Goal: Task Accomplishment & Management: Manage account settings

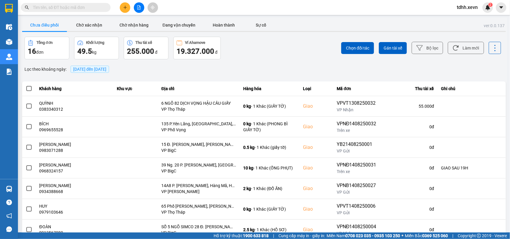
click at [59, 10] on span at bounding box center [66, 7] width 90 height 9
click at [57, 8] on input "text" at bounding box center [68, 7] width 70 height 7
paste input "0982954240"
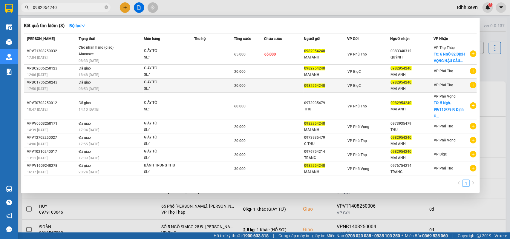
type input "0982954240"
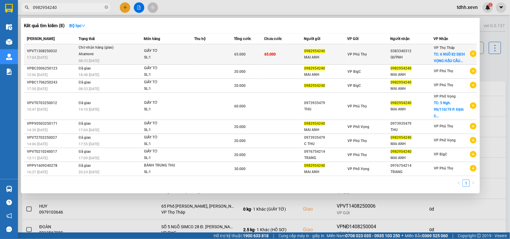
click at [298, 60] on td "65.000" at bounding box center [284, 54] width 40 height 21
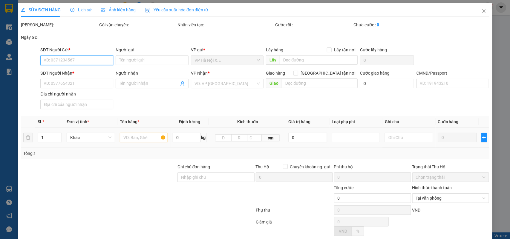
type input "0982954240"
type input "MAI ANH"
type input "0383340312"
type input "QUỲNH"
checkbox input "true"
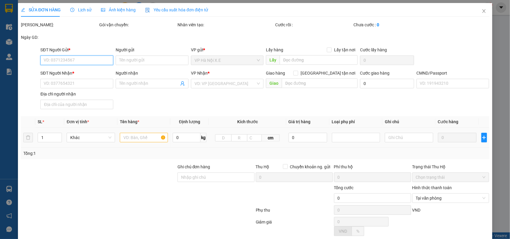
type input "6 NGÕ 82 DỊCH VỌNG HẬU CẦU GIẤY"
type input "1"
type input "65.000"
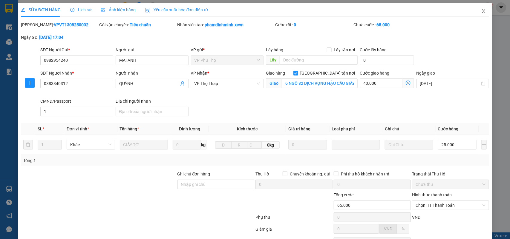
click at [371, 12] on icon "close" at bounding box center [483, 11] width 5 height 5
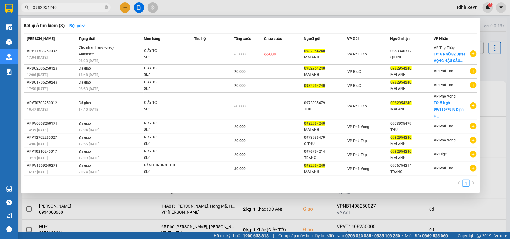
drag, startPoint x: 58, startPoint y: 7, endPoint x: 20, endPoint y: 15, distance: 38.8
click at [20, 13] on div "Kết quả tìm kiếm ( 8 ) Bộ lọc Mã ĐH Trạng thái Món hàng Thu hộ Tổng cước Chưa c…" at bounding box center [58, 7] width 117 height 10
paste input "363183589"
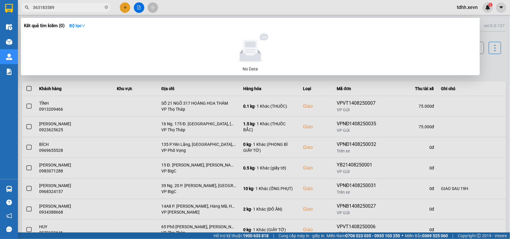
click at [33, 8] on input "363183589" at bounding box center [68, 7] width 70 height 7
drag, startPoint x: 59, startPoint y: 5, endPoint x: 22, endPoint y: 16, distance: 38.2
click at [22, 13] on div "Kết quả tìm kiếm ( 0 ) Bộ lọc No Data 0363183589" at bounding box center [58, 7] width 117 height 10
paste input "914940456"
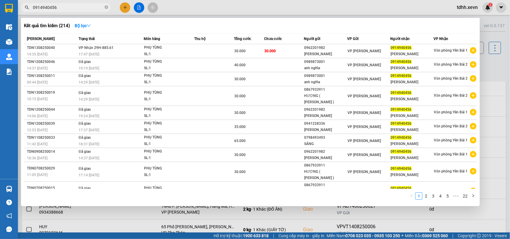
drag, startPoint x: 57, startPoint y: 8, endPoint x: 27, endPoint y: 11, distance: 29.5
click at [27, 11] on span "0914940456" at bounding box center [66, 7] width 90 height 9
paste input "85563984"
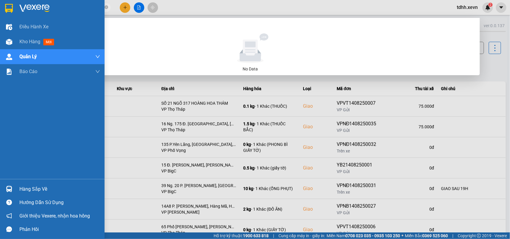
drag, startPoint x: 63, startPoint y: 6, endPoint x: 0, endPoint y: 9, distance: 63.1
click at [0, 9] on section "Kết quả tìm kiếm ( 0 ) Bộ lọc No Data 0985563984 tdhh.xevn 2 Điều hành xe Kho h…" at bounding box center [255, 119] width 510 height 239
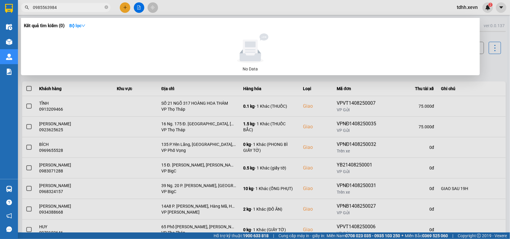
paste input "32262316"
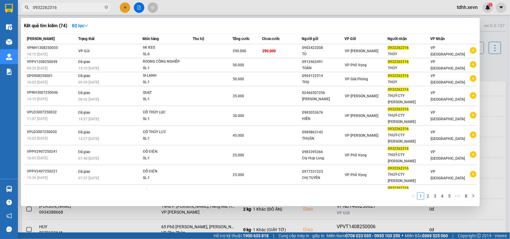
click at [371, 68] on div at bounding box center [255, 119] width 510 height 239
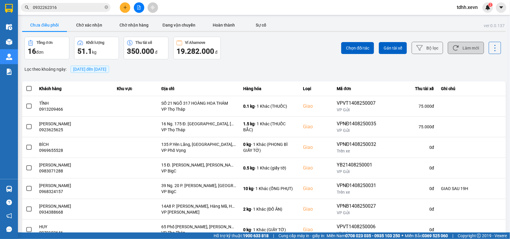
click at [371, 50] on button "Làm mới" at bounding box center [466, 48] width 36 height 12
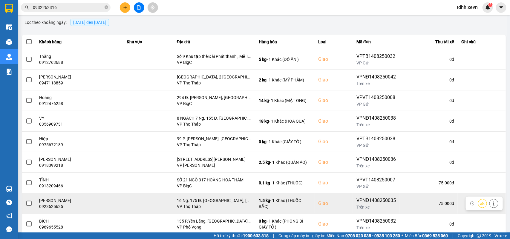
scroll to position [84, 0]
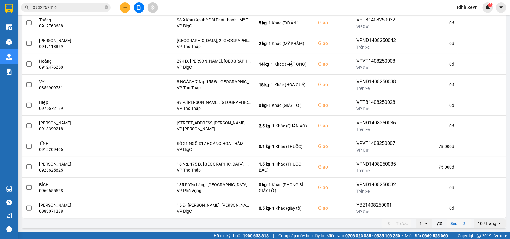
click at [371, 173] on button "Sau" at bounding box center [459, 223] width 25 height 9
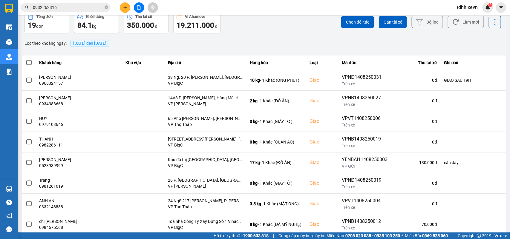
scroll to position [0, 0]
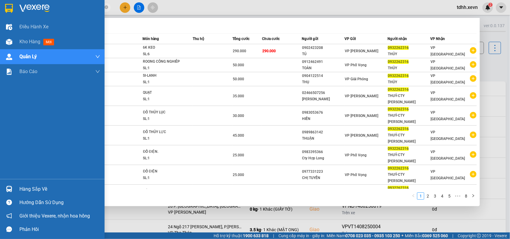
drag, startPoint x: 58, startPoint y: 8, endPoint x: 0, endPoint y: 8, distance: 57.7
click at [0, 8] on section "Kết quả tìm kiếm ( 74 ) Bộ lọc Mã ĐH Trạng thái Món hàng Thu hộ Tổng cước Chưa …" at bounding box center [255, 119] width 510 height 239
paste input "374883475"
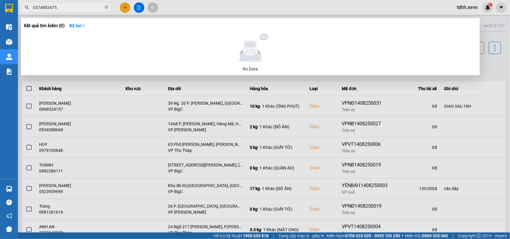
click at [371, 66] on div at bounding box center [255, 119] width 510 height 239
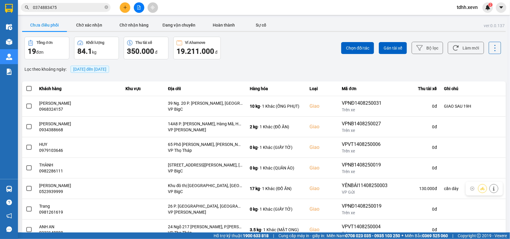
scroll to position [63, 0]
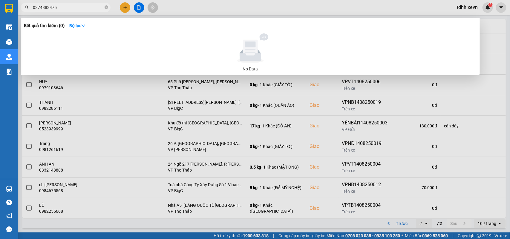
drag, startPoint x: 56, startPoint y: 9, endPoint x: 13, endPoint y: 17, distance: 43.8
click at [13, 17] on section "Kết quả tìm kiếm ( 0 ) Bộ lọc No Data 0374883475 tdhh.xevn 2 Điều hành xe Kho h…" at bounding box center [255, 119] width 510 height 239
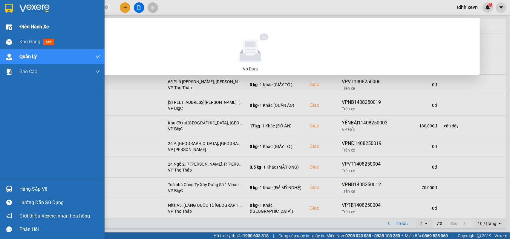
paste input "787165781"
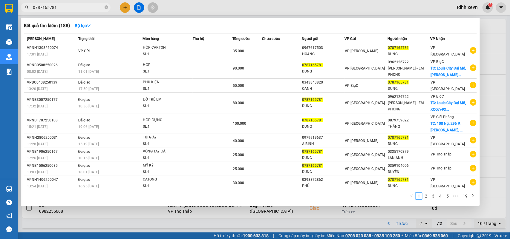
drag, startPoint x: 57, startPoint y: 7, endPoint x: 26, endPoint y: 14, distance: 32.0
click at [26, 13] on div "Kết quả tìm kiếm ( 188 ) Bộ lọc Mã ĐH Trạng thái Món hàng Thu hộ Tổng cước Chưa…" at bounding box center [58, 7] width 117 height 10
paste input "942067087"
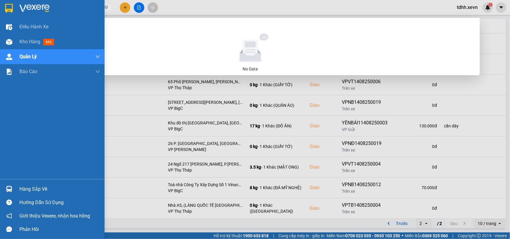
drag, startPoint x: 57, startPoint y: 8, endPoint x: 7, endPoint y: 13, distance: 51.0
click at [7, 13] on section "Kết quả tìm kiếm ( 0 ) Bộ lọc No Data 0942067087 tdhh.xevn 2 Điều hành xe Kho h…" at bounding box center [255, 119] width 510 height 239
paste input "3125295"
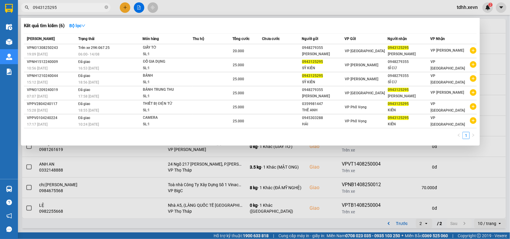
drag, startPoint x: 60, startPoint y: 8, endPoint x: 25, endPoint y: 16, distance: 35.7
click at [25, 13] on div "Kết quả tìm kiếm ( 6 ) Bộ lọc Mã ĐH Trạng thái Món hàng Thu hộ Tổng cước Chưa c…" at bounding box center [58, 7] width 117 height 10
paste input "9918229"
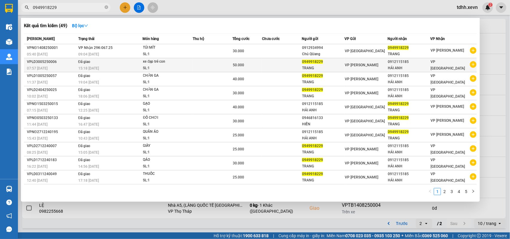
type input "0949918229"
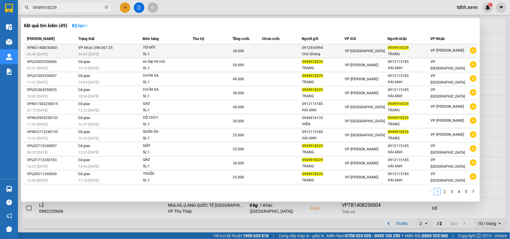
click at [300, 50] on td at bounding box center [282, 51] width 40 height 14
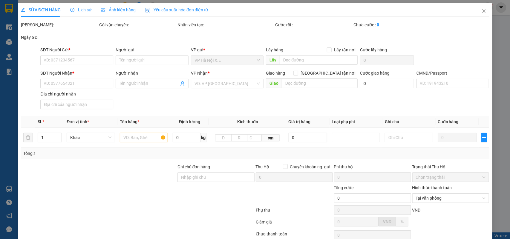
type input "0912934994"
type input "Chú QUang"
type input "0949918229"
type input "TRANG"
type input "1"
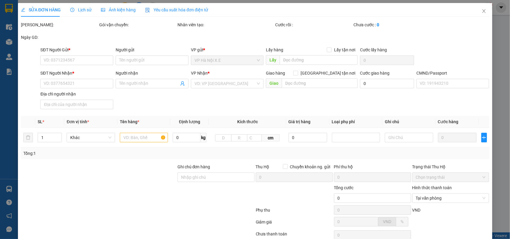
type input "30.000"
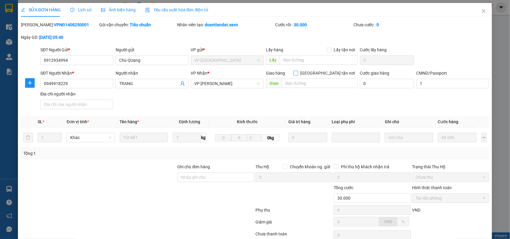
click at [298, 73] on input "Giao tận nơi" at bounding box center [295, 73] width 4 height 4
checkbox input "true"
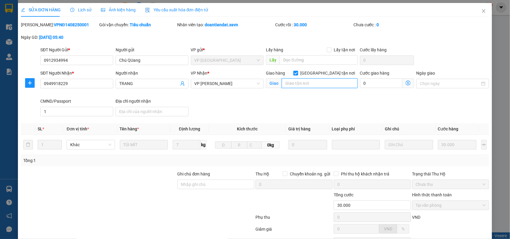
click at [315, 85] on input "text" at bounding box center [320, 84] width 76 height 10
click at [342, 87] on input "số 8 ngõ chùa Mỹ Quang, trung phụng" at bounding box center [320, 84] width 76 height 10
drag, startPoint x: 285, startPoint y: 85, endPoint x: 362, endPoint y: 96, distance: 78.2
click at [362, 96] on div "SĐT Người Nhận * 0949918229 Người nhận TRANG VP Nhận * VP Lê Duẩn Giao hàng Gia…" at bounding box center [264, 94] width 451 height 49
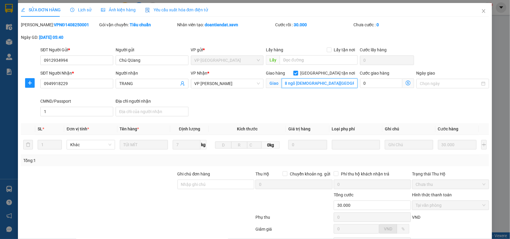
type input "số 8 ngõ chùa Mỹ Quang, trung phụng"
click at [371, 10] on icon "close" at bounding box center [483, 11] width 5 height 5
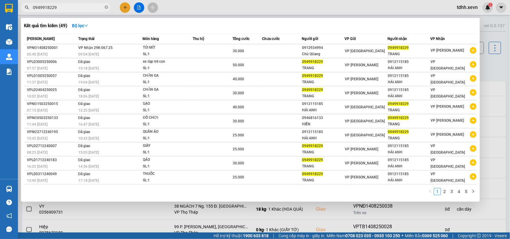
drag, startPoint x: 56, startPoint y: 7, endPoint x: 30, endPoint y: 11, distance: 26.3
click at [30, 11] on span "0949918229" at bounding box center [66, 7] width 90 height 9
paste input "77899386"
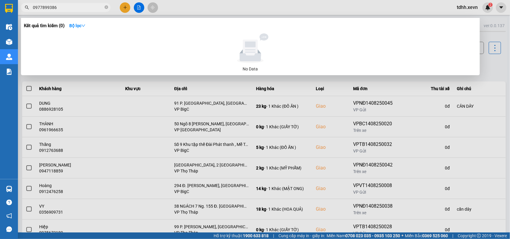
click at [371, 71] on div at bounding box center [255, 119] width 510 height 239
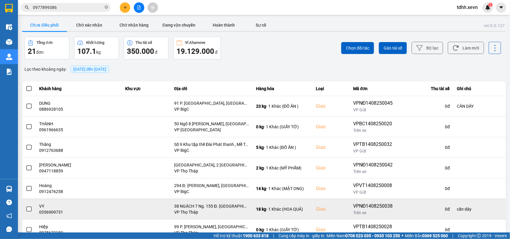
scroll to position [84, 0]
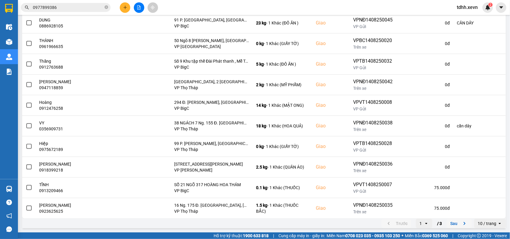
click at [371, 173] on icon "next page. current page 1 / 3" at bounding box center [464, 223] width 7 height 7
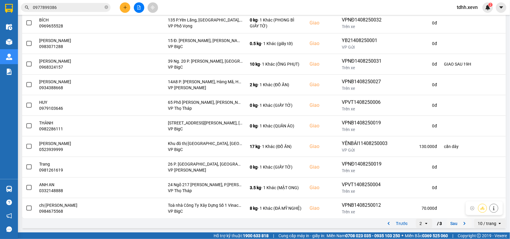
click at [371, 173] on icon "next page. current page 2 / 3" at bounding box center [464, 223] width 7 height 7
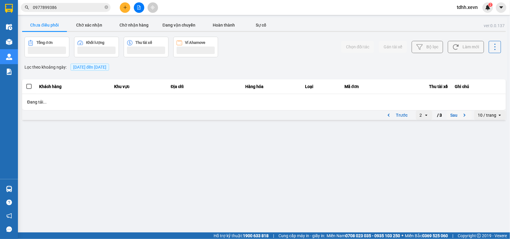
scroll to position [0, 0]
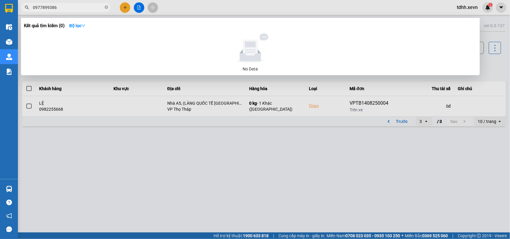
drag, startPoint x: 57, startPoint y: 4, endPoint x: 30, endPoint y: 11, distance: 27.4
click at [30, 11] on span "0977899386" at bounding box center [66, 7] width 90 height 9
paste input "36832432"
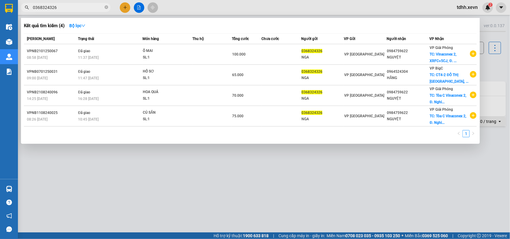
drag, startPoint x: 59, startPoint y: 8, endPoint x: 30, endPoint y: 11, distance: 28.8
click at [30, 11] on span "0368324326" at bounding box center [66, 7] width 90 height 9
paste input "98892213"
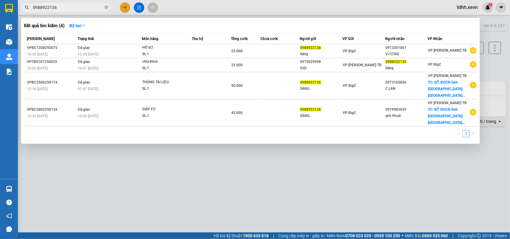
drag, startPoint x: 58, startPoint y: 9, endPoint x: 21, endPoint y: 9, distance: 37.0
click at [21, 9] on span "0988922136" at bounding box center [66, 7] width 90 height 9
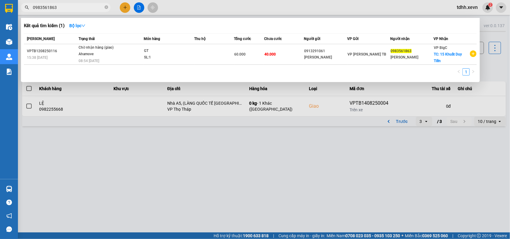
click at [371, 64] on div at bounding box center [255, 119] width 510 height 239
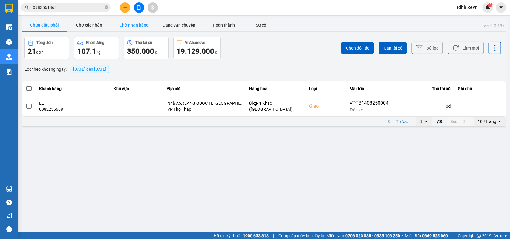
click at [136, 29] on button "Chờ nhận hàng" at bounding box center [134, 25] width 45 height 12
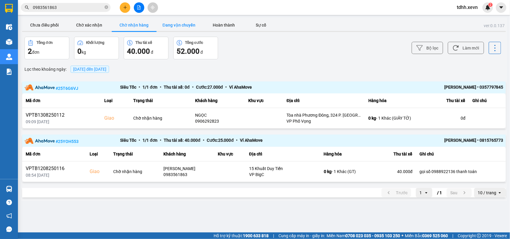
click at [169, 29] on button "Đang vận chuyển" at bounding box center [179, 25] width 45 height 12
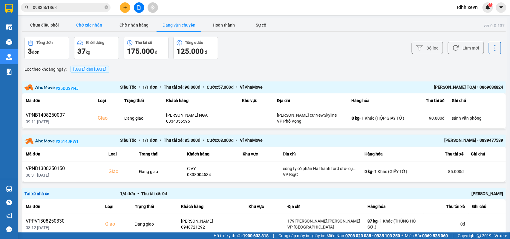
click at [89, 26] on button "Chờ xác nhận" at bounding box center [89, 25] width 45 height 12
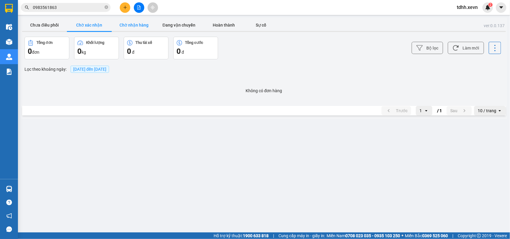
click at [134, 25] on button "Chờ nhận hàng" at bounding box center [134, 25] width 45 height 12
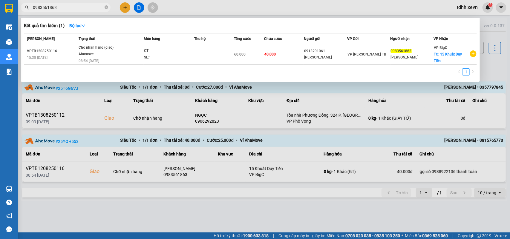
drag, startPoint x: 60, startPoint y: 5, endPoint x: 22, endPoint y: 10, distance: 38.3
click at [22, 10] on span "0983561863" at bounding box center [66, 7] width 90 height 9
paste input "793131007"
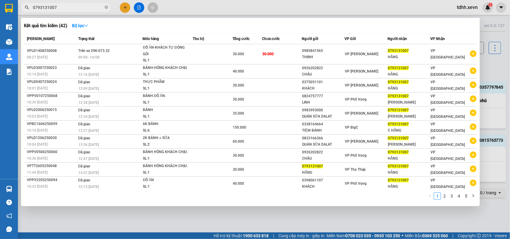
click at [371, 64] on div at bounding box center [255, 119] width 510 height 239
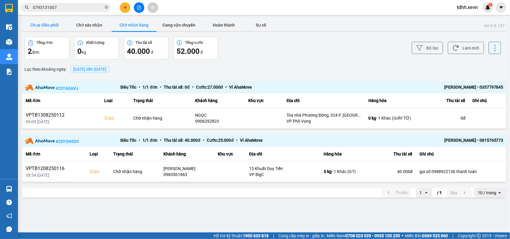
click at [57, 22] on button "Chưa điều phối" at bounding box center [44, 25] width 45 height 12
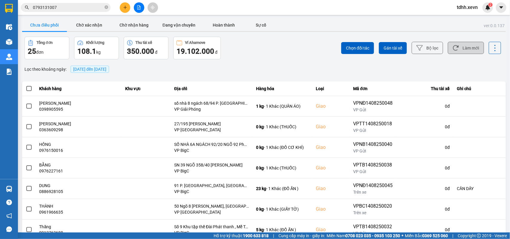
click at [371, 53] on button "Làm mới" at bounding box center [466, 48] width 36 height 12
drag, startPoint x: 471, startPoint y: 51, endPoint x: 465, endPoint y: 46, distance: 7.0
click at [371, 51] on button "Làm mới" at bounding box center [466, 48] width 36 height 12
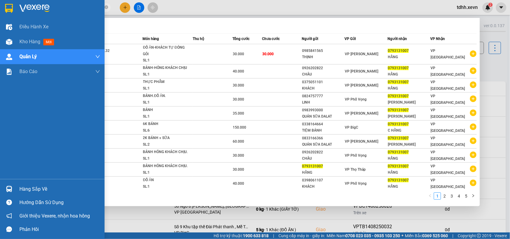
drag, startPoint x: 61, startPoint y: 5, endPoint x: 5, endPoint y: 10, distance: 56.4
click at [5, 10] on section "Kết quả tìm kiếm ( 42 ) Bộ lọc Mã ĐH Trạng thái Món hàng Thu hộ Tổng cước Chưa …" at bounding box center [255, 119] width 510 height 239
paste input "944557953"
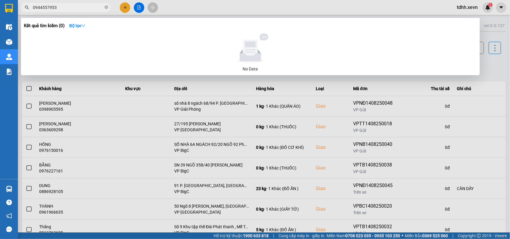
drag, startPoint x: 492, startPoint y: 68, endPoint x: 477, endPoint y: 55, distance: 19.7
click at [371, 68] on div at bounding box center [255, 119] width 510 height 239
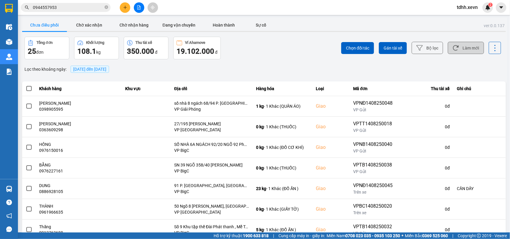
click at [371, 45] on button "Làm mới" at bounding box center [466, 48] width 36 height 12
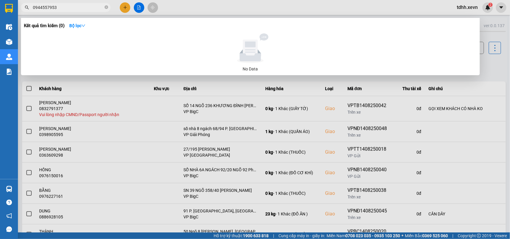
drag, startPoint x: 60, startPoint y: 5, endPoint x: 22, endPoint y: 11, distance: 39.3
click at [22, 11] on div "0944557953" at bounding box center [58, 7] width 117 height 9
paste input "04301004"
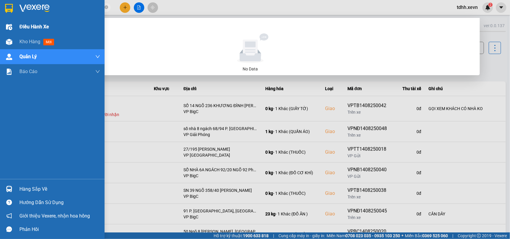
drag, startPoint x: 33, startPoint y: 8, endPoint x: 0, endPoint y: 23, distance: 35.9
click at [0, 23] on section "Kết quả tìm kiếm ( 0 ) Bộ lọc No Data 0904301004 tdhh.xevn 2 Điều hành xe Kho h…" at bounding box center [255, 119] width 510 height 239
paste input "366941842"
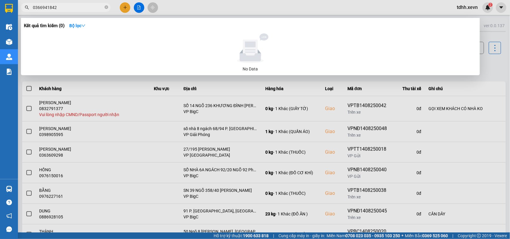
drag, startPoint x: 68, startPoint y: 9, endPoint x: 22, endPoint y: 22, distance: 47.8
click at [22, 13] on div "Kết quả tìm kiếm ( 0 ) Bộ lọc No Data 0366941842" at bounding box center [58, 7] width 117 height 10
paste input "945716565"
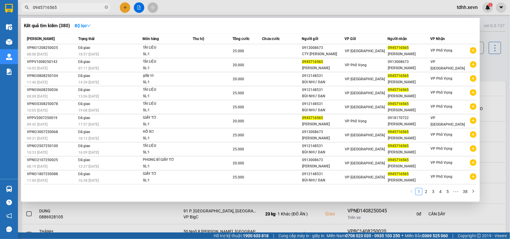
click at [57, 8] on input "0945716565" at bounding box center [68, 7] width 70 height 7
drag, startPoint x: 54, startPoint y: 8, endPoint x: 23, endPoint y: 8, distance: 31.1
click at [23, 8] on span "0945716565" at bounding box center [66, 7] width 90 height 9
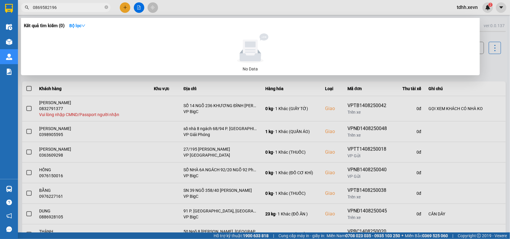
drag, startPoint x: 57, startPoint y: 8, endPoint x: 48, endPoint y: 9, distance: 9.0
click at [48, 9] on input "0869582196" at bounding box center [68, 7] width 70 height 7
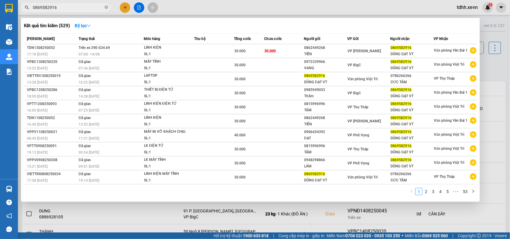
drag, startPoint x: 60, startPoint y: 8, endPoint x: 17, endPoint y: 16, distance: 43.5
click at [17, 16] on section "Kết quả tìm kiếm ( 529 ) Bộ lọc Mã ĐH Trạng thái Món hàng Thu hộ Tổng cước Chưa…" at bounding box center [255, 119] width 510 height 239
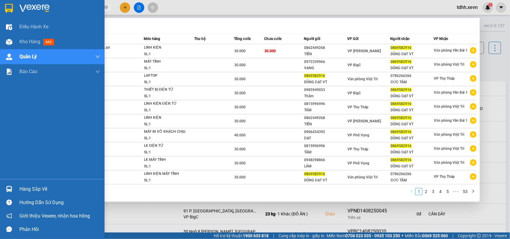
paste input "379561393"
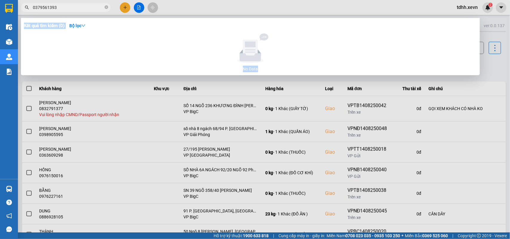
drag, startPoint x: 61, startPoint y: 12, endPoint x: 45, endPoint y: 9, distance: 15.8
click at [45, 9] on div "Kết quả tìm kiếm ( 0 ) Bộ lọc No Data 0379561393" at bounding box center [58, 7] width 117 height 10
click at [49, 7] on input "0379561393" at bounding box center [68, 7] width 70 height 7
paste input "962171670"
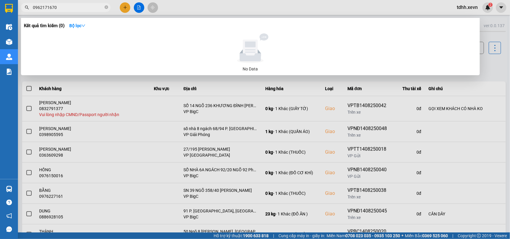
drag, startPoint x: 60, startPoint y: 10, endPoint x: 29, endPoint y: 20, distance: 33.1
click at [29, 13] on div "Kết quả tìm kiếm ( 0 ) Bộ lọc No Data 0962171670" at bounding box center [58, 7] width 117 height 10
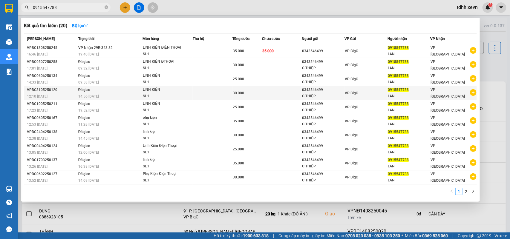
type input "0915547788"
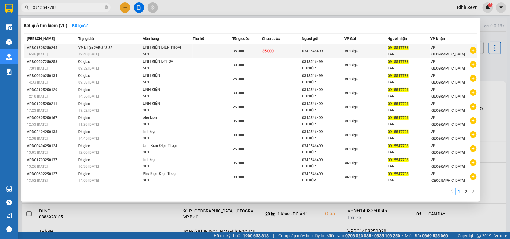
click at [188, 51] on div "SL: 1" at bounding box center [165, 54] width 45 height 7
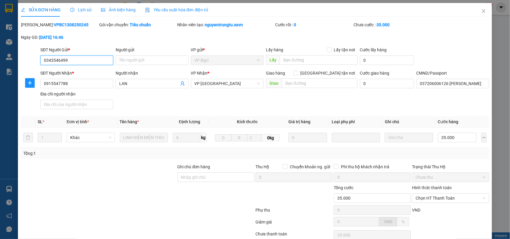
type input "0343546499"
type input "0915547788"
type input "LAN"
type input "037206006126 PHẠM MINH CHIẾN"
type input "35.000"
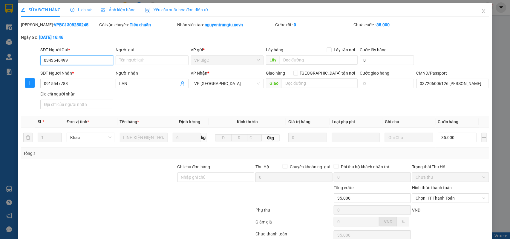
type input "35.000"
click at [81, 11] on span "Lịch sử" at bounding box center [80, 9] width 21 height 5
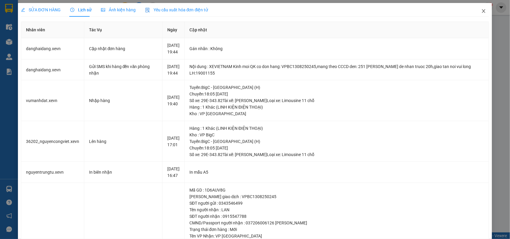
click at [371, 14] on span "Close" at bounding box center [483, 11] width 17 height 17
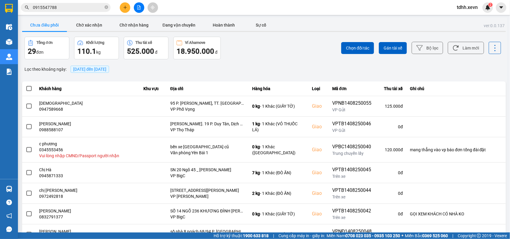
click at [123, 8] on icon "plus" at bounding box center [125, 7] width 4 height 4
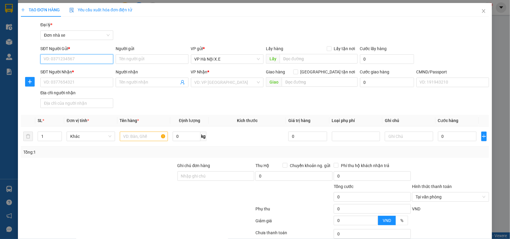
click at [66, 63] on input "SĐT Người Gửi *" at bounding box center [76, 59] width 73 height 10
paste input "097 7862488"
click at [53, 62] on input "097 7862488" at bounding box center [76, 59] width 73 height 10
type input "0977862488"
click at [327, 49] on input "Lấy tận nơi" at bounding box center [329, 48] width 4 height 4
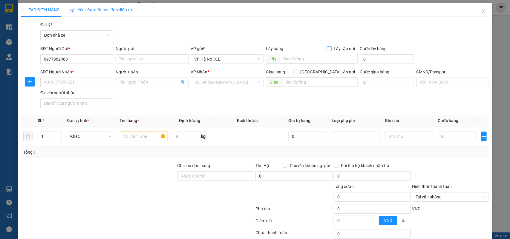
checkbox input "true"
click at [320, 60] on input "text" at bounding box center [319, 59] width 78 height 10
paste input "tòa nhà Detech, số 8C Tôn Thất Thuyết, Cầu Giấy, Hà Nội"
type input "tòa nhà Detech, số 8C Tôn Thất Thuyết, Cầu Giấy, Hà Nội"
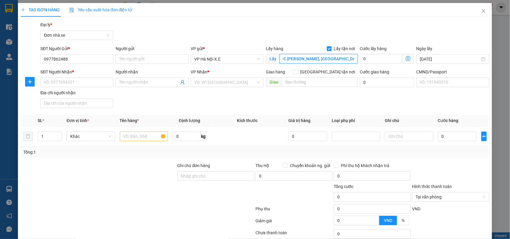
scroll to position [0, 0]
click at [128, 58] on input "Người gửi" at bounding box center [152, 59] width 73 height 10
paste input "Chị Thuỷ"
click at [252, 60] on span "VP Hà Nội X.E" at bounding box center [227, 59] width 66 height 9
type input "Chị Thuỷ"
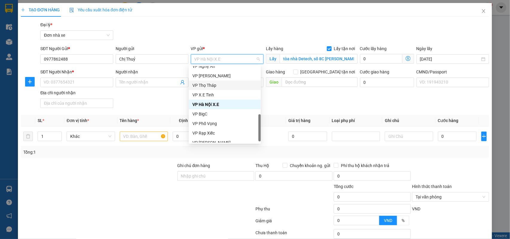
scroll to position [188, 0]
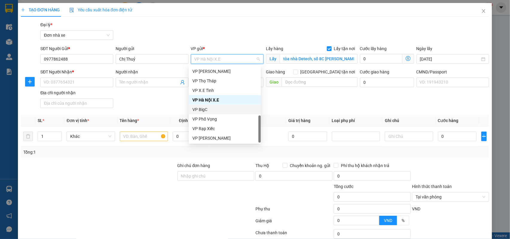
click at [208, 107] on div "VP BigC" at bounding box center [224, 109] width 65 height 7
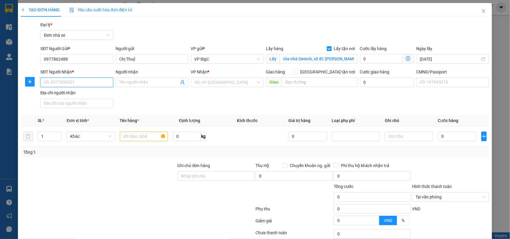
click at [89, 81] on input "SĐT Người Nhận *" at bounding box center [76, 83] width 73 height 10
paste input "0366941842"
type input "0366941842"
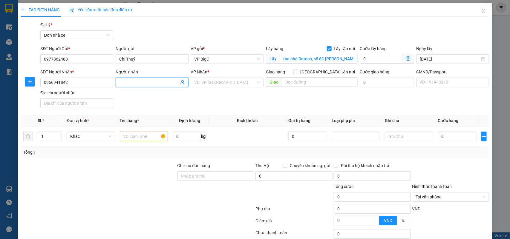
click at [141, 84] on input "Người nhận" at bounding box center [149, 82] width 60 height 7
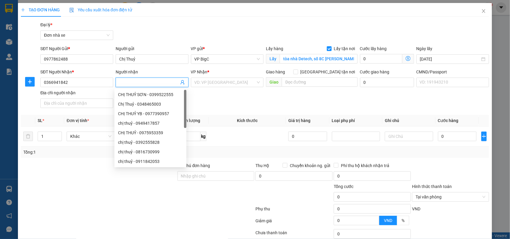
paste input "Xuân"
type input "Xuân"
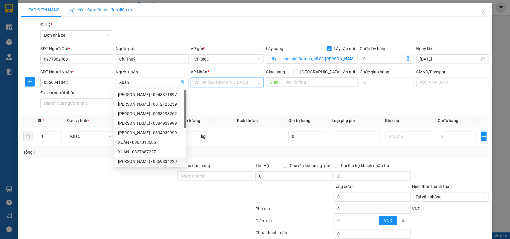
click at [247, 81] on input "search" at bounding box center [225, 82] width 62 height 9
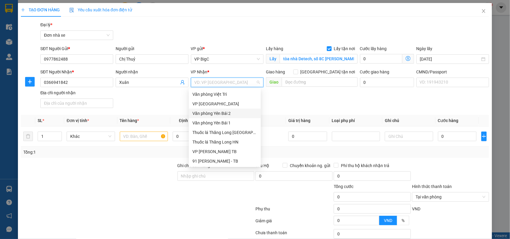
click at [229, 114] on div "Văn phòng Yên Bái 2" at bounding box center [224, 113] width 65 height 7
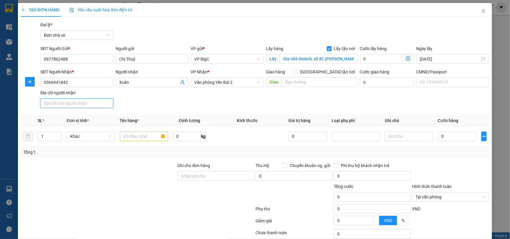
click at [68, 105] on input "Địa chỉ người nhận" at bounding box center [76, 104] width 73 height 10
type input "123"
click at [125, 137] on input "text" at bounding box center [144, 137] width 48 height 10
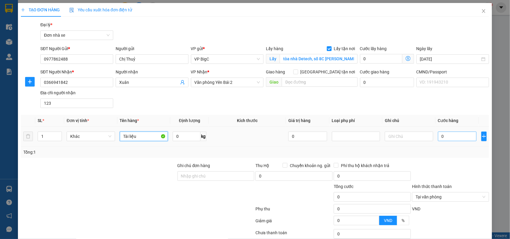
type input "Tài liệu"
click at [371, 139] on input "0" at bounding box center [457, 137] width 39 height 10
type input "2"
type input "25"
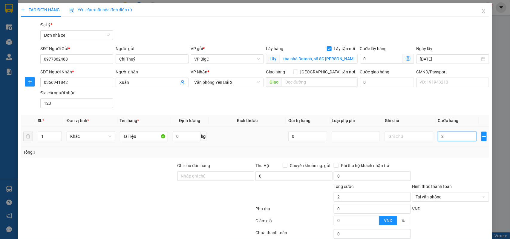
type input "25"
type input "250"
type input "2.500"
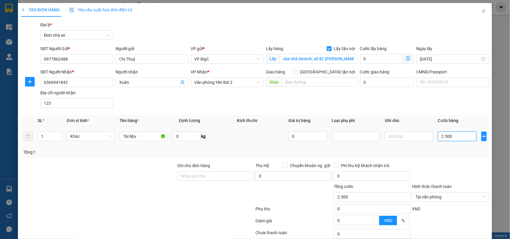
type input "25.000"
click at [371, 60] on input "0" at bounding box center [381, 59] width 42 height 10
type input "25.004"
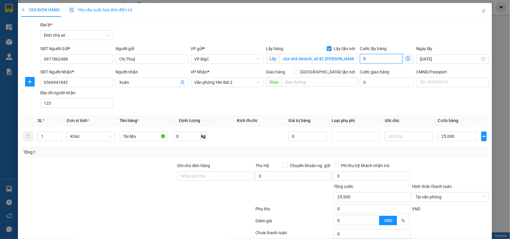
type input "4"
type input "25.045"
type input "45"
type input "25.450"
type input "450"
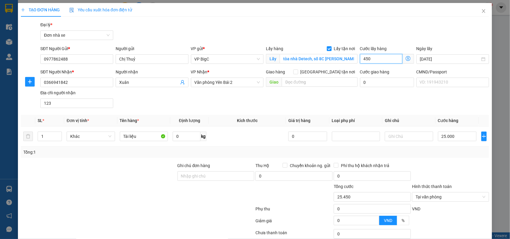
type input "29.500"
type input "45.000"
type input "70.000"
type input "45.000"
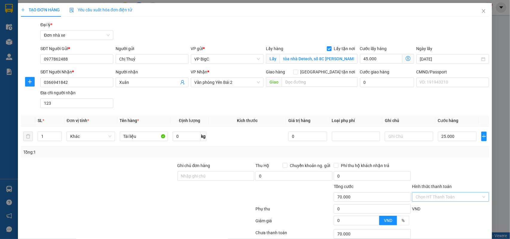
click at [205, 173] on div "Ghi chú đơn hàng" at bounding box center [215, 173] width 77 height 21
click at [188, 173] on input "Ghi chú đơn hàng" at bounding box center [215, 176] width 77 height 10
type input "mang thẳng vào vp báo đơn tổng đài đặt"
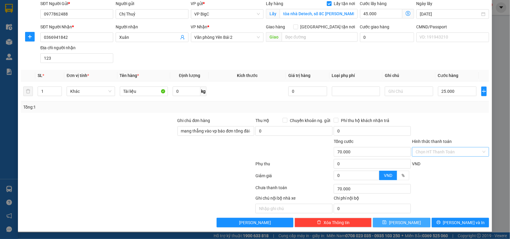
click at [371, 173] on button "Lưu" at bounding box center [401, 223] width 57 height 10
checkbox input "false"
type input "0"
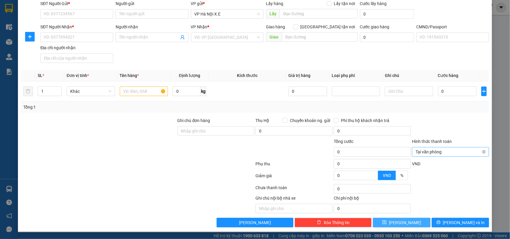
scroll to position [0, 0]
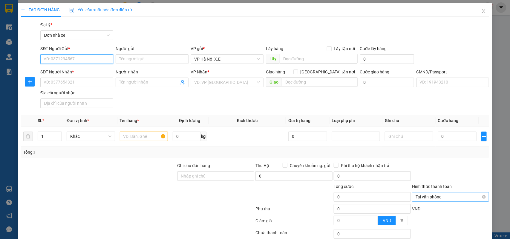
click at [68, 59] on input "SĐT Người Gửi *" at bounding box center [76, 59] width 73 height 10
paste input "0904301004"
type input "0904301004"
click at [122, 59] on input "Người gửi" at bounding box center [152, 59] width 73 height 10
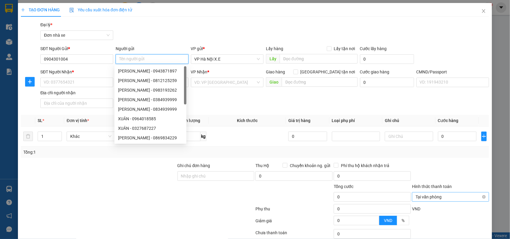
paste input "Hoàng Thị Thanh Ngà"
click at [250, 59] on span "VP Hà Nội X.E" at bounding box center [227, 59] width 66 height 9
type input "Hoàng Thị Thanh Ngà"
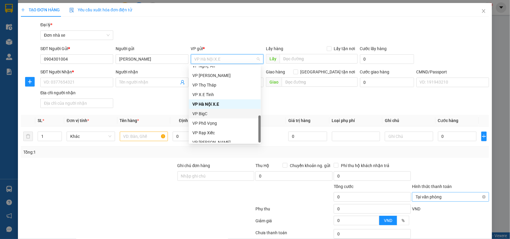
scroll to position [191, 0]
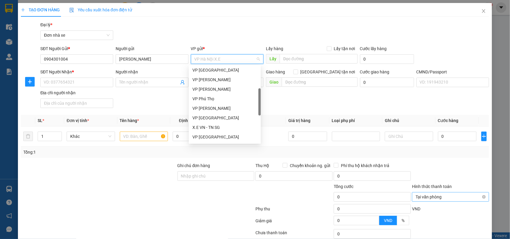
drag, startPoint x: 258, startPoint y: 132, endPoint x: 250, endPoint y: 105, distance: 28.3
click at [250, 105] on div "VP Giải Phóng VP Phù Ninh VP Trần Đại Nghĩa VP Ngọc Hồi VP Phú Thọ VP Lê Duẩn V…" at bounding box center [225, 104] width 72 height 76
click at [216, 91] on div "VP [PERSON_NAME]" at bounding box center [224, 90] width 65 height 7
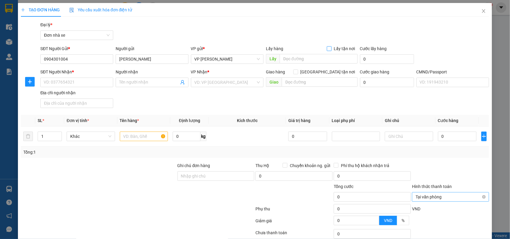
click at [327, 47] on input "Lấy tận nơi" at bounding box center [329, 48] width 4 height 4
checkbox input "true"
click at [290, 59] on input "text" at bounding box center [319, 59] width 78 height 10
click at [325, 57] on input "bênh" at bounding box center [319, 59] width 78 height 10
type input "b"
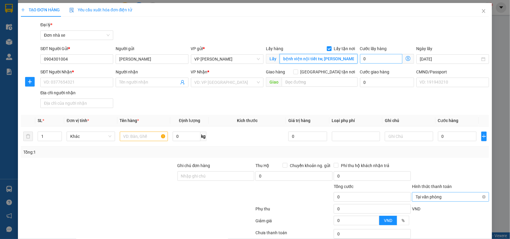
type input "bệnh viện nội tiết tw, ngọc hồi"
click at [363, 57] on input "0" at bounding box center [381, 59] width 42 height 10
type input "4"
type input "40"
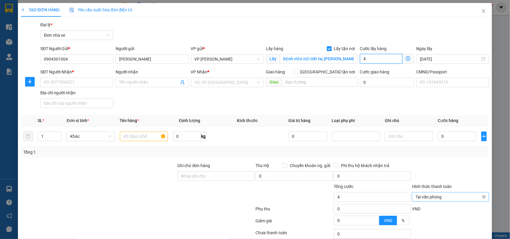
type input "40"
type input "400"
type input "4.000"
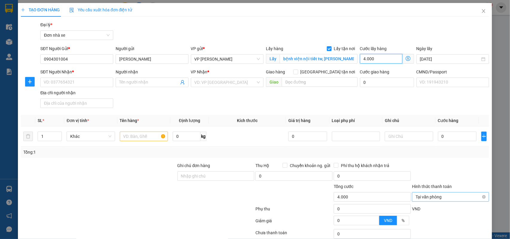
type input "40.000"
click at [304, 57] on input "bệnh viện nội tiết tw, ngọc hồi" at bounding box center [319, 59] width 78 height 10
paste input "Bệnh Viện Nội Tiết Trung Ương - Cơ Sở Ngọc H"
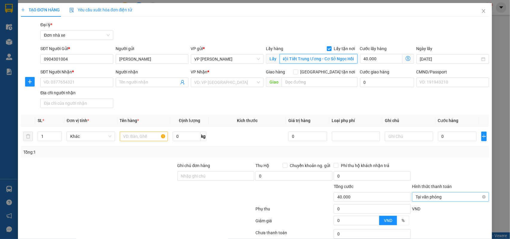
type input "Bệnh Viện Nội Tiết Trung Ương - Cơ Sở Ngọc Hồi"
click at [73, 82] on input "SĐT Người Nhận *" at bounding box center [76, 83] width 73 height 10
paste input "0368324326"
type input "0368324326"
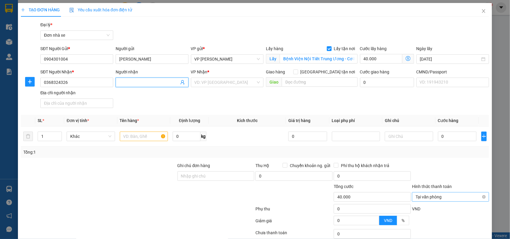
click at [158, 85] on input "Người nhận" at bounding box center [149, 82] width 60 height 7
click at [157, 59] on input "Hoàng Thị Thanh Ngà" at bounding box center [152, 59] width 73 height 10
click at [149, 84] on input "Người nhận" at bounding box center [149, 82] width 60 height 7
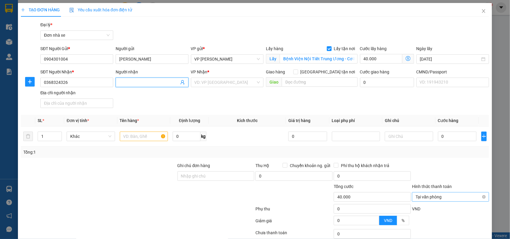
paste input "Hoàng Thị Thanh Ngà"
drag, startPoint x: 162, startPoint y: 81, endPoint x: 156, endPoint y: 83, distance: 5.8
click at [156, 83] on input "Hoàng Thị Thanh Ngà" at bounding box center [149, 82] width 60 height 7
type input "Hoàng Thị Thanh Nga"
click at [234, 84] on input "search" at bounding box center [225, 82] width 62 height 9
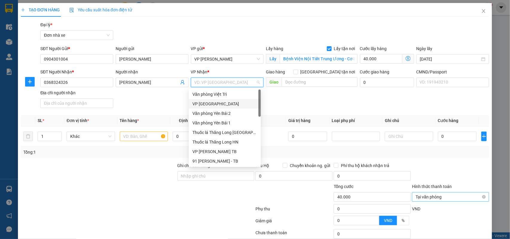
click at [218, 106] on div "VP [GEOGRAPHIC_DATA]" at bounding box center [224, 104] width 65 height 7
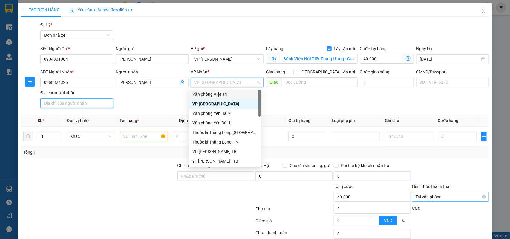
click at [66, 103] on input "Địa chỉ người nhận" at bounding box center [76, 104] width 73 height 10
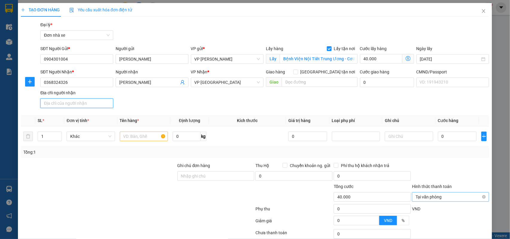
type input "123"
click at [140, 137] on input "text" at bounding box center [144, 137] width 48 height 10
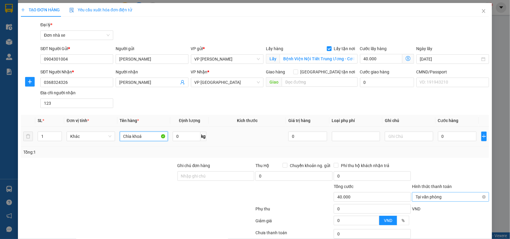
type input "Chìa khoá"
click at [371, 133] on input "0" at bounding box center [457, 137] width 39 height 10
type input "2"
type input "40.002"
type input "25"
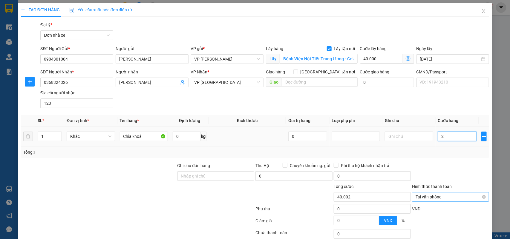
type input "40.025"
type input "250"
type input "40.250"
type input "2.500"
type input "42.500"
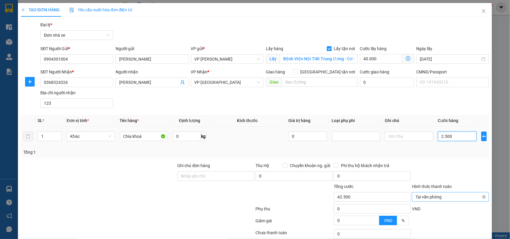
type input "25.000"
type input "65.000"
type input "25.000"
click at [199, 173] on div at bounding box center [216, 193] width 78 height 21
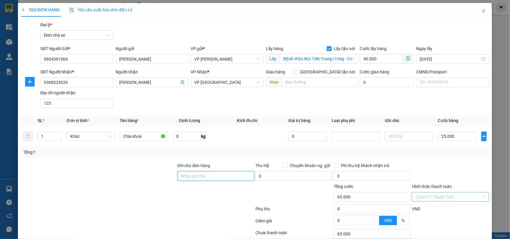
click at [178, 173] on input "Ghi chú đơn hàng" at bounding box center [215, 176] width 77 height 10
type input "mang thẳng vào vp báo đơn tổng đài đặt"
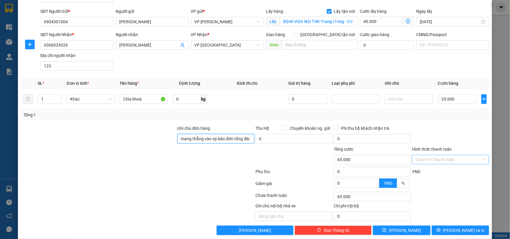
scroll to position [46, 0]
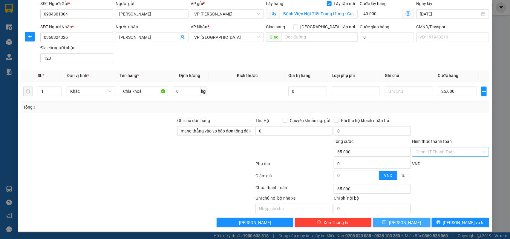
click at [371, 173] on button "Lưu" at bounding box center [401, 223] width 57 height 10
checkbox input "false"
type input "0"
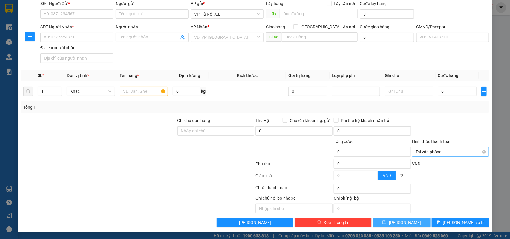
scroll to position [0, 0]
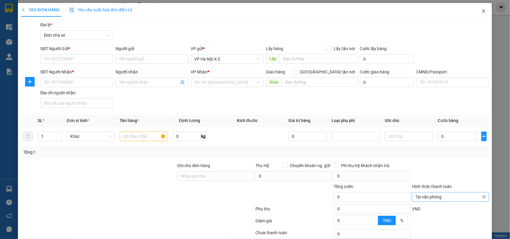
click at [371, 11] on icon "close" at bounding box center [483, 11] width 3 height 4
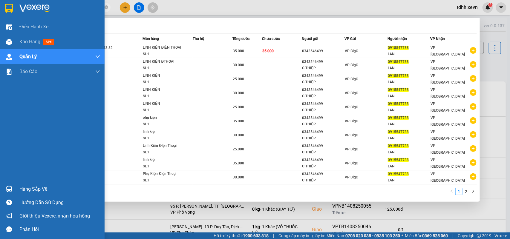
drag, startPoint x: 63, startPoint y: 8, endPoint x: 4, endPoint y: 13, distance: 59.4
click at [4, 13] on section "Kết quả tìm kiếm ( 20 ) Bộ lọc Mã ĐH Trạng thái Món hàng Thu hộ Tổng cước Chưa …" at bounding box center [255, 119] width 510 height 239
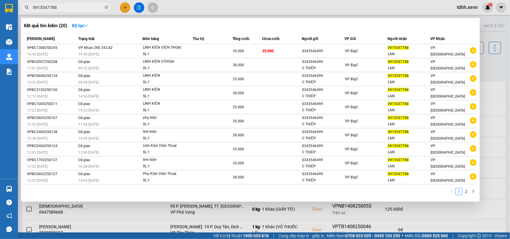
paste input "+84986145729"
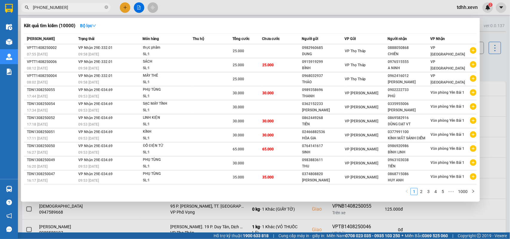
drag, startPoint x: 39, startPoint y: 10, endPoint x: 30, endPoint y: 10, distance: 9.3
click at [32, 11] on span "+84986145729" at bounding box center [66, 7] width 90 height 9
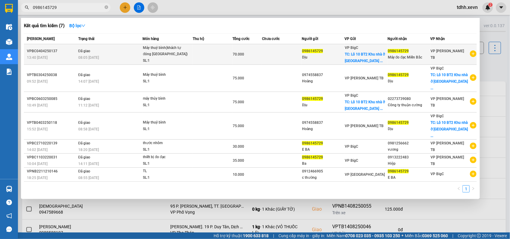
type input "0986145729"
click at [371, 57] on div "VP [PERSON_NAME] TB" at bounding box center [450, 54] width 39 height 13
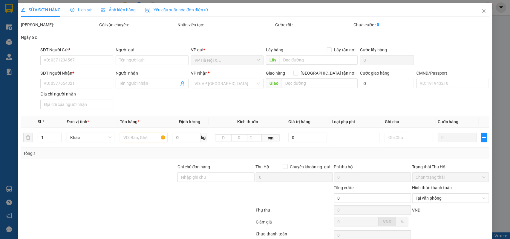
type input "0986145729"
type input "Dịu"
checkbox input "true"
type input "Lô 10 BT2 Khu nhà ở Trung Văn , Nam Từ Liêm , Hà Nội"
type input "40.000"
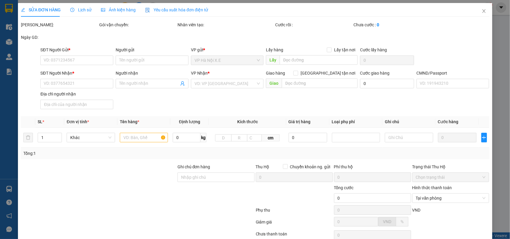
type input "0986145729"
type input "Máy đo đạc Miền Bắc"
type input "1"
type input "mang thẳng vào vp báo đơn tổng đài đặt"
type input "70.000"
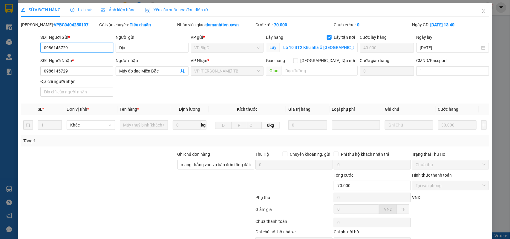
scroll to position [35, 0]
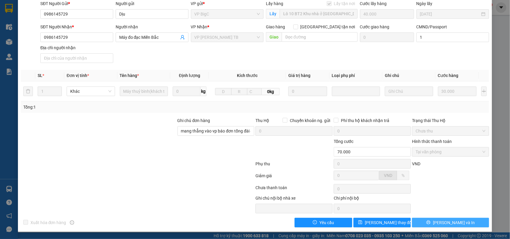
click at [371, 173] on button "Lưu và In" at bounding box center [450, 223] width 77 height 10
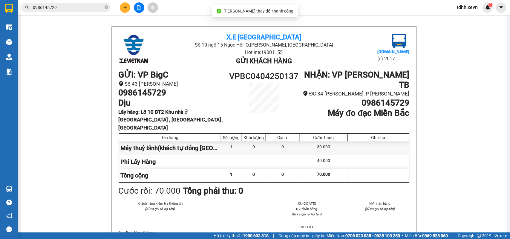
scroll to position [29, 0]
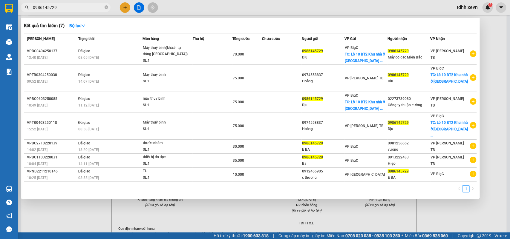
drag, startPoint x: 63, startPoint y: 8, endPoint x: 23, endPoint y: 13, distance: 40.6
click at [23, 13] on div "Kết quả tìm kiếm ( 7 ) Bộ lọc Mã ĐH Trạng thái Món hàng Thu hộ Tổng cước Chưa c…" at bounding box center [58, 7] width 117 height 10
paste input "68065047"
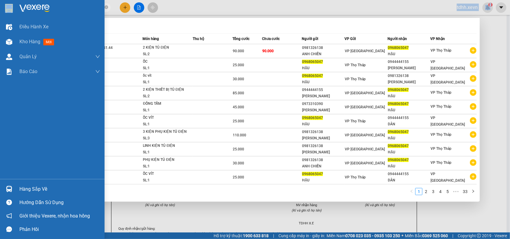
drag, startPoint x: 62, startPoint y: 4, endPoint x: 12, endPoint y: 7, distance: 50.3
click at [12, 7] on section "Kết quả tìm kiếm ( 326 ) Bộ lọc Mã ĐH Trạng thái Món hàng Thu hộ Tổng cước Chưa…" at bounding box center [255, 119] width 510 height 239
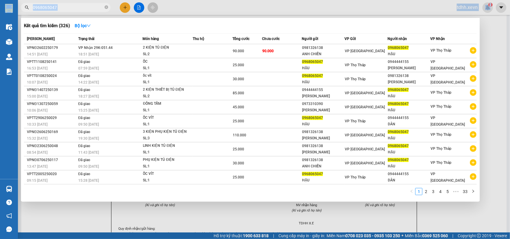
click at [51, 8] on input "0968065047" at bounding box center [68, 7] width 70 height 7
paste input "335955006"
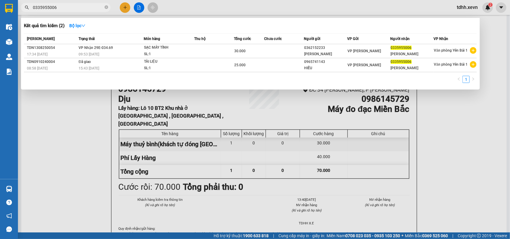
type input "0335955006"
click at [371, 112] on div at bounding box center [255, 119] width 510 height 239
drag, startPoint x: 57, startPoint y: 10, endPoint x: 23, endPoint y: 12, distance: 34.1
click at [23, 12] on div "Kết quả tìm kiếm ( 2 ) Bộ lọc Mã ĐH Trạng thái Món hàng Thu hộ Tổng cước Chưa c…" at bounding box center [58, 7] width 117 height 10
click at [71, 95] on div at bounding box center [255, 119] width 510 height 239
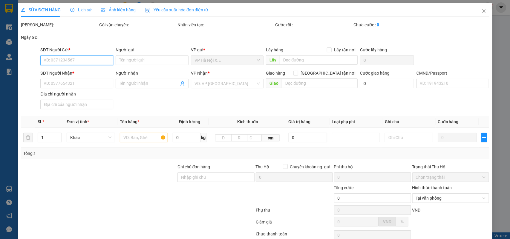
type input "0986145729"
type input "Dịu"
checkbox input "true"
type input "Lô 10 BT2 Khu nhà ở Trung Văn , Nam Từ Liêm , Hà Nội"
type input "40.000"
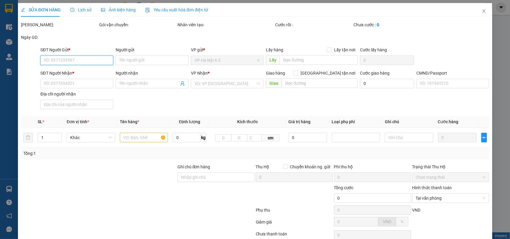
type input "0986145729"
type input "Máy đo đạc Miền Bắc"
type input "1"
type input "mang thẳng vào vp báo đơn tổng đài đặt"
type input "70.000"
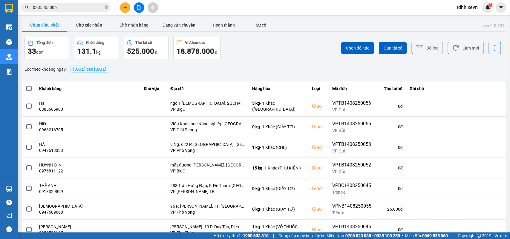
click at [51, 7] on input "0335955006" at bounding box center [68, 7] width 70 height 7
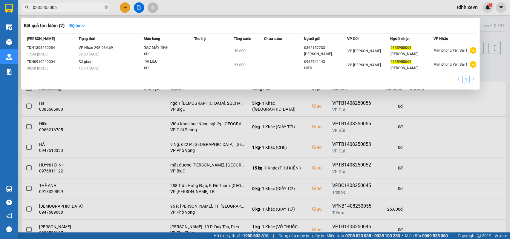
click at [51, 7] on input "0335955006" at bounding box center [68, 7] width 70 height 7
paste input "986145729"
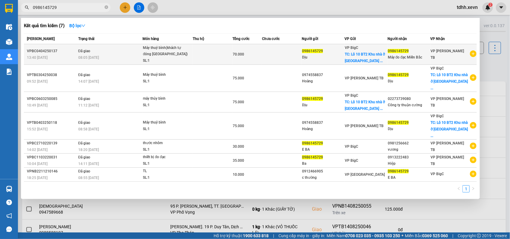
type input "0986145729"
click at [371, 54] on div "VP [PERSON_NAME] TB" at bounding box center [454, 54] width 46 height 13
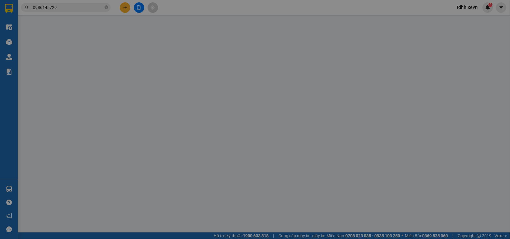
type input "0986145729"
type input "Dịu"
checkbox input "true"
type input "Lô 10 BT2 Khu nhà ở Trung Văn , Nam Từ Liêm , Hà Nội"
type input "40.000"
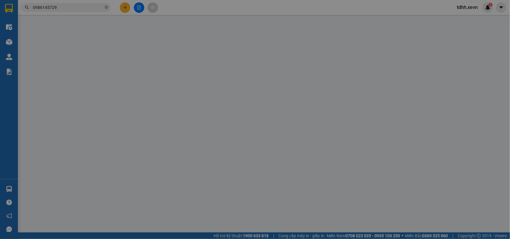
type input "0986145729"
type input "Máy đo đạc Miền Bắc"
type input "1"
type input "mang thẳng vào vp báo đơn tổng đài đặt"
type input "70.000"
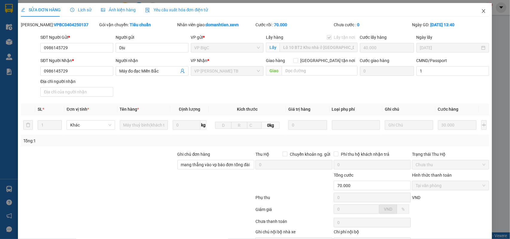
click at [371, 9] on icon "close" at bounding box center [483, 11] width 5 height 5
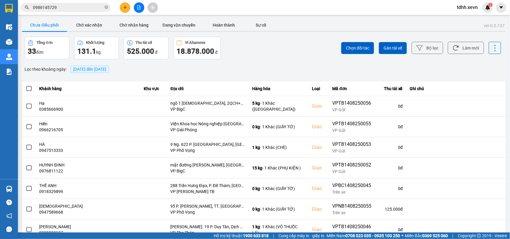
click at [63, 5] on input "0986145729" at bounding box center [68, 7] width 70 height 7
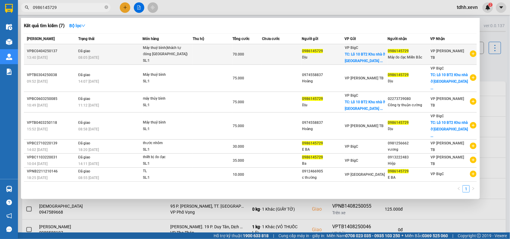
click at [371, 53] on div "0986145729" at bounding box center [409, 51] width 42 height 6
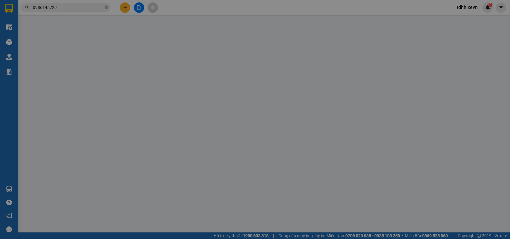
type input "0986145729"
type input "Dịu"
checkbox input "true"
type input "Lô 10 BT2 Khu nhà ở Trung Văn , Nam Từ Liêm , Hà Nội"
type input "40.000"
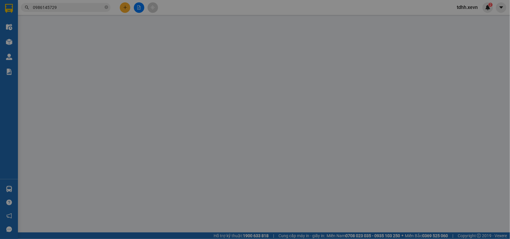
type input "0986145729"
type input "Máy đo đạc Miền Bắc"
type input "1"
type input "mang thẳng vào vp báo đơn tổng đài đặt"
type input "70.000"
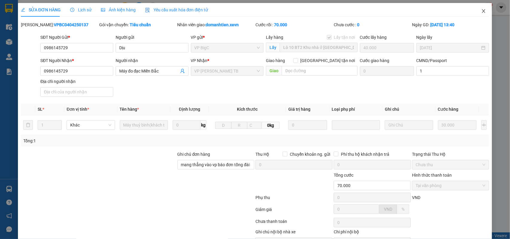
click at [371, 11] on icon "close" at bounding box center [483, 11] width 5 height 5
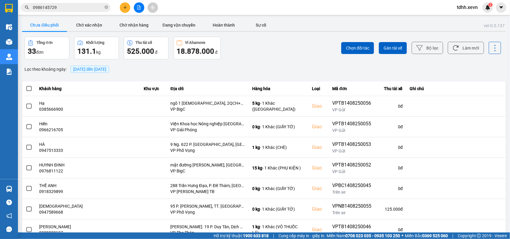
click at [64, 10] on input "0986145729" at bounding box center [68, 7] width 70 height 7
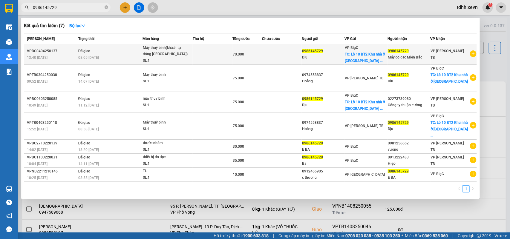
click at [371, 54] on icon "plus-circle" at bounding box center [473, 53] width 7 height 7
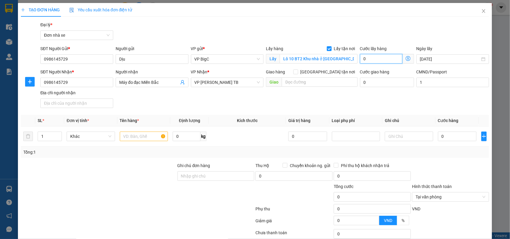
click at [367, 62] on input "0" at bounding box center [381, 59] width 42 height 10
type input "4"
type input "40"
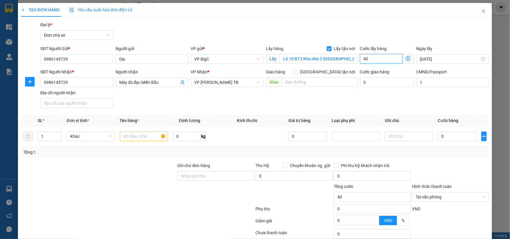
type input "400"
type input "4.000"
type input "40.000"
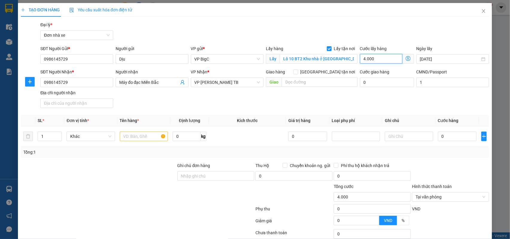
type input "40.000"
click at [68, 102] on input "Địa chỉ người nhận" at bounding box center [76, 104] width 73 height 10
type input "123"
click at [135, 137] on input "text" at bounding box center [144, 137] width 48 height 10
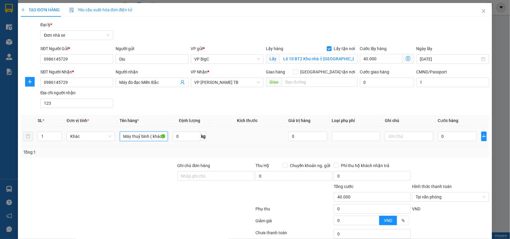
click at [150, 135] on input "Máy thuỷ bình ( khách hàng tự" at bounding box center [144, 137] width 48 height 10
click at [162, 121] on div "Máy thuỷ bình ( khách hàng tự" at bounding box center [149, 122] width 61 height 10
click at [156, 136] on input "Máy thuỷ bình ( khách hàng tự" at bounding box center [144, 137] width 48 height 10
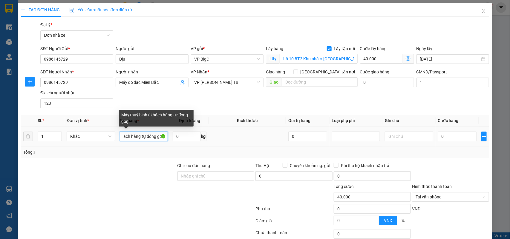
scroll to position [0, 35]
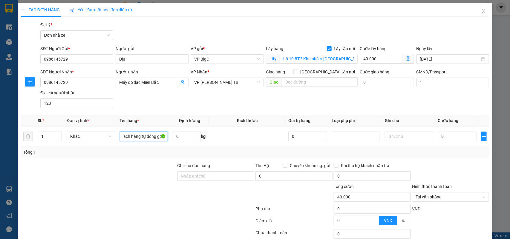
type input "Máy thuỷ bình ( khách hàng tự đóng gói)"
click at [371, 135] on input "0" at bounding box center [457, 137] width 39 height 10
type input "3"
type input "40.003"
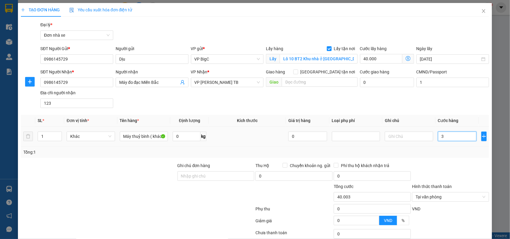
type input "30"
type input "40.030"
type input "300"
type input "40.300"
type input "3.000"
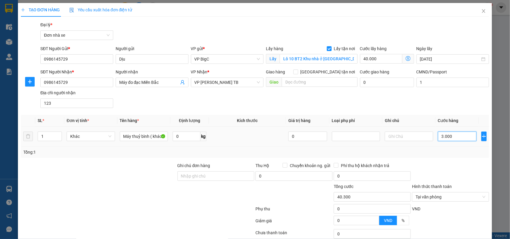
type input "43.000"
type input "30.000"
type input "70.000"
type input "30.000"
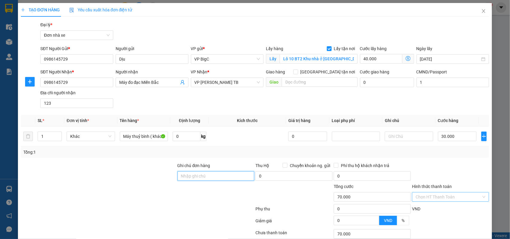
drag, startPoint x: 199, startPoint y: 176, endPoint x: 202, endPoint y: 162, distance: 14.0
click at [199, 173] on input "Ghi chú đơn hàng" at bounding box center [215, 176] width 77 height 10
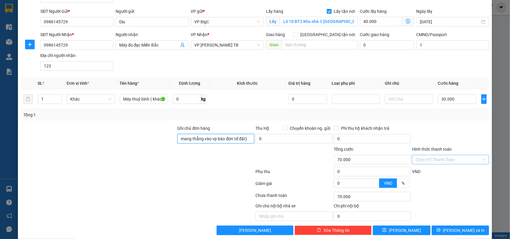
type input "mang thẳng vào vp báo đơn tđ đặt)"
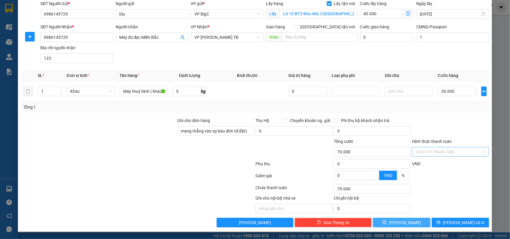
click at [371, 173] on span "Lưu" at bounding box center [405, 223] width 32 height 7
checkbox input "false"
type input "0"
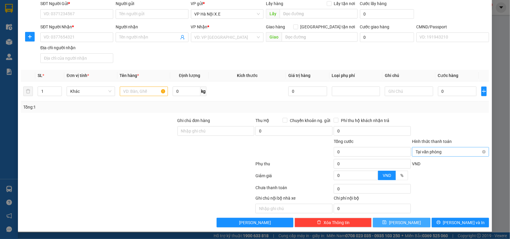
scroll to position [0, 0]
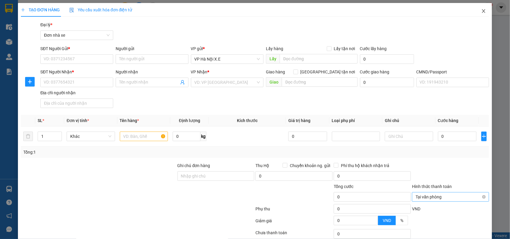
click at [371, 10] on icon "close" at bounding box center [483, 11] width 5 height 5
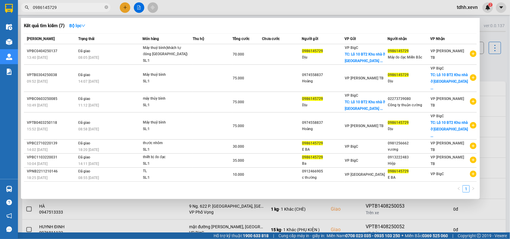
drag, startPoint x: 58, startPoint y: 7, endPoint x: 21, endPoint y: 8, distance: 36.5
click at [21, 8] on span "0986145729" at bounding box center [66, 7] width 90 height 9
paste input "4690611"
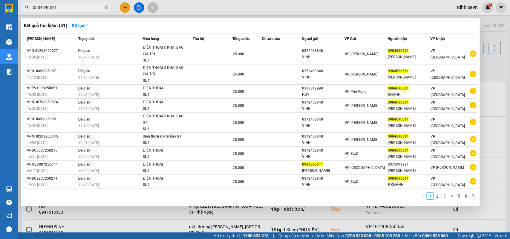
drag, startPoint x: 56, startPoint y: 7, endPoint x: 25, endPoint y: 10, distance: 30.9
click at [25, 10] on span "0984690611" at bounding box center [66, 7] width 90 height 9
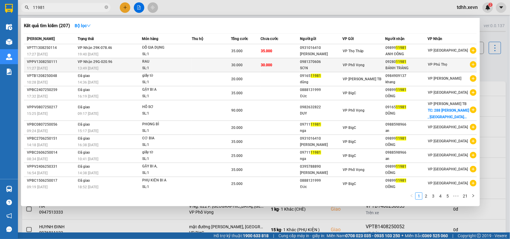
type input "11981"
click at [246, 70] on td "30.000" at bounding box center [246, 65] width 30 height 14
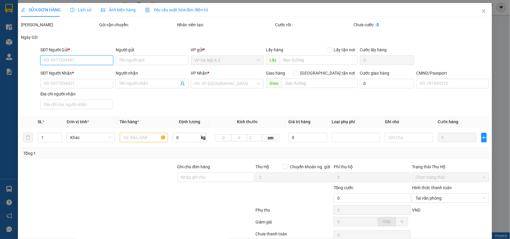
type input "0981370606"
type input "SƠN"
type input "0928011981"
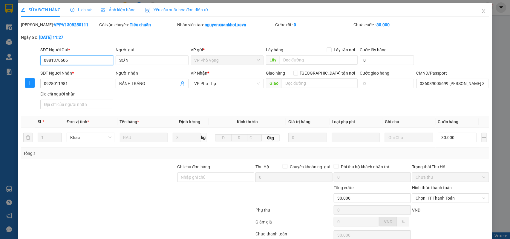
drag, startPoint x: 76, startPoint y: 62, endPoint x: 6, endPoint y: 62, distance: 69.6
click at [6, 62] on div "SỬA ĐƠN HÀNG Lịch sử Ảnh kiện hàng Yêu cầu xuất hóa đơn điện tử Total Paid Fee …" at bounding box center [255, 119] width 510 height 239
click at [371, 14] on span "Close" at bounding box center [483, 11] width 17 height 17
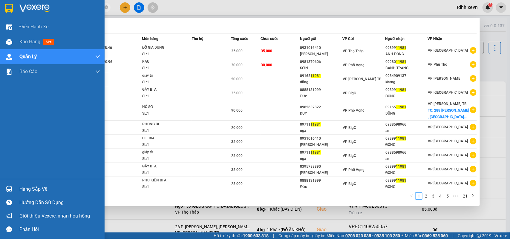
drag, startPoint x: 53, startPoint y: 8, endPoint x: 16, endPoint y: 13, distance: 38.0
click at [16, 13] on section "Kết quả tìm kiếm ( 207 ) Bộ lọc Mã ĐH Trạng thái Món hàng Thu hộ Tổng cước Chưa…" at bounding box center [255, 119] width 510 height 239
paste input "0327850916"
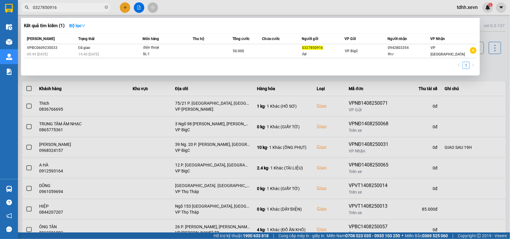
drag, startPoint x: 62, startPoint y: 3, endPoint x: 30, endPoint y: 10, distance: 32.3
click at [30, 10] on span "0327850916" at bounding box center [66, 7] width 90 height 9
click at [35, 8] on input "0327850916" at bounding box center [68, 7] width 70 height 7
paste input "94 103622"
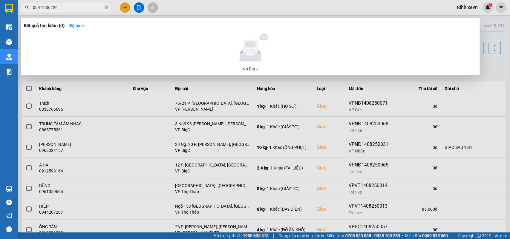
click at [42, 7] on input "094 1036226" at bounding box center [68, 7] width 70 height 7
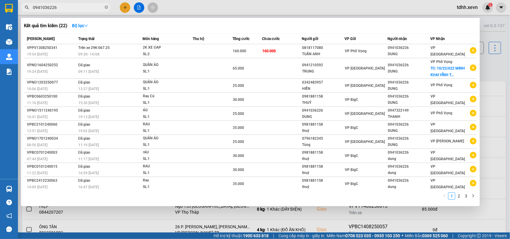
drag, startPoint x: 59, startPoint y: 8, endPoint x: 19, endPoint y: 10, distance: 40.7
click at [19, 10] on div "0941036226" at bounding box center [58, 7] width 117 height 9
paste input "369569543"
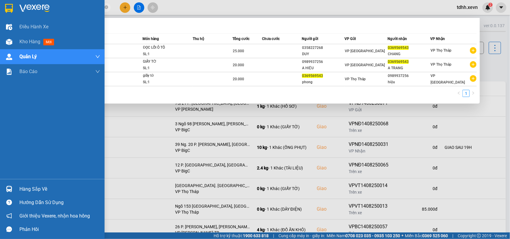
drag, startPoint x: 61, startPoint y: 8, endPoint x: 17, endPoint y: 11, distance: 44.6
click at [17, 11] on section "Kết quả tìm kiếm ( 3 ) Bộ lọc Mã ĐH Trạng thái Món hàng Thu hộ Tổng cước Chưa c…" at bounding box center [255, 119] width 510 height 239
paste input "913290531"
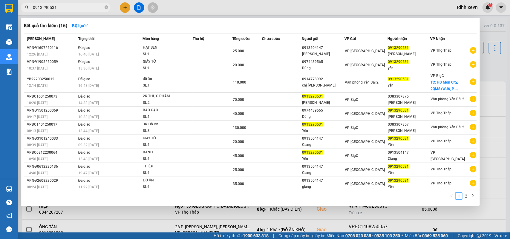
drag, startPoint x: 49, startPoint y: 9, endPoint x: 19, endPoint y: 17, distance: 31.8
click at [19, 13] on div "Kết quả tìm kiếm ( 16 ) Bộ lọc Mã ĐH Trạng thái Món hàng Thu hộ Tổng cước Chưa …" at bounding box center [58, 7] width 117 height 10
paste input "46668985"
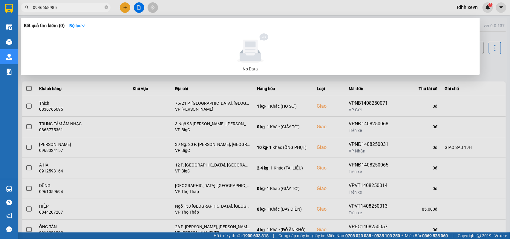
drag, startPoint x: 61, startPoint y: 9, endPoint x: 14, endPoint y: 18, distance: 47.7
click at [14, 18] on section "Kết quả tìm kiếm ( 0 ) Bộ lọc No Data 0946668985 tdhh.xevn 2 Điều hành xe Kho h…" at bounding box center [255, 119] width 510 height 239
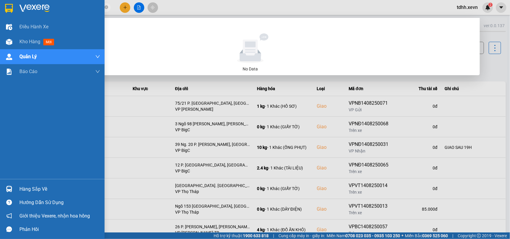
paste input "34232132"
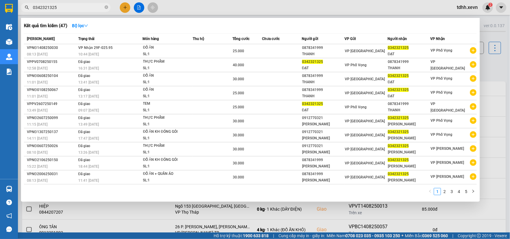
drag, startPoint x: 60, startPoint y: 9, endPoint x: 20, endPoint y: 19, distance: 40.8
click at [20, 13] on div "Kết quả tìm kiếm ( 47 ) Bộ lọc Mã ĐH Trạng thái Món hàng Thu hộ Tổng cước Chưa …" at bounding box center [58, 7] width 117 height 10
paste input "918081926"
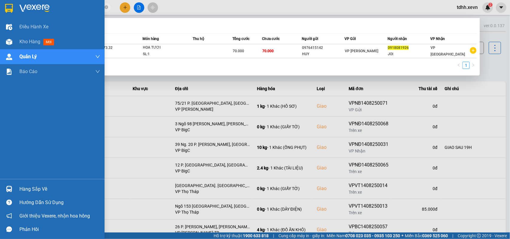
drag, startPoint x: 60, startPoint y: 8, endPoint x: 14, endPoint y: 8, distance: 46.6
click at [14, 8] on section "Kết quả tìm kiếm ( 1 ) Bộ lọc Mã ĐH Trạng thái Món hàng Thu hộ Tổng cước Chưa c…" at bounding box center [255, 119] width 510 height 239
paste input "6 1905865"
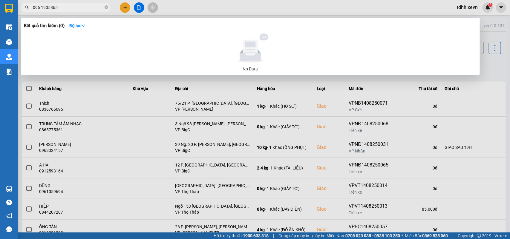
click at [42, 6] on input "096 1905865" at bounding box center [68, 7] width 70 height 7
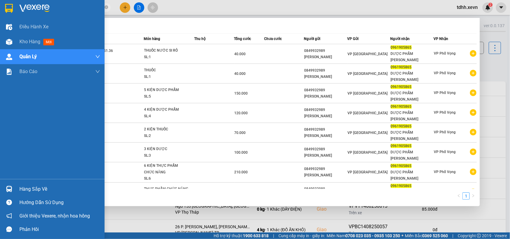
drag, startPoint x: 57, startPoint y: 5, endPoint x: 7, endPoint y: 16, distance: 51.3
click at [7, 16] on section "Kết quả tìm kiếm ( 10 ) Bộ lọc Mã ĐH Trạng thái Món hàng Thu hộ Tổng cước Chưa …" at bounding box center [255, 119] width 510 height 239
paste input "83766337"
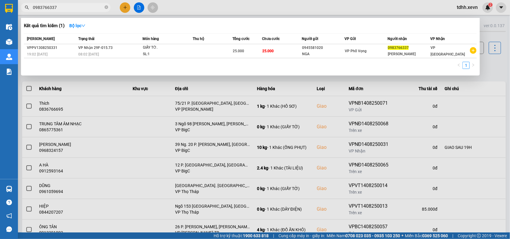
drag, startPoint x: 57, startPoint y: 9, endPoint x: 18, endPoint y: 13, distance: 38.7
click at [18, 13] on div "Kết quả tìm kiếm ( 1 ) Bộ lọc Mã ĐH Trạng thái Món hàng Thu hộ Tổng cước Chưa c…" at bounding box center [58, 7] width 117 height 10
paste input "43869450"
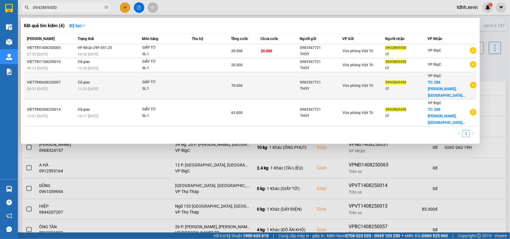
click at [371, 89] on span "TC: 288 Nguyễn Xiển, Tân Triều..." at bounding box center [446, 88] width 37 height 17
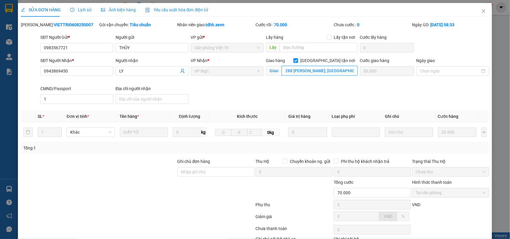
click at [312, 74] on input "288 Nguyễn Xiển, Tân Triều, Hoàng Mai, Hà Nội 100000, Việt Nam" at bounding box center [320, 71] width 76 height 10
click at [371, 12] on icon "close" at bounding box center [483, 11] width 3 height 4
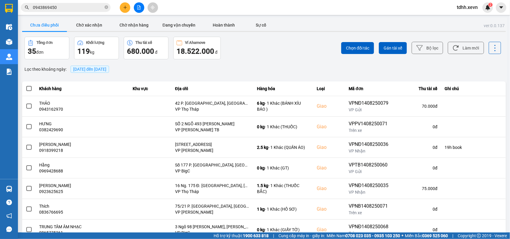
click at [73, 6] on input "0943869450" at bounding box center [68, 7] width 70 height 7
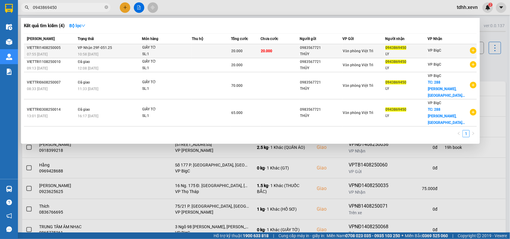
click at [240, 56] on td "20.000" at bounding box center [246, 51] width 30 height 14
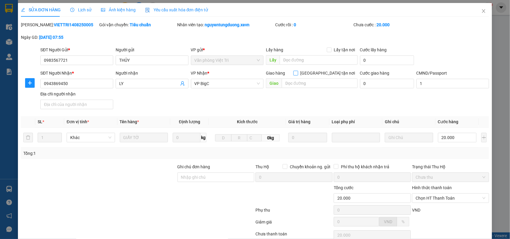
click at [298, 74] on input "Giao tận nơi" at bounding box center [295, 73] width 4 height 4
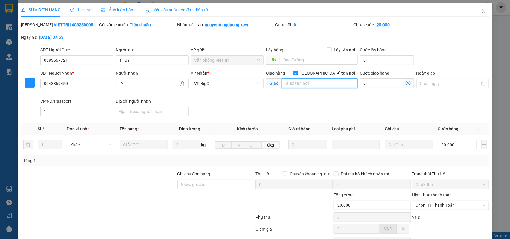
click at [317, 83] on input "text" at bounding box center [320, 84] width 76 height 10
paste input "288 Nguyễn Xiển, Tân Triều, Hoàng Mai, Hà Nội 100000, Việt Nam"
click at [362, 83] on input "0" at bounding box center [381, 84] width 42 height 10
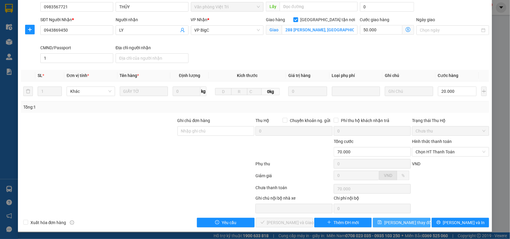
click at [371, 173] on span "Lưu thay đổi" at bounding box center [408, 223] width 48 height 7
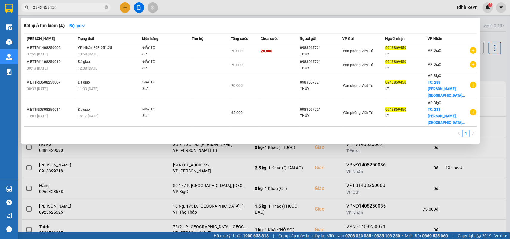
drag, startPoint x: 58, startPoint y: 5, endPoint x: 21, endPoint y: 9, distance: 37.6
click at [21, 9] on div "0943869450" at bounding box center [58, 7] width 117 height 9
paste input "858268231"
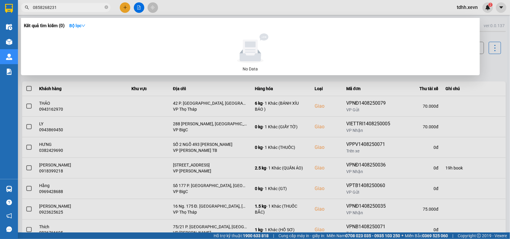
drag, startPoint x: 65, startPoint y: 8, endPoint x: 31, endPoint y: 10, distance: 34.2
click at [31, 10] on span "0858268231" at bounding box center [66, 7] width 90 height 9
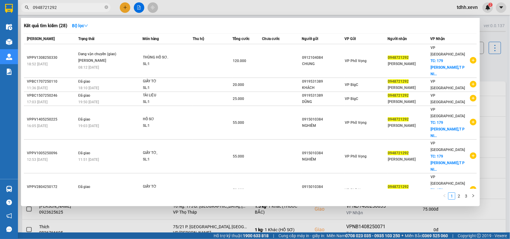
drag, startPoint x: 60, startPoint y: 6, endPoint x: 19, endPoint y: 14, distance: 41.7
click at [19, 13] on div "Kết quả tìm kiếm ( 28 ) Bộ lọc Mã ĐH Trạng thái Món hàng Thu hộ Tổng cước Chưa …" at bounding box center [58, 7] width 117 height 10
paste input "83766337"
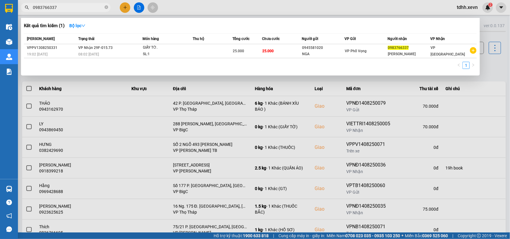
drag, startPoint x: 58, startPoint y: 8, endPoint x: 26, endPoint y: 21, distance: 34.1
click at [26, 13] on div "Kết quả tìm kiếm ( 1 ) Bộ lọc Mã ĐH Trạng thái Món hàng Thu hộ Tổng cước Chưa c…" at bounding box center [58, 7] width 117 height 10
paste input "66802210"
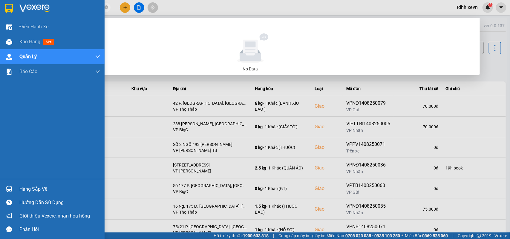
drag, startPoint x: 59, startPoint y: 8, endPoint x: 11, endPoint y: 16, distance: 48.0
click at [11, 16] on section "Kết quả tìm kiếm ( 0 ) Bộ lọc No Data 0966802210 tdhh.xevn 2 Điều hành xe Kho h…" at bounding box center [255, 119] width 510 height 239
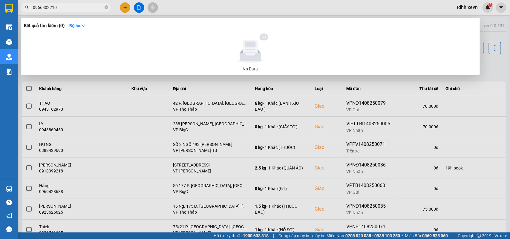
paste input "39233602"
drag, startPoint x: 61, startPoint y: 10, endPoint x: 19, endPoint y: 14, distance: 41.9
click at [19, 13] on div "Kết quả tìm kiếm ( 0 ) Bộ lọc No Data 0392336020" at bounding box center [58, 7] width 117 height 10
paste input "918820781"
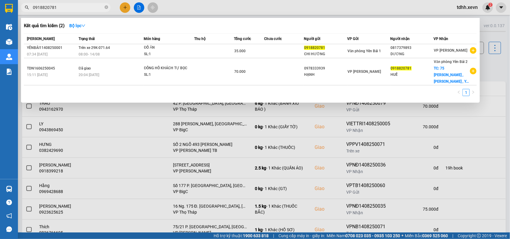
drag, startPoint x: 59, startPoint y: 5, endPoint x: 17, endPoint y: 10, distance: 41.8
click at [17, 10] on section "Kết quả tìm kiếm ( 2 ) Bộ lọc Mã ĐH Trạng thái Món hàng Thu hộ Tổng cước Chưa c…" at bounding box center [255, 119] width 510 height 239
paste input "866526219"
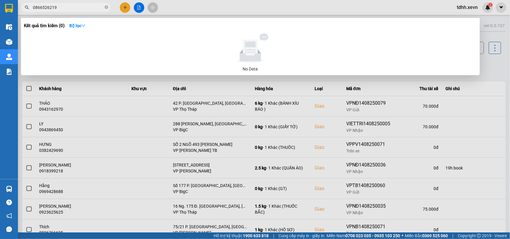
drag, startPoint x: 59, startPoint y: 10, endPoint x: 30, endPoint y: 13, distance: 29.5
click at [30, 13] on div "Kết quả tìm kiếm ( 0 ) Bộ lọc No Data 0866526219" at bounding box center [58, 7] width 117 height 10
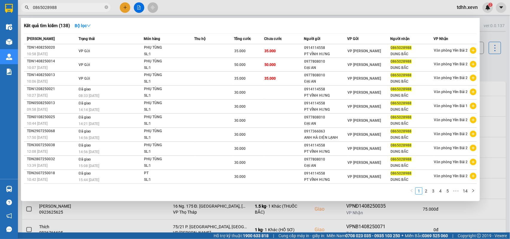
drag, startPoint x: 58, startPoint y: 8, endPoint x: 26, endPoint y: 8, distance: 31.7
click at [26, 8] on div "0865028988" at bounding box center [58, 7] width 117 height 9
paste input "915450150"
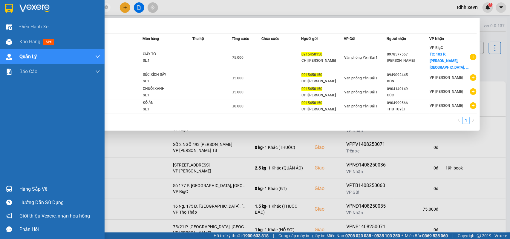
drag, startPoint x: 59, startPoint y: 10, endPoint x: 16, endPoint y: 15, distance: 42.8
click at [16, 15] on section "Kết quả tìm kiếm ( 4 ) Bộ lọc Mã ĐH Trạng thái Món hàng Thu hộ Tổng cước Chưa c…" at bounding box center [255, 119] width 510 height 239
paste input "87900493"
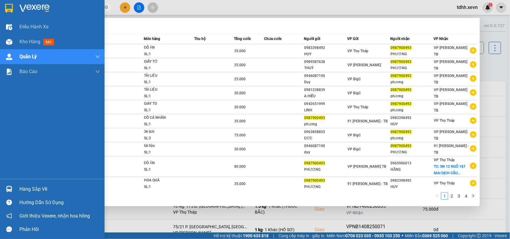
drag, startPoint x: 58, startPoint y: 6, endPoint x: 17, endPoint y: 17, distance: 41.7
click at [17, 17] on section "Kết quả tìm kiếm ( 35 ) Bộ lọc Mã ĐH Trạng thái Món hàng Thu hộ Tổng cước Chưa …" at bounding box center [255, 119] width 510 height 239
paste input "383152192"
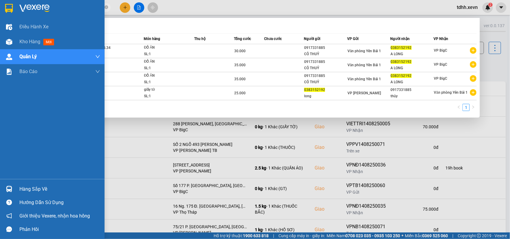
drag, startPoint x: 62, startPoint y: 6, endPoint x: 7, endPoint y: 12, distance: 55.0
click at [7, 12] on section "Kết quả tìm kiếm ( 4 ) Bộ lọc Mã ĐH Trạng thái Món hàng Thu hộ Tổng cước Chưa c…" at bounding box center [255, 119] width 510 height 239
paste input "975756866"
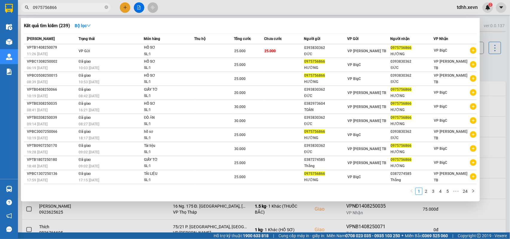
drag, startPoint x: 63, startPoint y: 8, endPoint x: 22, endPoint y: 11, distance: 40.4
click at [22, 11] on div "0975756866" at bounding box center [58, 7] width 117 height 9
paste input "9319924"
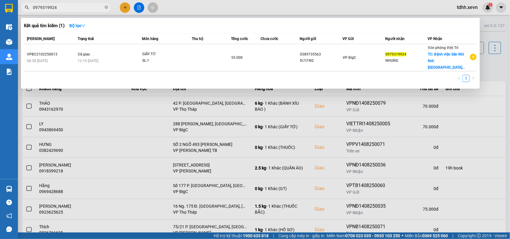
drag, startPoint x: 57, startPoint y: 9, endPoint x: 20, endPoint y: 14, distance: 36.8
click at [20, 13] on div "Kết quả tìm kiếm ( 1 ) Bộ lọc Mã ĐH Trạng thái Món hàng Thu hộ Tổng cước Chưa c…" at bounding box center [58, 7] width 117 height 10
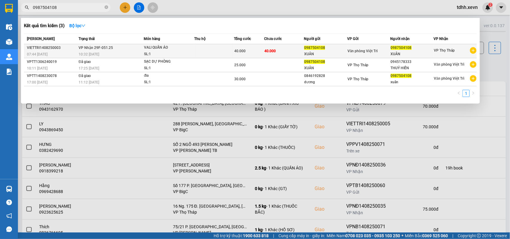
click at [188, 53] on div "SL: 1" at bounding box center [166, 54] width 45 height 7
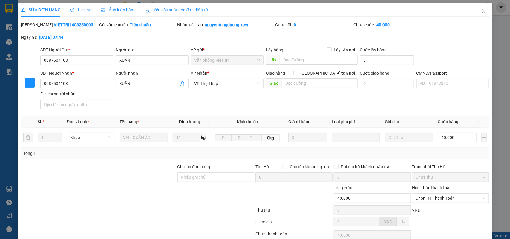
click at [90, 11] on div "SỬA ĐƠN HÀNG Lịch sử Ảnh kiện hàng Yêu cầu xuất hóa đơn điện tử" at bounding box center [114, 10] width 187 height 14
click at [84, 11] on span "Lịch sử" at bounding box center [80, 9] width 21 height 5
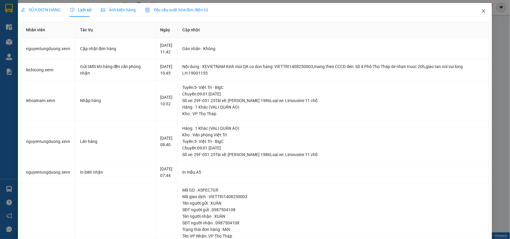
click at [371, 11] on span "Close" at bounding box center [483, 11] width 17 height 17
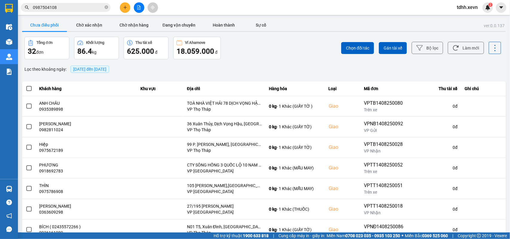
click at [57, 10] on input "0987504108" at bounding box center [68, 7] width 70 height 7
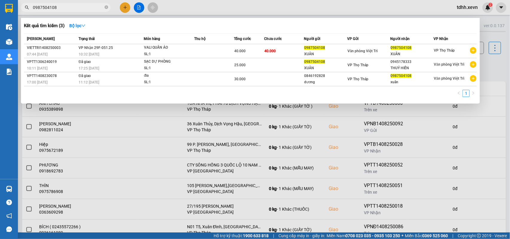
drag, startPoint x: 60, startPoint y: 8, endPoint x: 25, endPoint y: 12, distance: 34.9
click at [25, 12] on div "Kết quả tìm kiếm ( 3 ) Bộ lọc Mã ĐH Trạng thái Món hàng Thu hộ Tổng cước Chưa c…" at bounding box center [58, 7] width 117 height 10
paste input "383152192"
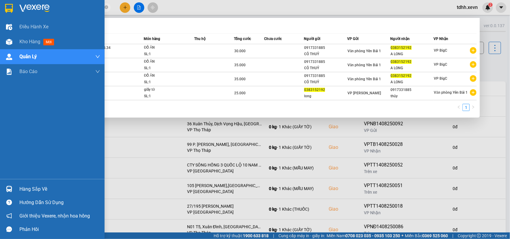
drag, startPoint x: 61, startPoint y: 7, endPoint x: 14, endPoint y: 16, distance: 47.8
click at [14, 16] on section "Kết quả tìm kiếm ( 4 ) Bộ lọc Mã ĐH Trạng thái Món hàng Thu hộ Tổng cước Chưa c…" at bounding box center [255, 119] width 510 height 239
paste input "VPNB1408250054"
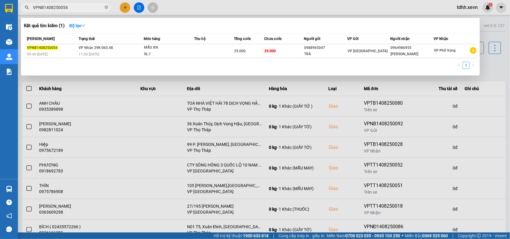
drag, startPoint x: 69, startPoint y: 5, endPoint x: 25, endPoint y: 14, distance: 44.5
click at [25, 13] on div "Kết quả tìm kiếm ( 1 ) Bộ lọc Mã ĐH Trạng thái Món hàng Thu hộ Tổng cước Chưa c…" at bounding box center [58, 7] width 117 height 10
paste input "0979997777"
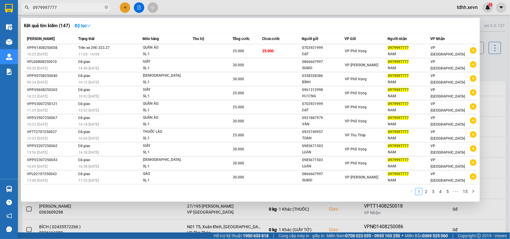
drag, startPoint x: 41, startPoint y: 11, endPoint x: 20, endPoint y: 13, distance: 21.3
click at [20, 13] on div "Kết quả tìm kiếm ( 147 ) Bộ lọc Mã ĐH Trạng thái Món hàng Thu hộ Tổng cước Chưa…" at bounding box center [58, 7] width 117 height 10
paste input "36635365"
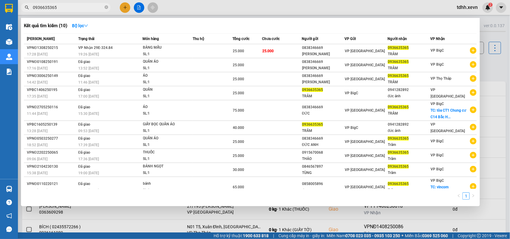
drag, startPoint x: 57, startPoint y: 9, endPoint x: 34, endPoint y: 12, distance: 22.9
click at [34, 12] on div "Kết quả tìm kiếm ( 10 ) Bộ lọc Mã ĐH Trạng thái Món hàng Thu hộ Tổng cước Chưa …" at bounding box center [58, 7] width 117 height 10
click at [33, 11] on span "0936635365" at bounding box center [66, 7] width 90 height 9
click at [38, 8] on input "0936635365" at bounding box center [68, 7] width 70 height 7
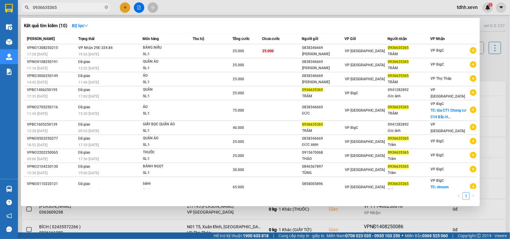
click at [38, 8] on input "0936635365" at bounding box center [68, 7] width 70 height 7
paste input "19725970"
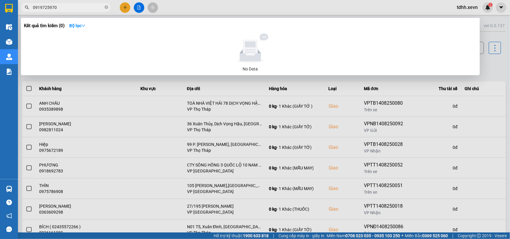
drag, startPoint x: 58, startPoint y: 8, endPoint x: 30, endPoint y: 13, distance: 27.6
click at [30, 13] on div "Kết quả tìm kiếm ( 0 ) Bộ lọc No Data 0919725970" at bounding box center [58, 7] width 117 height 10
click at [49, 11] on span "0919725970" at bounding box center [66, 7] width 90 height 9
click at [48, 10] on input "0919725970" at bounding box center [68, 7] width 70 height 7
paste input "48880495"
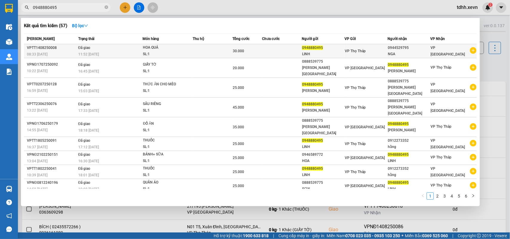
click at [237, 55] on td "30.000" at bounding box center [247, 51] width 30 height 14
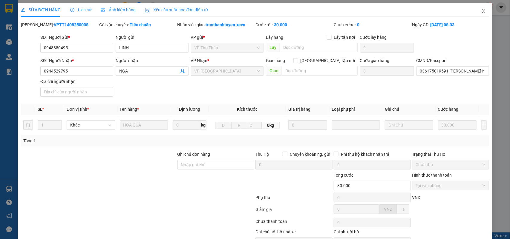
click at [371, 11] on icon "close" at bounding box center [483, 11] width 5 height 5
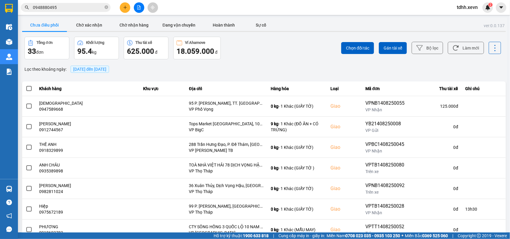
click at [63, 11] on span "0948880495" at bounding box center [66, 7] width 90 height 9
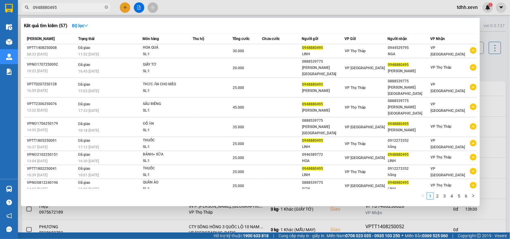
click at [61, 8] on input "0948880495" at bounding box center [68, 7] width 70 height 7
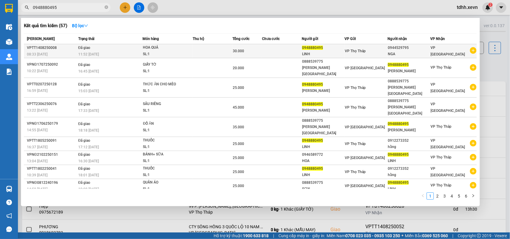
click at [203, 54] on td at bounding box center [213, 51] width 40 height 14
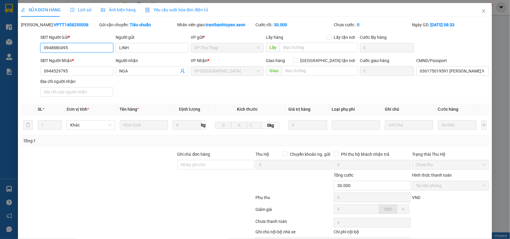
scroll to position [35, 0]
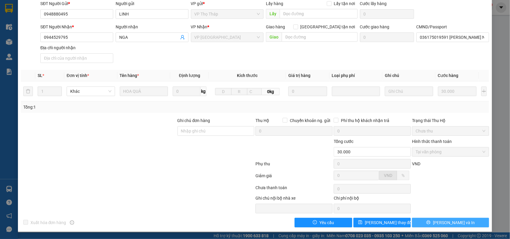
click at [371, 173] on button "Lưu và In" at bounding box center [450, 223] width 77 height 10
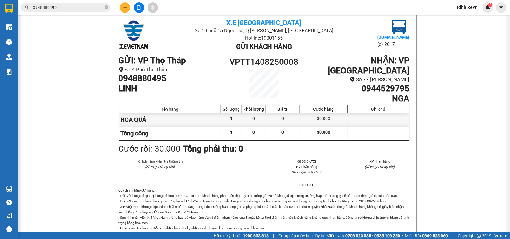
scroll to position [37, 0]
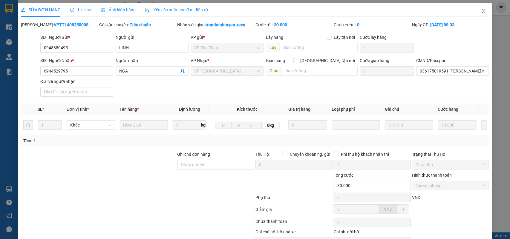
click at [371, 9] on span "Close" at bounding box center [483, 11] width 17 height 17
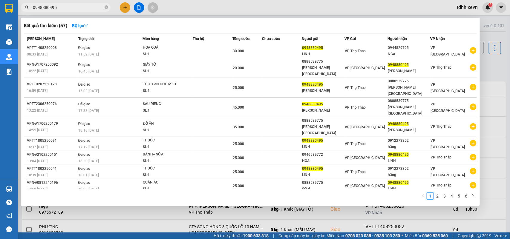
drag, startPoint x: 60, startPoint y: 7, endPoint x: 30, endPoint y: 10, distance: 30.0
click at [30, 10] on span "0948880495" at bounding box center [66, 7] width 90 height 9
paste input "73393583"
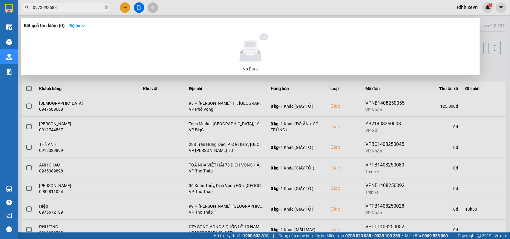
click at [371, 71] on div at bounding box center [255, 119] width 510 height 239
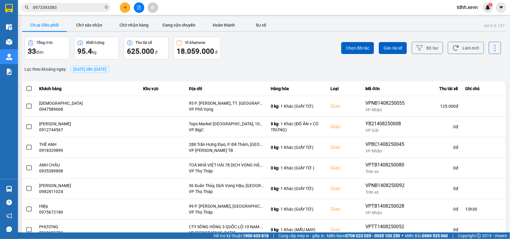
click at [371, 54] on div "Chọn đối tác Gán tài xế Bộ lọc Làm mới" at bounding box center [382, 48] width 238 height 23
click at [371, 50] on button "Làm mới" at bounding box center [466, 48] width 36 height 12
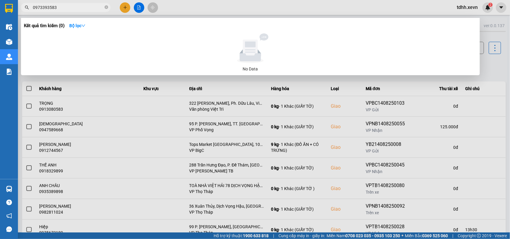
drag, startPoint x: 59, startPoint y: 10, endPoint x: 19, endPoint y: 10, distance: 39.1
click at [19, 10] on div "0973393583" at bounding box center [58, 7] width 117 height 9
paste input "345553456"
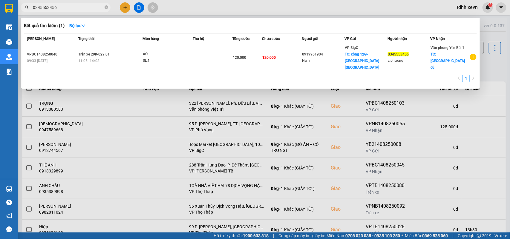
drag, startPoint x: 65, startPoint y: 8, endPoint x: 18, endPoint y: 11, distance: 47.0
click at [19, 11] on div "0345553456" at bounding box center [58, 7] width 117 height 9
paste input "66941842"
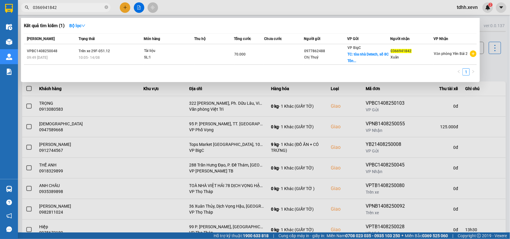
drag, startPoint x: 59, startPoint y: 7, endPoint x: 25, endPoint y: 16, distance: 35.0
click at [25, 13] on div "Kết quả tìm kiếm ( 1 ) Bộ lọc Mã ĐH Trạng thái Món hàng Thu hộ Tổng cước Chưa c…" at bounding box center [58, 7] width 117 height 10
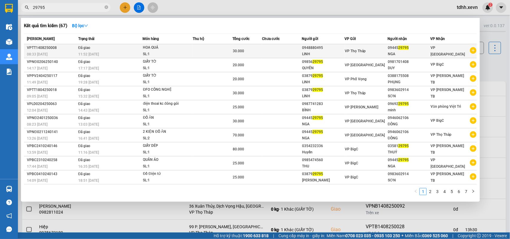
click at [166, 54] on div "SL: 1" at bounding box center [165, 54] width 45 height 7
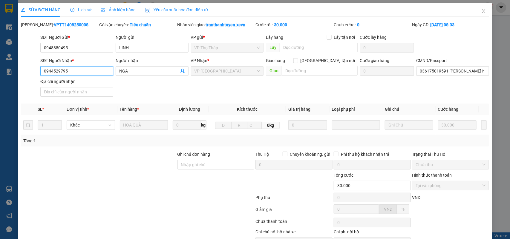
drag, startPoint x: 42, startPoint y: 73, endPoint x: 30, endPoint y: 75, distance: 12.6
click at [30, 75] on div "SĐT Người Nhận * 0944529795 0944529795 Người nhận NGA VP Nhận * VP Nam Định Gia…" at bounding box center [255, 78] width 470 height 42
click at [371, 14] on span "Close" at bounding box center [483, 11] width 17 height 17
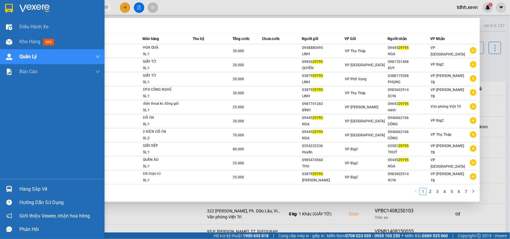
drag, startPoint x: 48, startPoint y: 7, endPoint x: 12, endPoint y: 10, distance: 35.9
click at [12, 10] on section "Kết quả tìm kiếm ( 67 ) Bộ lọc Mã ĐH Trạng thái Món hàng Thu hộ Tổng cước Chưa …" at bounding box center [255, 119] width 510 height 239
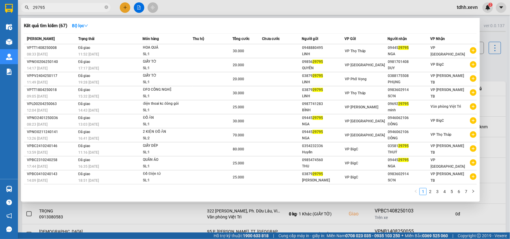
paste input "0982788898"
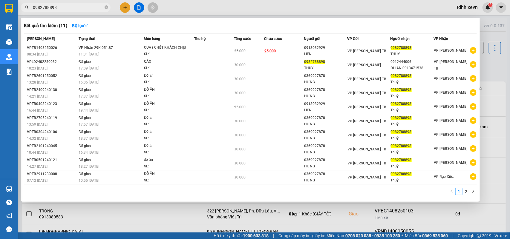
drag, startPoint x: 58, startPoint y: 4, endPoint x: 29, endPoint y: 13, distance: 30.9
click at [29, 13] on div "Kết quả tìm kiếm ( 11 ) Bộ lọc Mã ĐH Trạng thái Món hàng Thu hộ Tổng cước Chưa …" at bounding box center [58, 7] width 117 height 10
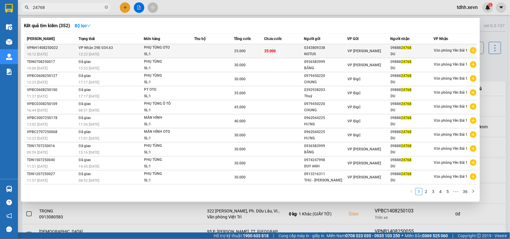
click at [290, 50] on td "25.000" at bounding box center [284, 51] width 40 height 14
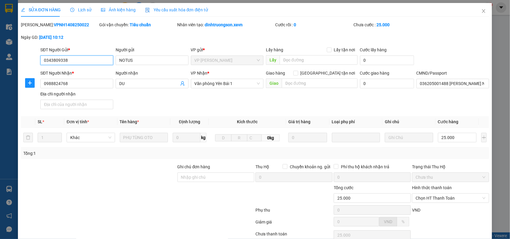
scroll to position [47, 0]
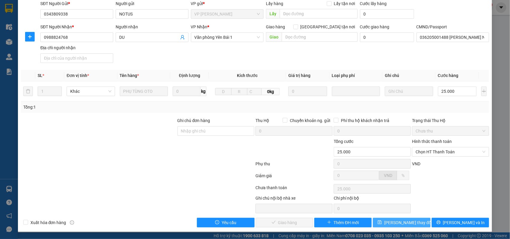
click at [371, 173] on span "Lưu thay đổi" at bounding box center [408, 223] width 48 height 7
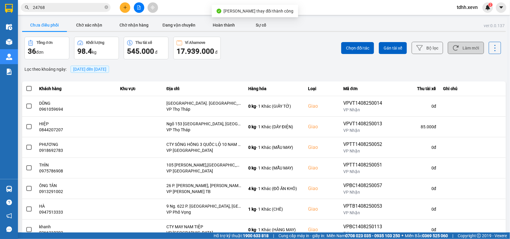
click at [371, 43] on button "Làm mới" at bounding box center [466, 48] width 36 height 12
click at [66, 4] on span "24768" at bounding box center [66, 7] width 90 height 9
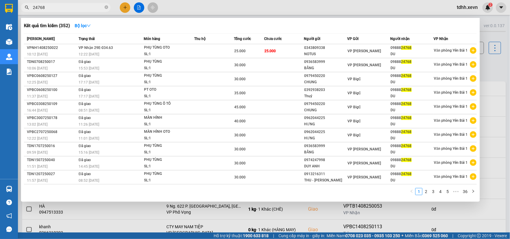
drag, startPoint x: 49, startPoint y: 9, endPoint x: 20, endPoint y: 11, distance: 29.1
click at [20, 11] on div "24768" at bounding box center [58, 7] width 117 height 9
paste input "0865112295"
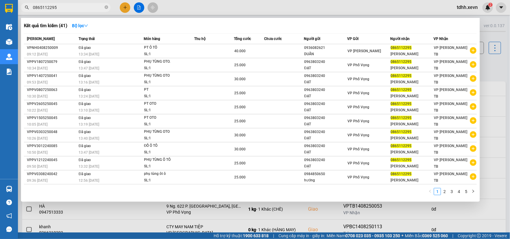
drag, startPoint x: 59, startPoint y: 9, endPoint x: 32, endPoint y: 18, distance: 28.2
click at [21, 13] on div "Kết quả tìm kiếm ( 41 ) Bộ lọc Mã ĐH Trạng thái Món hàng Thu hộ Tổng cước Chưa …" at bounding box center [58, 7] width 117 height 10
paste input "2437759552"
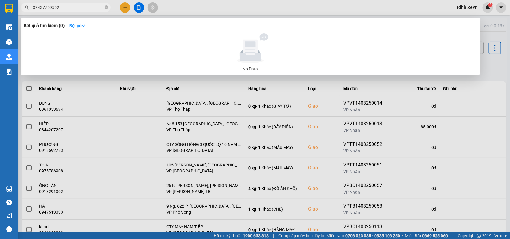
drag, startPoint x: 60, startPoint y: 5, endPoint x: 32, endPoint y: 8, distance: 28.3
click at [32, 8] on span "02437759552" at bounding box center [66, 7] width 90 height 9
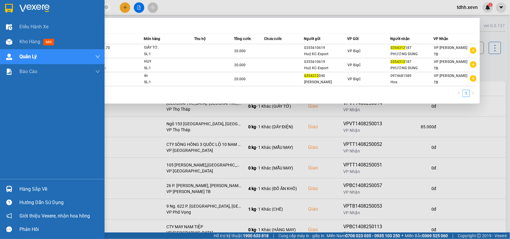
drag, startPoint x: 52, startPoint y: 5, endPoint x: 17, endPoint y: 13, distance: 35.4
click at [17, 13] on section "Kết quả tìm kiếm ( 3 ) Bộ lọc Mã ĐH Trạng thái Món hàng Thu hộ Tổng cước Chưa c…" at bounding box center [255, 119] width 510 height 239
paste input "8535511"
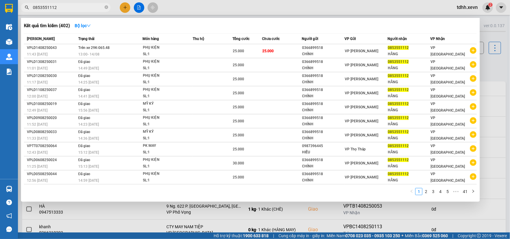
drag, startPoint x: 57, startPoint y: 9, endPoint x: 23, endPoint y: 13, distance: 34.0
click at [23, 13] on div "Kết quả tìm kiếm ( 402 ) Bộ lọc Mã ĐH Trạng thái Món hàng Thu hộ Tổng cước Chưa…" at bounding box center [58, 7] width 117 height 10
paste input "988835567"
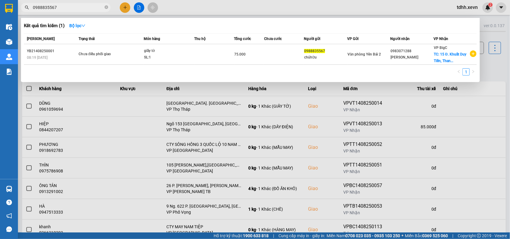
drag, startPoint x: 58, startPoint y: 10, endPoint x: 23, endPoint y: 12, distance: 35.3
click at [23, 12] on div "Kết quả tìm kiếm ( 1 ) Bộ lọc Mã ĐH Trạng thái Món hàng Thu hộ Tổng cước Chưa c…" at bounding box center [58, 7] width 117 height 10
paste input "15935419"
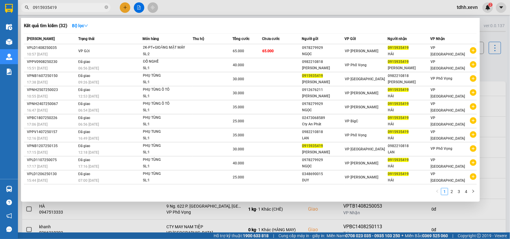
drag, startPoint x: 63, startPoint y: 7, endPoint x: 23, endPoint y: 13, distance: 40.4
click at [23, 13] on div "Kết quả tìm kiếm ( 32 ) Bộ lọc Mã ĐH Trạng thái Món hàng Thu hộ Tổng cước Chưa …" at bounding box center [58, 7] width 117 height 10
paste input "06161231"
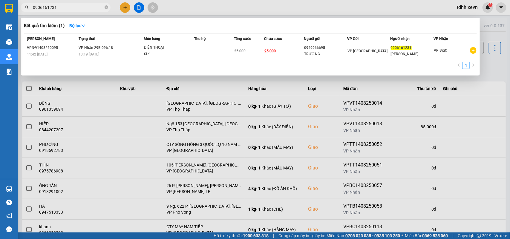
drag, startPoint x: 45, startPoint y: 6, endPoint x: 16, endPoint y: 10, distance: 29.6
click at [16, 10] on section "Kết quả tìm kiếm ( 1 ) Bộ lọc Mã ĐH Trạng thái Món hàng Thu hộ Tổng cước Chưa c…" at bounding box center [255, 119] width 510 height 239
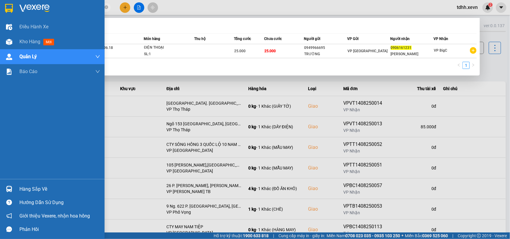
paste input "376336948"
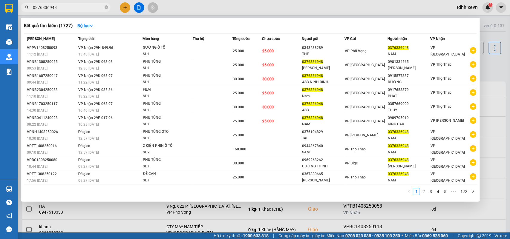
drag, startPoint x: 57, startPoint y: 10, endPoint x: 18, endPoint y: 19, distance: 40.2
click at [20, 13] on div "Kết quả tìm kiếm ( 1727 ) Bộ lọc Mã ĐH Trạng thái Món hàng Thu hộ Tổng cước Chư…" at bounding box center [58, 7] width 117 height 10
paste input "3093886"
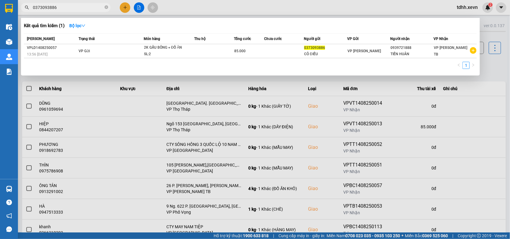
click at [127, 8] on div at bounding box center [255, 119] width 510 height 239
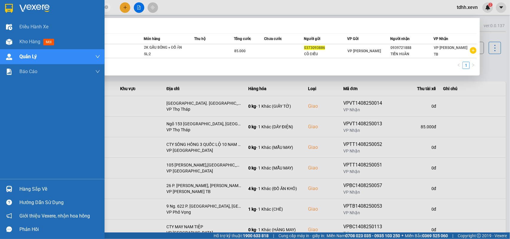
drag, startPoint x: 60, startPoint y: 8, endPoint x: 11, endPoint y: 16, distance: 49.6
click at [11, 14] on section "Kết quả tìm kiếm ( 1 ) Bộ lọc Mã ĐH Trạng thái Món hàng Thu hộ Tổng cước Chưa c…" at bounding box center [255, 119] width 510 height 239
paste input "944889868"
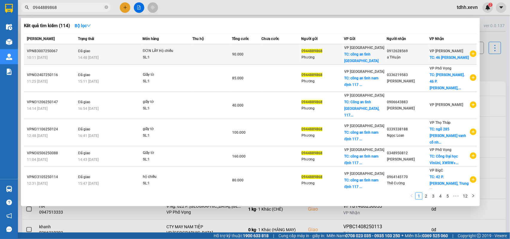
click at [371, 51] on icon "plus-circle" at bounding box center [473, 53] width 7 height 7
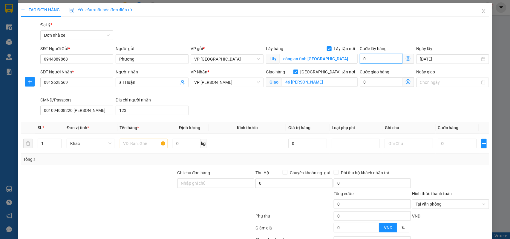
click at [367, 60] on input "0" at bounding box center [381, 59] width 42 height 10
drag, startPoint x: 72, startPoint y: 82, endPoint x: 28, endPoint y: 90, distance: 44.1
click at [28, 90] on div "SĐT Người Nhận * 0912628569 0912628569 Người nhận a THuận VP Nhận * VP Lê Duẩn …" at bounding box center [255, 93] width 470 height 49
drag, startPoint x: 134, startPoint y: 83, endPoint x: 108, endPoint y: 85, distance: 26.4
click at [108, 85] on div "SĐT Người Nhận * 0945091988 Người nhận a THuận a THuận VP Nhận * VP Lê Duẩn Gia…" at bounding box center [264, 93] width 451 height 49
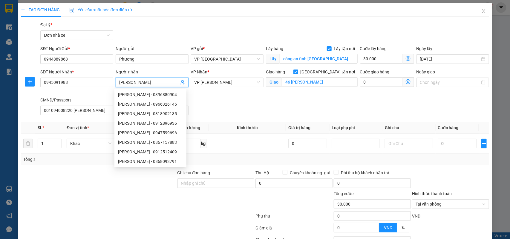
click at [137, 85] on input "Đinh Văn công" at bounding box center [149, 82] width 60 height 7
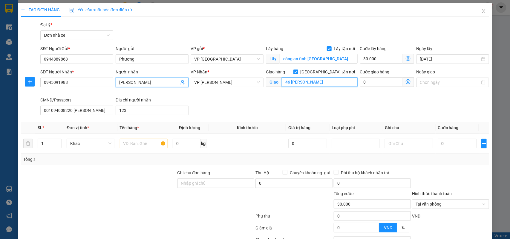
click at [319, 82] on input "46 trần phú ba đình" at bounding box center [320, 82] width 76 height 10
paste input "16 P. Cửa Nam, Cửa Nam, Hoàn Kiếm, Hà Nội, Vietnam"
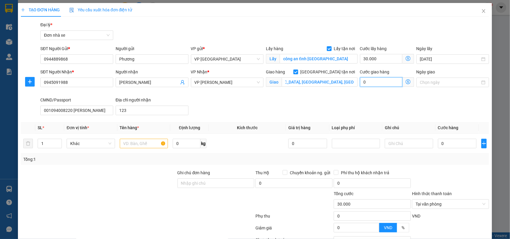
click at [365, 85] on input "0" at bounding box center [381, 82] width 42 height 10
click at [124, 145] on input "text" at bounding box center [144, 144] width 48 height 10
click at [371, 142] on td "0" at bounding box center [457, 144] width 43 height 20
click at [371, 144] on input "0" at bounding box center [457, 144] width 39 height 10
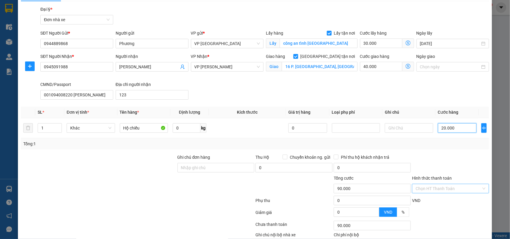
scroll to position [53, 0]
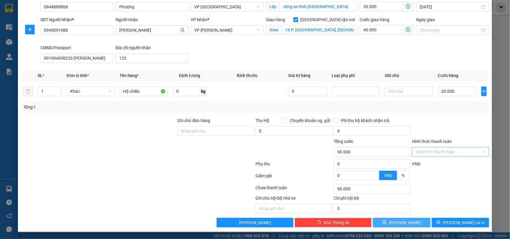
click at [371, 173] on button "Lưu" at bounding box center [401, 223] width 57 height 10
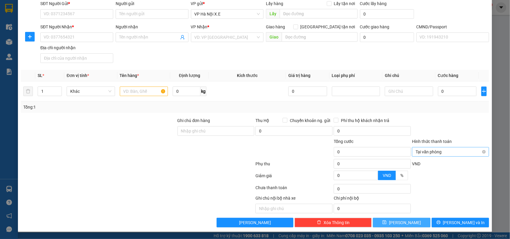
scroll to position [0, 0]
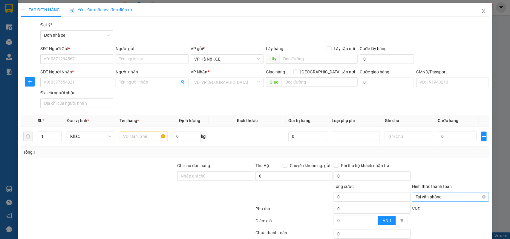
click at [371, 12] on span "Close" at bounding box center [483, 11] width 17 height 17
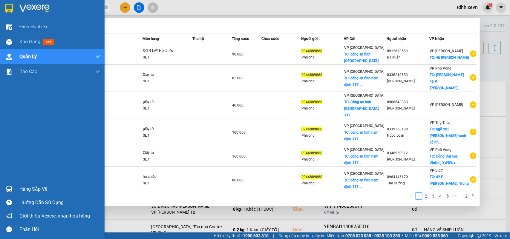
drag, startPoint x: 62, startPoint y: 5, endPoint x: 17, endPoint y: 13, distance: 46.2
click at [17, 13] on section "Kết quả tìm kiếm ( 114 ) Bộ lọc Mã ĐH Trạng thái Món hàng Thu hộ Tổng cước Chưa…" at bounding box center [255, 119] width 510 height 239
paste input "88123072"
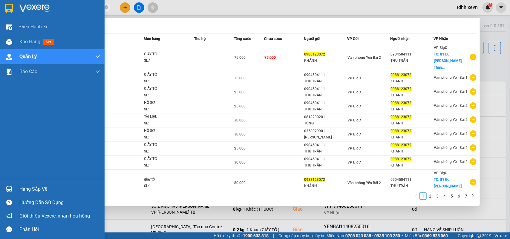
drag, startPoint x: 57, startPoint y: 8, endPoint x: 11, endPoint y: 16, distance: 46.8
click at [11, 16] on section "Kết quả tìm kiếm ( 66 ) Bộ lọc Mã ĐH Trạng thái Món hàng Thu hộ Tổng cước Chưa …" at bounding box center [255, 119] width 510 height 239
paste input "61347634"
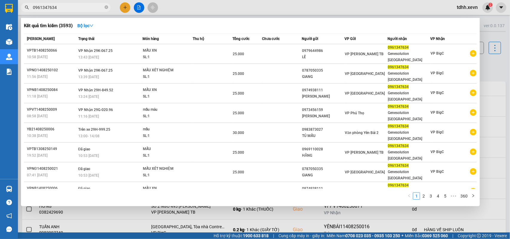
drag, startPoint x: 59, startPoint y: 8, endPoint x: 24, endPoint y: 14, distance: 35.6
click at [24, 13] on div "Kết quả tìm kiếm ( 3593 ) Bộ lọc Mã ĐH Trạng thái Món hàng Thu hộ Tổng cước Chư…" at bounding box center [58, 7] width 117 height 10
paste input "85299688"
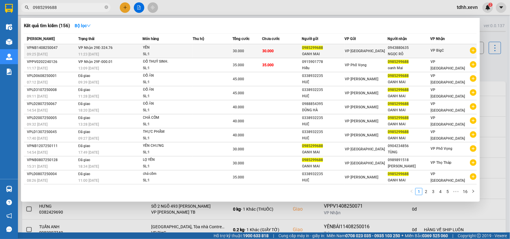
click at [99, 48] on span "VP Nhận 29E-324.76" at bounding box center [95, 48] width 34 height 4
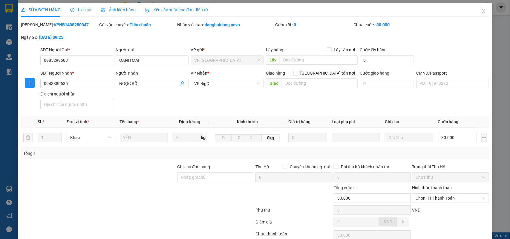
click at [90, 10] on div "SỬA ĐƠN HÀNG Lịch sử Ảnh kiện hàng Yêu cầu xuất hóa đơn điện tử" at bounding box center [114, 10] width 187 height 14
click at [83, 10] on span "Lịch sử" at bounding box center [80, 9] width 21 height 5
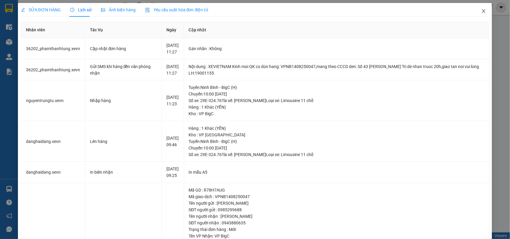
click at [371, 11] on icon "close" at bounding box center [483, 11] width 3 height 4
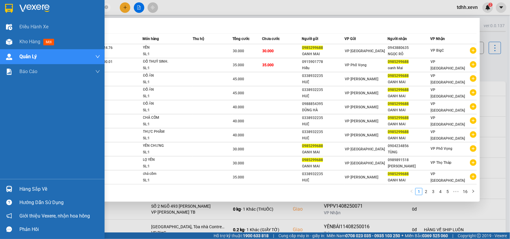
drag, startPoint x: 59, startPoint y: 5, endPoint x: 12, endPoint y: 9, distance: 46.8
click at [12, 9] on section "Kết quả tìm kiếm ( 156 ) Bộ lọc Mã ĐH Trạng thái Món hàng Thu hộ Tổng cước Chưa…" at bounding box center [255, 119] width 510 height 239
paste input "35532559"
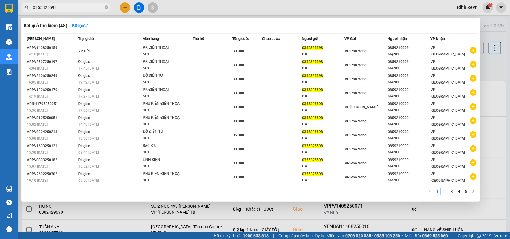
drag, startPoint x: 61, startPoint y: 7, endPoint x: 19, endPoint y: 10, distance: 41.9
click at [19, 10] on div "0355325598" at bounding box center [58, 7] width 117 height 9
paste input "88624436"
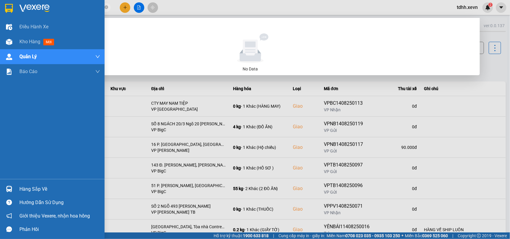
drag, startPoint x: 58, startPoint y: 9, endPoint x: 13, endPoint y: 11, distance: 45.5
click at [13, 11] on section "Kết quả tìm kiếm ( 0 ) Bộ lọc No Data 0886244368 tdhh.xevn 2 Điều hành xe Kho h…" at bounding box center [255, 119] width 510 height 239
paste input "358555585"
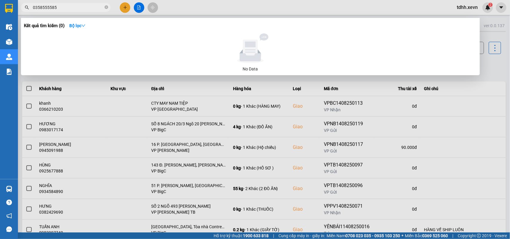
drag, startPoint x: 57, startPoint y: 6, endPoint x: 18, endPoint y: 13, distance: 39.9
click at [18, 13] on div "Kết quả tìm kiếm ( 0 ) Bộ lọc No Data 0358555585" at bounding box center [58, 7] width 117 height 10
paste input "886244368"
drag, startPoint x: 58, startPoint y: 10, endPoint x: 22, endPoint y: 19, distance: 36.7
click at [22, 13] on div "Kết quả tìm kiếm ( 0 ) Bộ lọc No Data 0886244368" at bounding box center [58, 7] width 117 height 10
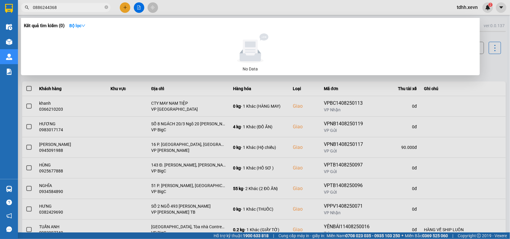
paste input "22152365"
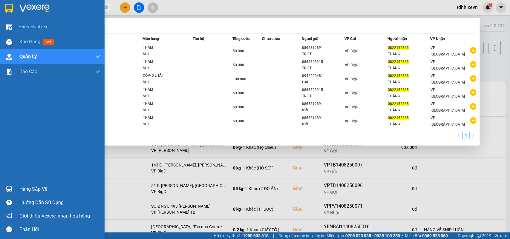
drag, startPoint x: 63, startPoint y: 6, endPoint x: 51, endPoint y: 8, distance: 12.1
click at [17, 10] on section "Kết quả tìm kiếm ( 6 ) Bộ lọc Mã ĐH Trạng thái Món hàng Thu hộ Tổng cước Chưa c…" at bounding box center [255, 119] width 510 height 239
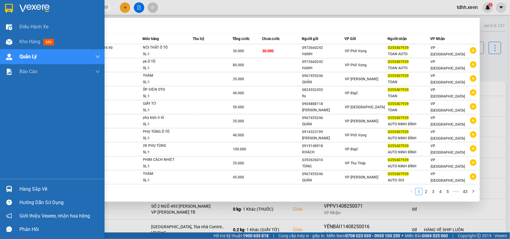
drag, startPoint x: 60, startPoint y: 7, endPoint x: 4, endPoint y: 14, distance: 56.1
click at [4, 14] on section "Kết quả tìm kiếm ( 426 ) Bộ lọc Mã ĐH Trạng thái Món hàng Thu hộ Tổng cước Chưa…" at bounding box center [255, 119] width 510 height 239
paste input "943880635"
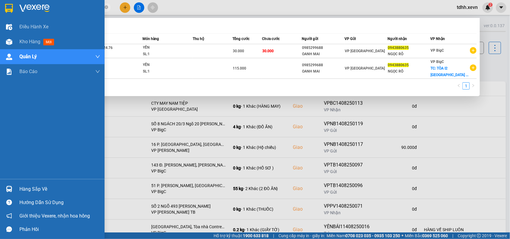
drag, startPoint x: 62, startPoint y: 9, endPoint x: 13, endPoint y: 8, distance: 48.7
click at [13, 8] on section "Kết quả tìm kiếm ( 2 ) Bộ lọc Mã ĐH Trạng thái Món hàng Thu hộ Tổng cước Chưa c…" at bounding box center [255, 119] width 510 height 239
paste input "858268231"
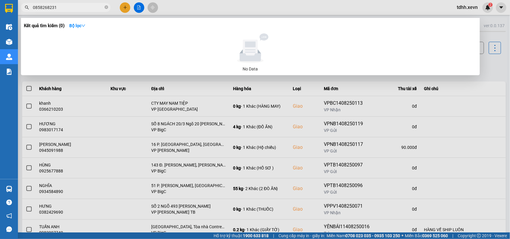
drag, startPoint x: 58, startPoint y: 4, endPoint x: 27, endPoint y: 15, distance: 32.2
click at [27, 13] on div "Kết quả tìm kiếm ( 0 ) Bộ lọc No Data 0858268231" at bounding box center [58, 7] width 117 height 10
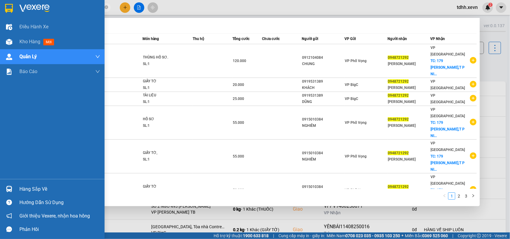
drag, startPoint x: 58, startPoint y: 9, endPoint x: 10, endPoint y: 17, distance: 47.9
click at [10, 17] on section "Kết quả tìm kiếm ( 28 ) Bộ lọc Mã ĐH Trạng thái Món hàng Thu hộ Tổng cước Chưa …" at bounding box center [255, 119] width 510 height 239
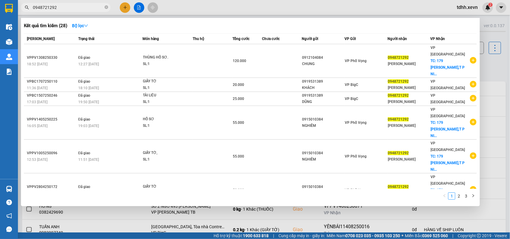
paste input "32968424"
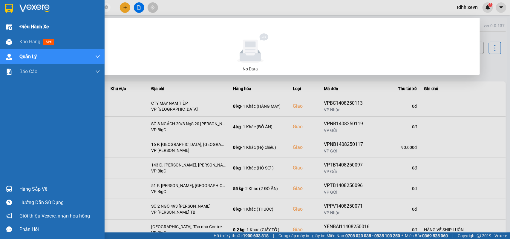
drag, startPoint x: 62, startPoint y: 10, endPoint x: 14, endPoint y: 21, distance: 49.1
click at [14, 21] on section "Kết quả tìm kiếm ( 0 ) Bộ lọc No Data 0329684242 tdhh.xevn 2 Điều hành xe Kho h…" at bounding box center [255, 119] width 510 height 239
paste input "971429996"
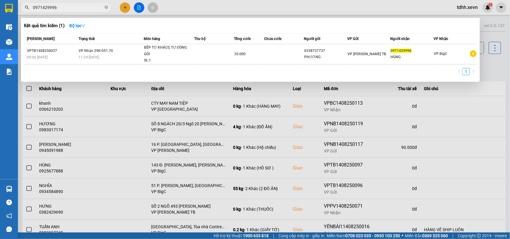
drag, startPoint x: 58, startPoint y: 5, endPoint x: 8, endPoint y: 10, distance: 50.1
click at [8, 10] on section "Kết quả tìm kiếm ( 1 ) Bộ lọc Mã ĐH Trạng thái Món hàng Thu hộ Tổng cước Chưa c…" at bounding box center [255, 119] width 510 height 239
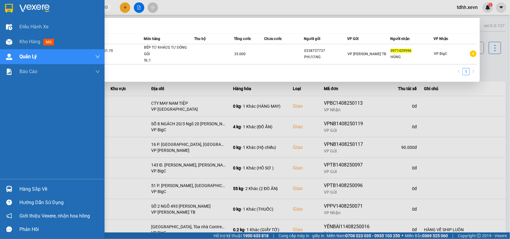
paste input "12530139"
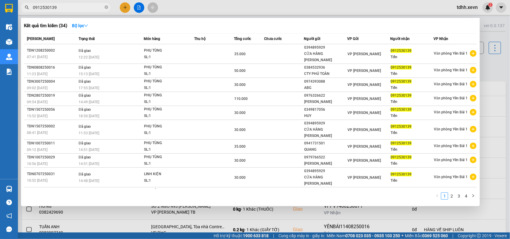
drag, startPoint x: 59, startPoint y: 5, endPoint x: 14, endPoint y: 9, distance: 44.7
click at [14, 9] on section "Kết quả tìm kiếm ( 34 ) Bộ lọc Mã ĐH Trạng thái Món hàng Thu hộ Tổng cước Chưa …" at bounding box center [255, 119] width 510 height 239
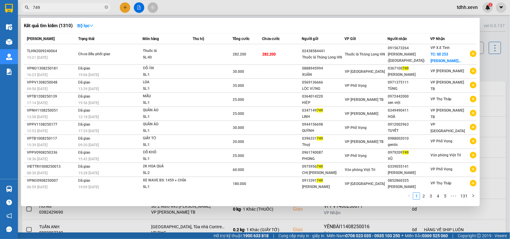
drag, startPoint x: 50, startPoint y: 11, endPoint x: 30, endPoint y: 11, distance: 19.7
click at [30, 11] on span "749" at bounding box center [66, 7] width 90 height 9
click at [33, 7] on input "749" at bounding box center [68, 7] width 70 height 7
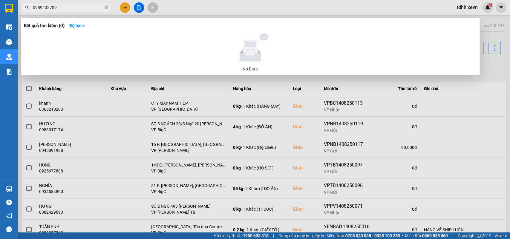
click at [43, 9] on input "0989433789" at bounding box center [68, 7] width 70 height 7
click at [51, 6] on input "0989933789" at bounding box center [68, 7] width 70 height 7
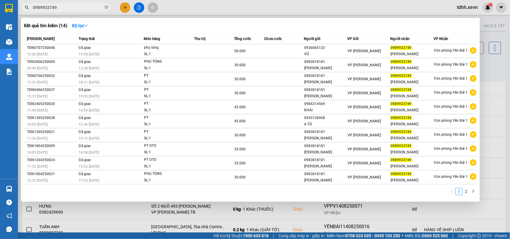
drag, startPoint x: 54, startPoint y: 9, endPoint x: 23, endPoint y: 17, distance: 32.3
click at [23, 13] on div "Kết quả tìm kiếm ( 14 ) Bộ lọc Mã ĐH Trạng thái Món hàng Thu hộ Tổng cước Chưa …" at bounding box center [58, 7] width 117 height 10
paste input "11623835"
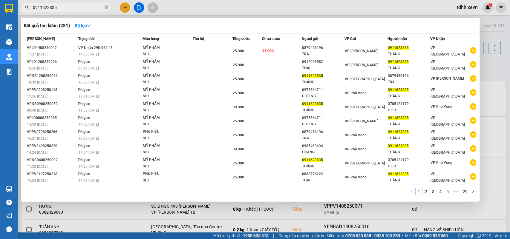
drag, startPoint x: 64, startPoint y: 10, endPoint x: 22, endPoint y: 11, distance: 42.7
click at [22, 11] on div "0911623835" at bounding box center [58, 7] width 117 height 9
drag, startPoint x: 60, startPoint y: 8, endPoint x: 24, endPoint y: 16, distance: 36.7
click at [24, 13] on div "Kết quả tìm kiếm ( 281 ) Bộ lọc Mã ĐH Trạng thái Món hàng Thu hộ Tổng cước Chưa…" at bounding box center [58, 7] width 117 height 10
paste input "382707576"
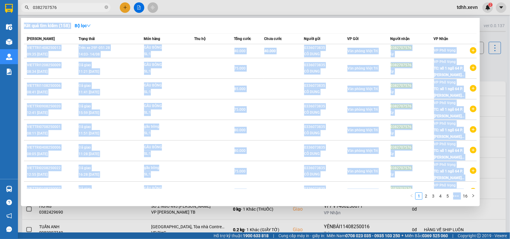
drag, startPoint x: 59, startPoint y: 11, endPoint x: 23, endPoint y: 13, distance: 36.2
click at [23, 13] on div "Kết quả tìm kiếm ( 158 ) Bộ lọc Mã ĐH Trạng thái Món hàng Thu hộ Tổng cước Chưa…" at bounding box center [58, 7] width 117 height 10
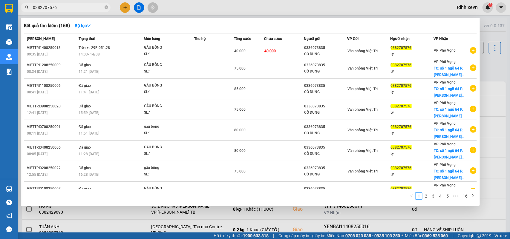
click at [41, 9] on input "0382707576" at bounding box center [68, 7] width 70 height 7
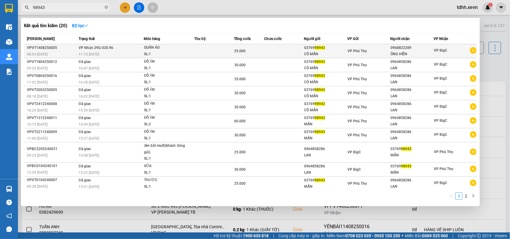
click at [187, 51] on div "SL: 1" at bounding box center [166, 54] width 45 height 7
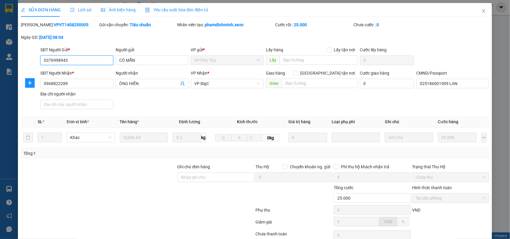
drag, startPoint x: 72, startPoint y: 62, endPoint x: 27, endPoint y: 69, distance: 44.7
click at [27, 69] on form "SĐT Người Gửi * 0376998943 0376998943 Người gửi CÔ MẪN VP gửi * VP Phú Thọ Lấy …" at bounding box center [255, 79] width 468 height 65
click at [58, 88] on input "0968822289" at bounding box center [76, 84] width 73 height 10
click at [200, 173] on input "Ghi chú đơn hàng" at bounding box center [215, 178] width 77 height 10
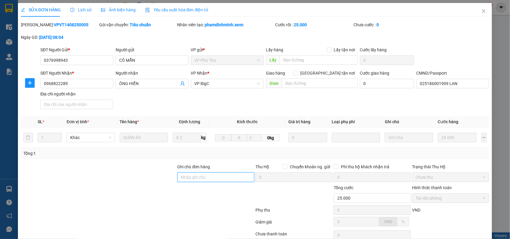
click at [184, 173] on input "Ghi chú đơn hàng" at bounding box center [215, 178] width 77 height 10
click at [178, 173] on input "Ghi chú đơn hàng" at bounding box center [215, 178] width 77 height 10
drag, startPoint x: 72, startPoint y: 57, endPoint x: 32, endPoint y: 63, distance: 41.0
click at [32, 63] on div "SĐT Người Gửi * 0376998943 0376998943 Người gửi CÔ MẪN VP gửi * VP Phú Thọ Lấy …" at bounding box center [255, 57] width 470 height 21
click at [191, 173] on input "Ghi chú đơn hàng" at bounding box center [215, 178] width 77 height 10
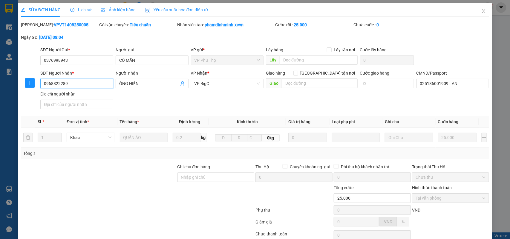
click at [51, 86] on input "0968822289" at bounding box center [76, 84] width 73 height 10
click at [58, 86] on input "0968822289" at bounding box center [76, 84] width 73 height 10
drag, startPoint x: 182, startPoint y: 178, endPoint x: 192, endPoint y: 179, distance: 10.3
click at [183, 173] on input "Ghi chú đơn hàng" at bounding box center [215, 178] width 77 height 10
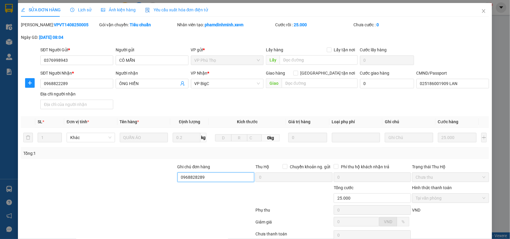
click at [196, 173] on input "0968828289" at bounding box center [215, 178] width 77 height 10
click at [184, 173] on input "0968828289" at bounding box center [215, 178] width 77 height 10
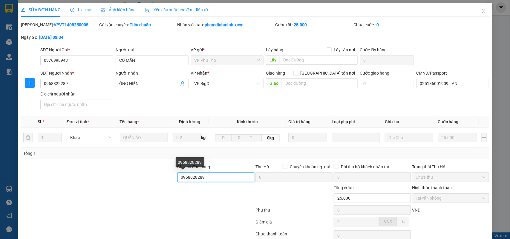
click at [184, 173] on input "0968828289" at bounding box center [215, 178] width 77 height 10
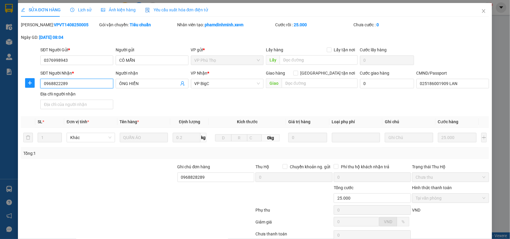
drag, startPoint x: 66, startPoint y: 82, endPoint x: 42, endPoint y: 87, distance: 24.8
click at [42, 87] on input "0968822289" at bounding box center [76, 84] width 73 height 10
paste input "8"
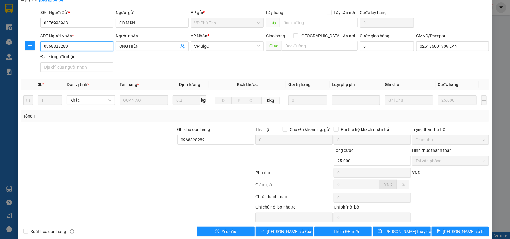
scroll to position [47, 0]
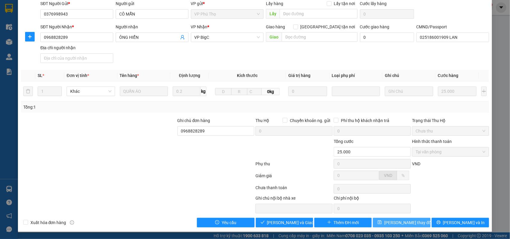
click at [371, 173] on span "Lưu thay đổi" at bounding box center [408, 223] width 48 height 7
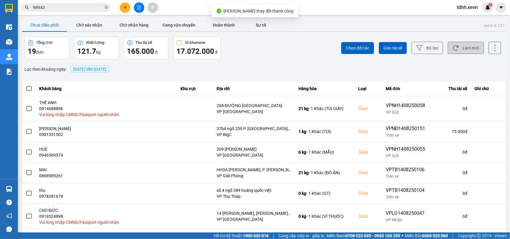
click at [371, 49] on icon at bounding box center [456, 48] width 6 height 6
click at [46, 9] on input "98943" at bounding box center [68, 7] width 70 height 7
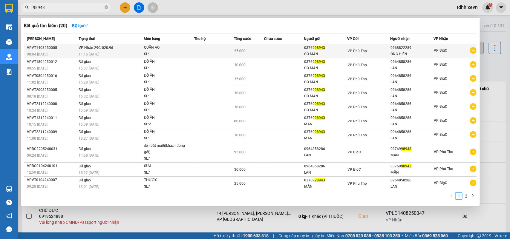
click at [180, 56] on div "SL: 1" at bounding box center [166, 54] width 45 height 7
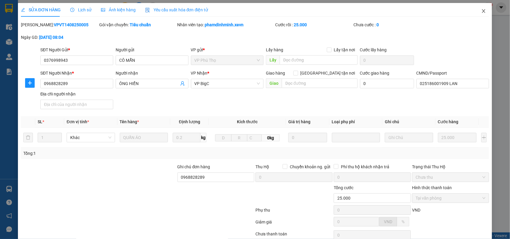
click at [371, 14] on span "Close" at bounding box center [483, 11] width 17 height 17
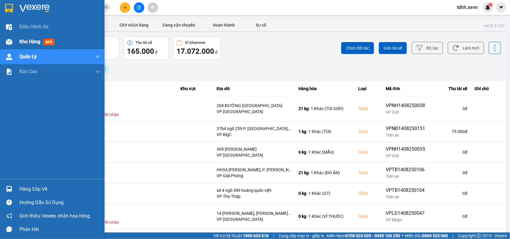
click at [39, 42] on span "Kho hàng" at bounding box center [29, 42] width 21 height 6
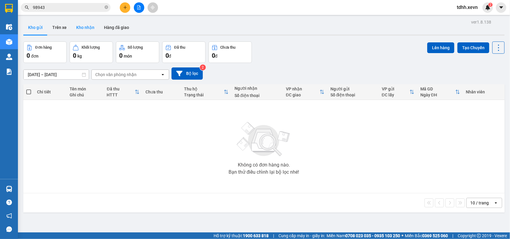
click at [88, 29] on button "Kho nhận" at bounding box center [85, 27] width 28 height 14
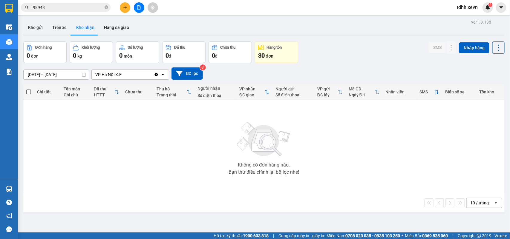
click at [154, 73] on icon "Clear value" at bounding box center [156, 74] width 5 height 5
click at [123, 76] on div "Chọn văn phòng nhận" at bounding box center [115, 75] width 41 height 6
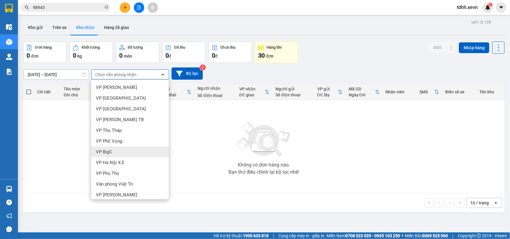
click at [116, 150] on div "VP BigC" at bounding box center [130, 152] width 78 height 11
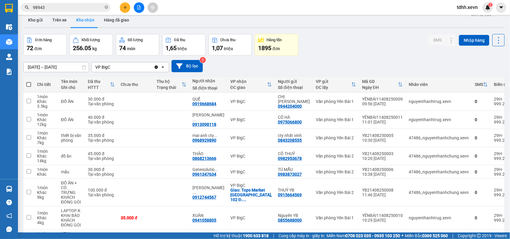
scroll to position [82, 0]
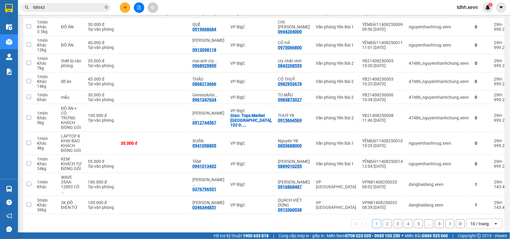
click at [371, 173] on button "2" at bounding box center [387, 224] width 9 height 9
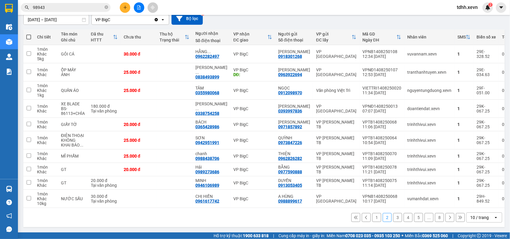
scroll to position [58, 0]
click at [371, 173] on button "3" at bounding box center [397, 217] width 9 height 9
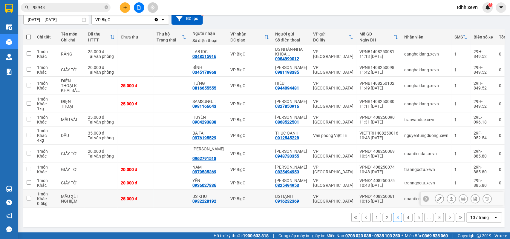
scroll to position [77, 0]
click at [371, 173] on button "4" at bounding box center [408, 217] width 9 height 9
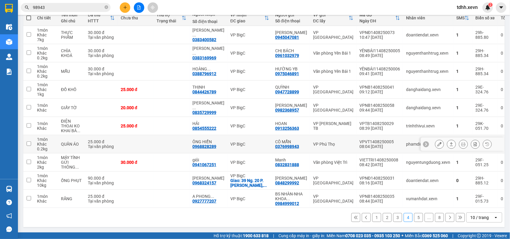
click at [28, 142] on input "checkbox" at bounding box center [29, 144] width 4 height 4
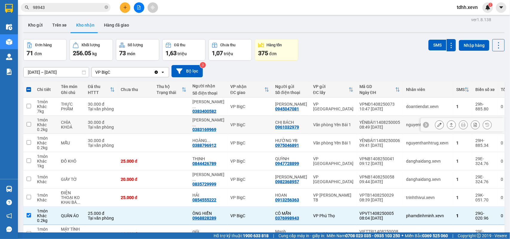
scroll to position [0, 0]
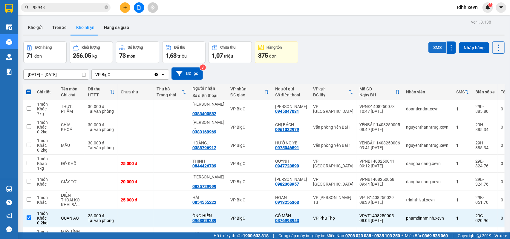
click at [371, 51] on button "SMS" at bounding box center [437, 47] width 18 height 11
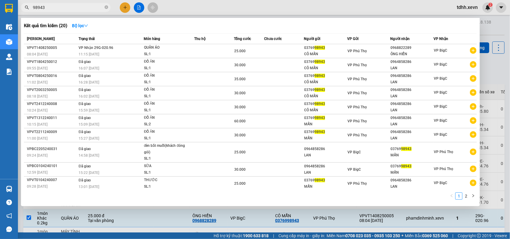
drag, startPoint x: 46, startPoint y: 6, endPoint x: 22, endPoint y: 9, distance: 25.0
click at [22, 9] on span "98943" at bounding box center [66, 7] width 90 height 9
paste input "0975839879"
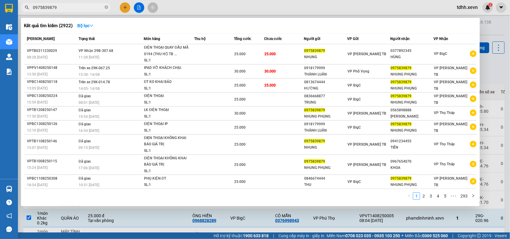
drag, startPoint x: 62, startPoint y: 8, endPoint x: 19, endPoint y: 14, distance: 42.8
click at [19, 13] on div "Kết quả tìm kiếm ( 2922 ) Bộ lọc Mã ĐH Trạng thái Món hàng Thu hộ Tổng cước Chư…" at bounding box center [58, 7] width 117 height 10
paste input "62282497"
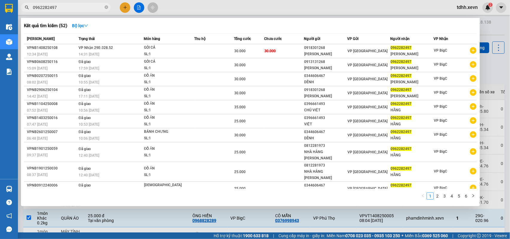
drag, startPoint x: 59, startPoint y: 7, endPoint x: 26, endPoint y: 17, distance: 33.9
click at [26, 13] on div "Kết quả tìm kiếm ( 52 ) Bộ lọc Mã ĐH Trạng thái Món hàng Thu hộ Tổng cước Chưa …" at bounding box center [58, 7] width 117 height 10
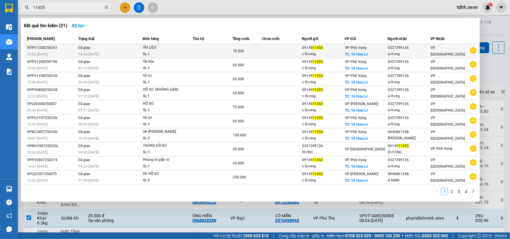
click at [371, 49] on icon "plus-circle" at bounding box center [473, 50] width 7 height 7
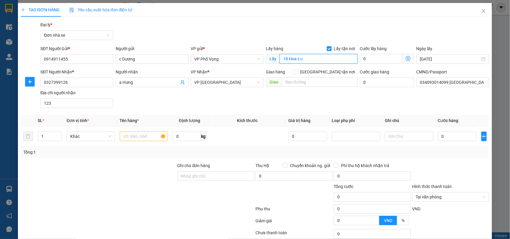
click at [294, 58] on input "10 Hoa Lư" at bounding box center [319, 59] width 78 height 10
click at [289, 58] on input "10 Hoa Lư" at bounding box center [319, 59] width 78 height 10
click at [254, 57] on span "VP Phố Vọng" at bounding box center [227, 59] width 66 height 9
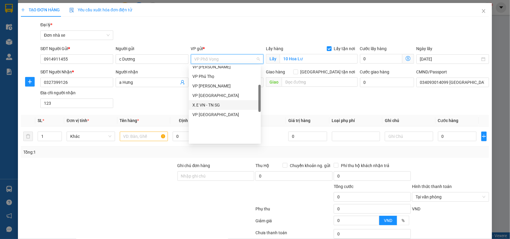
scroll to position [72, 0]
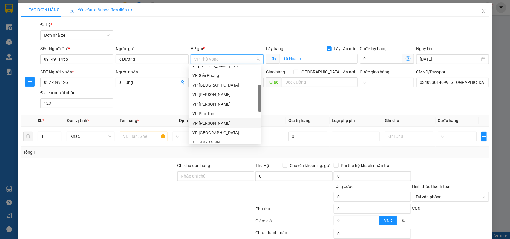
click at [214, 121] on div "VP [PERSON_NAME]" at bounding box center [224, 123] width 65 height 7
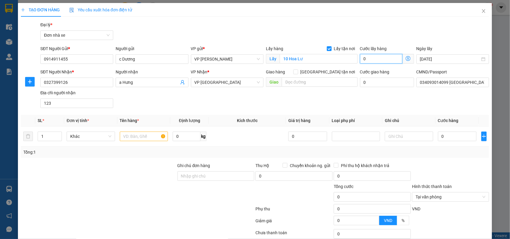
click at [367, 62] on input "0" at bounding box center [381, 59] width 42 height 10
click at [129, 141] on input "text" at bounding box center [144, 137] width 48 height 10
click at [371, 137] on input "0" at bounding box center [457, 137] width 39 height 10
click at [206, 173] on input "Ghi chú đơn hàng" at bounding box center [215, 176] width 77 height 10
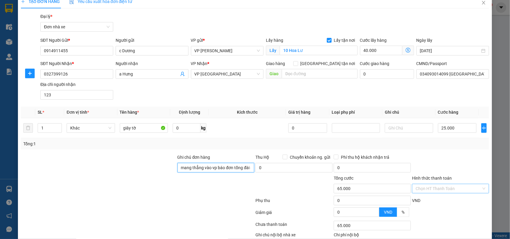
scroll to position [46, 0]
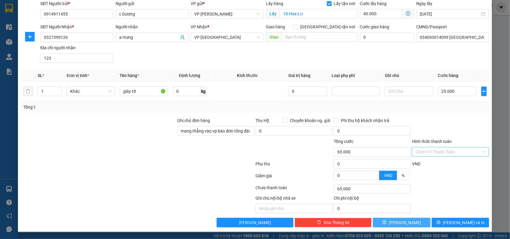
click at [371, 173] on button "Lưu" at bounding box center [401, 223] width 57 height 10
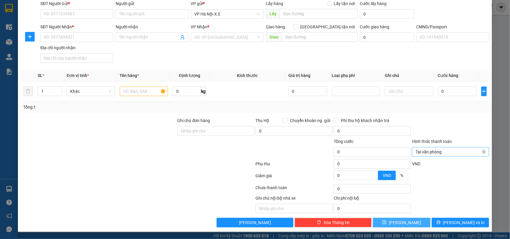
scroll to position [0, 0]
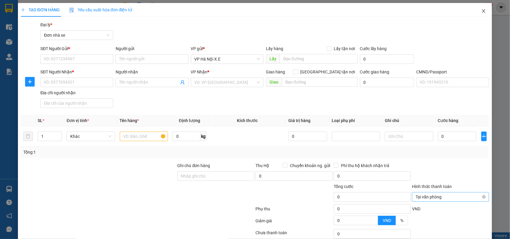
click at [371, 13] on span "Close" at bounding box center [483, 11] width 17 height 17
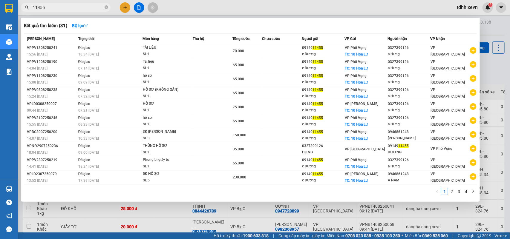
drag, startPoint x: 55, startPoint y: 8, endPoint x: 27, endPoint y: 12, distance: 28.1
click at [27, 12] on div "Kết quả tìm kiếm ( 31 ) Bộ lọc Mã ĐH Trạng thái Món hàng Thu hộ Tổng cước Chưa …" at bounding box center [58, 7] width 117 height 10
paste input "0987295633"
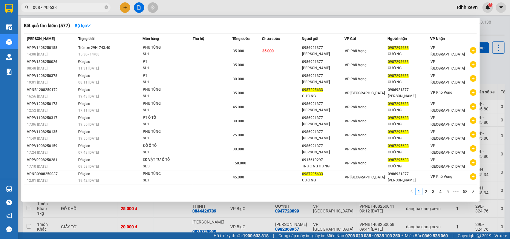
drag, startPoint x: 58, startPoint y: 6, endPoint x: 29, endPoint y: 13, distance: 29.7
click at [29, 13] on div "Kết quả tìm kiếm ( 577 ) Bộ lọc Mã ĐH Trạng thái Món hàng Thu hộ Tổng cước Chưa…" at bounding box center [58, 7] width 117 height 10
paste input "72723000"
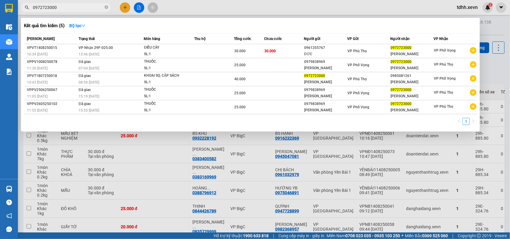
drag, startPoint x: 58, startPoint y: 7, endPoint x: 27, endPoint y: 7, distance: 30.8
click at [27, 7] on div "0972723000" at bounding box center [58, 7] width 117 height 9
paste input "82953678"
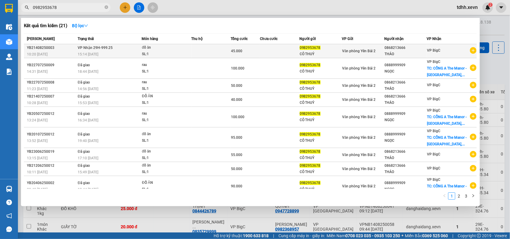
click at [124, 54] on div "15:14 - 14/08" at bounding box center [110, 54] width 64 height 7
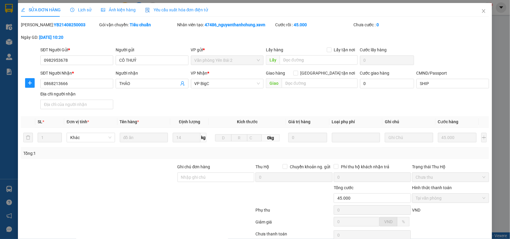
click at [83, 9] on span "Lịch sử" at bounding box center [80, 9] width 21 height 5
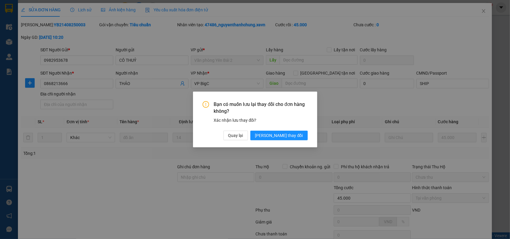
click at [371, 12] on div "Bạn có muốn lưu lại thay đổi cho đơn hàng không? Xác nhận lưu thay đổi? Quay lạ…" at bounding box center [255, 119] width 510 height 239
click at [248, 137] on button "Quay lại" at bounding box center [235, 136] width 24 height 10
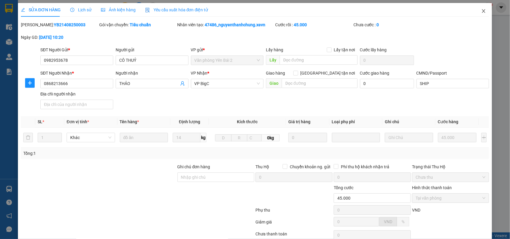
click at [371, 14] on span "Close" at bounding box center [483, 11] width 17 height 17
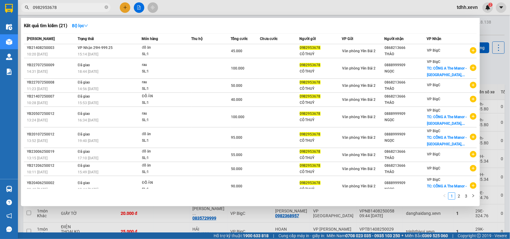
drag, startPoint x: 64, startPoint y: 7, endPoint x: 22, endPoint y: 11, distance: 42.7
click at [22, 11] on div "0982953678" at bounding box center [58, 7] width 117 height 9
paste input "868213666"
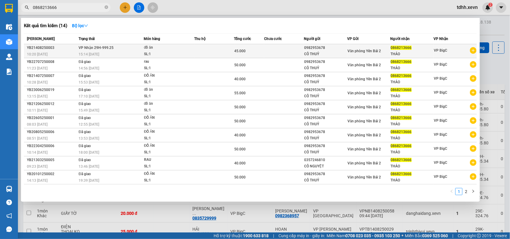
click at [151, 54] on div "SL: 1" at bounding box center [166, 54] width 45 height 7
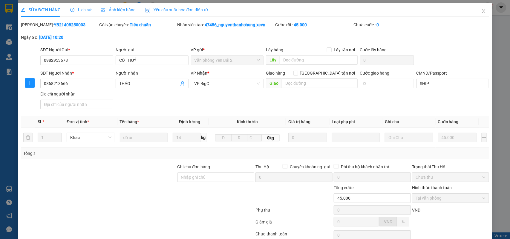
click at [87, 13] on div "Lịch sử" at bounding box center [80, 10] width 21 height 14
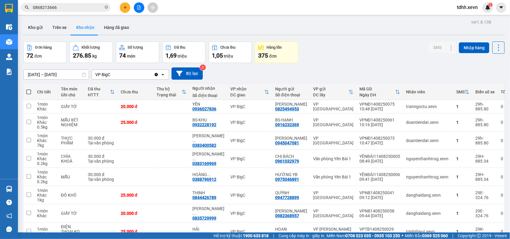
click at [71, 8] on input "0868213666" at bounding box center [68, 7] width 70 height 7
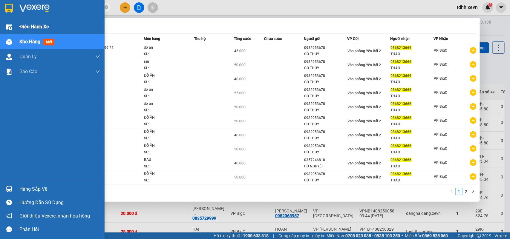
drag, startPoint x: 56, startPoint y: 7, endPoint x: 17, endPoint y: 19, distance: 41.1
click at [17, 19] on section "Kết quả tìm kiếm ( 14 ) Bộ lọc Mã ĐH Trạng thái Món hàng Thu hộ Tổng cước Chưa …" at bounding box center [255, 119] width 510 height 239
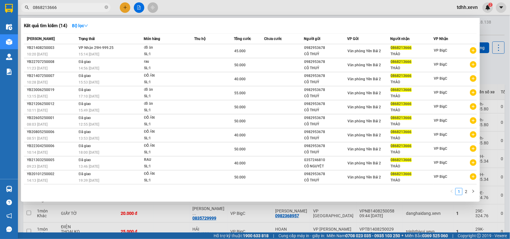
click at [52, 8] on input "0868213666" at bounding box center [68, 7] width 70 height 7
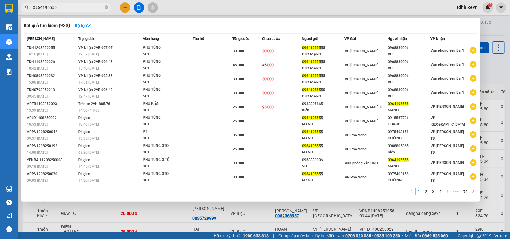
drag, startPoint x: 62, startPoint y: 8, endPoint x: 18, endPoint y: 24, distance: 46.6
click at [18, 13] on div "Kết quả tìm kiếm ( 933 ) Bộ lọc Mã ĐH Trạng thái Món hàng Thu hộ Tổng cước Chưa…" at bounding box center [58, 7] width 117 height 10
paste input "04820268"
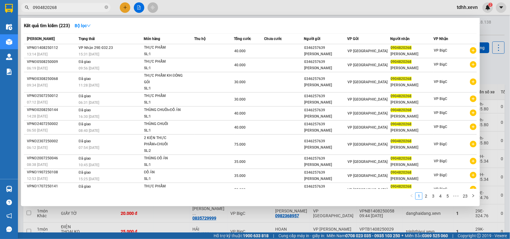
drag, startPoint x: 61, startPoint y: 10, endPoint x: 32, endPoint y: 11, distance: 29.0
click at [32, 11] on span "0904820268" at bounding box center [66, 7] width 90 height 9
paste
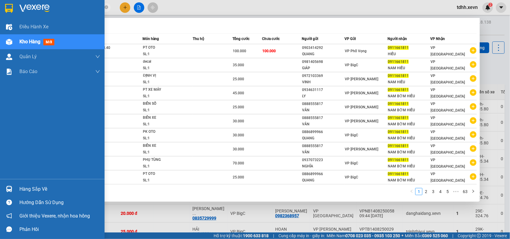
drag, startPoint x: 58, startPoint y: 7, endPoint x: 0, endPoint y: 10, distance: 58.3
click at [0, 10] on section "Kết quả tìm kiếm ( 625 ) Bộ lọc Mã ĐH Trạng thái Món hàng Thu hộ Tổng cước Chưa…" at bounding box center [255, 119] width 510 height 239
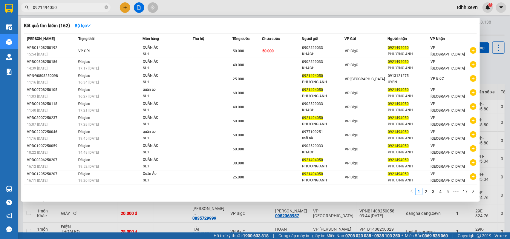
drag, startPoint x: 56, startPoint y: 8, endPoint x: 23, endPoint y: 11, distance: 32.7
click at [23, 11] on div "0921494050" at bounding box center [58, 7] width 117 height 9
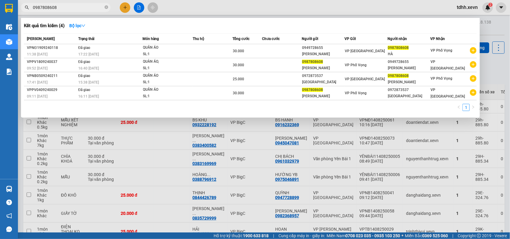
drag, startPoint x: 54, startPoint y: 6, endPoint x: 26, endPoint y: 12, distance: 29.4
click at [26, 12] on div "Kết quả tìm kiếm ( 4 ) Bộ lọc Mã ĐH Trạng thái Món hàng Thu hộ Tổng cước Chưa c…" at bounding box center [58, 7] width 117 height 10
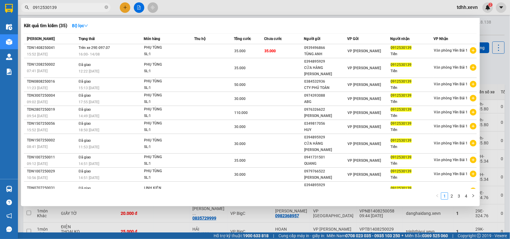
drag, startPoint x: 57, startPoint y: 8, endPoint x: 21, endPoint y: 10, distance: 35.9
click at [21, 10] on div "0912530139" at bounding box center [58, 7] width 117 height 9
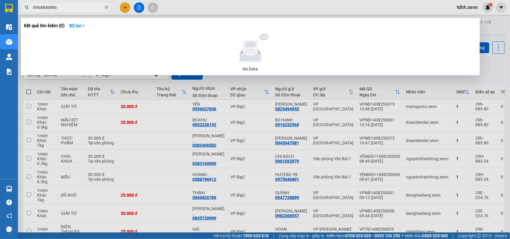
drag, startPoint x: 60, startPoint y: 7, endPoint x: 30, endPoint y: 10, distance: 29.4
click at [26, 10] on span "0964846896" at bounding box center [66, 7] width 90 height 9
click at [42, 7] on input "0964846896" at bounding box center [68, 7] width 70 height 7
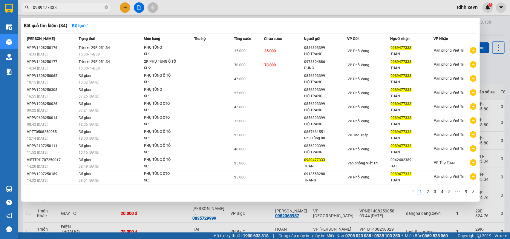
drag, startPoint x: 57, startPoint y: 6, endPoint x: 21, endPoint y: 12, distance: 36.6
click at [21, 12] on div "Kết quả tìm kiếm ( 84 ) Bộ lọc Mã ĐH Trạng thái Món hàng Thu hộ Tổng cước Chưa …" at bounding box center [58, 7] width 117 height 10
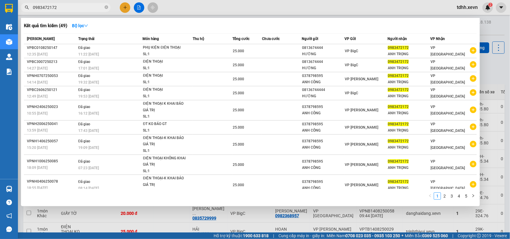
drag, startPoint x: 62, startPoint y: 8, endPoint x: 32, endPoint y: 13, distance: 31.0
click at [32, 13] on div "Kết quả tìm kiếm ( 49 ) Bộ lọc Mã ĐH Trạng thái Món hàng Thu hộ Tổng cước Chưa …" at bounding box center [58, 7] width 117 height 10
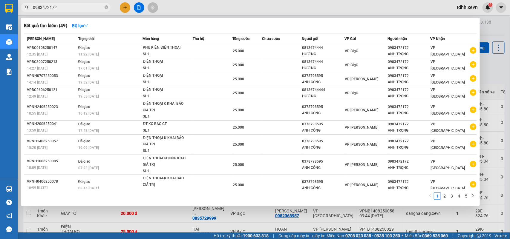
drag, startPoint x: 60, startPoint y: 5, endPoint x: 13, endPoint y: 9, distance: 47.6
click at [13, 9] on section "Kết quả tìm kiếm ( 49 ) Bộ lọc Mã ĐH Trạng thái Món hàng Thu hộ Tổng cước Chưa …" at bounding box center [255, 119] width 510 height 239
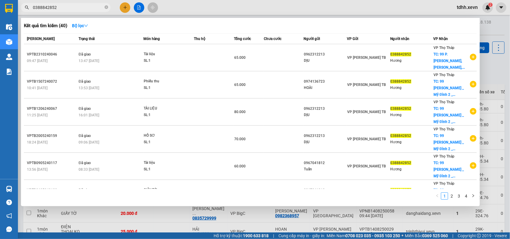
drag, startPoint x: 65, startPoint y: 8, endPoint x: 49, endPoint y: 2, distance: 16.2
click at [24, 13] on div "Kết quả tìm kiếm ( 40 ) Bộ lọc Mã ĐH Trạng thái Món hàng Thu hộ Tổng cước Chưa …" at bounding box center [58, 7] width 117 height 10
click at [53, 9] on input "0388842852" at bounding box center [68, 7] width 70 height 7
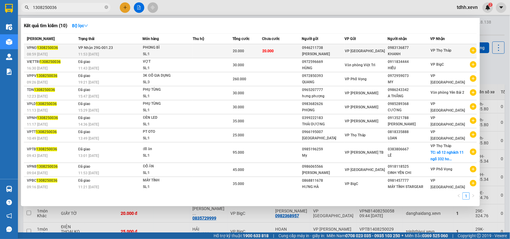
click at [371, 48] on span "VP Thọ Tháp" at bounding box center [441, 50] width 21 height 4
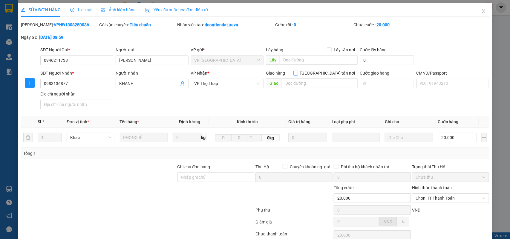
click at [327, 73] on span "Giao tận nơi" at bounding box center [327, 73] width 59 height 7
click at [298, 73] on input "Giao tận nơi" at bounding box center [295, 73] width 4 height 4
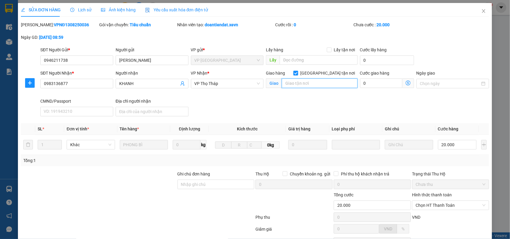
click at [321, 79] on input "text" at bounding box center [320, 84] width 76 height 10
click at [296, 89] on div "Giao hàng Giao tận nơi Giao 99 trần bình" at bounding box center [312, 80] width 92 height 21
click at [296, 85] on input "99 trần bình" at bounding box center [320, 84] width 76 height 10
click at [300, 81] on input "99 trần bình" at bounding box center [320, 84] width 76 height 10
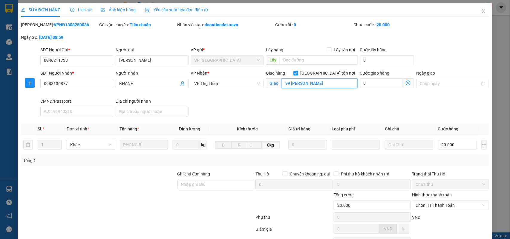
click at [300, 81] on input "99 trần bình" at bounding box center [320, 84] width 76 height 10
click at [302, 79] on input "99 Trần Bình, The Garden hill, Tháp A/99 P. Trần Bình, Mỹ Đình, Nam Từ Liêm, Hà…" at bounding box center [320, 84] width 76 height 10
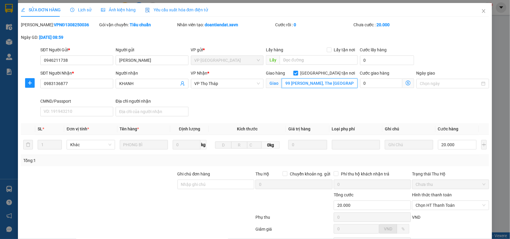
drag, startPoint x: 318, startPoint y: 85, endPoint x: 276, endPoint y: 82, distance: 41.4
click at [276, 82] on span "Giao 99 Trần Bình, The Garden hill, Tháp A/99 P. Trần Bình, Mỹ Đình, Nam Từ Liê…" at bounding box center [312, 84] width 92 height 10
click at [371, 79] on input "0" at bounding box center [381, 84] width 42 height 10
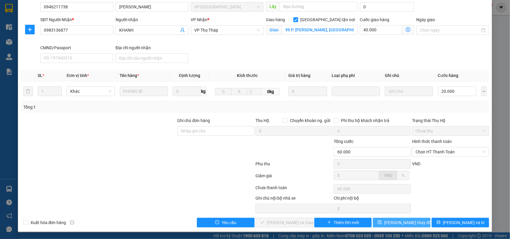
click at [371, 173] on span "Lưu thay đổi" at bounding box center [408, 223] width 48 height 7
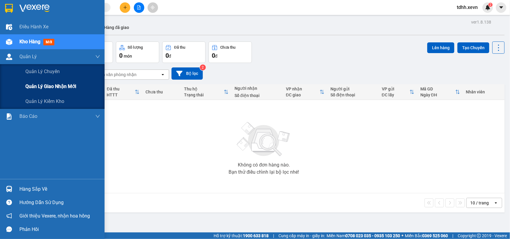
click at [42, 81] on div "Quản lý giao nhận mới" at bounding box center [62, 86] width 75 height 15
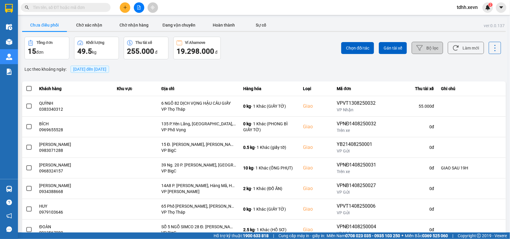
click at [422, 49] on button "Bộ lọc" at bounding box center [427, 48] width 31 height 12
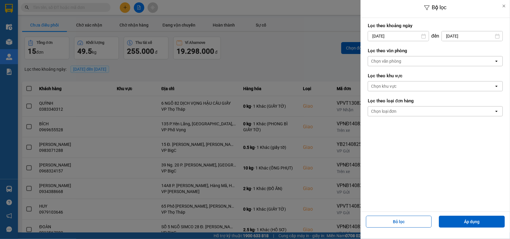
click at [411, 38] on input "[DATE]" at bounding box center [398, 36] width 61 height 10
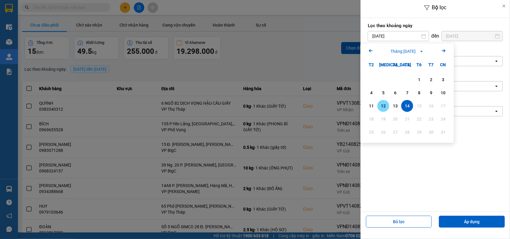
click at [382, 103] on div "12" at bounding box center [383, 105] width 8 height 7
type input "12/08/2025"
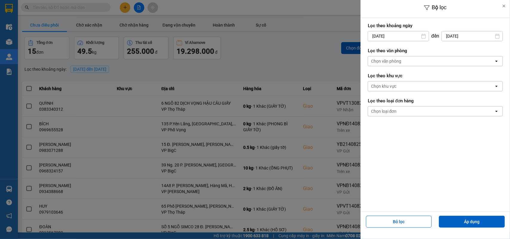
click at [396, 60] on div "Chọn văn phòng" at bounding box center [386, 61] width 30 height 6
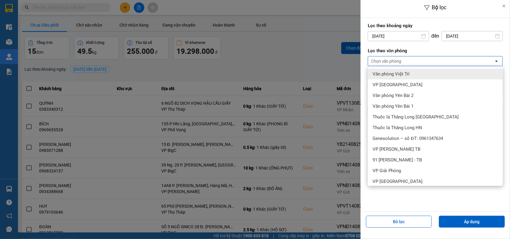
click at [386, 74] on span "Văn phòng Việt Trì" at bounding box center [391, 74] width 37 height 6
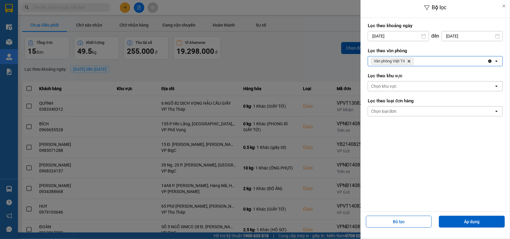
click at [418, 63] on div "Văn phòng Việt Trì Delete" at bounding box center [427, 61] width 119 height 10
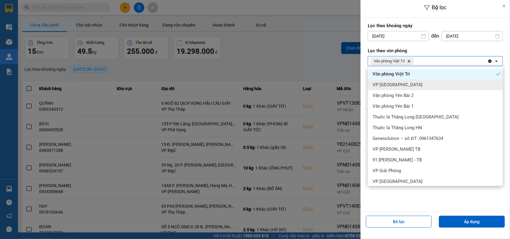
click at [398, 85] on span "VP [GEOGRAPHIC_DATA]" at bounding box center [398, 85] width 50 height 6
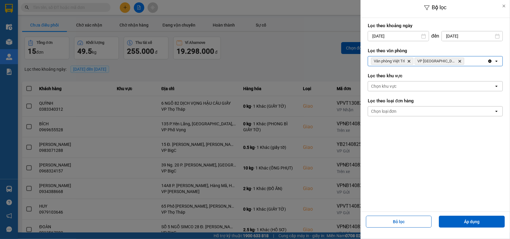
click at [450, 61] on div "Văn phòng Việt Trì Delete VP Ninh Bình Delete" at bounding box center [427, 61] width 119 height 10
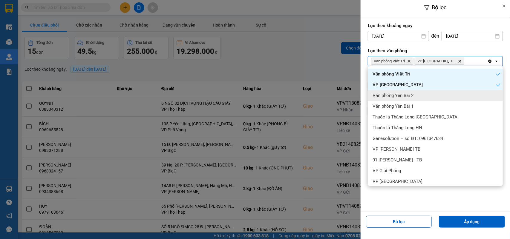
click at [412, 93] on span "Văn phòng Yên Bái 2" at bounding box center [393, 96] width 41 height 6
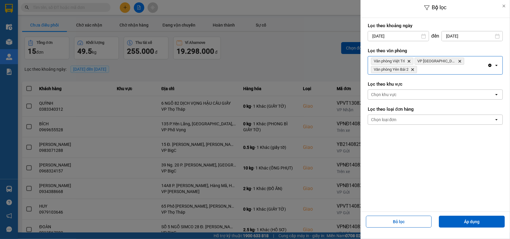
click at [444, 68] on div "Văn phòng Việt Trì Delete VP Ninh Bình Delete Văn phòng Yên Bái 2 Delete" at bounding box center [427, 65] width 119 height 18
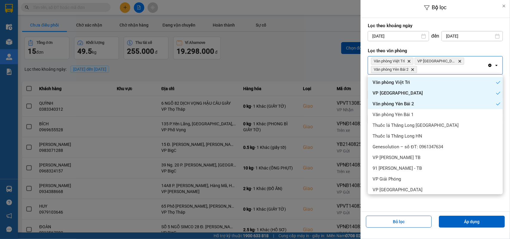
click at [408, 108] on div "Văn phòng Yên Bái 2" at bounding box center [435, 104] width 135 height 11
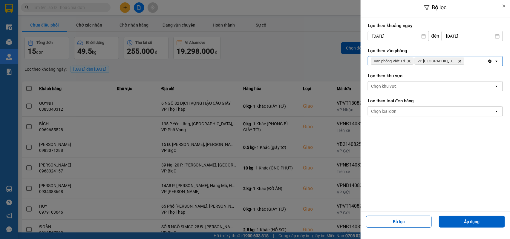
click at [455, 64] on div "Văn phòng Việt Trì Delete VP Ninh Bình Delete" at bounding box center [427, 61] width 119 height 10
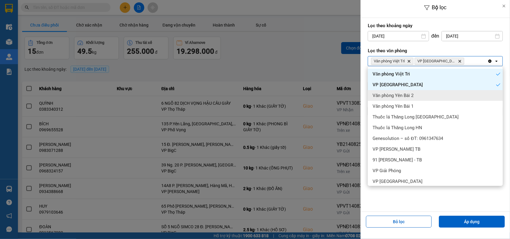
click at [402, 93] on span "Văn phòng Yên Bái 2" at bounding box center [393, 96] width 41 height 6
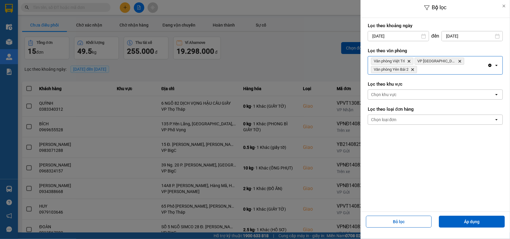
click at [437, 72] on div "Văn phòng Việt Trì Delete VP Ninh Bình Delete Văn phòng Yên Bái 2 Delete" at bounding box center [427, 65] width 119 height 18
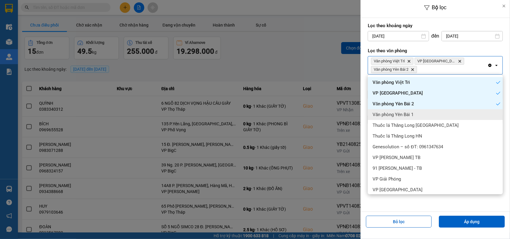
click at [402, 112] on span "Văn phòng Yên Bái 1" at bounding box center [393, 115] width 41 height 6
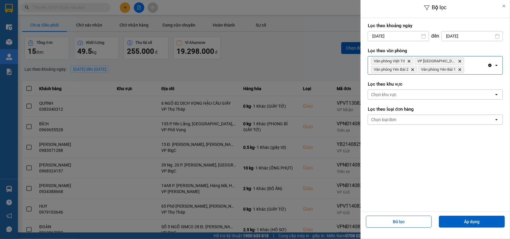
click at [474, 69] on div "Văn phòng Việt Trì Delete VP Ninh Bình Delete Văn phòng Yên Bái 2 Delete Văn ph…" at bounding box center [427, 65] width 119 height 18
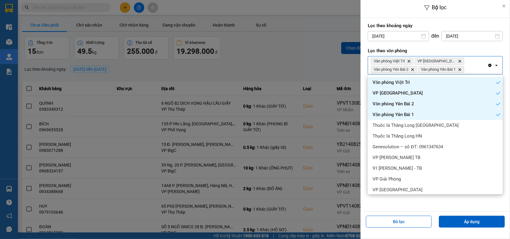
scroll to position [37, 0]
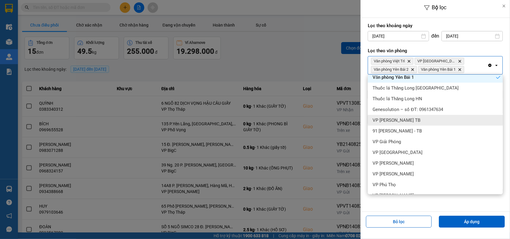
click at [403, 117] on div "VP [PERSON_NAME] TB" at bounding box center [435, 120] width 135 height 11
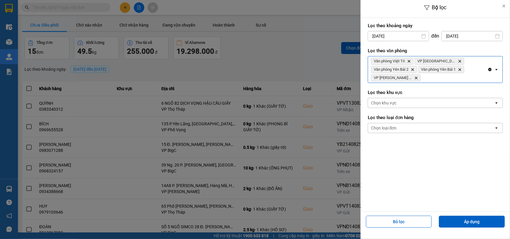
click at [418, 81] on div "Văn phòng Việt Trì Delete VP Ninh Bình Delete Văn phòng Yên Bái 2 Delete Văn ph…" at bounding box center [427, 69] width 119 height 26
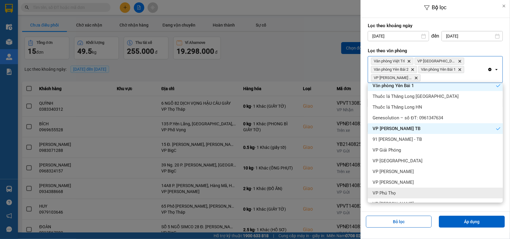
click at [396, 195] on div "VP Phú Thọ" at bounding box center [435, 193] width 135 height 11
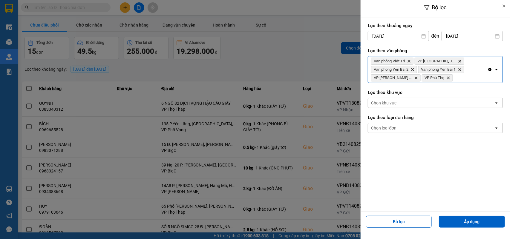
click at [455, 77] on div "Văn phòng Việt Trì Delete VP Ninh Bình Delete Văn phòng Yên Bái 2 Delete Văn ph…" at bounding box center [427, 69] width 119 height 26
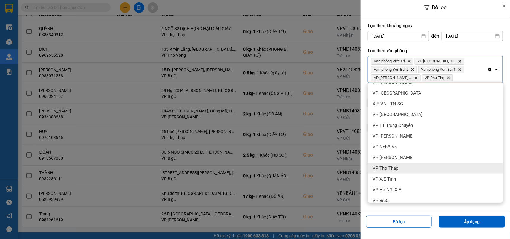
scroll to position [122, 0]
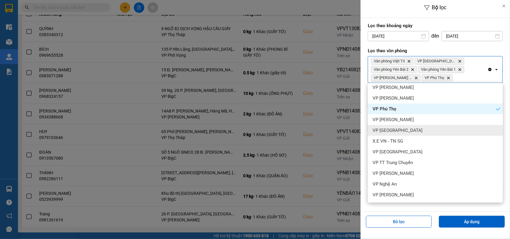
click at [402, 130] on div "VP [GEOGRAPHIC_DATA]" at bounding box center [435, 130] width 135 height 11
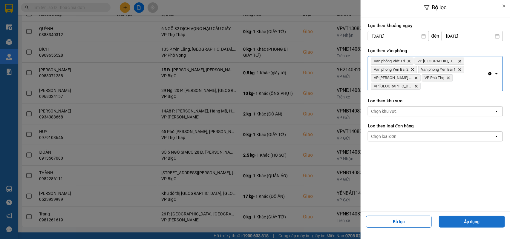
click at [452, 222] on button "Áp dụng" at bounding box center [472, 222] width 66 height 12
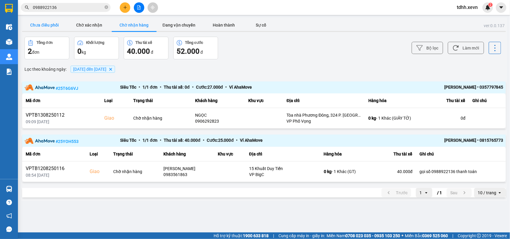
click at [47, 25] on button "Chưa điều phối" at bounding box center [44, 25] width 45 height 12
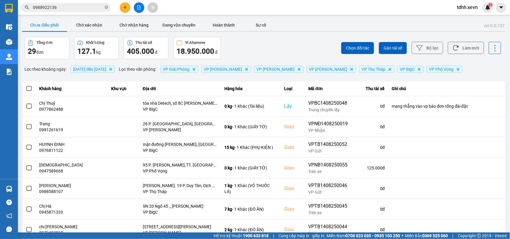
click at [458, 48] on button "Làm mới" at bounding box center [466, 48] width 36 height 12
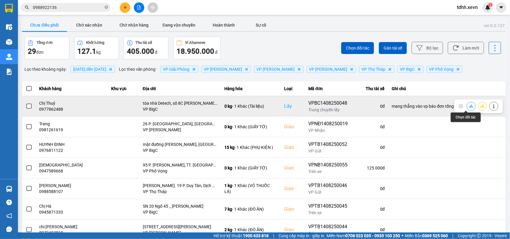
click at [469, 105] on icon at bounding box center [471, 106] width 4 height 3
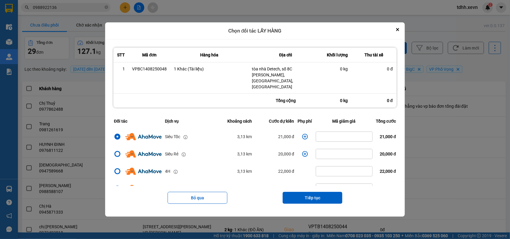
click at [302, 134] on icon "dialog" at bounding box center [305, 137] width 6 height 6
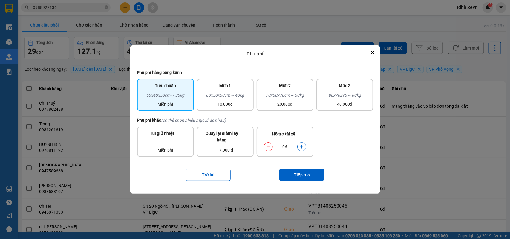
click at [301, 146] on icon "dialog" at bounding box center [302, 147] width 4 height 4
click at [303, 175] on button "Tiếp tục" at bounding box center [301, 175] width 45 height 12
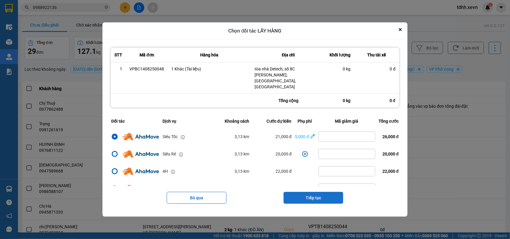
click at [322, 194] on button "Tiếp tục" at bounding box center [313, 198] width 60 height 12
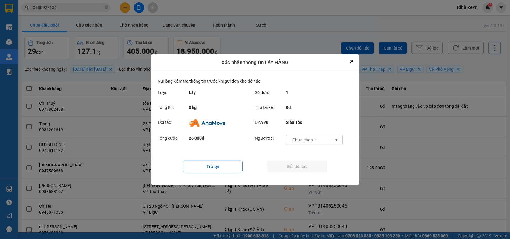
click at [322, 137] on div "-- Chưa chọn --" at bounding box center [310, 140] width 48 height 10
drag, startPoint x: 306, startPoint y: 174, endPoint x: 308, endPoint y: 170, distance: 4.9
click at [306, 174] on span "Ví Ahamove" at bounding box center [303, 174] width 24 height 6
click at [308, 170] on button "Gửi đối tác" at bounding box center [297, 167] width 60 height 12
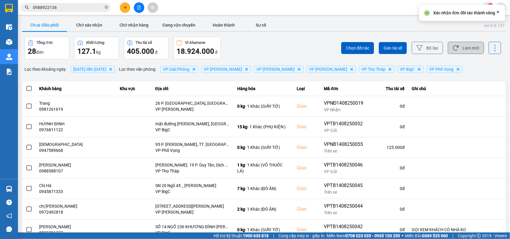
click at [466, 50] on button "Làm mới" at bounding box center [466, 48] width 36 height 12
click at [97, 28] on button "Chờ xác nhận" at bounding box center [89, 25] width 45 height 12
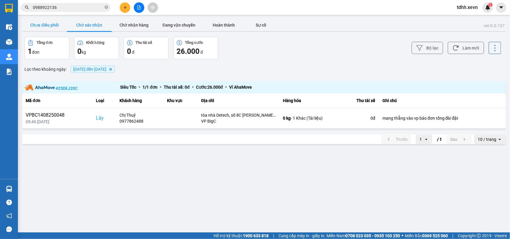
click at [35, 27] on button "Chưa điều phối" at bounding box center [44, 25] width 45 height 12
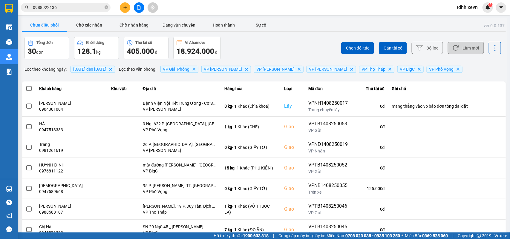
drag, startPoint x: 456, startPoint y: 48, endPoint x: 444, endPoint y: 54, distance: 12.6
click at [456, 48] on button "Làm mới" at bounding box center [466, 48] width 36 height 12
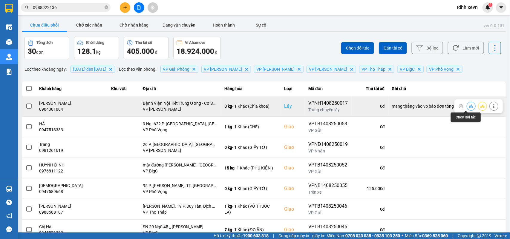
click at [469, 106] on icon at bounding box center [471, 106] width 4 height 4
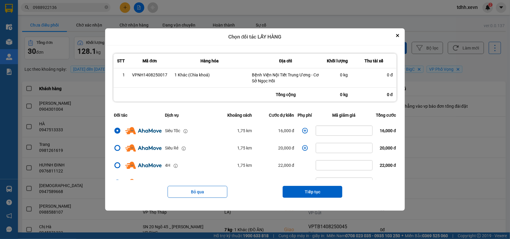
click at [302, 131] on icon "dialog" at bounding box center [305, 131] width 6 height 6
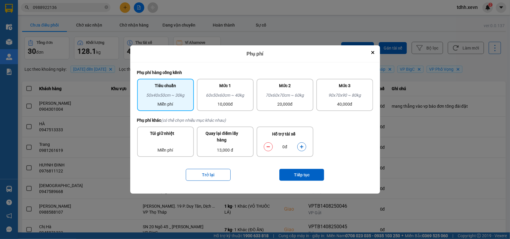
click at [302, 147] on icon "dialog" at bounding box center [301, 146] width 3 height 3
click at [308, 171] on button "Tiếp tục" at bounding box center [301, 175] width 45 height 12
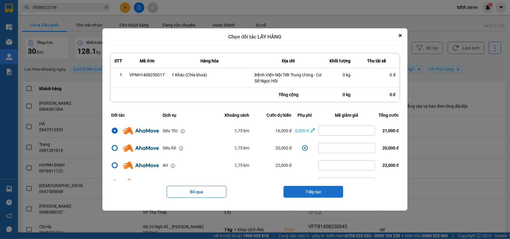
click at [321, 191] on button "Tiếp tục" at bounding box center [313, 192] width 60 height 12
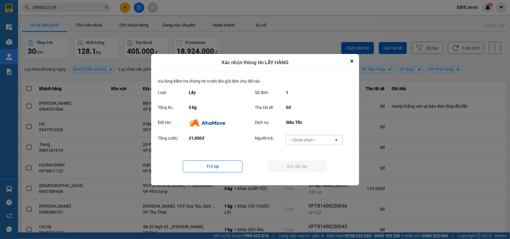
click at [324, 141] on div "-- Chưa chọn --" at bounding box center [310, 140] width 48 height 10
click at [315, 172] on div "Ví Ahamove" at bounding box center [314, 174] width 57 height 11
click at [317, 171] on button "Gửi đối tác" at bounding box center [297, 167] width 60 height 12
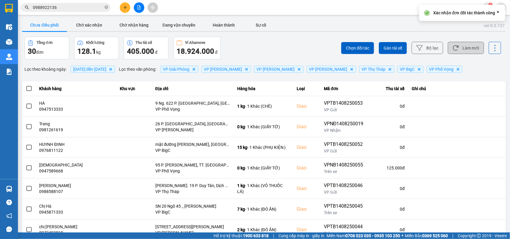
click at [466, 49] on button "Làm mới" at bounding box center [466, 48] width 36 height 12
click at [79, 27] on button "Chờ xác nhận" at bounding box center [89, 25] width 45 height 12
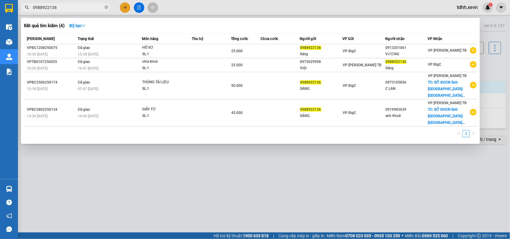
drag, startPoint x: 58, startPoint y: 9, endPoint x: 17, endPoint y: 16, distance: 41.4
click at [17, 16] on section "Kết quả tìm kiếm ( 4 ) Bộ lọc Mã ĐH Trạng thái Món hàng Thu hộ Tổng cước Chưa c…" at bounding box center [255, 119] width 510 height 239
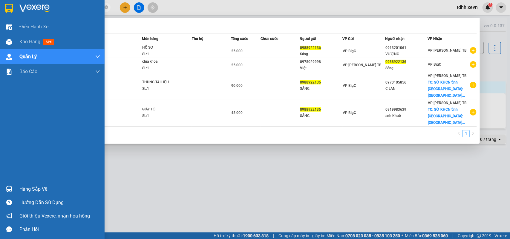
paste input "3040082"
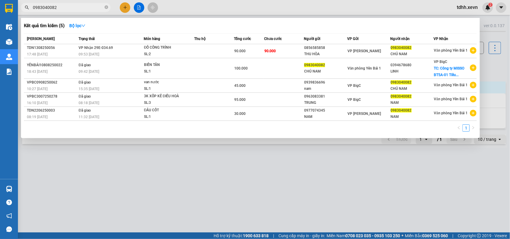
type input "0983040082"
click at [493, 66] on div at bounding box center [255, 119] width 510 height 239
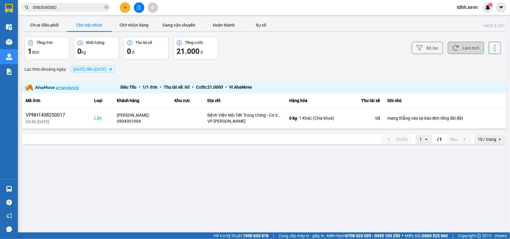
click at [465, 45] on button "Làm mới" at bounding box center [466, 48] width 36 height 12
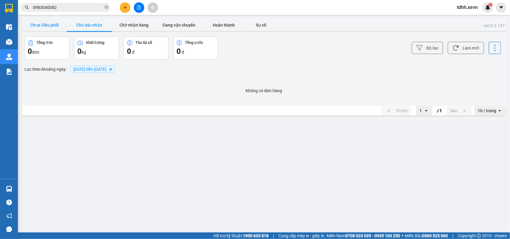
click at [42, 25] on button "Chưa điều phối" at bounding box center [44, 25] width 45 height 12
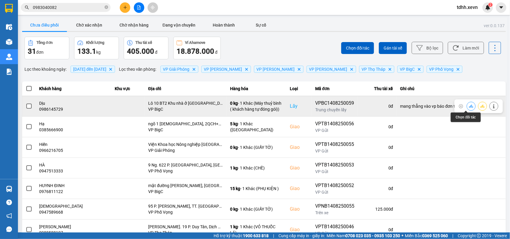
click at [469, 107] on icon at bounding box center [471, 106] width 4 height 3
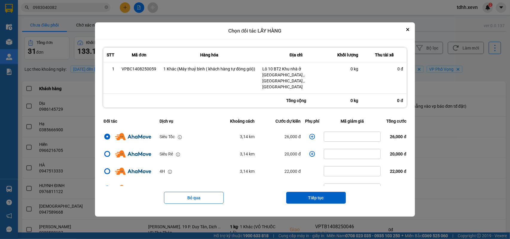
click at [309, 134] on icon "dialog" at bounding box center [312, 137] width 6 height 6
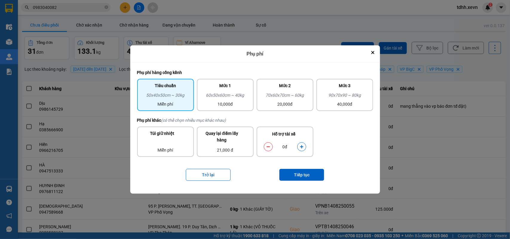
click at [304, 146] on button "dialog" at bounding box center [302, 147] width 8 height 10
click at [299, 172] on button "Tiếp tục" at bounding box center [301, 175] width 45 height 12
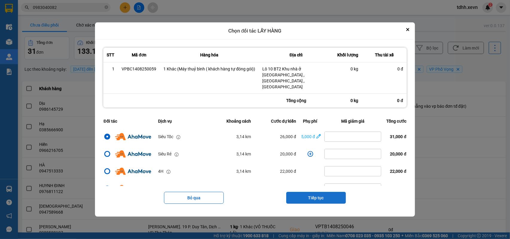
click at [325, 192] on button "Tiếp tục" at bounding box center [316, 198] width 60 height 12
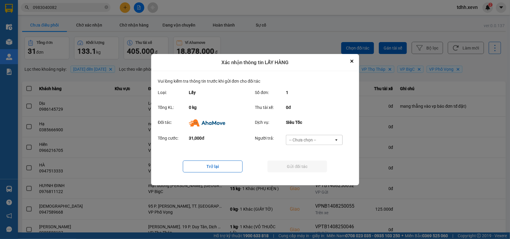
click at [320, 135] on div "-- Chưa chọn --" at bounding box center [310, 140] width 48 height 10
click at [303, 173] on span "Ví Ahamove" at bounding box center [303, 174] width 24 height 6
click at [303, 170] on button "Gửi đối tác" at bounding box center [297, 167] width 60 height 12
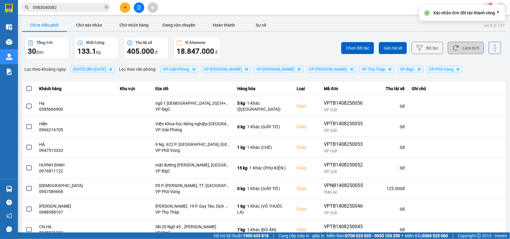
click at [463, 52] on button "Làm mới" at bounding box center [466, 48] width 36 height 12
click at [101, 29] on button "Chờ xác nhận" at bounding box center [89, 25] width 45 height 12
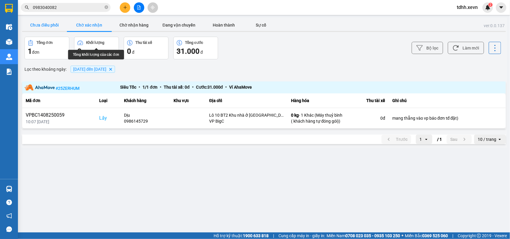
click at [48, 20] on button "Chưa điều phối" at bounding box center [44, 25] width 45 height 12
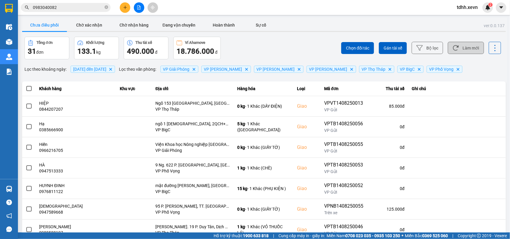
click at [459, 46] on button "Làm mới" at bounding box center [466, 48] width 36 height 12
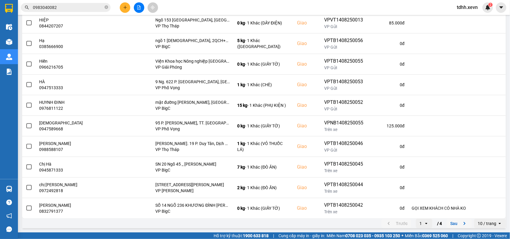
click at [461, 224] on icon "next page. current page 1 / 4" at bounding box center [464, 223] width 7 height 7
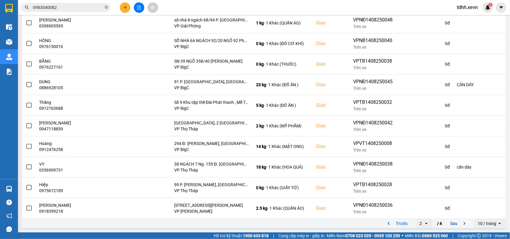
click at [461, 223] on icon "next page. current page 2 / 4" at bounding box center [464, 223] width 7 height 7
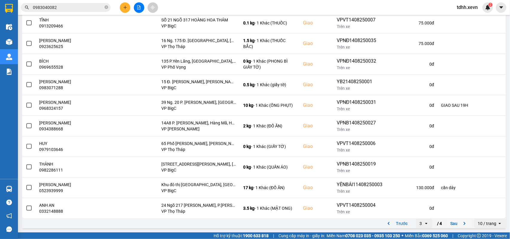
click at [461, 223] on icon "next page. current page 3 / 4" at bounding box center [464, 223] width 7 height 7
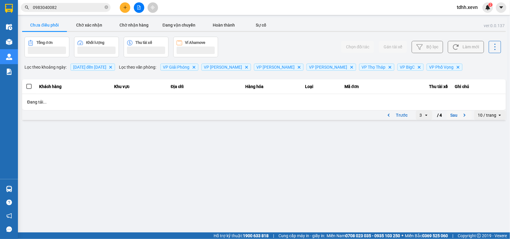
scroll to position [0, 0]
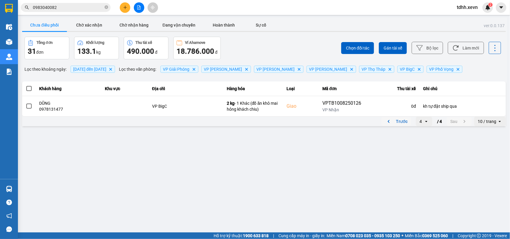
click at [390, 120] on icon "previous page. current page 4 / 4" at bounding box center [388, 121] width 7 height 7
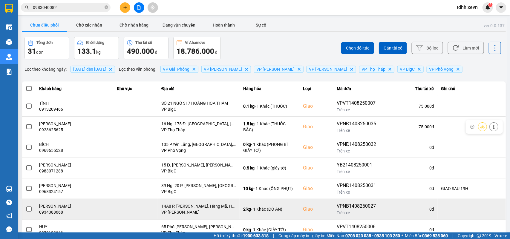
scroll to position [84, 0]
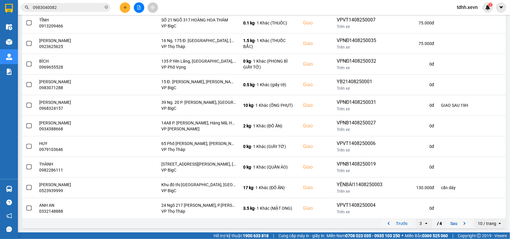
click at [389, 229] on div "ver: 0.0.137 Chưa điều phối Chờ xác nhận Chờ nhận hàng Đang vận chuyển Hoàn thà…" at bounding box center [264, 82] width 486 height 295
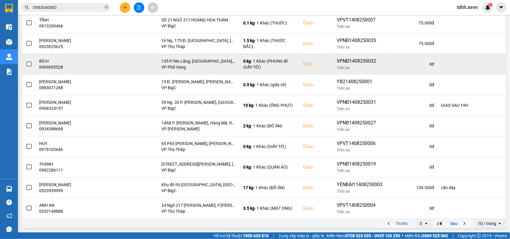
scroll to position [0, 0]
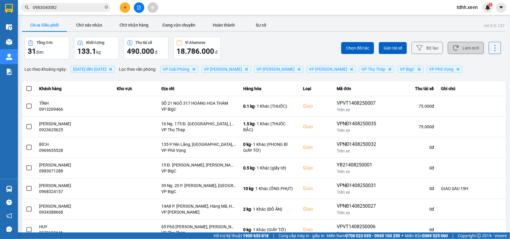
click at [459, 43] on button "Làm mới" at bounding box center [466, 48] width 36 height 12
click at [459, 48] on button "Làm mới" at bounding box center [466, 48] width 36 height 12
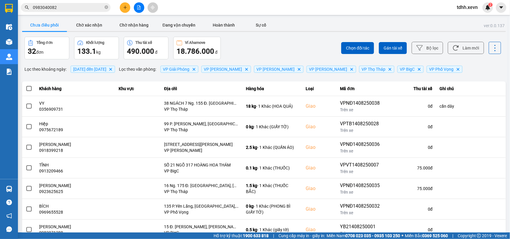
scroll to position [84, 0]
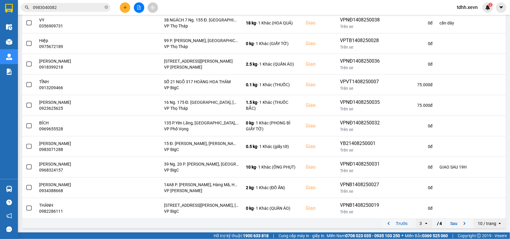
click at [381, 229] on div "ver: 0.0.137 Chưa điều phối Chờ xác nhận Chờ nhận hàng Đang vận chuyển Hoàn thà…" at bounding box center [264, 82] width 486 height 295
click at [388, 224] on icon "previous page. current page 3 / 4" at bounding box center [389, 223] width 2 height 3
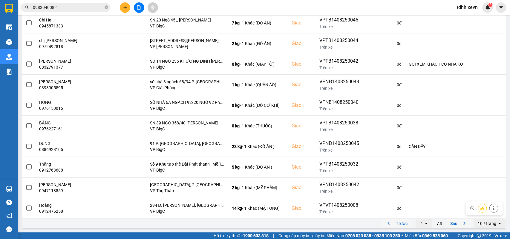
click at [385, 223] on icon "previous page. current page 2 / 4" at bounding box center [388, 223] width 7 height 7
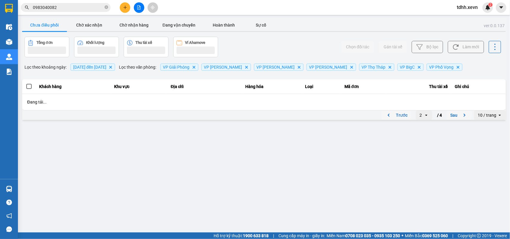
scroll to position [0, 0]
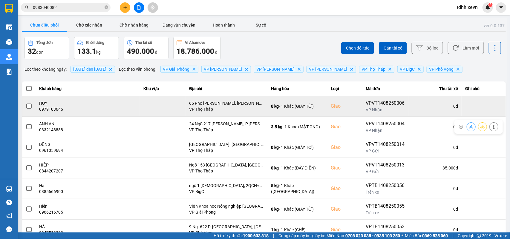
click at [53, 111] on div "0979103646" at bounding box center [87, 109] width 97 height 6
copy div "0979103646"
click at [467, 108] on button at bounding box center [471, 106] width 8 height 10
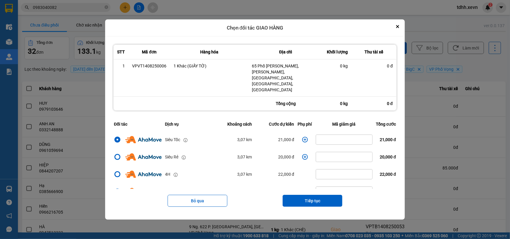
click at [302, 137] on icon "dialog" at bounding box center [305, 140] width 6 height 6
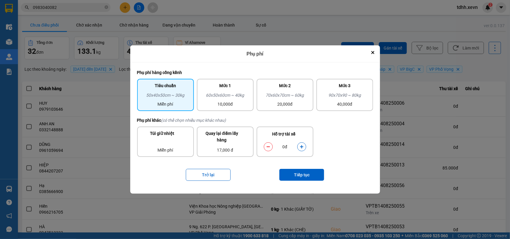
click at [302, 146] on icon "dialog" at bounding box center [302, 147] width 4 height 4
click at [306, 171] on button "Tiếp tục" at bounding box center [301, 175] width 45 height 12
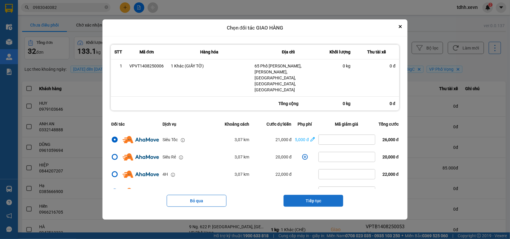
click at [322, 195] on button "Tiếp tục" at bounding box center [313, 201] width 60 height 12
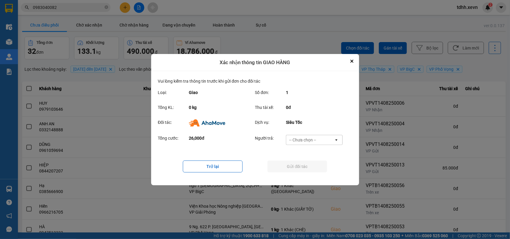
click at [324, 138] on div "-- Chưa chọn --" at bounding box center [310, 140] width 48 height 10
click at [313, 173] on span "Ví Ahamove" at bounding box center [303, 174] width 24 height 6
click at [315, 169] on button "Gửi đối tác" at bounding box center [297, 167] width 60 height 12
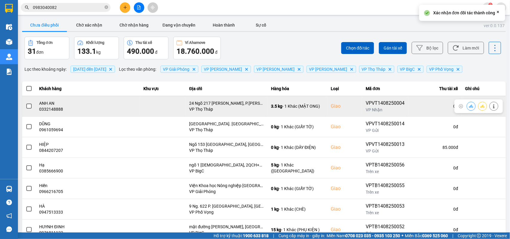
click at [48, 111] on div "0332148888" at bounding box center [87, 109] width 97 height 6
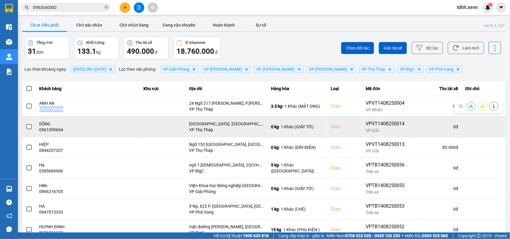
copy div "0332148888"
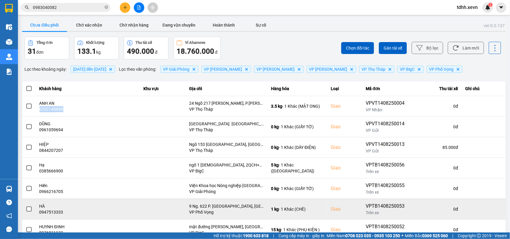
scroll to position [84, 0]
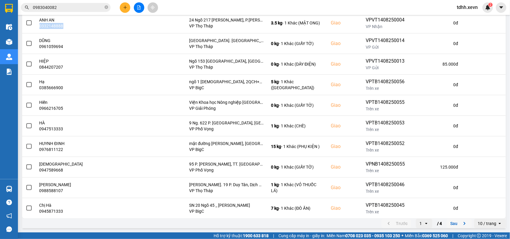
click at [461, 224] on icon "next page. current page 1 / 4" at bounding box center [464, 223] width 7 height 7
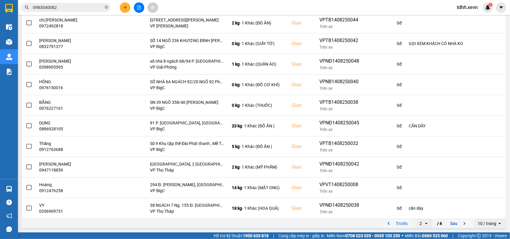
click at [386, 223] on icon "previous page. current page 2 / 4" at bounding box center [388, 223] width 7 height 7
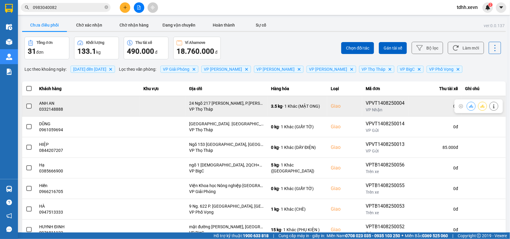
click at [467, 106] on button at bounding box center [471, 106] width 8 height 10
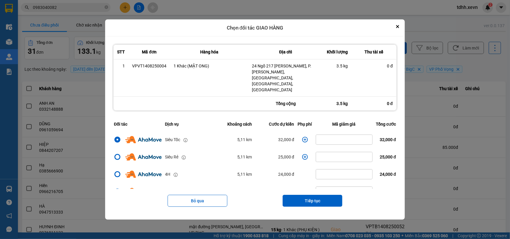
click at [302, 137] on icon "dialog" at bounding box center [305, 140] width 6 height 6
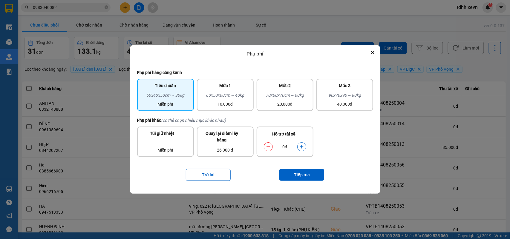
click at [302, 147] on icon "dialog" at bounding box center [301, 146] width 3 height 3
click at [303, 172] on button "Tiếp tục" at bounding box center [301, 175] width 45 height 12
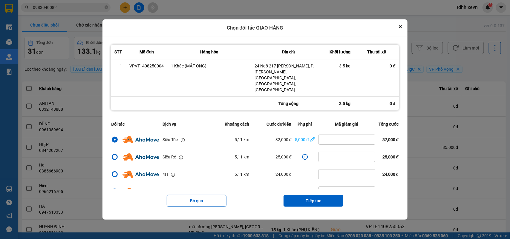
click at [330, 135] on input "dialog" at bounding box center [347, 140] width 56 height 10
click at [329, 195] on button "Tiếp tục" at bounding box center [313, 201] width 60 height 12
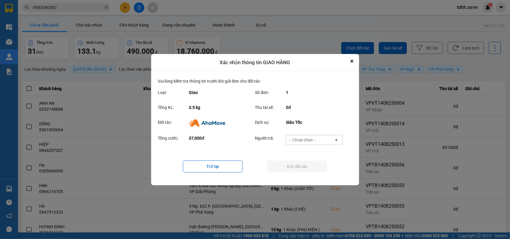
click at [329, 138] on div "-- Chưa chọn --" at bounding box center [310, 140] width 48 height 10
drag, startPoint x: 312, startPoint y: 173, endPoint x: 315, endPoint y: 168, distance: 6.0
click at [313, 173] on span "Ví Ahamove" at bounding box center [303, 174] width 24 height 6
click at [315, 168] on button "Gửi đối tác" at bounding box center [297, 167] width 60 height 12
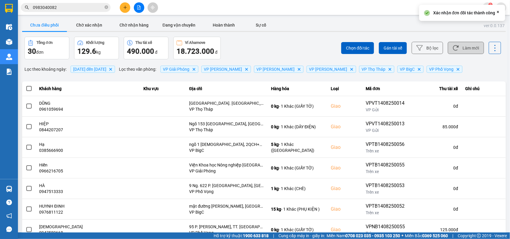
click at [465, 47] on button "Làm mới" at bounding box center [466, 48] width 36 height 12
click at [456, 47] on button "Làm mới" at bounding box center [466, 48] width 36 height 12
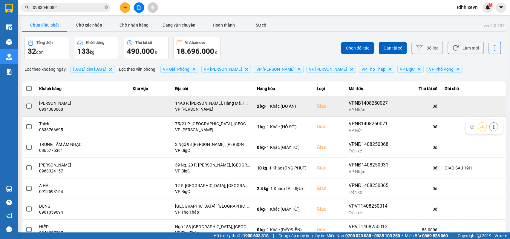
click at [56, 110] on div "0934388668" at bounding box center [82, 109] width 86 height 6
copy div "0934388668"
click at [469, 104] on icon at bounding box center [471, 106] width 4 height 4
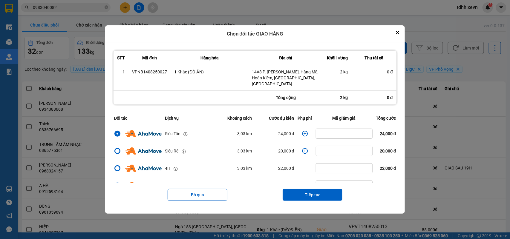
click at [303, 131] on icon "dialog" at bounding box center [305, 134] width 6 height 6
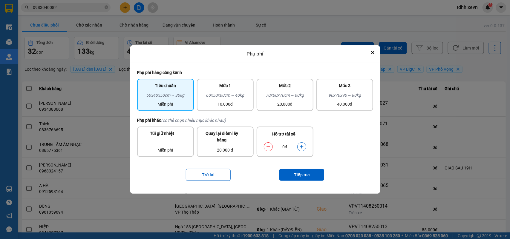
click at [301, 146] on icon "dialog" at bounding box center [302, 147] width 4 height 4
click at [305, 175] on button "Tiếp tục" at bounding box center [301, 175] width 45 height 12
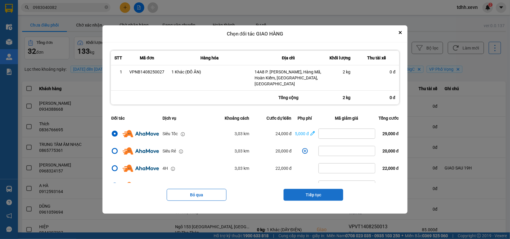
click at [317, 193] on button "Tiếp tục" at bounding box center [313, 195] width 60 height 12
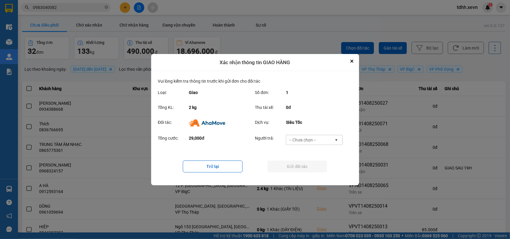
click at [320, 136] on div "-- Chưa chọn --" at bounding box center [310, 140] width 48 height 10
click at [303, 171] on span "Ví Ahamove" at bounding box center [303, 174] width 24 height 6
click at [305, 169] on button "Gửi đối tác" at bounding box center [297, 167] width 60 height 12
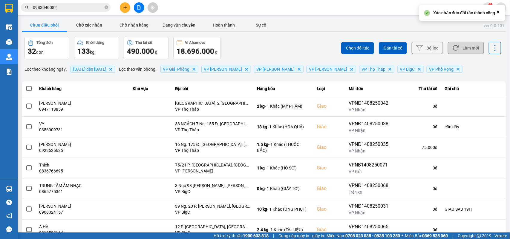
click at [463, 47] on button "Làm mới" at bounding box center [466, 48] width 36 height 12
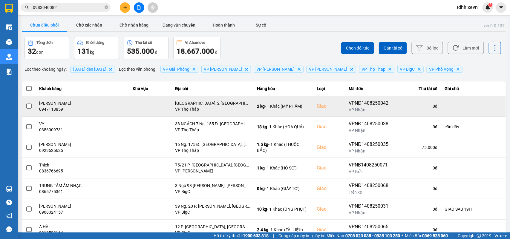
click at [49, 107] on div "0947118859" at bounding box center [82, 109] width 86 height 6
copy div "0947118859"
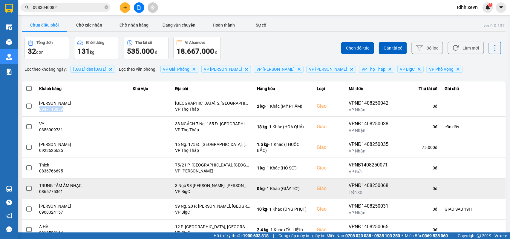
scroll to position [37, 0]
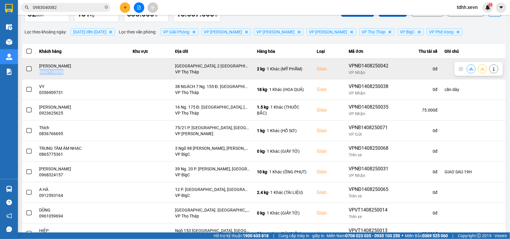
click at [467, 73] on button at bounding box center [471, 69] width 8 height 10
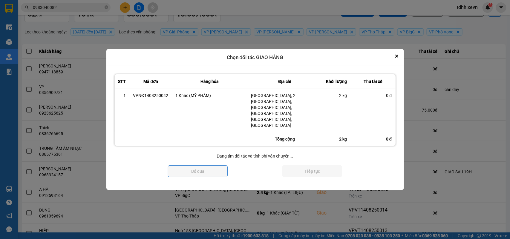
click at [465, 70] on div at bounding box center [255, 119] width 510 height 239
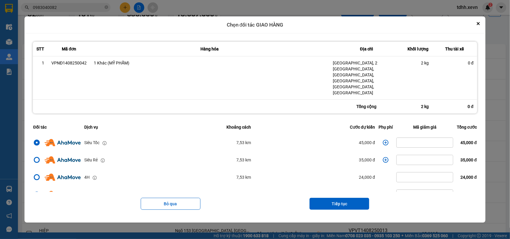
click at [383, 140] on icon "dialog" at bounding box center [386, 143] width 6 height 6
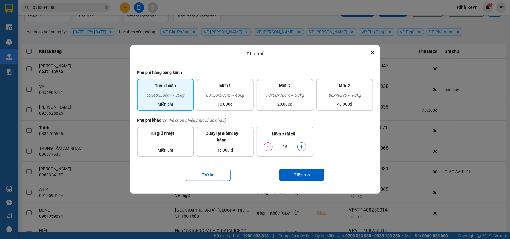
click at [302, 143] on button "dialog" at bounding box center [302, 147] width 8 height 10
click at [298, 172] on button "Tiếp tục" at bounding box center [301, 175] width 45 height 12
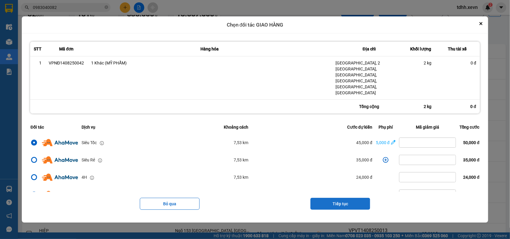
click at [333, 198] on button "Tiếp tục" at bounding box center [340, 204] width 60 height 12
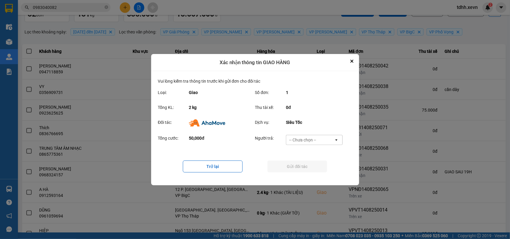
click at [327, 140] on div "-- Chưa chọn --" at bounding box center [310, 140] width 48 height 10
click at [314, 172] on span "Ví Ahamove" at bounding box center [303, 174] width 24 height 6
click at [315, 169] on button "Gửi đối tác" at bounding box center [297, 167] width 60 height 12
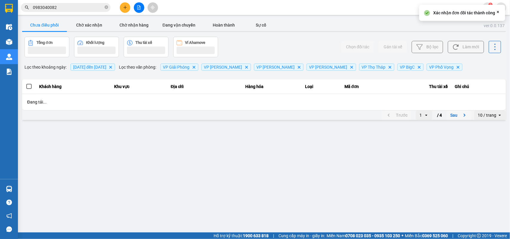
scroll to position [0, 0]
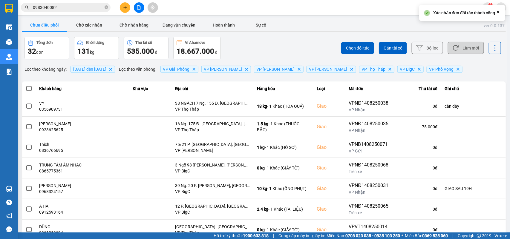
click at [465, 42] on button "Làm mới" at bounding box center [466, 48] width 36 height 12
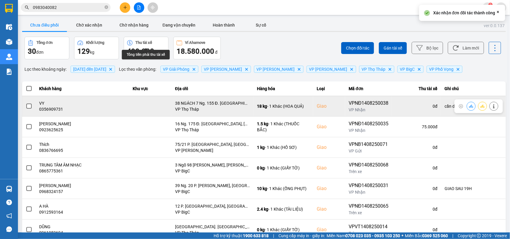
click at [50, 114] on td "VY 0356909731" at bounding box center [82, 106] width 93 height 21
click at [50, 113] on td "VY 0356909731" at bounding box center [82, 106] width 93 height 21
copy div "0356909731"
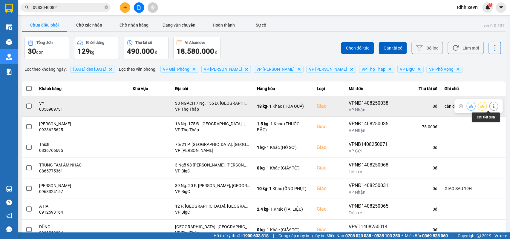
click at [492, 108] on div at bounding box center [493, 106] width 9 height 9
click at [492, 108] on icon at bounding box center [494, 106] width 4 height 4
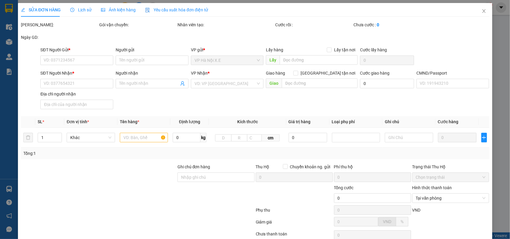
type input "0886801333"
type input "NGUYỄN THU HƯƠNG"
type input "0356909731"
type input "VY"
checkbox input "true"
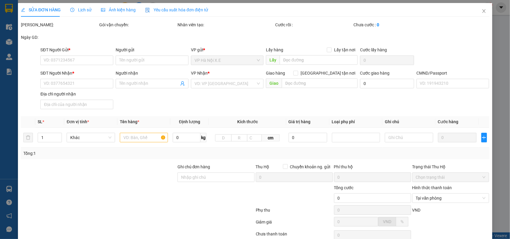
type input "38 NGÁCH 7 Ng. 155 Đ. Cầu Giấy, Cầu Giấy, Hà Nội, Việt Nam"
type input "123"
type input "cần dây"
type input "100.000"
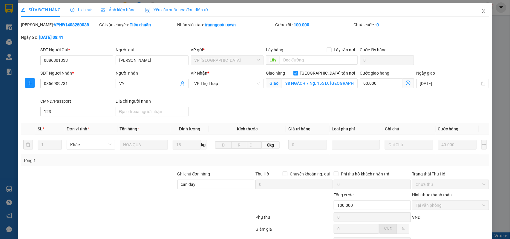
click at [482, 11] on icon "close" at bounding box center [483, 11] width 3 height 4
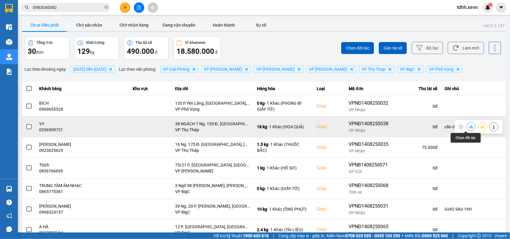
click at [467, 129] on button at bounding box center [471, 127] width 8 height 10
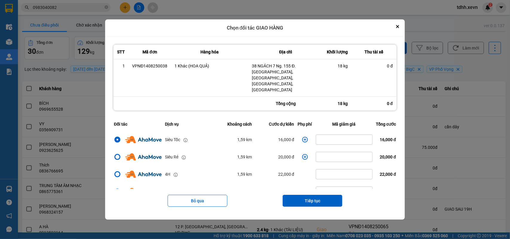
click at [296, 131] on td "dialog" at bounding box center [305, 139] width 18 height 17
click at [303, 137] on icon "dialog" at bounding box center [305, 140] width 6 height 6
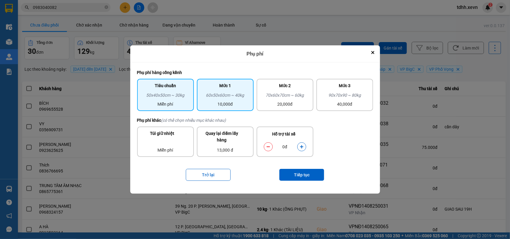
drag, startPoint x: 243, startPoint y: 97, endPoint x: 257, endPoint y: 115, distance: 22.8
click at [243, 97] on div "60x50x60cm ~ 40kg" at bounding box center [225, 96] width 50 height 9
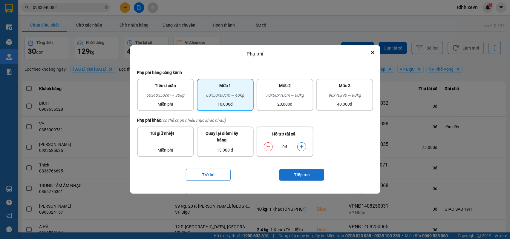
click at [297, 172] on button "Tiếp tục" at bounding box center [301, 175] width 45 height 12
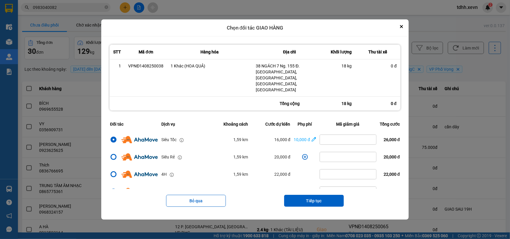
drag, startPoint x: 317, startPoint y: 194, endPoint x: 318, endPoint y: 181, distance: 12.4
click at [317, 195] on button "Tiếp tục" at bounding box center [314, 201] width 60 height 12
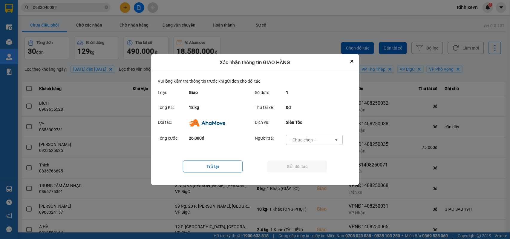
click at [320, 140] on div "-- Chưa chọn --" at bounding box center [310, 140] width 48 height 10
click at [311, 170] on div "Ví Ahamove" at bounding box center [314, 174] width 57 height 11
click at [311, 170] on button "Gửi đối tác" at bounding box center [297, 167] width 60 height 12
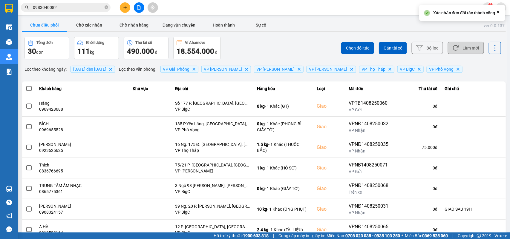
click at [468, 49] on button "Làm mới" at bounding box center [466, 48] width 36 height 12
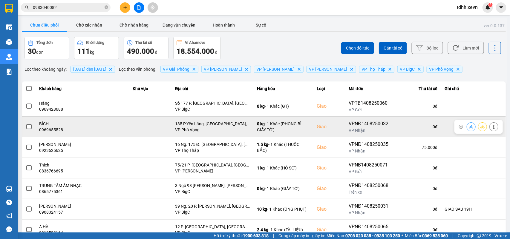
click at [50, 132] on div "0969655528" at bounding box center [82, 130] width 86 height 6
copy div "0969655528"
click at [467, 127] on button at bounding box center [471, 127] width 8 height 10
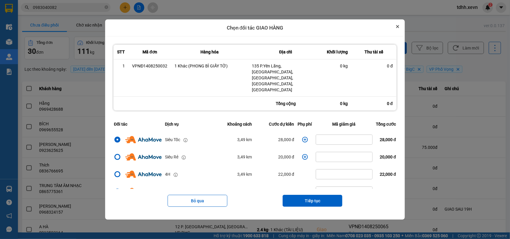
click at [399, 28] on icon "Close" at bounding box center [397, 26] width 2 height 2
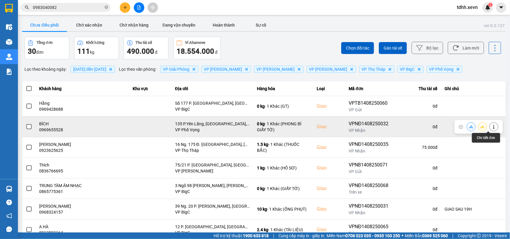
click at [492, 128] on icon at bounding box center [494, 127] width 4 height 4
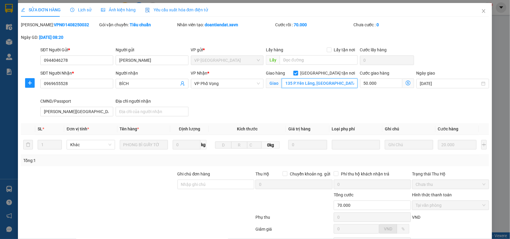
click at [291, 86] on input "135 P.Yên Lãng, Thịnh Quang, Đống Đa, Hà Nội, Việt Nam" at bounding box center [320, 84] width 76 height 10
click at [292, 86] on input "135 P.Yên Lãng, Thịnh Quang, Đống Đa, Hà Nội, Việt Nam" at bounding box center [320, 84] width 76 height 10
click at [302, 84] on input "135 P.Yên Lãng, Thịnh Quang, Đống Đa, Hà Nội, Việt Nam" at bounding box center [320, 84] width 76 height 10
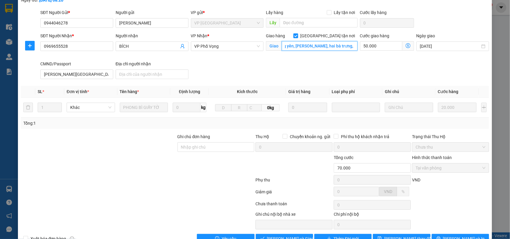
scroll to position [54, 0]
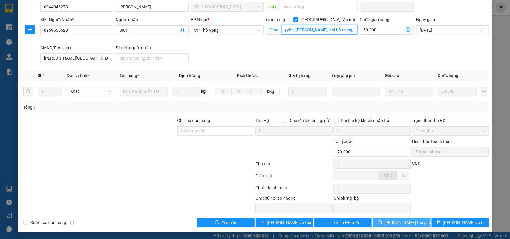
type input "135 lãng yên, thanh lương, hai bà trưng, HN"
click at [404, 222] on span "Lưu thay đổi" at bounding box center [408, 223] width 48 height 7
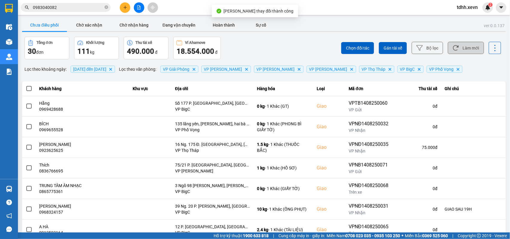
click at [457, 45] on button "Làm mới" at bounding box center [466, 48] width 36 height 12
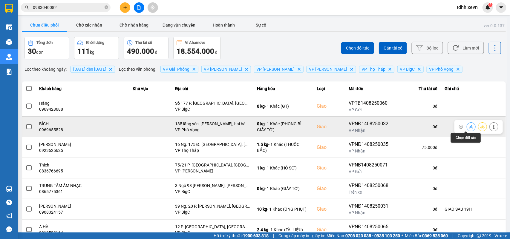
click at [467, 124] on button at bounding box center [471, 127] width 8 height 10
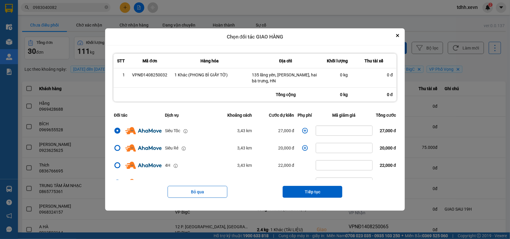
click at [303, 133] on icon "dialog" at bounding box center [305, 131] width 6 height 6
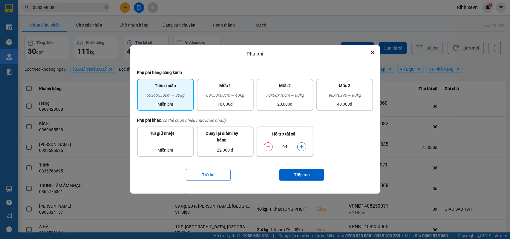
drag, startPoint x: 304, startPoint y: 143, endPoint x: 304, endPoint y: 148, distance: 4.5
click at [304, 144] on button "dialog" at bounding box center [302, 147] width 8 height 10
click at [299, 172] on button "Tiếp tục" at bounding box center [301, 175] width 45 height 12
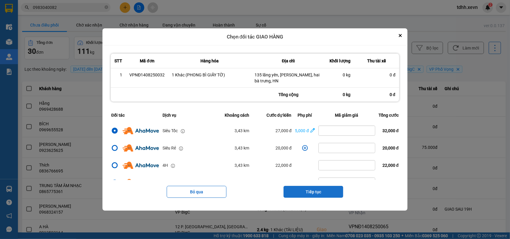
click at [320, 193] on button "Tiếp tục" at bounding box center [313, 192] width 60 height 12
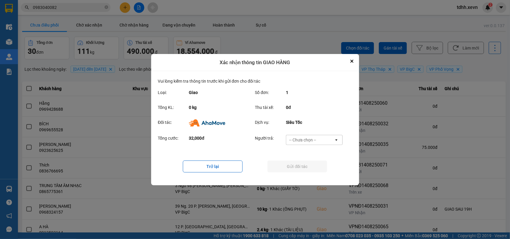
drag, startPoint x: 318, startPoint y: 139, endPoint x: 314, endPoint y: 144, distance: 6.8
click at [318, 139] on div "-- Chưa chọn --" at bounding box center [310, 140] width 48 height 10
click at [304, 171] on div "Ví Ahamove" at bounding box center [314, 174] width 57 height 11
click at [304, 170] on button "Gửi đối tác" at bounding box center [297, 167] width 60 height 12
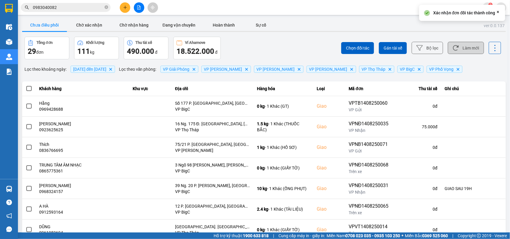
click at [459, 45] on button "Làm mới" at bounding box center [466, 48] width 36 height 12
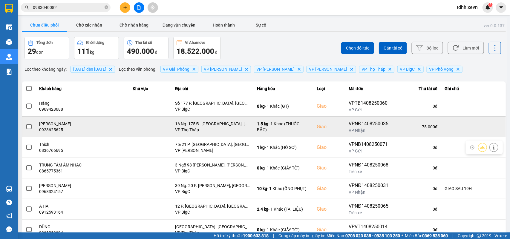
click at [48, 131] on div "0923625625" at bounding box center [82, 130] width 86 height 6
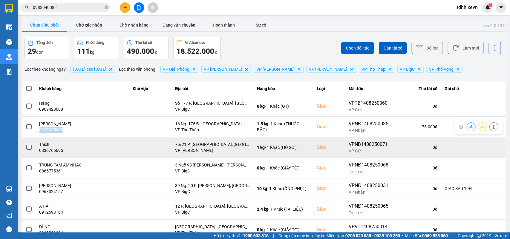
copy div "0923625625"
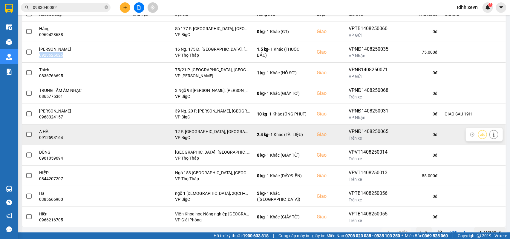
scroll to position [84, 0]
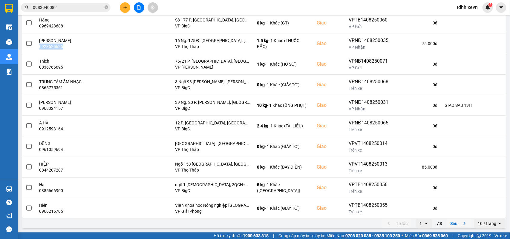
click at [461, 224] on icon "next page. current page 1 / 3" at bounding box center [464, 223] width 7 height 7
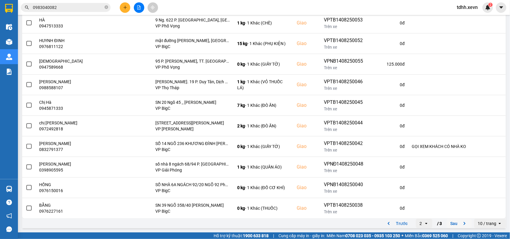
click at [461, 224] on icon "next page. current page 2 / 3" at bounding box center [464, 223] width 7 height 7
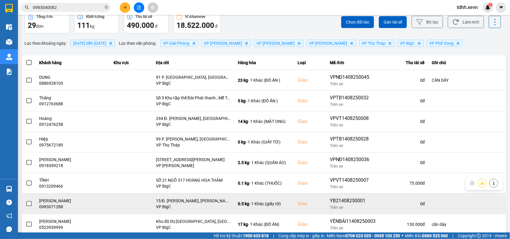
scroll to position [63, 0]
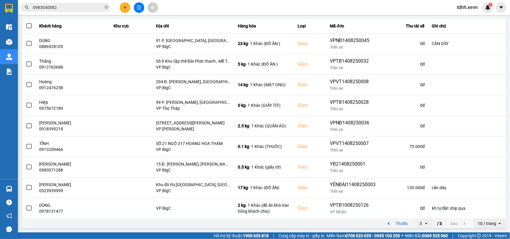
click at [385, 225] on icon "previous page. current page 3 / 3" at bounding box center [388, 223] width 7 height 7
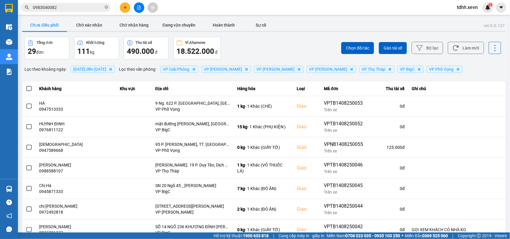
scroll to position [84, 0]
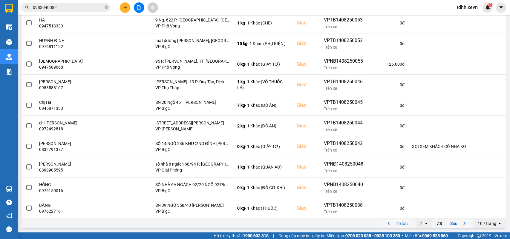
click at [385, 221] on icon "previous page. current page 2 / 3" at bounding box center [388, 223] width 7 height 7
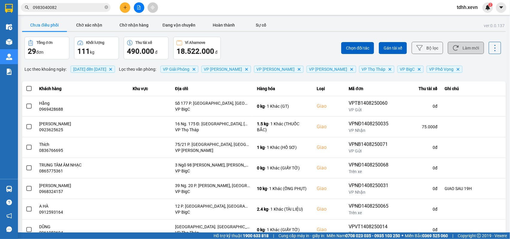
click at [474, 51] on button "Làm mới" at bounding box center [466, 48] width 36 height 12
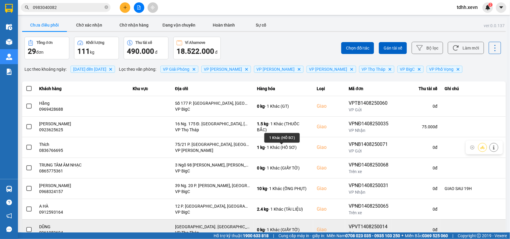
scroll to position [84, 0]
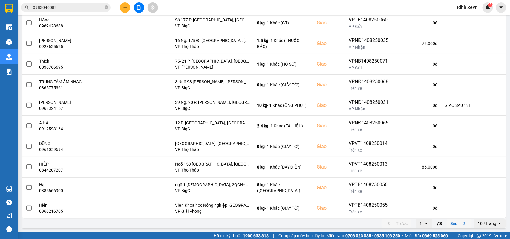
click at [461, 222] on icon "next page. current page 1 / 3" at bounding box center [464, 223] width 7 height 7
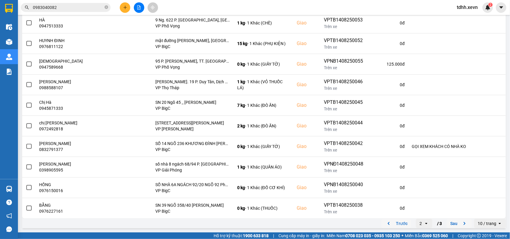
click at [388, 223] on icon "previous page. current page 2 / 3" at bounding box center [389, 223] width 2 height 3
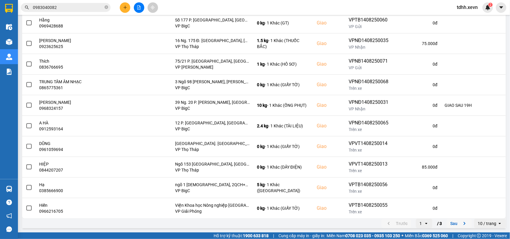
scroll to position [0, 0]
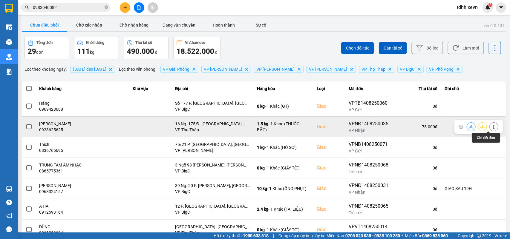
click at [492, 128] on icon at bounding box center [494, 127] width 4 height 4
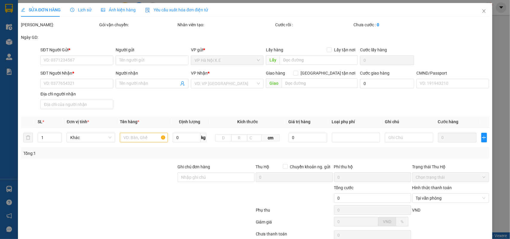
type input "0912851167"
type input "ĐỖ THỊ MINH NGỌC"
type input "0923625625"
type input "NGUYỄN VÂN ANH"
checkbox input "true"
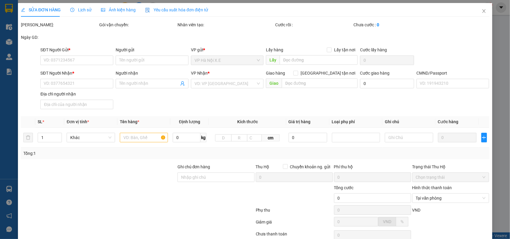
type input "16 Ng. 175 Đ. Lạc Long Quân, Nghĩa Đô, Cầu Giấy, Hà Nội, Việt Nam"
type input "123"
type input "75.000"
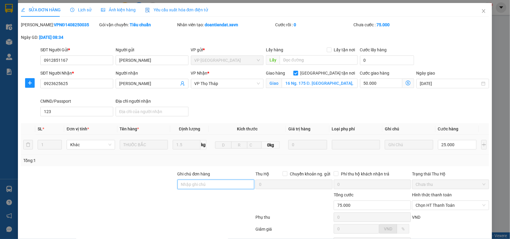
click at [190, 189] on input "Ghi chú đơn hàng" at bounding box center [215, 185] width 77 height 10
type input "KH CHƯA NGHE MÁY"
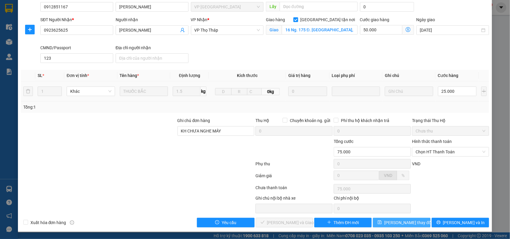
click at [396, 224] on span "Lưu thay đổi" at bounding box center [408, 223] width 48 height 7
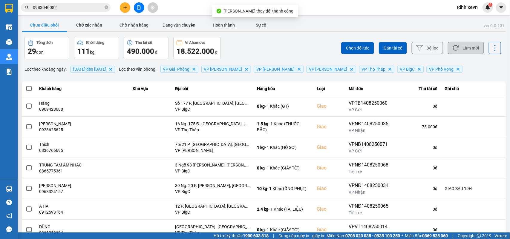
click at [465, 46] on button "Làm mới" at bounding box center [466, 48] width 36 height 12
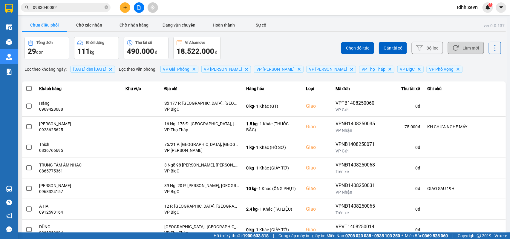
click at [468, 45] on button "Làm mới" at bounding box center [466, 48] width 36 height 12
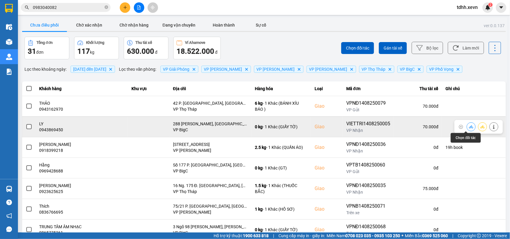
click at [467, 129] on button at bounding box center [471, 127] width 8 height 10
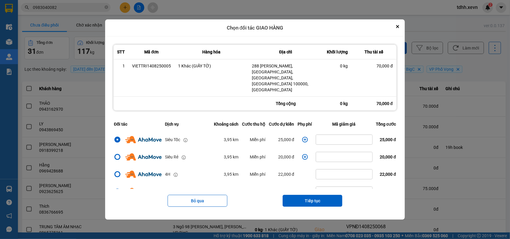
click at [303, 137] on icon "dialog" at bounding box center [305, 140] width 6 height 6
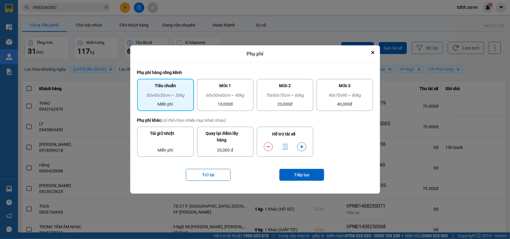
click at [300, 141] on div "Hỗ trợ tài xế 0đ" at bounding box center [285, 142] width 57 height 30
click at [300, 145] on icon "dialog" at bounding box center [302, 147] width 4 height 4
click at [296, 174] on button "Tiếp tục" at bounding box center [301, 175] width 45 height 12
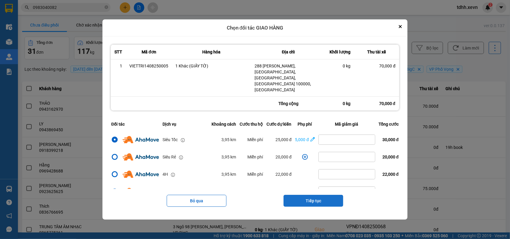
click at [322, 195] on button "Tiếp tục" at bounding box center [313, 201] width 60 height 12
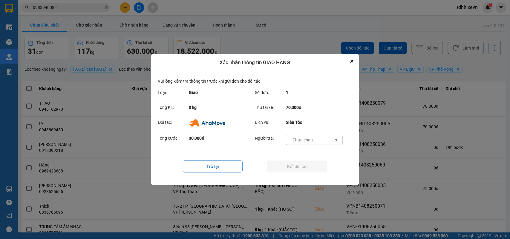
click at [318, 140] on div "-- Chưa chọn --" at bounding box center [310, 140] width 48 height 10
click at [304, 172] on span "Ví Ahamove" at bounding box center [303, 174] width 24 height 6
drag, startPoint x: 306, startPoint y: 170, endPoint x: 309, endPoint y: 170, distance: 3.9
click at [306, 170] on button "Gửi đối tác" at bounding box center [297, 167] width 60 height 12
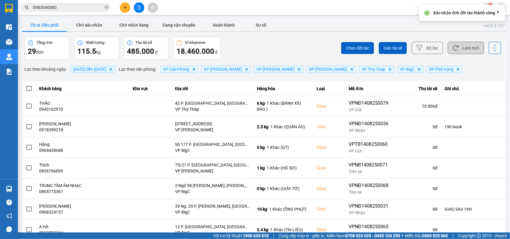
click at [463, 54] on button "Làm mới" at bounding box center [466, 48] width 36 height 12
drag, startPoint x: 90, startPoint y: 27, endPoint x: 91, endPoint y: 42, distance: 14.6
click at [90, 28] on button "Chờ xác nhận" at bounding box center [89, 25] width 45 height 12
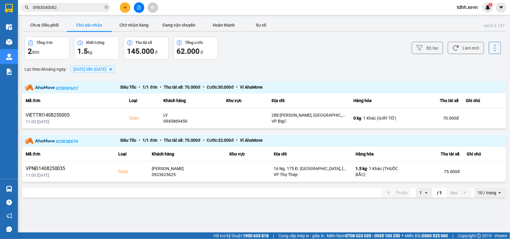
drag, startPoint x: 48, startPoint y: 24, endPoint x: 93, endPoint y: 10, distance: 46.9
click at [50, 25] on button "Chưa điều phối" at bounding box center [44, 25] width 45 height 12
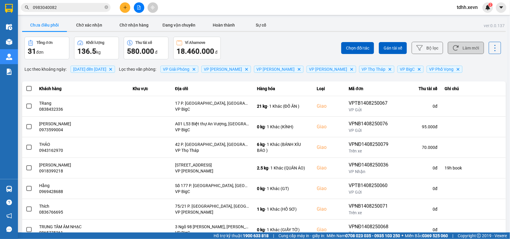
click at [468, 47] on button "Làm mới" at bounding box center [466, 48] width 36 height 12
click at [456, 47] on button "Làm mới" at bounding box center [466, 48] width 36 height 12
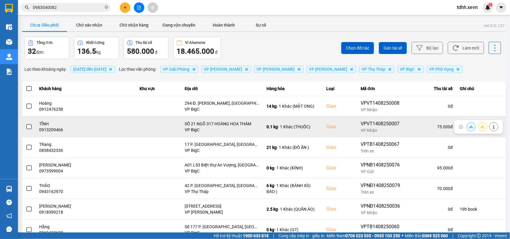
click at [51, 132] on div "0913209466" at bounding box center [85, 130] width 93 height 6
copy div "0913209466"
click at [493, 125] on icon at bounding box center [493, 127] width 1 height 4
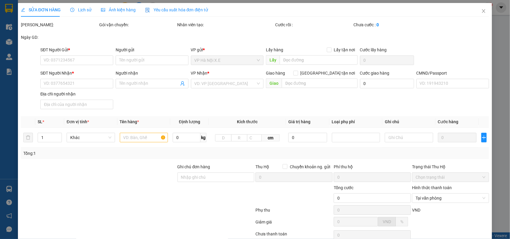
type input "0325298496"
type input "BÌNH"
type input "0913209466"
type input "TĨNH"
checkbox input "true"
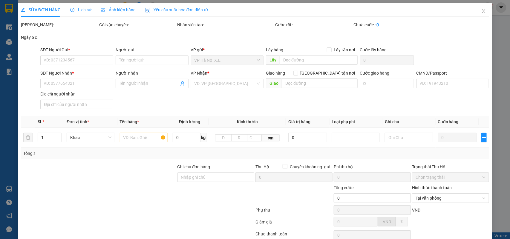
type input "SỐ 21 NGÕ 317 HOÀNG HOA THÁM"
type input "1"
type input "75.000"
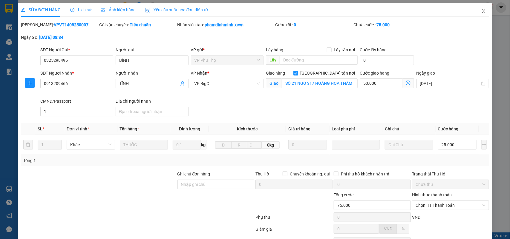
click at [482, 12] on icon "close" at bounding box center [483, 11] width 3 height 4
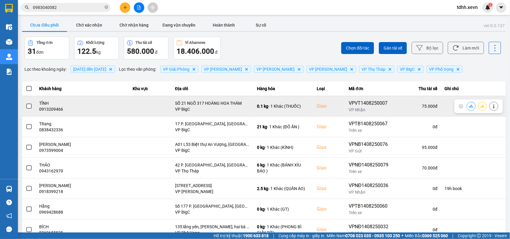
click at [469, 105] on icon at bounding box center [471, 106] width 4 height 4
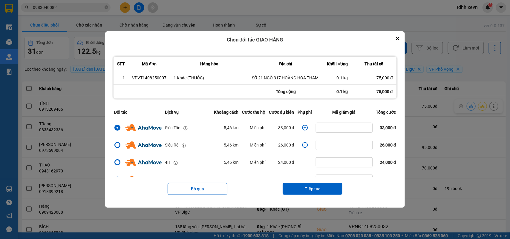
click at [303, 129] on icon "dialog" at bounding box center [305, 128] width 6 height 6
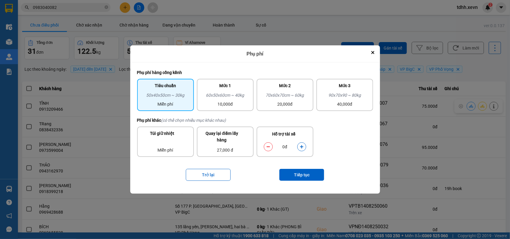
click at [301, 145] on icon "dialog" at bounding box center [302, 147] width 4 height 4
click at [300, 169] on button "Tiếp tục" at bounding box center [301, 175] width 45 height 12
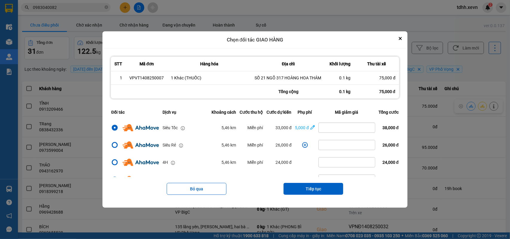
click at [310, 188] on button "Tiếp tục" at bounding box center [313, 189] width 60 height 12
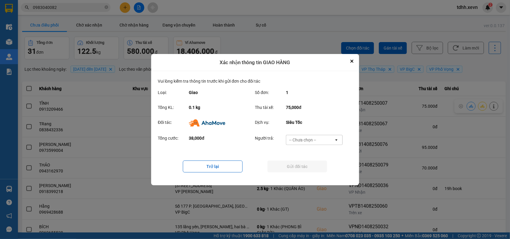
click at [326, 136] on div "Tổng cước: 38,000đ Người trả: -- Chưa chọn -- open" at bounding box center [255, 142] width 194 height 19
click at [324, 142] on div "-- Chưa chọn --" at bounding box center [310, 140] width 48 height 10
click at [309, 172] on span "Ví Ahamove" at bounding box center [303, 174] width 24 height 6
click at [312, 165] on button "Gửi đối tác" at bounding box center [297, 167] width 60 height 12
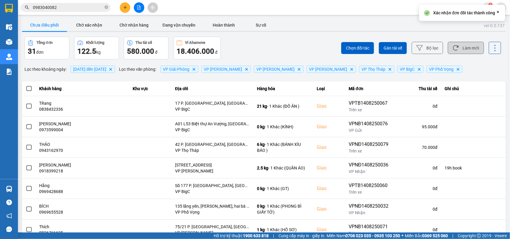
click at [459, 50] on button "Làm mới" at bounding box center [466, 48] width 36 height 12
click at [86, 26] on button "Chờ xác nhận" at bounding box center [89, 25] width 45 height 12
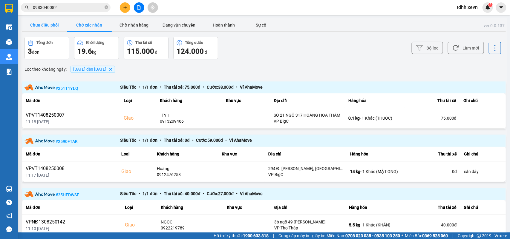
click at [57, 29] on button "Chưa điều phối" at bounding box center [44, 25] width 45 height 12
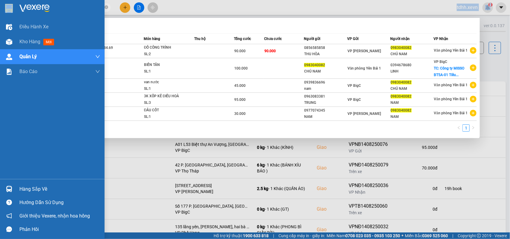
click at [15, 11] on section "Kết quả tìm kiếm ( 5 ) Bộ lọc Mã ĐH Trạng thái Món hàng Thu hộ Tổng cước Chưa c…" at bounding box center [255, 119] width 510 height 239
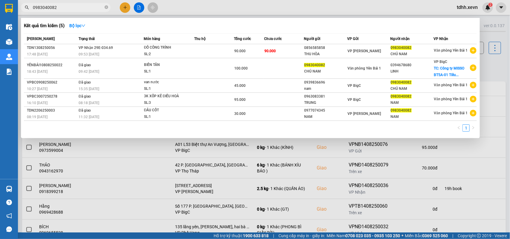
click at [50, 8] on input "0983040082" at bounding box center [68, 7] width 70 height 7
paste input "61115115"
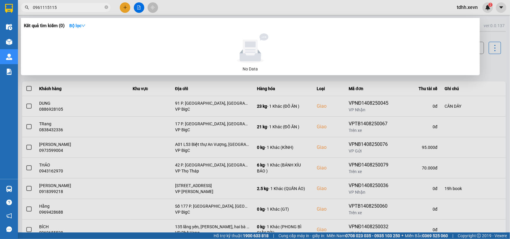
drag, startPoint x: 61, startPoint y: 11, endPoint x: 29, endPoint y: 9, distance: 31.7
click at [29, 9] on span "0961115115" at bounding box center [66, 7] width 90 height 9
click at [38, 7] on input "0961115115" at bounding box center [68, 7] width 70 height 7
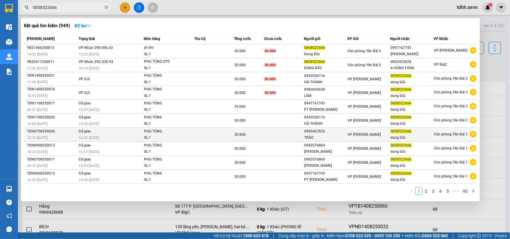
type input "0858522666"
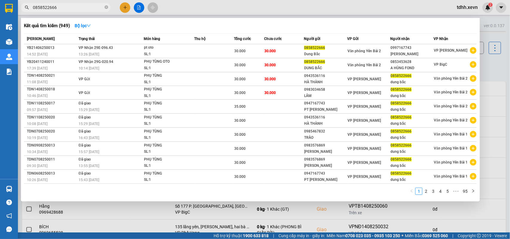
click at [488, 66] on div at bounding box center [255, 119] width 510 height 239
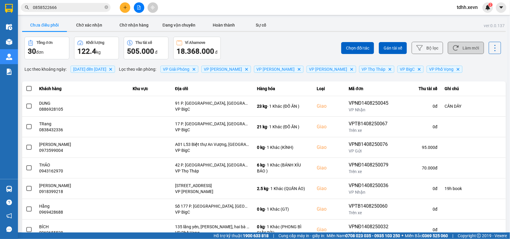
click at [460, 50] on button "Làm mới" at bounding box center [466, 48] width 36 height 12
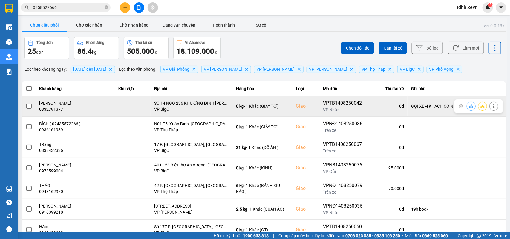
click at [60, 111] on div "0832791377" at bounding box center [75, 109] width 72 height 6
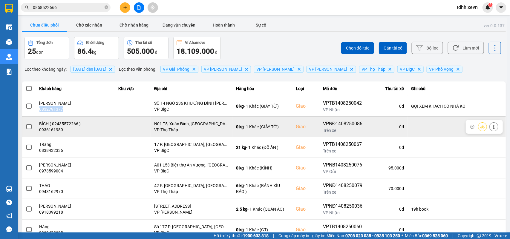
copy div "0832791377"
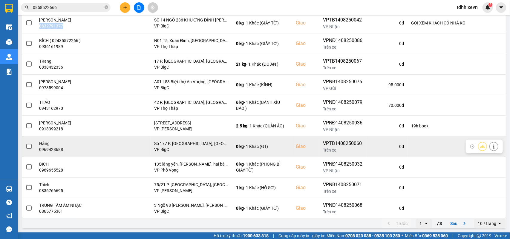
scroll to position [47, 0]
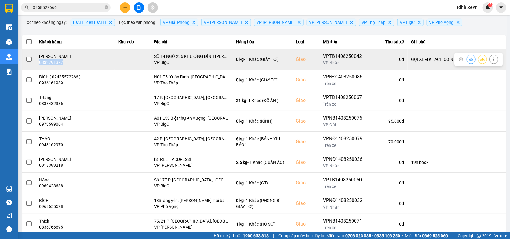
click at [492, 60] on icon at bounding box center [494, 59] width 4 height 4
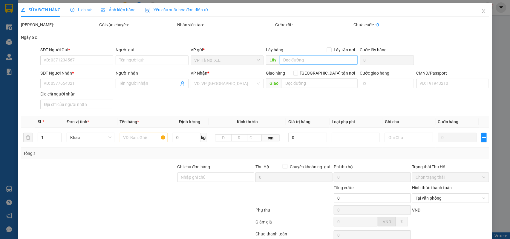
type input "0904368875"
type input "PHẠM VĂN TRƯỜNG"
type input "0832791377"
type input "VŨ HỒNG HẠNH"
checkbox input "true"
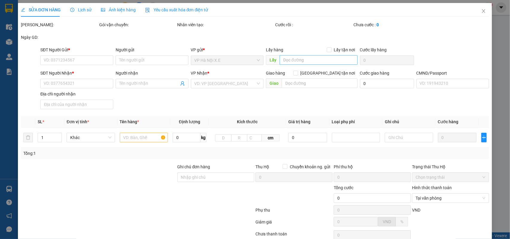
type input "SỐ 14 NGÕ 236 KHƯƠNG ĐÌNH THANH XUÂN"
type input "1"
type input "GỌI XEM KHÁCH CÓ NHÀ KO"
type input "70.000"
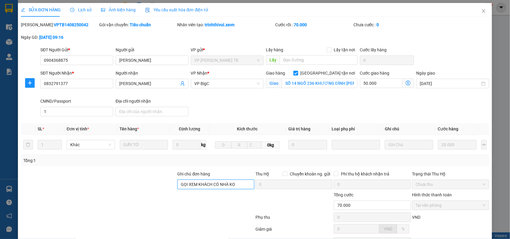
click at [217, 183] on input "GỌI XEM KHÁCH CÓ NHÀ KO" at bounding box center [215, 185] width 77 height 10
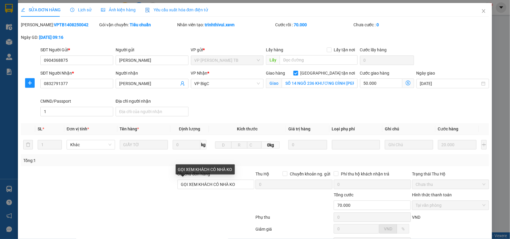
click at [206, 175] on div "GỌI XEM KHÁCH CÓ NHÀ KO" at bounding box center [205, 172] width 59 height 14
click at [201, 184] on input "GỌI XEM KHÁCH CÓ NHÀ KO" at bounding box center [215, 185] width 77 height 10
drag, startPoint x: 201, startPoint y: 184, endPoint x: 206, endPoint y: 181, distance: 5.7
click at [205, 182] on input "GỌI XEM KHÁCH CÓ NHÀ KO" at bounding box center [215, 185] width 77 height 10
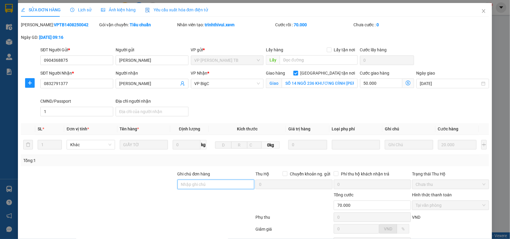
scroll to position [54, 0]
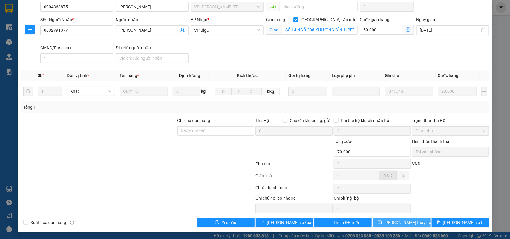
click at [396, 223] on span "Lưu thay đổi" at bounding box center [408, 223] width 48 height 7
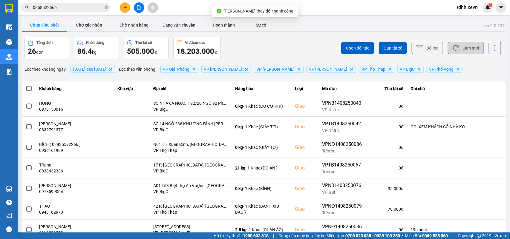
click at [461, 44] on button "Làm mới" at bounding box center [466, 48] width 36 height 12
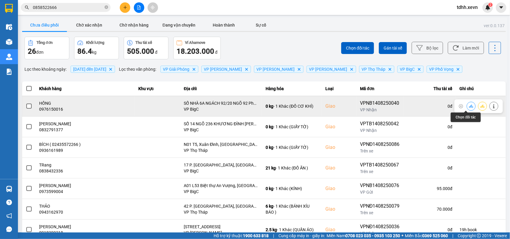
click at [469, 107] on icon at bounding box center [471, 106] width 4 height 3
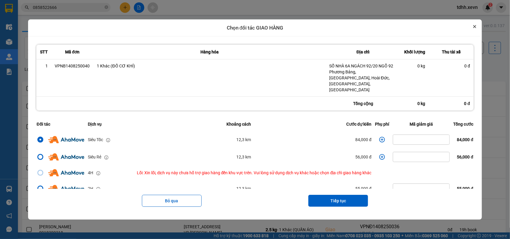
click at [476, 28] on icon "Close" at bounding box center [474, 26] width 3 height 3
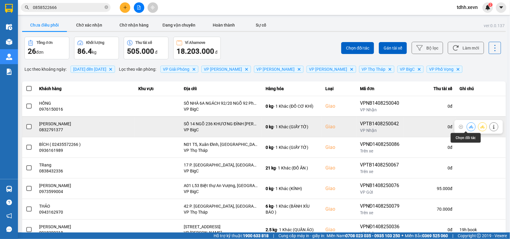
click at [467, 127] on button at bounding box center [471, 127] width 8 height 10
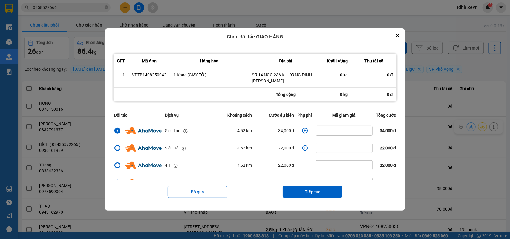
click at [304, 131] on icon "dialog" at bounding box center [305, 131] width 6 height 6
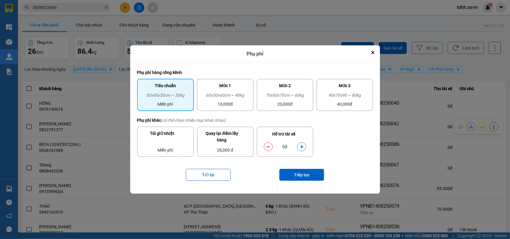
drag, startPoint x: 301, startPoint y: 149, endPoint x: 305, endPoint y: 161, distance: 12.0
click at [301, 150] on button "dialog" at bounding box center [302, 147] width 8 height 10
click at [306, 175] on button "Tiếp tục" at bounding box center [301, 175] width 45 height 12
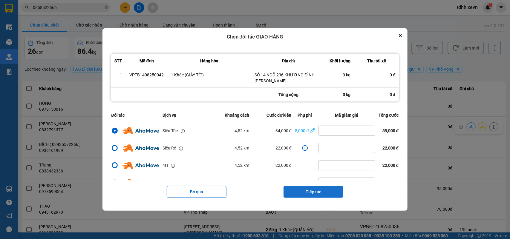
click at [329, 192] on button "Tiếp tục" at bounding box center [313, 192] width 60 height 12
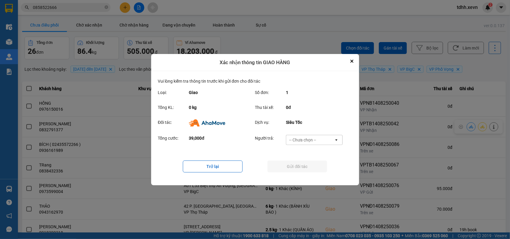
click at [321, 137] on div "-- Chưa chọn --" at bounding box center [310, 140] width 48 height 10
drag, startPoint x: 311, startPoint y: 173, endPoint x: 312, endPoint y: 169, distance: 3.6
click at [311, 172] on span "Ví Ahamove" at bounding box center [303, 174] width 24 height 6
click at [312, 168] on button "Gửi đối tác" at bounding box center [297, 167] width 60 height 12
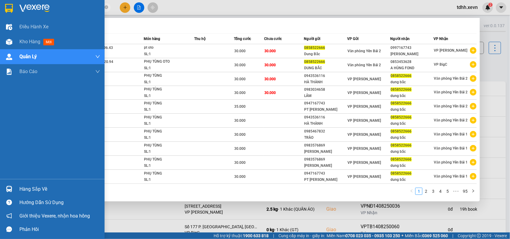
drag, startPoint x: 65, startPoint y: 7, endPoint x: 8, endPoint y: 11, distance: 57.5
click at [8, 11] on section "Kết quả tìm kiếm ( 949 ) Bộ lọc Mã ĐH Trạng thái Món hàng Thu hộ Tổng cước Chưa…" at bounding box center [255, 119] width 510 height 239
paste input "396269889"
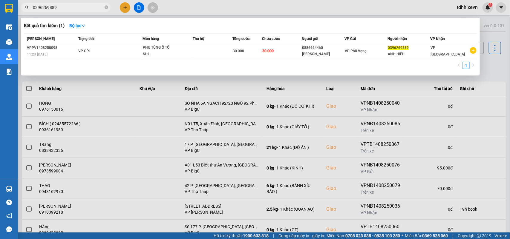
type input "0396269889"
click at [468, 121] on div at bounding box center [255, 119] width 510 height 239
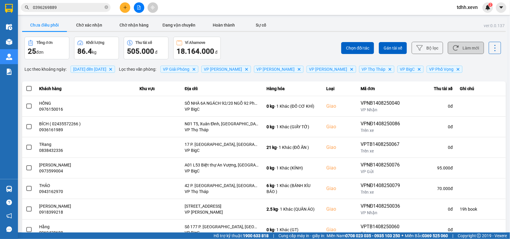
click at [454, 47] on button "Làm mới" at bounding box center [466, 48] width 36 height 12
click at [470, 51] on button "Làm mới" at bounding box center [466, 48] width 36 height 12
click at [88, 24] on button "Chờ xác nhận" at bounding box center [89, 25] width 45 height 12
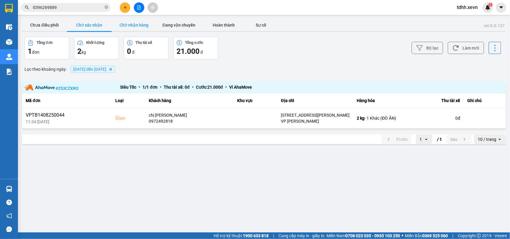
click at [137, 24] on button "Chờ nhận hàng" at bounding box center [134, 25] width 45 height 12
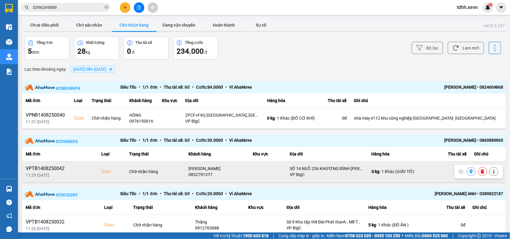
click at [200, 175] on div "0832791377" at bounding box center [216, 175] width 57 height 6
copy div "0832791377"
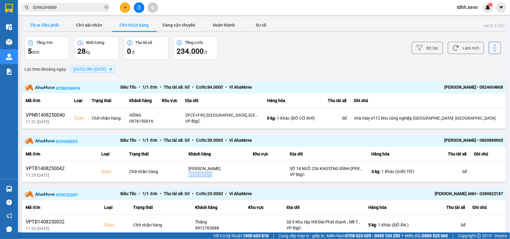
click at [56, 27] on button "Chưa điều phối" at bounding box center [44, 25] width 45 height 12
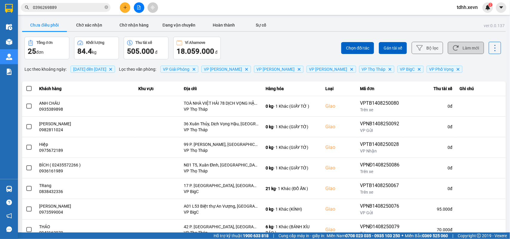
click at [462, 47] on button "Làm mới" at bounding box center [466, 48] width 36 height 12
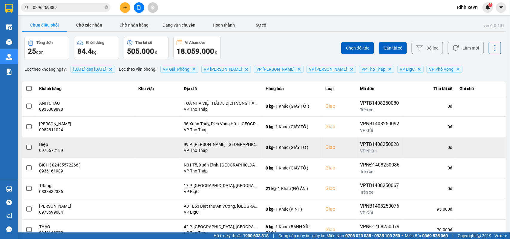
click at [57, 147] on div "Hiệp" at bounding box center [85, 145] width 92 height 6
click at [58, 150] on div "0975672189" at bounding box center [85, 151] width 92 height 6
click at [58, 152] on div "0975672189" at bounding box center [85, 151] width 92 height 6
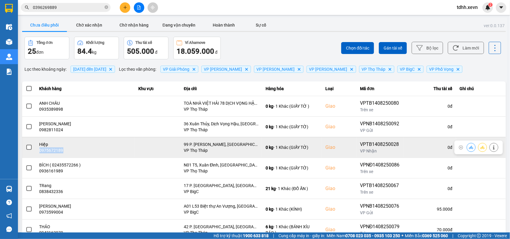
click at [58, 152] on div "0975672189" at bounding box center [85, 151] width 92 height 6
click at [54, 152] on div "0975672189" at bounding box center [85, 151] width 92 height 6
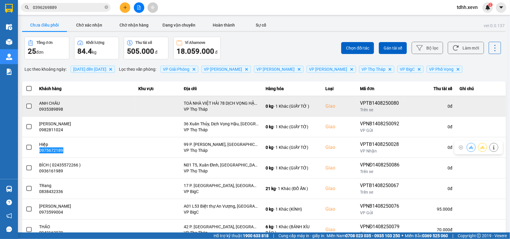
drag, startPoint x: 466, startPoint y: 146, endPoint x: 441, endPoint y: 112, distance: 42.7
click at [447, 115] on tbody "ANH CHÂU 0935389898 TOÀ NHÀ VIỆT HẢI 78 DỊCH VỌNG HẬU CẦU GIẤY VP Thọ Tháp 0 kg…" at bounding box center [264, 199] width 484 height 206
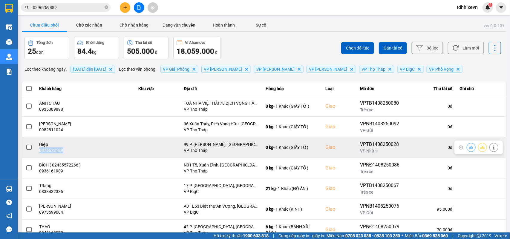
click at [492, 148] on icon at bounding box center [494, 147] width 4 height 4
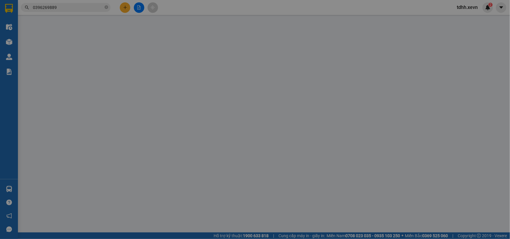
type input "0948021388"
type input "DŨNG"
type input "0975672189"
type input "Hiệp"
checkbox input "true"
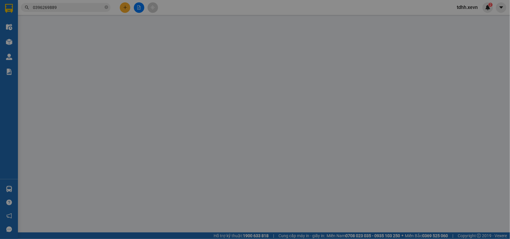
type input "99 P. Trần Bình, Mỹ Đình, Cầu Giấy, Hà Nội 10000, Việt Nam"
type input "1"
type input "65.000"
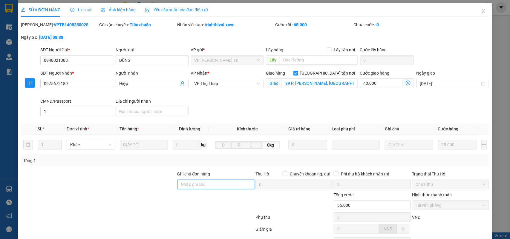
click at [196, 184] on input "Ghi chú đơn hàng" at bounding box center [215, 185] width 77 height 10
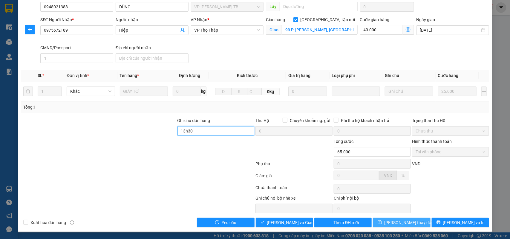
type input "13h30"
click at [395, 220] on span "Lưu thay đổi" at bounding box center [408, 223] width 48 height 7
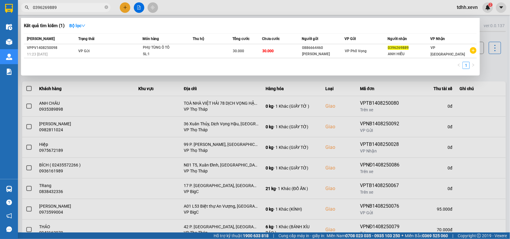
drag, startPoint x: 57, startPoint y: 7, endPoint x: 19, endPoint y: 19, distance: 40.3
click at [19, 13] on div "Kết quả tìm kiếm ( 1 ) Bộ lọc Mã ĐH Trạng thái Món hàng Thu hộ Tổng cước Chưa c…" at bounding box center [58, 7] width 117 height 10
paste input "889772268"
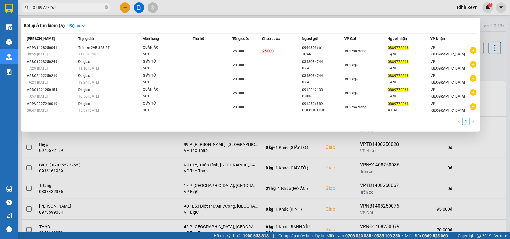
type input "0889772268"
click at [488, 62] on div at bounding box center [255, 119] width 510 height 239
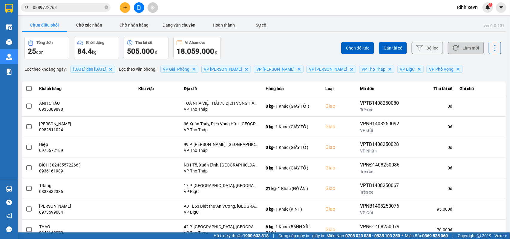
click at [468, 48] on button "Làm mới" at bounding box center [466, 48] width 36 height 12
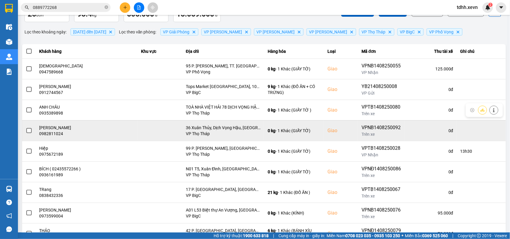
scroll to position [75, 0]
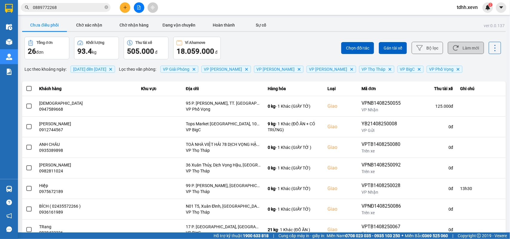
drag, startPoint x: 470, startPoint y: 51, endPoint x: 466, endPoint y: 51, distance: 3.3
click at [470, 51] on button "Làm mới" at bounding box center [466, 48] width 36 height 12
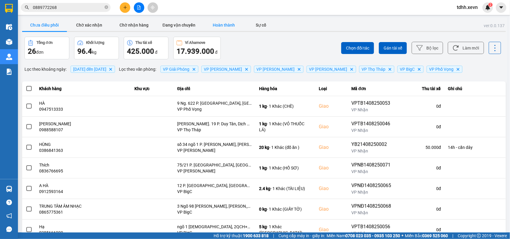
click at [219, 23] on button "Hoàn thành" at bounding box center [223, 25] width 45 height 12
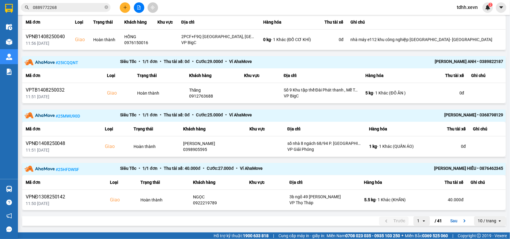
scroll to position [482, 0]
click at [461, 220] on icon "next page. current page 1 / 41" at bounding box center [464, 221] width 7 height 7
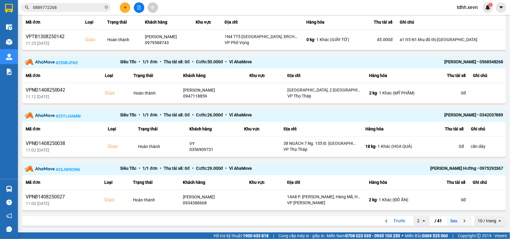
scroll to position [402, 0]
click at [461, 222] on icon "next page. current page 2 / 41" at bounding box center [464, 221] width 7 height 7
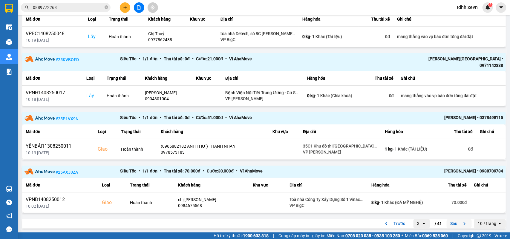
click at [461, 220] on icon "next page. current page 3 / 41" at bounding box center [464, 223] width 7 height 7
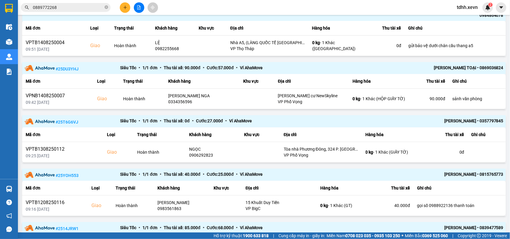
scroll to position [0, 0]
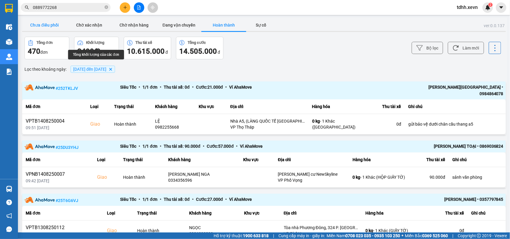
click at [52, 23] on button "Chưa điều phối" at bounding box center [44, 25] width 45 height 12
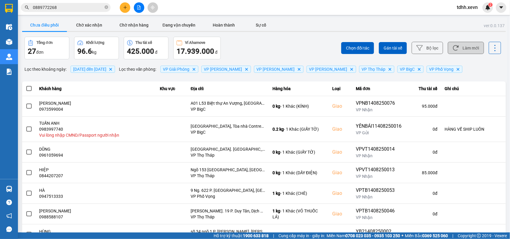
click at [461, 49] on button "Làm mới" at bounding box center [466, 48] width 36 height 12
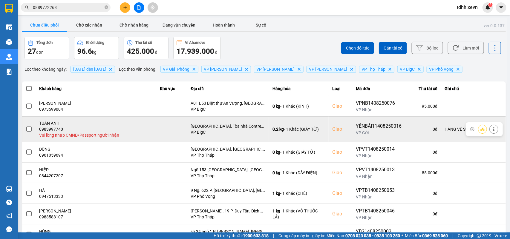
click at [492, 129] on icon at bounding box center [494, 129] width 4 height 4
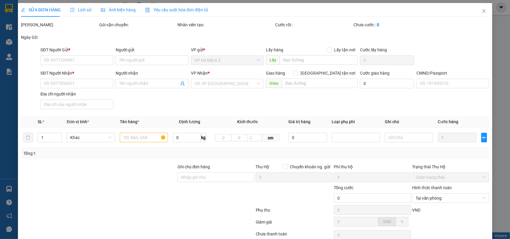
type input "0837093456"
type input "TUÂN"
type input "0983997740"
type input "TUẤN ANH"
checkbox input "true"
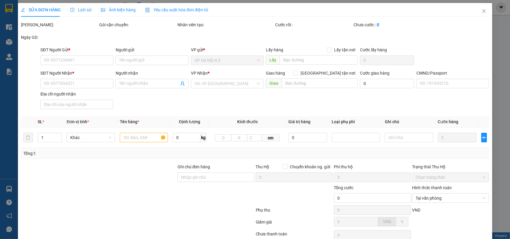
type input "C7 Thanh Xuân Bắc, Tòa nhà Contrexim 8, Vòng xuyến, Khu tập thể Thanh Xuân Bắc,…"
type input "HÀNG VỀ SHIP LUÔN"
type input "75.000"
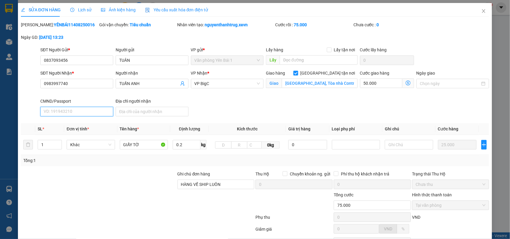
click at [68, 113] on input "CMND/Passport" at bounding box center [76, 112] width 73 height 10
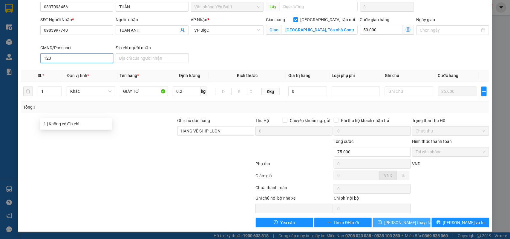
type input "123"
drag, startPoint x: 404, startPoint y: 219, endPoint x: 399, endPoint y: 218, distance: 4.5
click at [404, 219] on button "Lưu thay đổi" at bounding box center [401, 223] width 57 height 10
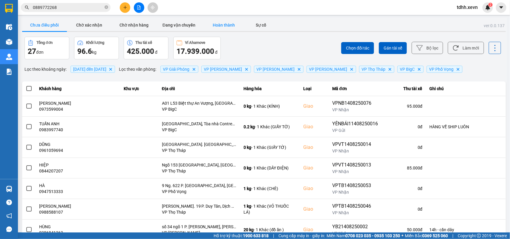
click at [214, 24] on button "Hoàn thành" at bounding box center [223, 25] width 45 height 12
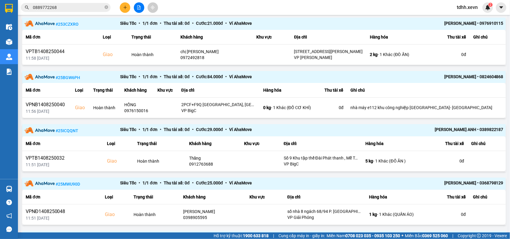
scroll to position [482, 0]
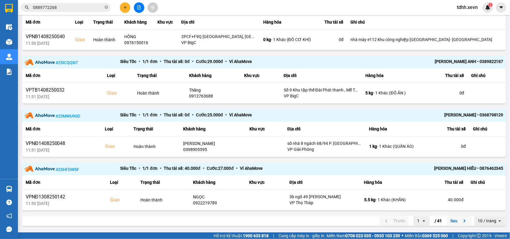
click at [465, 219] on button "Sau" at bounding box center [459, 221] width 25 height 9
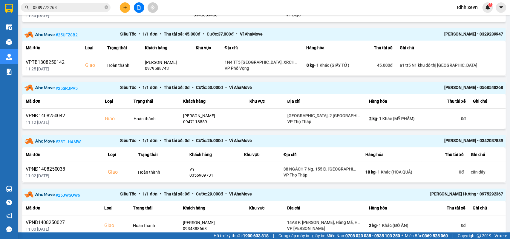
scroll to position [402, 0]
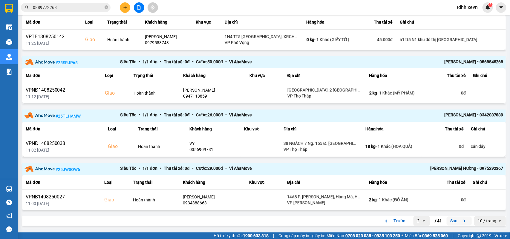
click at [461, 221] on icon "next page. current page 2 / 41" at bounding box center [464, 221] width 7 height 7
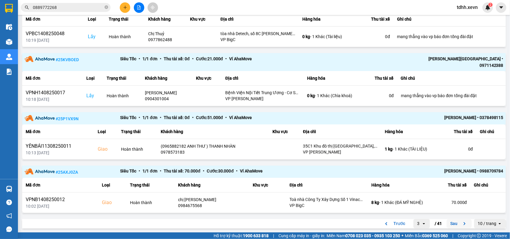
click at [461, 222] on icon "next page. current page 3 / 41" at bounding box center [464, 223] width 7 height 7
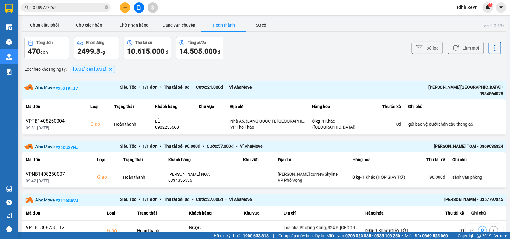
scroll to position [112, 0]
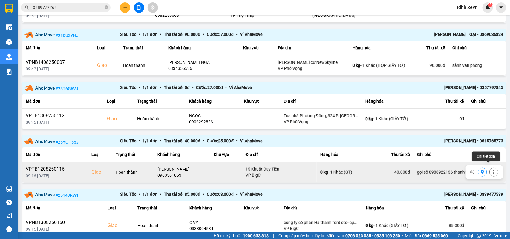
click at [492, 170] on icon at bounding box center [494, 172] width 4 height 4
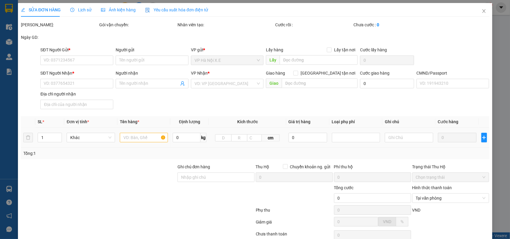
type input "0913291061"
type input "ĐÀM VĂN VƯỢNG"
type input "0983561863"
type input "ĐỖ ĐỨC QUÂN"
checkbox input "true"
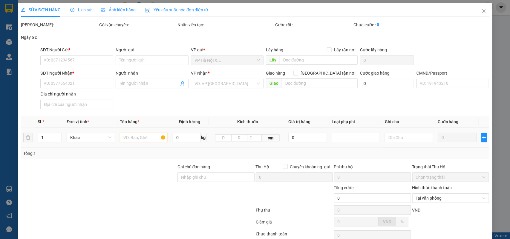
type input "15 Khuất Duy Tiến"
type input "40.000"
type input "1"
type input "gọi số 0988922136 thanh toán"
type input "60.000"
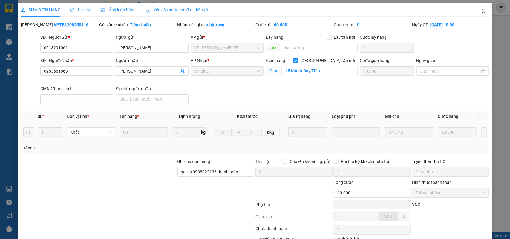
drag, startPoint x: 477, startPoint y: 10, endPoint x: 434, endPoint y: 3, distance: 44.0
click at [482, 10] on icon "close" at bounding box center [483, 11] width 3 height 4
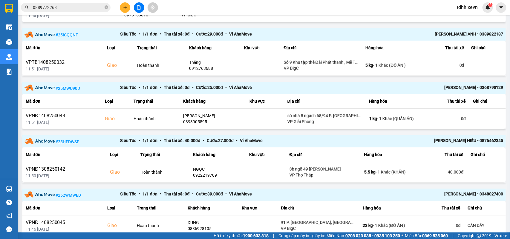
scroll to position [402, 0]
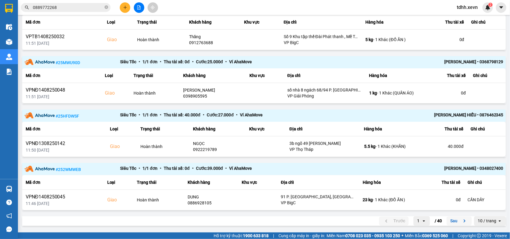
click at [461, 221] on icon "next page. current page 1 / 40" at bounding box center [464, 221] width 7 height 7
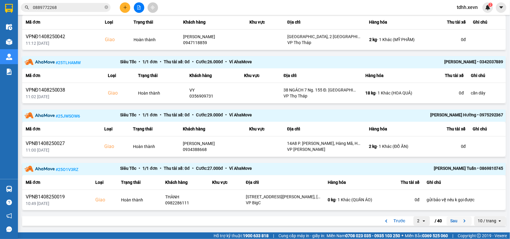
click at [461, 220] on icon "next page. current page 2 / 40" at bounding box center [464, 221] width 7 height 7
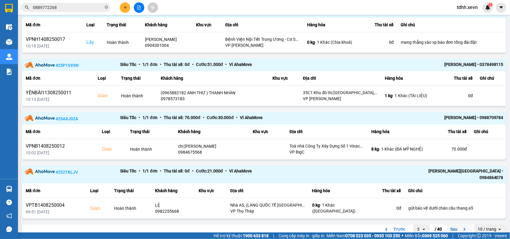
click at [461, 226] on icon "next page. current page 3 / 40" at bounding box center [464, 229] width 7 height 7
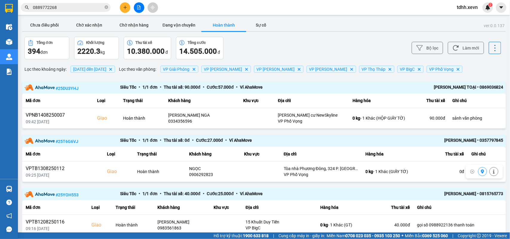
scroll to position [112, 0]
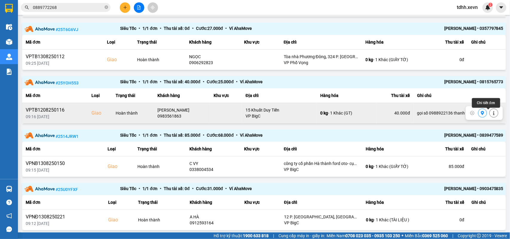
click at [492, 114] on icon at bounding box center [494, 113] width 4 height 4
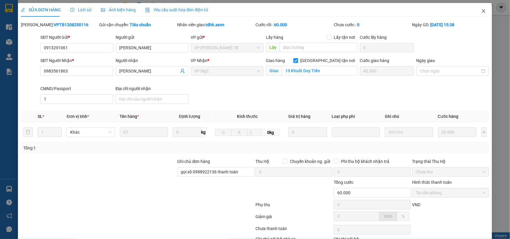
click at [475, 11] on span "Close" at bounding box center [483, 11] width 17 height 17
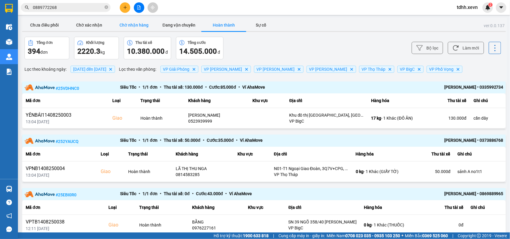
click at [135, 25] on button "Chờ nhận hàng" at bounding box center [134, 25] width 45 height 12
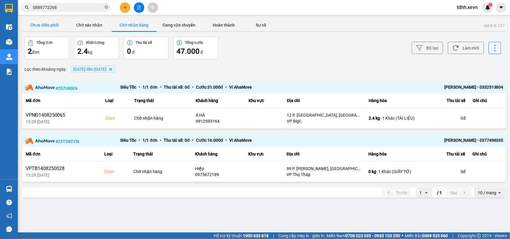
click at [42, 25] on button "Chưa điều phối" at bounding box center [44, 25] width 45 height 12
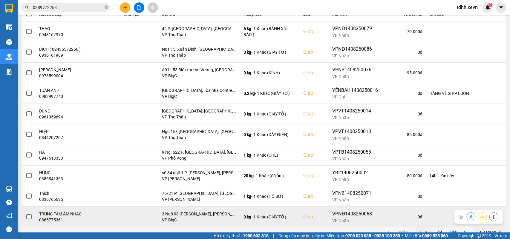
scroll to position [84, 0]
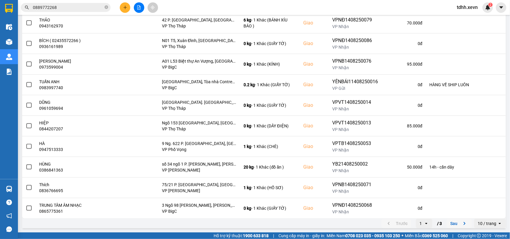
click at [454, 222] on button "Sau" at bounding box center [459, 223] width 25 height 9
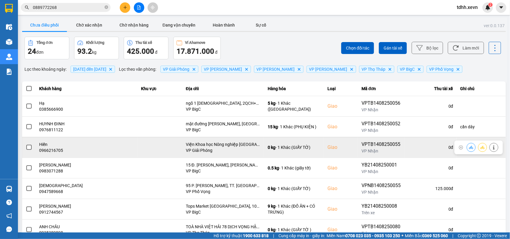
scroll to position [75, 0]
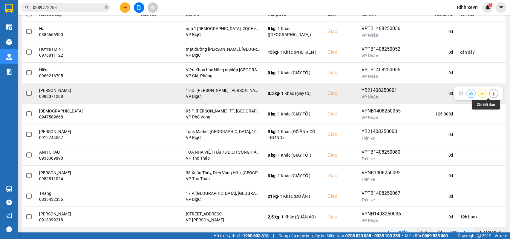
click at [492, 93] on icon at bounding box center [494, 93] width 4 height 4
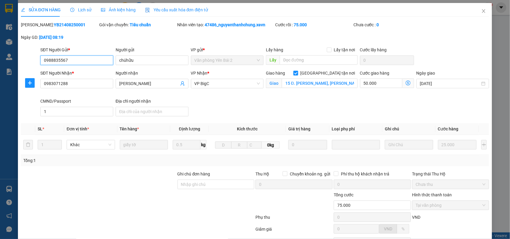
drag, startPoint x: 65, startPoint y: 61, endPoint x: 42, endPoint y: 61, distance: 22.1
click at [42, 61] on input "0988835567" at bounding box center [76, 61] width 73 height 10
drag, startPoint x: 79, startPoint y: 61, endPoint x: 23, endPoint y: 63, distance: 55.9
click at [23, 63] on div "SĐT Người Gửi * 0988835567 0988835567 Người gửi chúhữu VP gửi * Văn phòng Yên B…" at bounding box center [255, 57] width 470 height 21
click at [481, 9] on icon "close" at bounding box center [483, 11] width 5 height 5
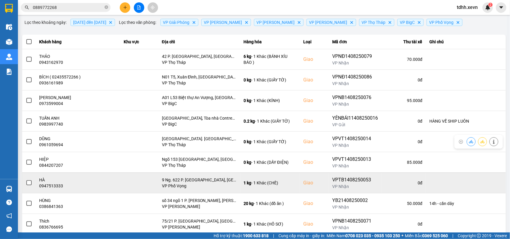
scroll to position [84, 0]
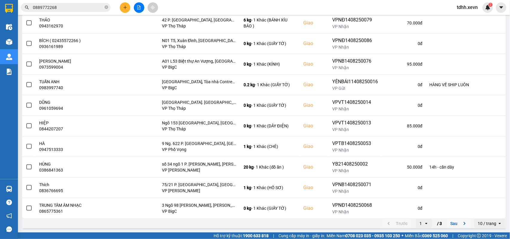
click at [461, 220] on icon "next page. current page 1 / 3" at bounding box center [464, 223] width 7 height 7
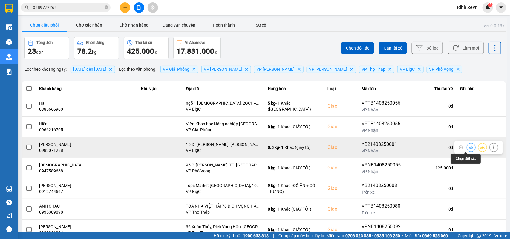
click at [467, 146] on button at bounding box center [471, 147] width 8 height 10
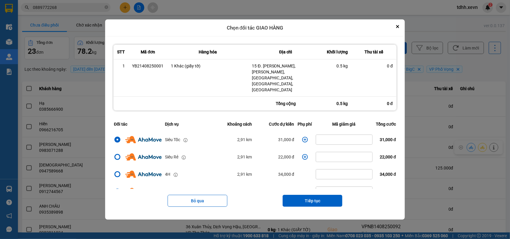
click at [302, 137] on icon "dialog" at bounding box center [305, 140] width 6 height 6
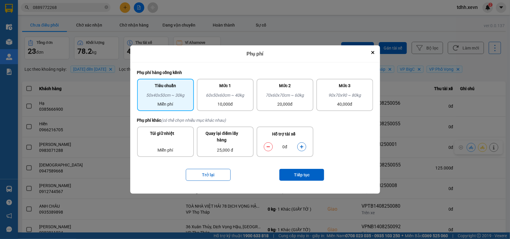
click at [301, 147] on icon "dialog" at bounding box center [302, 147] width 4 height 4
click at [299, 172] on button "Tiếp tục" at bounding box center [301, 175] width 45 height 12
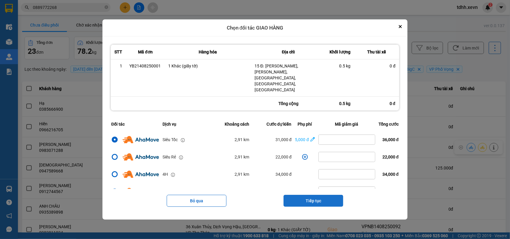
click at [315, 195] on button "Tiếp tục" at bounding box center [313, 201] width 60 height 12
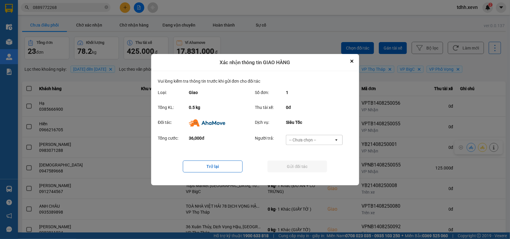
click at [324, 135] on div "-- Chưa chọn --" at bounding box center [310, 140] width 48 height 10
click at [308, 169] on div "Ví Ahamove" at bounding box center [314, 174] width 57 height 11
click at [309, 169] on button "Gửi đối tác" at bounding box center [297, 167] width 60 height 12
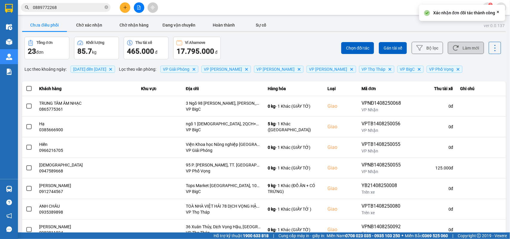
click at [468, 51] on button "Làm mới" at bounding box center [466, 48] width 36 height 12
click at [453, 48] on icon at bounding box center [456, 48] width 6 height 6
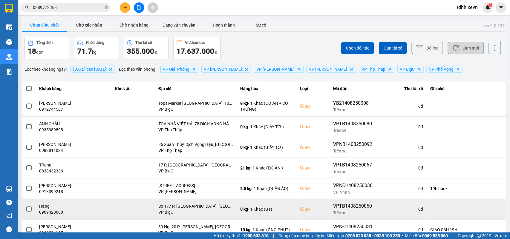
scroll to position [43, 0]
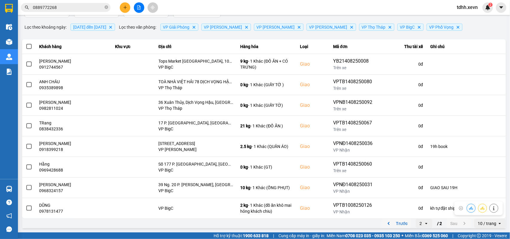
click at [385, 224] on icon "previous page. current page 2 / 2" at bounding box center [388, 223] width 7 height 7
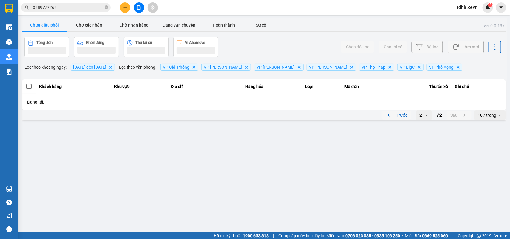
scroll to position [0, 0]
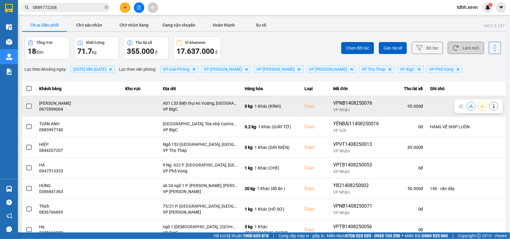
click at [56, 111] on div "0973599004" at bounding box center [78, 109] width 79 height 6
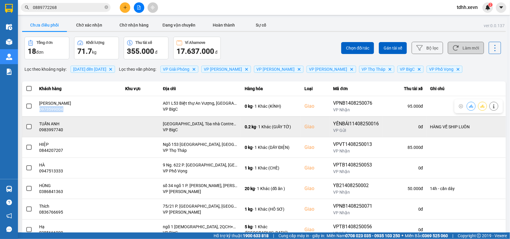
copy div "0973599004"
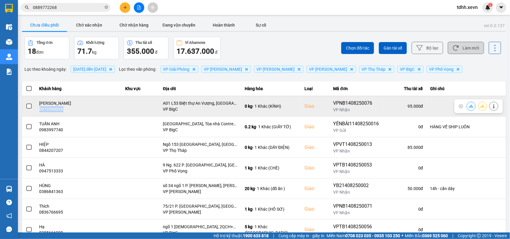
click at [469, 105] on icon at bounding box center [471, 106] width 4 height 4
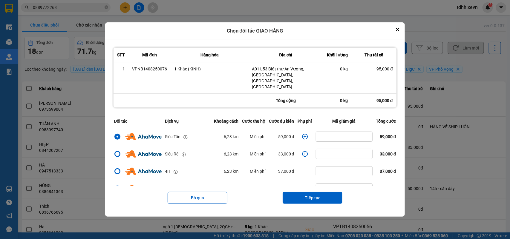
click at [305, 134] on icon "dialog" at bounding box center [305, 137] width 6 height 6
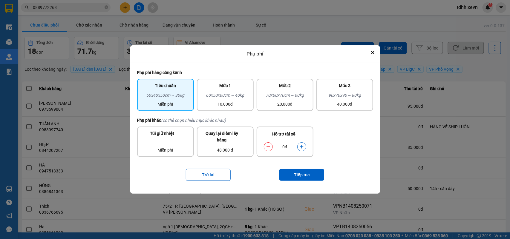
click at [298, 145] on button "dialog" at bounding box center [302, 147] width 8 height 10
click at [300, 171] on button "Tiếp tục" at bounding box center [301, 175] width 45 height 12
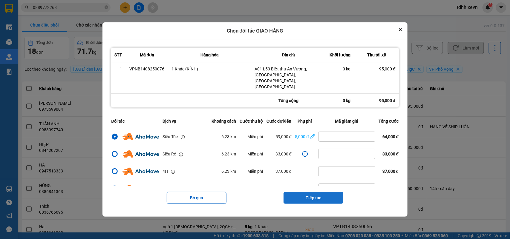
click at [315, 192] on button "Tiếp tục" at bounding box center [313, 198] width 60 height 12
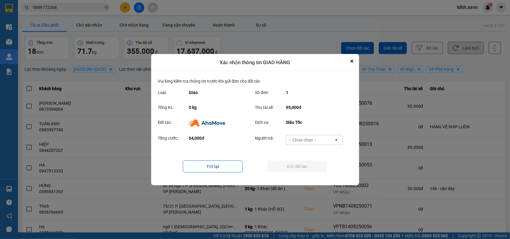
click at [320, 138] on div "-- Chưa chọn --" at bounding box center [310, 140] width 48 height 10
click at [308, 171] on span "Ví Ahamove" at bounding box center [303, 174] width 24 height 6
click at [308, 171] on button "Gửi đối tác" at bounding box center [297, 167] width 60 height 12
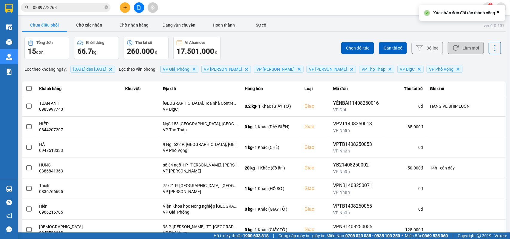
click at [459, 39] on div "Chọn đối tác Gán tài xế Bộ lọc Làm mới" at bounding box center [382, 48] width 238 height 23
click at [456, 46] on button "Làm mới" at bounding box center [466, 48] width 36 height 12
click at [98, 23] on button "Chờ xác nhận" at bounding box center [89, 25] width 45 height 12
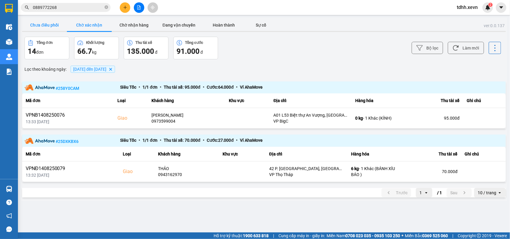
drag, startPoint x: 47, startPoint y: 24, endPoint x: 51, endPoint y: 21, distance: 5.1
click at [47, 24] on button "Chưa điều phối" at bounding box center [44, 25] width 45 height 12
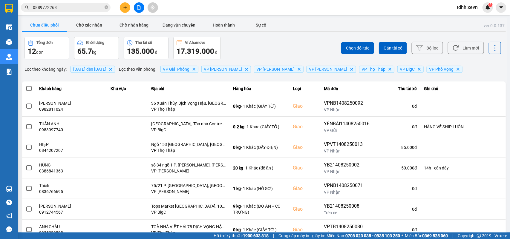
click at [453, 50] on icon at bounding box center [456, 48] width 6 height 6
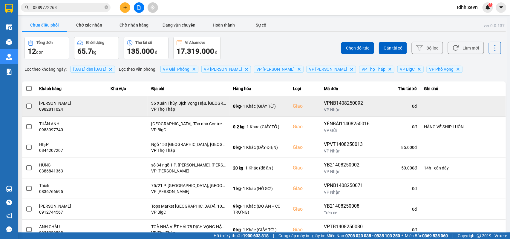
click at [56, 108] on div "0982811024" at bounding box center [71, 109] width 64 height 6
copy div "0982811024"
click at [469, 105] on icon at bounding box center [471, 106] width 4 height 3
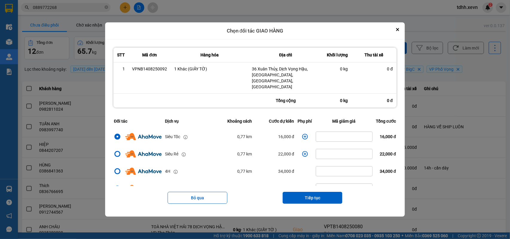
click at [303, 192] on button "Tiếp tục" at bounding box center [313, 198] width 60 height 12
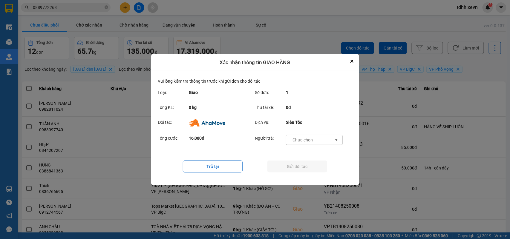
drag, startPoint x: 323, startPoint y: 140, endPoint x: 321, endPoint y: 143, distance: 3.6
click at [323, 139] on div "-- Chưa chọn --" at bounding box center [310, 140] width 48 height 10
click at [311, 173] on span "Ví Ahamove" at bounding box center [303, 174] width 24 height 6
click at [312, 170] on button "Gửi đối tác" at bounding box center [297, 167] width 60 height 12
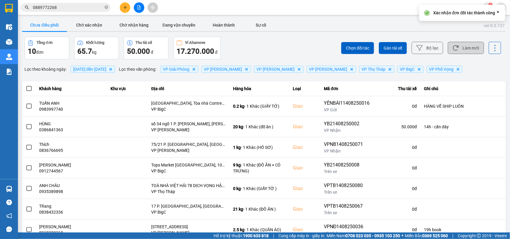
click at [456, 48] on button "Làm mới" at bounding box center [466, 48] width 36 height 12
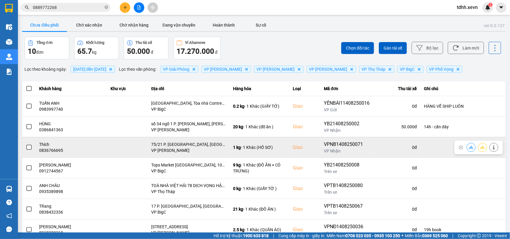
click at [58, 156] on td "Thích 0836766695" at bounding box center [71, 147] width 71 height 21
click at [490, 146] on button at bounding box center [494, 147] width 8 height 10
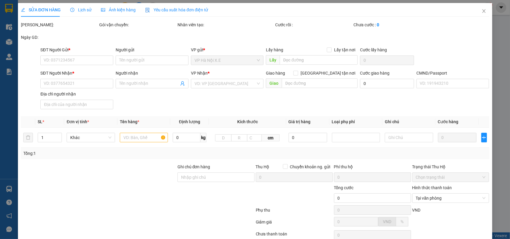
type input "0335321332"
type input "HIẾU"
type input "0836766695"
type input "Thích"
checkbox input "true"
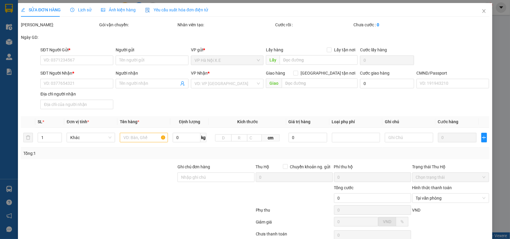
type input "75/21 P. Cầu Đất, Chương Dương Độ, Hoàn Kiếm, Hà Nội, Việt Nam"
type input "037087002827"
type input "65.000"
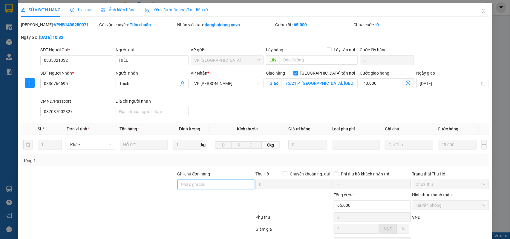
drag, startPoint x: 188, startPoint y: 183, endPoint x: 194, endPoint y: 182, distance: 7.0
click at [194, 183] on input "Ghi chú đơn hàng" at bounding box center [215, 185] width 77 height 10
type input "d"
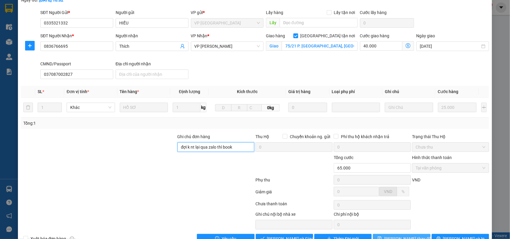
scroll to position [54, 0]
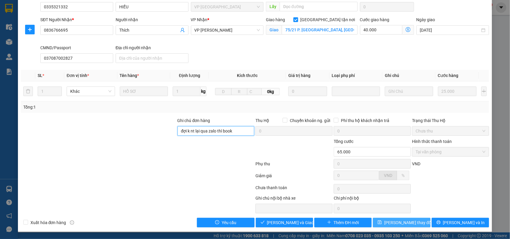
type input "đợi k nt lại qua zalo thì book"
click at [404, 222] on span "Lưu thay đổi" at bounding box center [408, 223] width 48 height 7
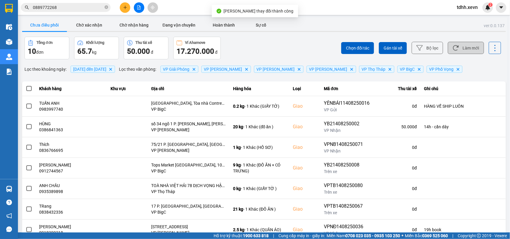
click at [460, 48] on button "Làm mới" at bounding box center [466, 48] width 36 height 12
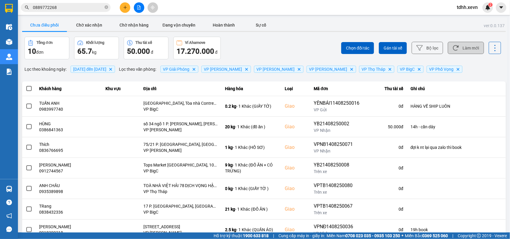
click at [461, 47] on button "Làm mới" at bounding box center [466, 48] width 36 height 12
click at [463, 50] on button "Làm mới" at bounding box center [466, 48] width 36 height 12
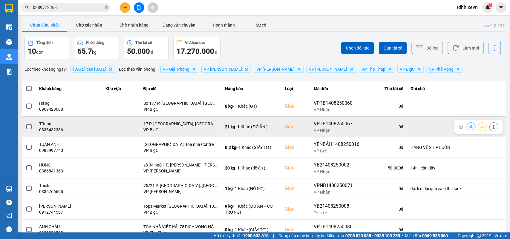
click at [54, 130] on div "0838432336" at bounding box center [68, 130] width 59 height 6
copy div "0838432336"
click at [492, 126] on icon at bounding box center [494, 127] width 4 height 4
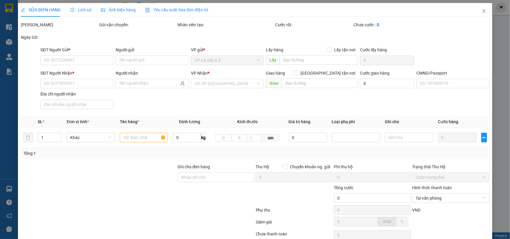
type input "0982067765"
type input "HẰNG"
type input "0838432336"
type input "TRang"
checkbox input "true"
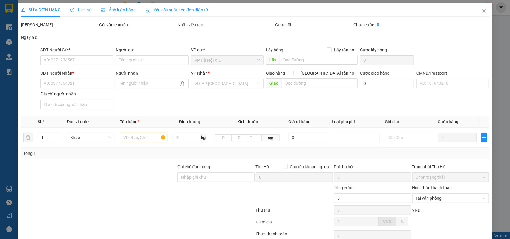
type input "17 P. Tố Hữu, Trung Văn, Nam Từ Liêm, Hà Nội, Việt Nam"
type input "0343299223 HIỆU"
type input "100.000"
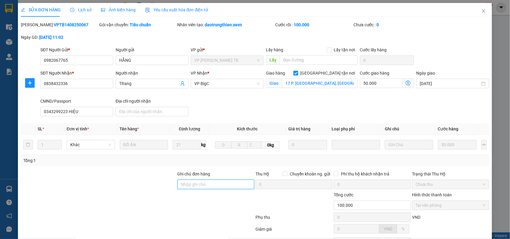
click at [191, 188] on input "Ghi chú đơn hàng" at bounding box center [215, 185] width 77 height 10
type input "cần dây"
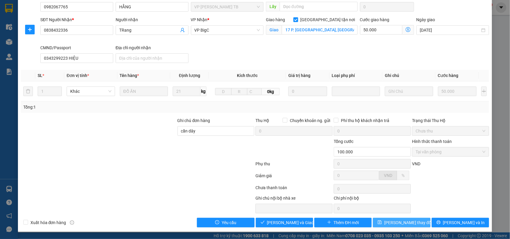
click at [395, 223] on span "Lưu thay đổi" at bounding box center [408, 223] width 48 height 7
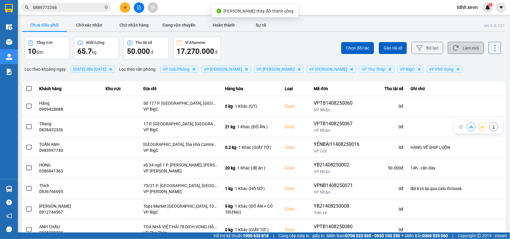
click at [462, 42] on button "Làm mới" at bounding box center [466, 48] width 36 height 12
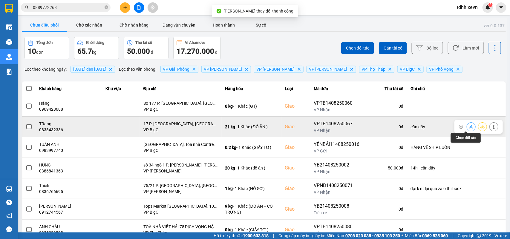
click at [469, 125] on icon at bounding box center [471, 127] width 4 height 4
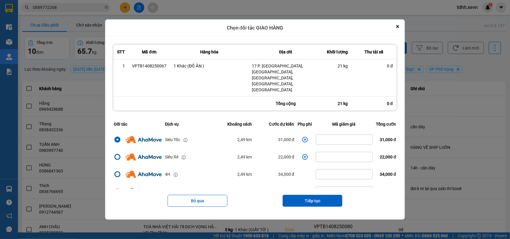
click at [302, 137] on icon "dialog" at bounding box center [305, 140] width 6 height 6
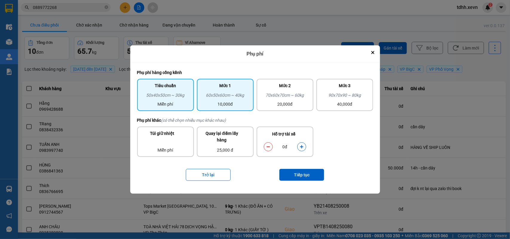
click at [221, 102] on div "10,000đ" at bounding box center [225, 104] width 50 height 7
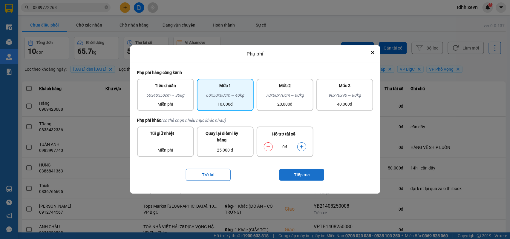
click at [286, 173] on button "Tiếp tục" at bounding box center [301, 175] width 45 height 12
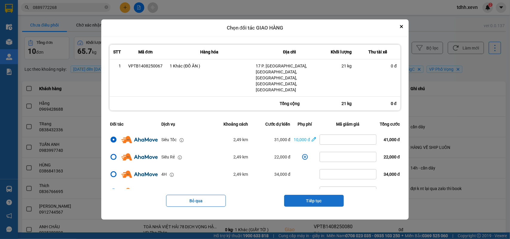
click at [315, 195] on button "Tiếp tục" at bounding box center [314, 201] width 60 height 12
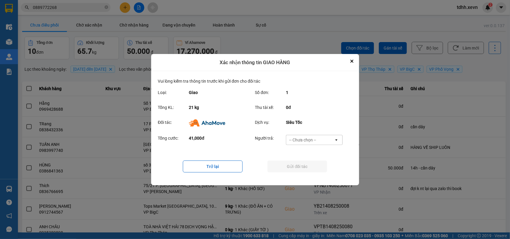
click at [319, 139] on div "-- Chưa chọn --" at bounding box center [310, 140] width 48 height 10
click at [305, 171] on span "Ví Ahamove" at bounding box center [303, 174] width 24 height 6
click at [305, 171] on button "Gửi đối tác" at bounding box center [297, 167] width 60 height 12
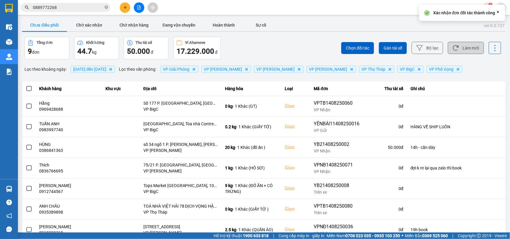
click at [459, 48] on button "Làm mới" at bounding box center [466, 48] width 36 height 12
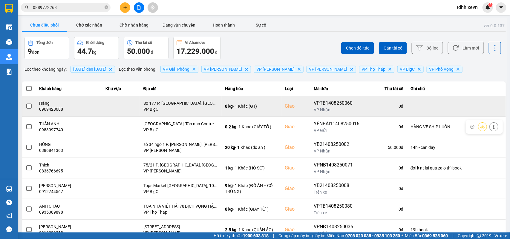
click at [54, 111] on div "0969428688" at bounding box center [68, 109] width 59 height 6
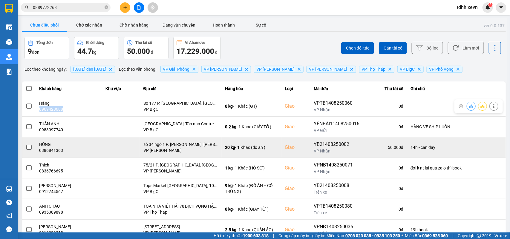
copy div "0969428688"
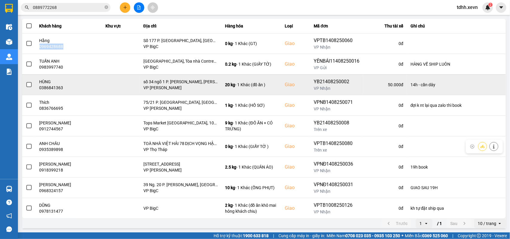
scroll to position [26, 0]
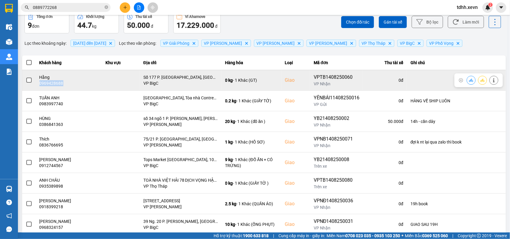
click at [469, 82] on icon at bounding box center [471, 80] width 4 height 4
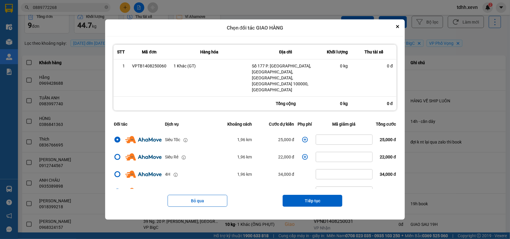
click at [303, 137] on icon "dialog" at bounding box center [305, 140] width 6 height 6
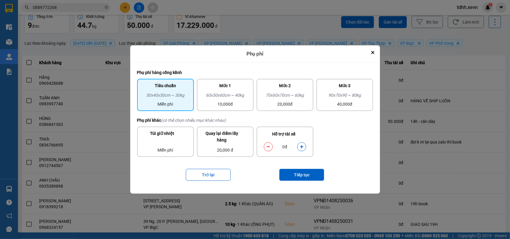
click at [301, 145] on icon "dialog" at bounding box center [302, 147] width 4 height 4
click at [300, 175] on button "Tiếp tục" at bounding box center [301, 175] width 45 height 12
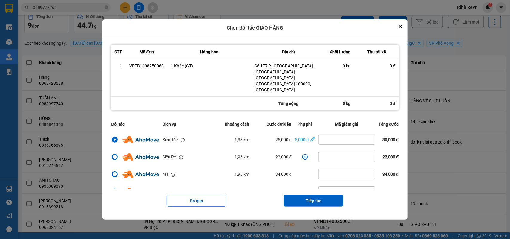
drag, startPoint x: 308, startPoint y: 192, endPoint x: 308, endPoint y: 184, distance: 8.1
click at [307, 195] on button "Tiếp tục" at bounding box center [313, 201] width 60 height 12
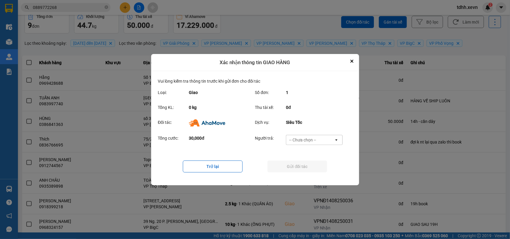
click at [322, 137] on div "-- Chưa chọn --" at bounding box center [310, 140] width 48 height 10
click at [309, 170] on div "Ví Ahamove" at bounding box center [314, 174] width 57 height 11
drag, startPoint x: 310, startPoint y: 169, endPoint x: 319, endPoint y: 164, distance: 9.9
click at [311, 169] on button "Gửi đối tác" at bounding box center [297, 167] width 60 height 12
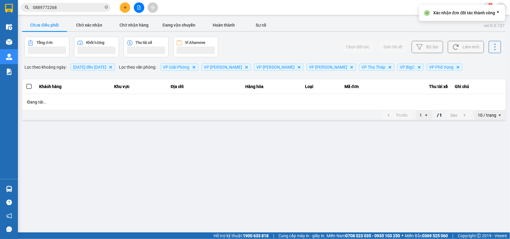
scroll to position [0, 0]
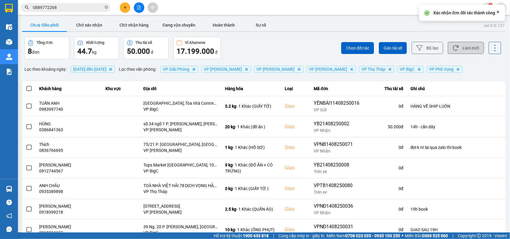
click at [459, 47] on button "Làm mới" at bounding box center [466, 48] width 36 height 12
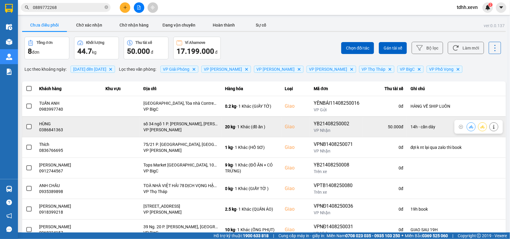
click at [47, 132] on div "0386841363" at bounding box center [68, 130] width 59 height 6
copy div "0386841363"
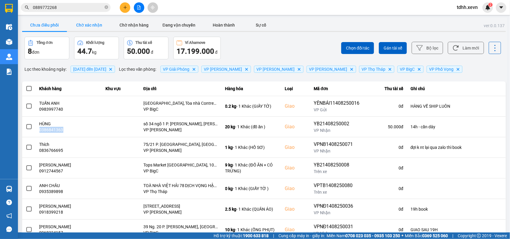
click at [85, 25] on button "Chờ xác nhận" at bounding box center [89, 25] width 45 height 12
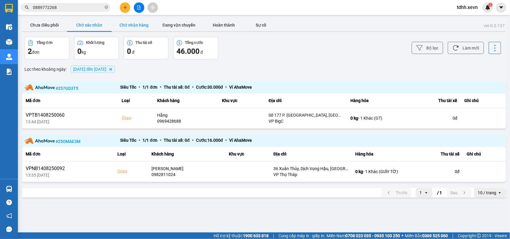
click at [128, 23] on button "Chờ nhận hàng" at bounding box center [134, 25] width 45 height 12
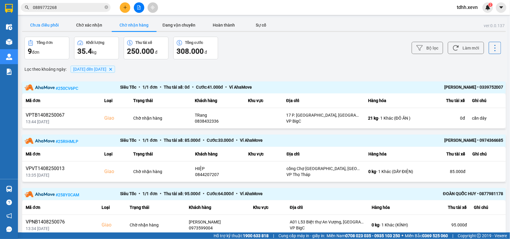
click at [54, 24] on button "Chưa điều phối" at bounding box center [44, 25] width 45 height 12
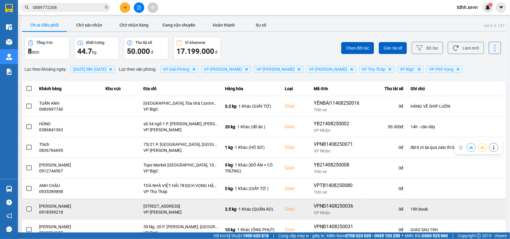
scroll to position [37, 0]
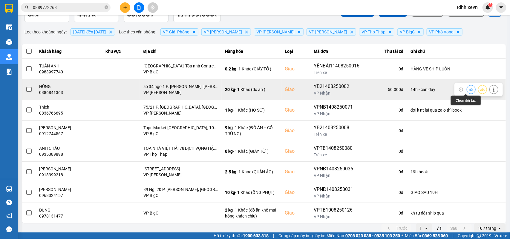
click at [467, 86] on button at bounding box center [471, 89] width 8 height 10
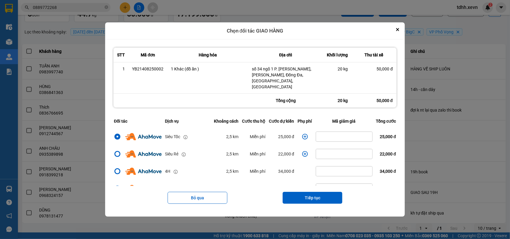
click at [302, 134] on icon "dialog" at bounding box center [305, 137] width 6 height 6
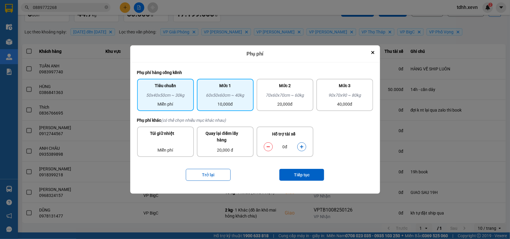
click at [247, 106] on div "10,000đ" at bounding box center [225, 104] width 50 height 7
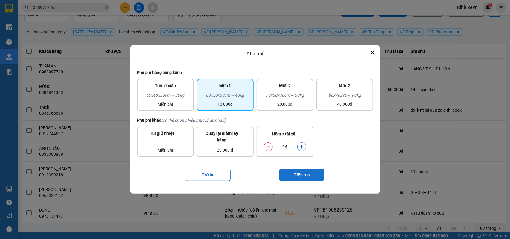
click at [300, 175] on button "Tiếp tục" at bounding box center [301, 175] width 45 height 12
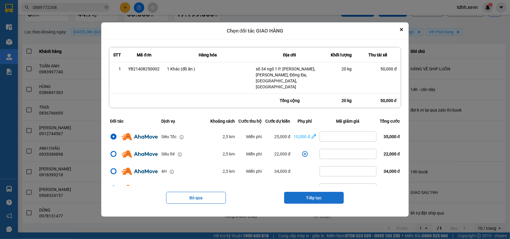
click at [323, 192] on button "Tiếp tục" at bounding box center [314, 198] width 60 height 12
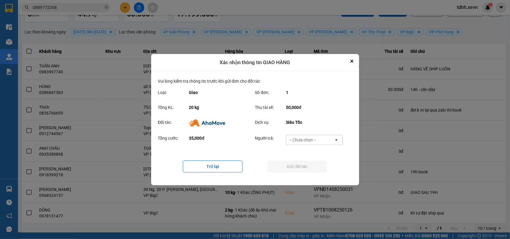
click at [327, 137] on div "-- Chưa chọn --" at bounding box center [310, 140] width 48 height 10
click at [311, 171] on span "Ví Ahamove" at bounding box center [303, 174] width 24 height 6
click at [312, 170] on button "Gửi đối tác" at bounding box center [297, 167] width 60 height 12
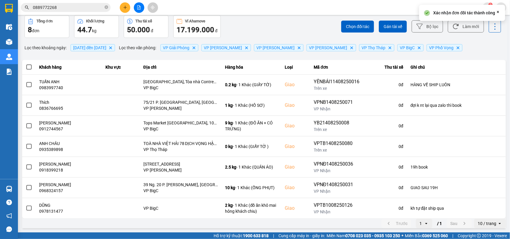
scroll to position [0, 0]
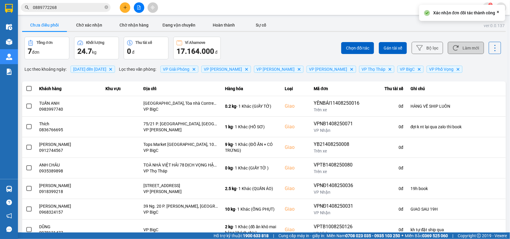
click at [458, 52] on button "Làm mới" at bounding box center [466, 48] width 36 height 12
click at [96, 29] on button "Chờ xác nhận" at bounding box center [89, 25] width 45 height 12
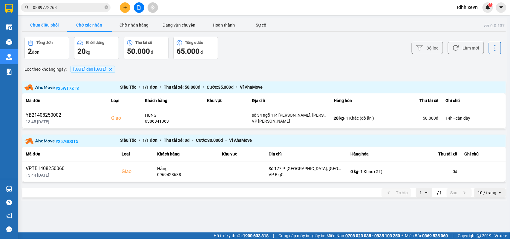
click at [47, 26] on button "Chưa điều phối" at bounding box center [44, 25] width 45 height 12
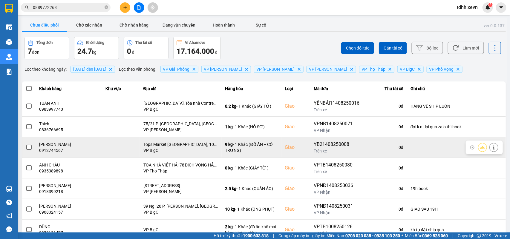
scroll to position [22, 0]
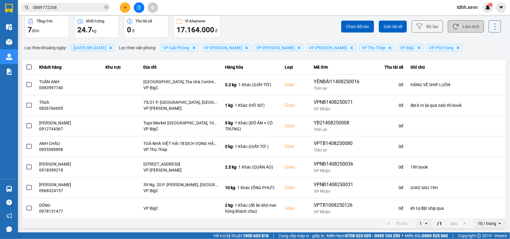
click at [465, 23] on button "Làm mới" at bounding box center [466, 26] width 36 height 12
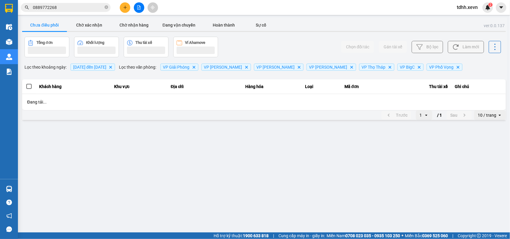
scroll to position [0, 0]
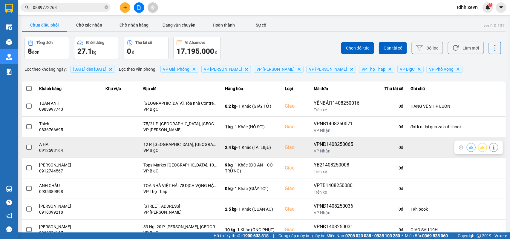
click at [51, 153] on div "0912593164" at bounding box center [68, 151] width 59 height 6
copy div "0912593164"
click at [469, 149] on icon at bounding box center [471, 147] width 4 height 4
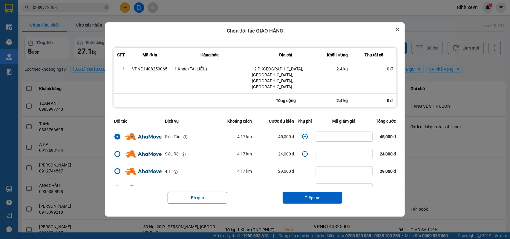
click at [401, 32] on button "Close" at bounding box center [397, 29] width 7 height 7
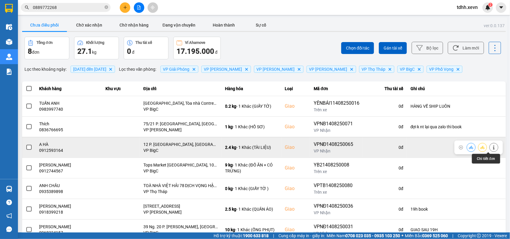
click at [490, 148] on button at bounding box center [494, 147] width 8 height 10
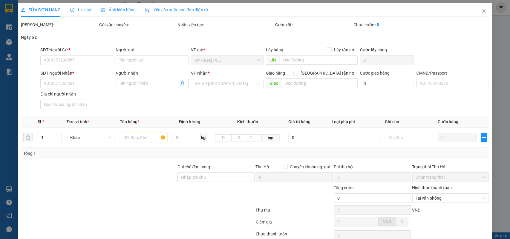
type input "0947101995"
type input "NGÔ VINH QUANG"
type input "0912593164"
type input "A HÀ"
checkbox input "true"
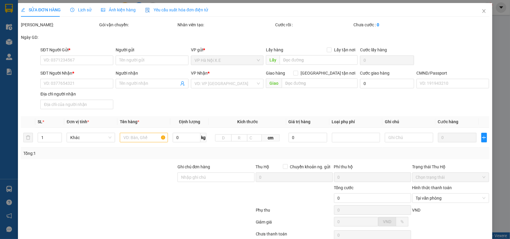
type input "12 P. Láng Hạ, Ba Đình, Hà Nội, Việt Nam"
type input "1"
type input "65.000"
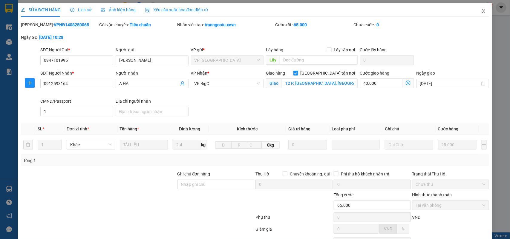
click at [481, 10] on icon "close" at bounding box center [483, 11] width 5 height 5
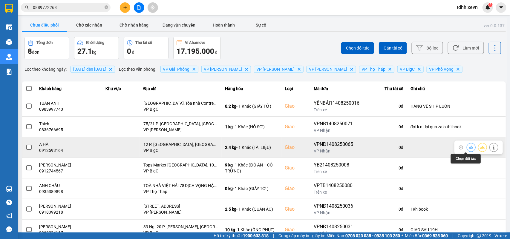
click at [467, 146] on button at bounding box center [471, 147] width 8 height 10
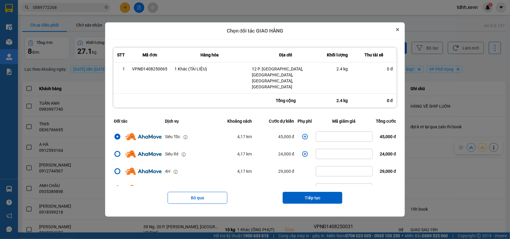
click at [399, 31] on icon "Close" at bounding box center [397, 29] width 2 height 2
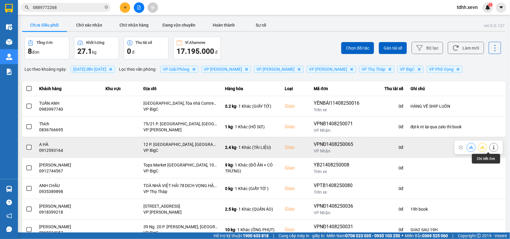
click at [491, 148] on button at bounding box center [494, 147] width 8 height 10
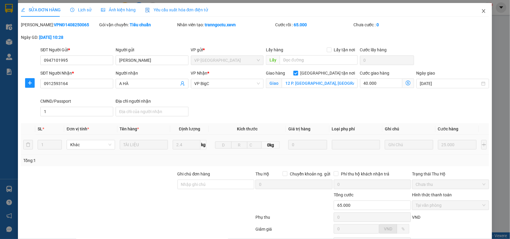
click at [475, 9] on span "Close" at bounding box center [483, 11] width 17 height 17
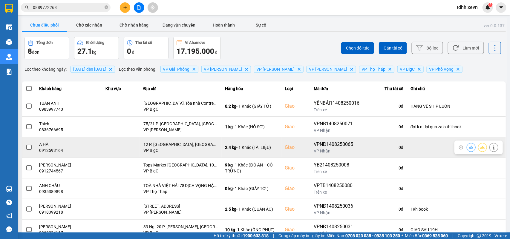
click at [493, 148] on icon at bounding box center [493, 147] width 1 height 4
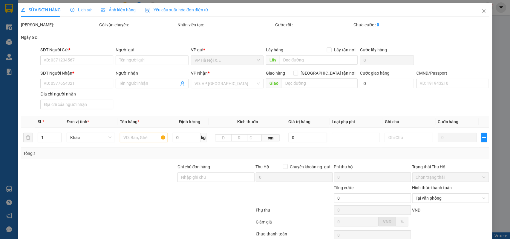
type input "0947101995"
type input "NGÔ VINH QUANG"
type input "0912593164"
type input "A HÀ"
checkbox input "true"
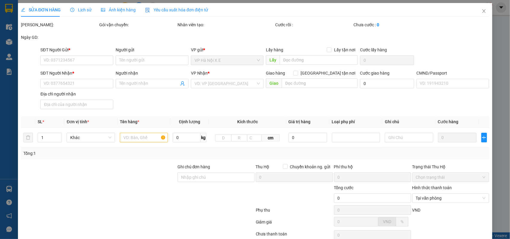
type input "12 P. Láng Hạ"
type input "1"
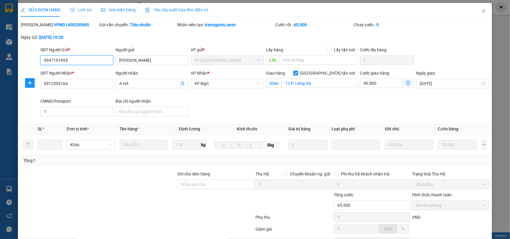
drag, startPoint x: 72, startPoint y: 58, endPoint x: 30, endPoint y: 65, distance: 42.8
click at [30, 65] on div "SĐT Người Gửi * 0947101995 0947101995 Người gửi NGÔ VINH QUANG VP gửi * VP Nam …" at bounding box center [255, 57] width 470 height 21
click at [365, 86] on input "40.000" at bounding box center [381, 84] width 42 height 10
type input "25.005"
type input "-39.995"
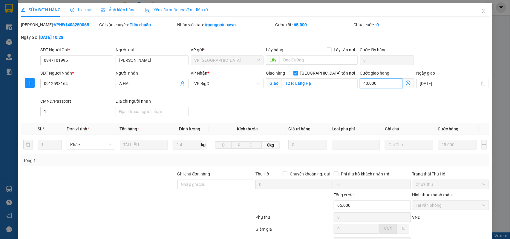
type input "5"
type input "25.055"
type input "-39.945"
type input "55"
type input "25.550"
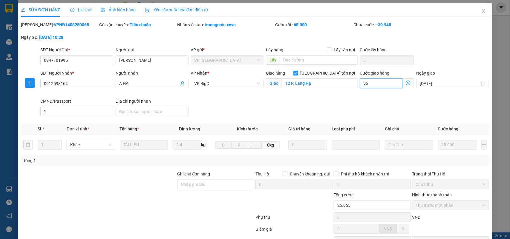
type input "-39.450"
type input "550"
type input "30.500"
type input "-34.500"
type input "55.000"
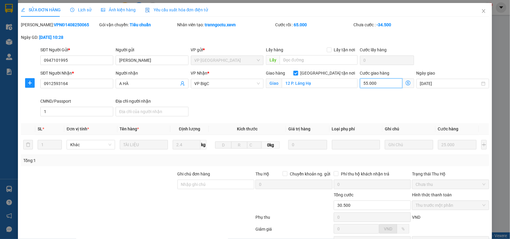
type input "80.000"
type input "15.000"
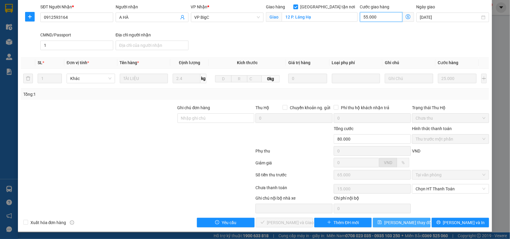
type input "55.000"
click at [397, 223] on span "Lưu thay đổi" at bounding box center [408, 223] width 48 height 7
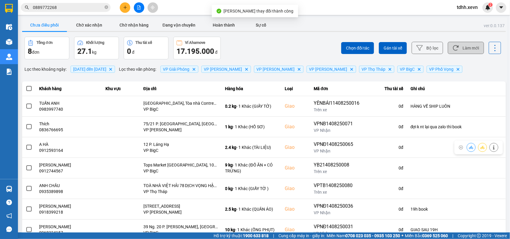
click at [462, 46] on button "Làm mới" at bounding box center [466, 48] width 36 height 12
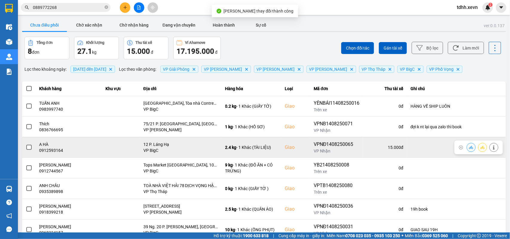
click at [460, 147] on div at bounding box center [478, 148] width 48 height 14
click at [469, 147] on icon at bounding box center [471, 147] width 4 height 4
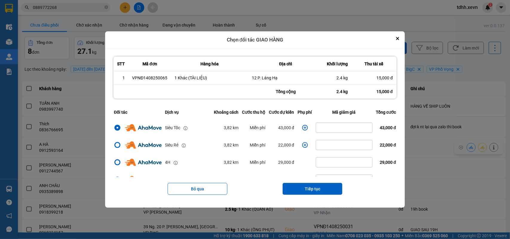
click at [303, 126] on icon "dialog" at bounding box center [305, 128] width 6 height 6
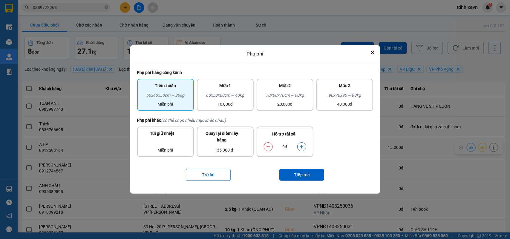
click at [301, 144] on button "dialog" at bounding box center [302, 147] width 8 height 10
click at [305, 176] on button "Tiếp tục" at bounding box center [301, 175] width 45 height 12
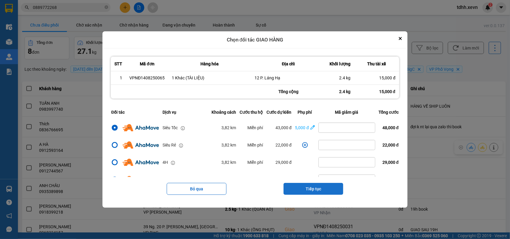
click at [319, 188] on button "Tiếp tục" at bounding box center [313, 189] width 60 height 12
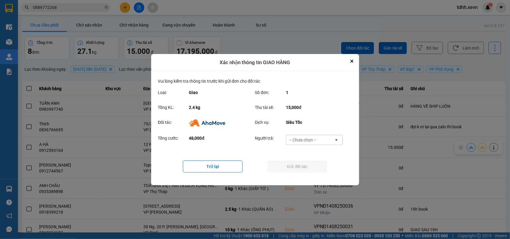
click at [347, 60] on div "Xác nhận thông tin GIAO HÀNG" at bounding box center [255, 62] width 208 height 17
click at [470, 68] on div "ver: 0.0.137 Chưa điều phối Chờ xác nhận Chờ nhận hàng Đang vận chuyển Hoàn thà…" at bounding box center [264, 145] width 486 height 254
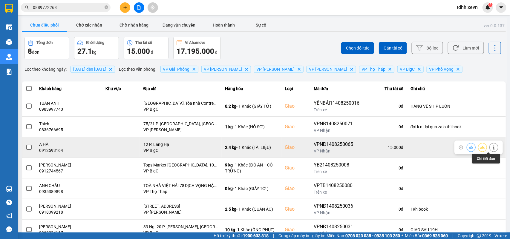
click at [493, 148] on icon at bounding box center [493, 147] width 1 height 4
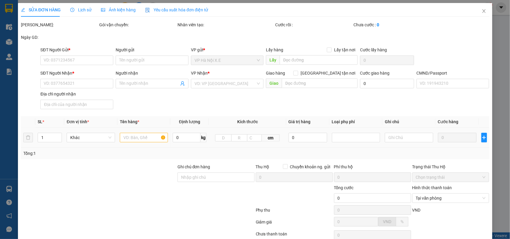
type input "0947101995"
type input "NGÔ VINH QUANG"
type input "0912593164"
type input "A HÀ"
checkbox input "true"
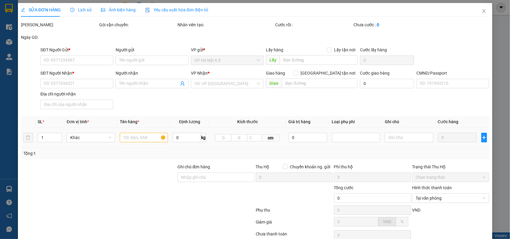
type input "12 P. Láng Hạ"
type input "1"
type input "80.000"
type input "65.000"
type input "15.000"
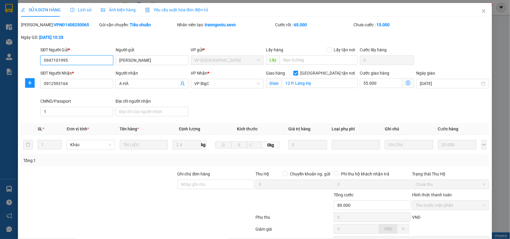
drag, startPoint x: 78, startPoint y: 62, endPoint x: 21, endPoint y: 65, distance: 57.1
click at [21, 65] on div "SĐT Người Gửi * 0947101995 0947101995 Người gửi NGÔ VINH QUANG VP gửi * VP Nam …" at bounding box center [255, 57] width 470 height 21
click at [184, 187] on input "Ghi chú đơn hàng" at bounding box center [215, 185] width 77 height 10
paste input "0947101995"
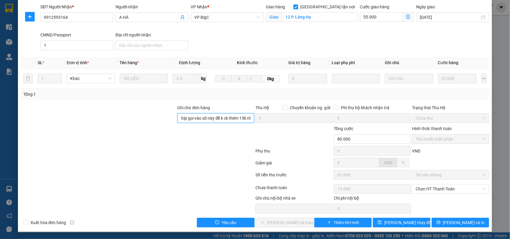
scroll to position [0, 31]
type input "0947101995 ship gọi vào số này để k ck thêm 15k nhé"
click at [414, 219] on button "Lưu thay đổi" at bounding box center [401, 223] width 57 height 10
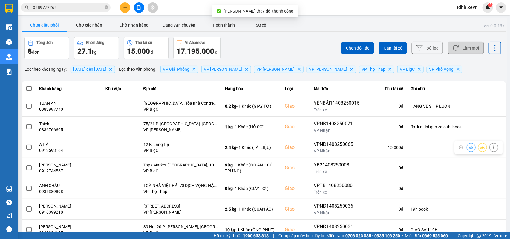
click at [459, 44] on button "Làm mới" at bounding box center [466, 48] width 36 height 12
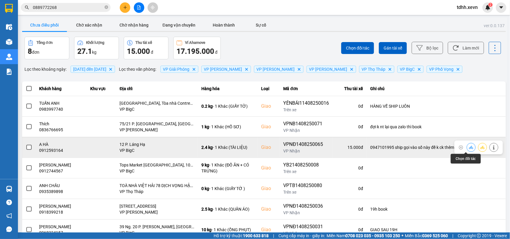
click at [469, 147] on icon at bounding box center [471, 147] width 4 height 3
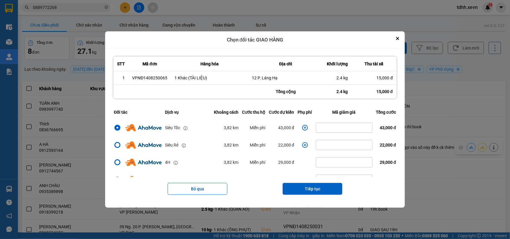
click at [302, 128] on icon "dialog" at bounding box center [305, 128] width 6 height 6
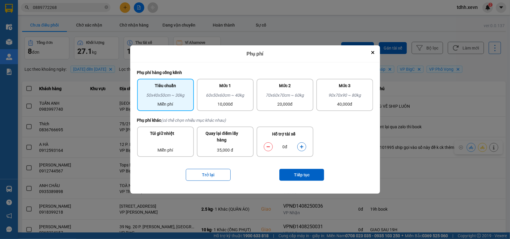
click at [302, 148] on icon "dialog" at bounding box center [302, 147] width 4 height 4
click at [305, 177] on button "Tiếp tục" at bounding box center [301, 175] width 45 height 12
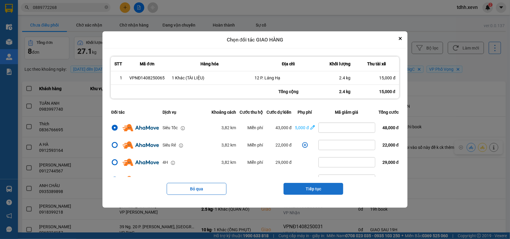
click at [329, 186] on button "Tiếp tục" at bounding box center [313, 189] width 60 height 12
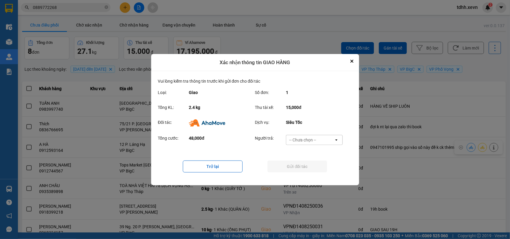
drag, startPoint x: 327, startPoint y: 138, endPoint x: 324, endPoint y: 141, distance: 4.7
click at [327, 138] on div "-- Chưa chọn --" at bounding box center [310, 140] width 48 height 10
click at [311, 171] on div "Ví Ahamove" at bounding box center [314, 174] width 57 height 11
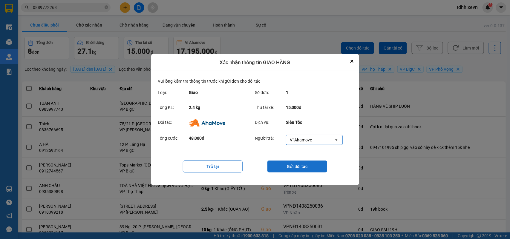
click at [311, 171] on button "Gửi đối tác" at bounding box center [297, 167] width 60 height 12
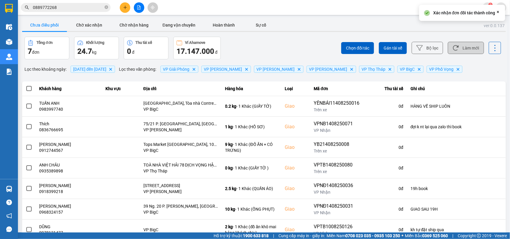
click at [462, 47] on button "Làm mới" at bounding box center [466, 48] width 36 height 12
click at [94, 25] on button "Chờ xác nhận" at bounding box center [89, 25] width 45 height 12
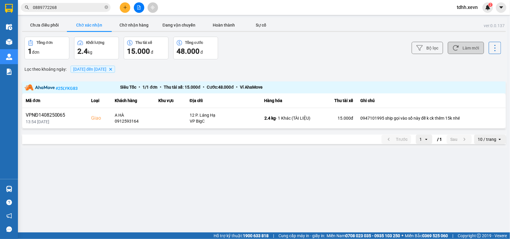
click at [476, 42] on button "Làm mới" at bounding box center [466, 48] width 36 height 12
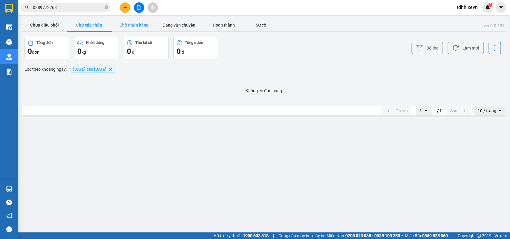
click at [130, 27] on button "Chờ nhận hàng" at bounding box center [134, 25] width 45 height 12
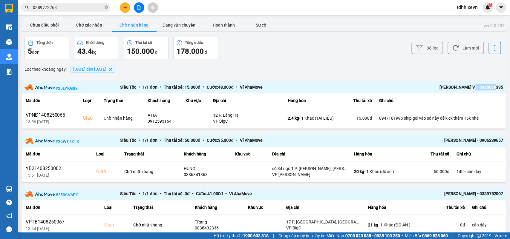
drag, startPoint x: 473, startPoint y: 86, endPoint x: 505, endPoint y: 87, distance: 32.3
click at [505, 87] on main "ver: 0.0.137 Chưa điều phối Chờ xác nhận Chờ nhận hàng Đang vận chuyển Hoàn thà…" at bounding box center [255, 116] width 510 height 233
copy div "0335019335"
click at [50, 27] on button "Chưa điều phối" at bounding box center [44, 25] width 45 height 12
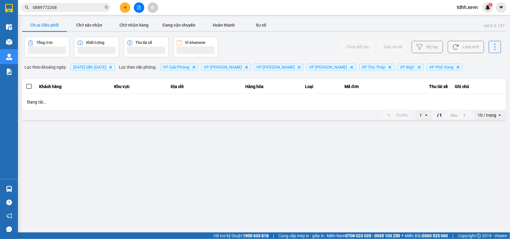
click at [462, 48] on button "Làm mới" at bounding box center [466, 47] width 36 height 12
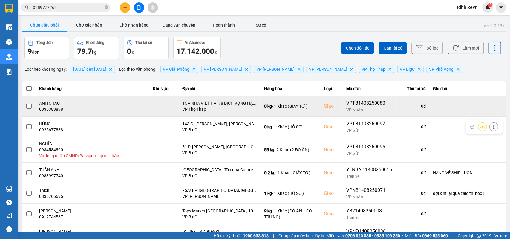
click at [56, 113] on td "ANH CHÂU 0935389898" at bounding box center [93, 106] width 114 height 21
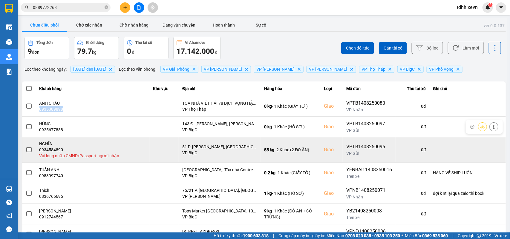
copy div "0935389898"
click at [492, 150] on icon at bounding box center [494, 150] width 4 height 4
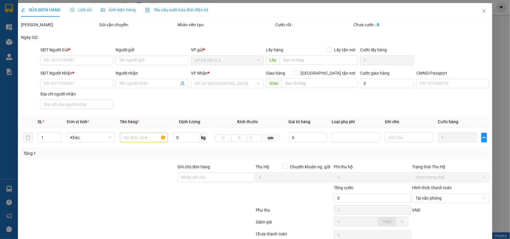
type input "0888991168"
type input "ĐÔNG"
type input "0934584890"
type input "NGHĨA"
checkbox input "true"
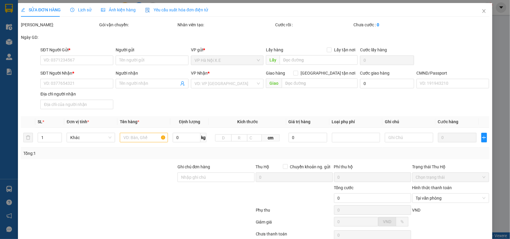
type input "51 P. Nguyễn Bá Khoản, Yên Hoà, Cầu Giấy, Hà Nội, Việt Nam"
type input "1"
type input "210.000"
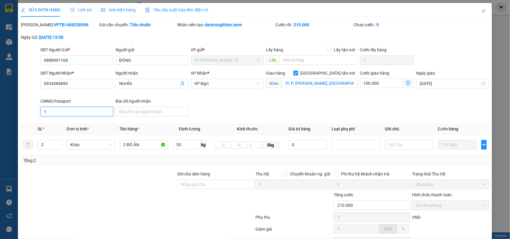
click at [67, 113] on input "1" at bounding box center [76, 112] width 73 height 10
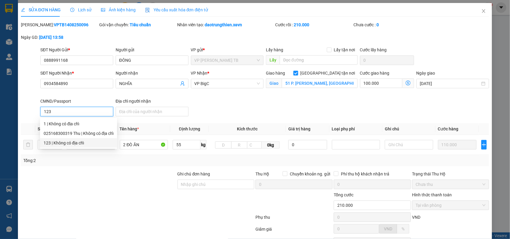
scroll to position [54, 0]
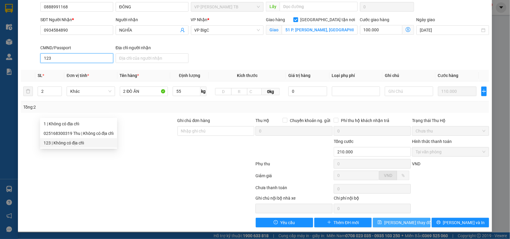
type input "123"
click at [403, 220] on span "Lưu thay đổi" at bounding box center [408, 223] width 48 height 7
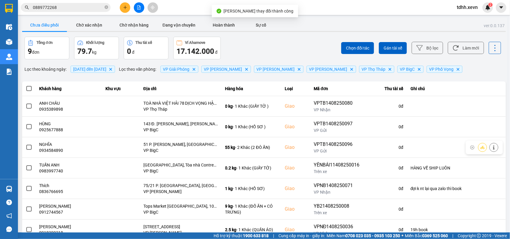
drag, startPoint x: 468, startPoint y: 41, endPoint x: 459, endPoint y: 41, distance: 9.6
click at [467, 41] on div "Chọn đối tác Gán tài xế Bộ lọc Làm mới" at bounding box center [382, 48] width 238 height 23
click at [472, 49] on button "Làm mới" at bounding box center [466, 48] width 36 height 12
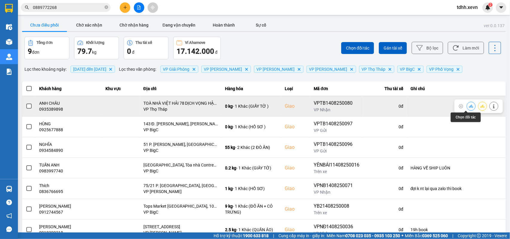
click at [469, 107] on icon at bounding box center [471, 106] width 4 height 3
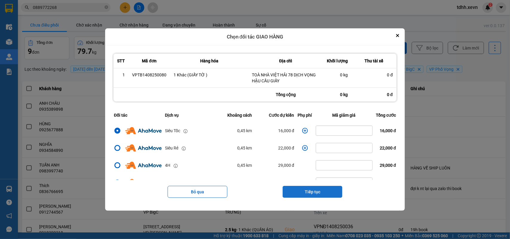
click at [315, 191] on button "Tiếp tục" at bounding box center [313, 192] width 60 height 12
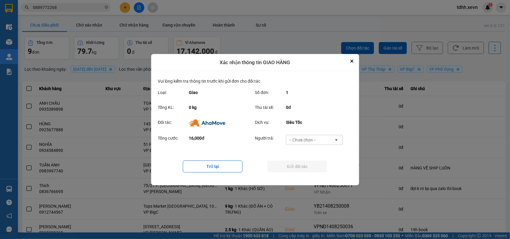
click at [320, 138] on div "-- Chưa chọn --" at bounding box center [310, 140] width 48 height 10
click at [308, 171] on div "Ví Ahamove" at bounding box center [314, 174] width 57 height 11
click at [308, 168] on button "Gửi đối tác" at bounding box center [297, 167] width 60 height 12
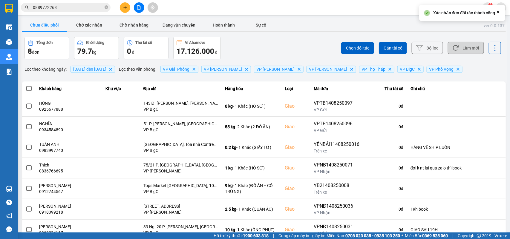
click at [465, 49] on button "Làm mới" at bounding box center [466, 48] width 36 height 12
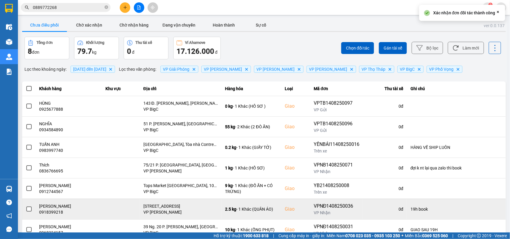
scroll to position [43, 0]
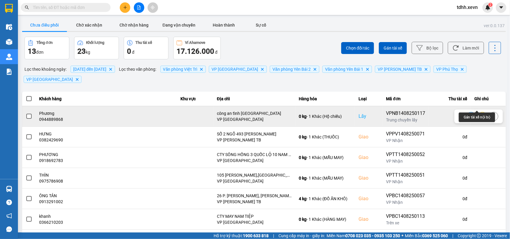
click at [480, 115] on icon at bounding box center [482, 116] width 4 height 3
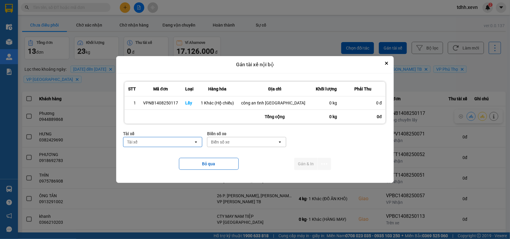
click at [176, 146] on div "Tài xế" at bounding box center [158, 142] width 70 height 10
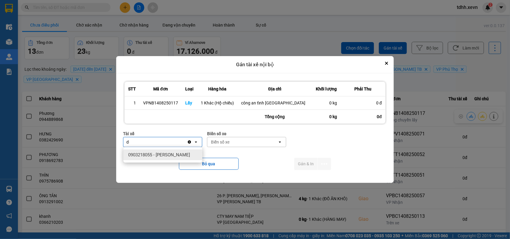
type input "d"
type input "[PERSON_NAME]"
click at [162, 151] on div "- [PERSON_NAME]" at bounding box center [162, 155] width 79 height 11
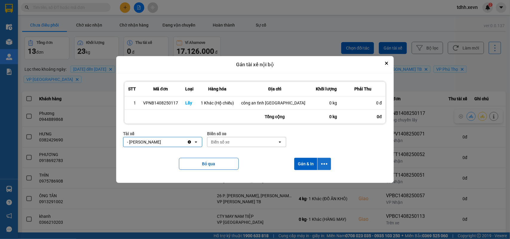
click at [322, 162] on icon "dialog" at bounding box center [324, 164] width 6 height 6
click at [305, 178] on span "Chỉ gán tài" at bounding box center [301, 180] width 20 height 6
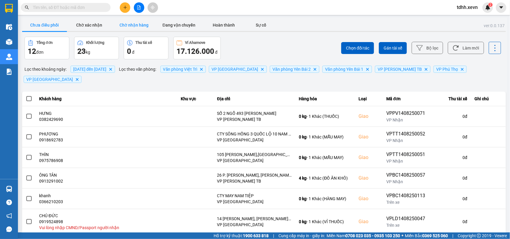
click at [130, 25] on button "Chờ nhận hàng" at bounding box center [134, 25] width 45 height 12
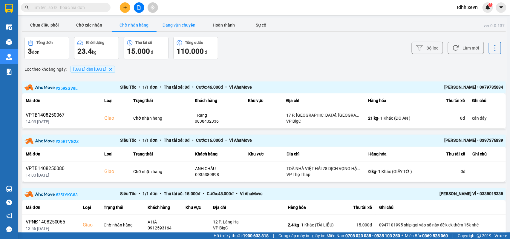
click at [175, 25] on button "Đang vận chuyển" at bounding box center [179, 25] width 45 height 12
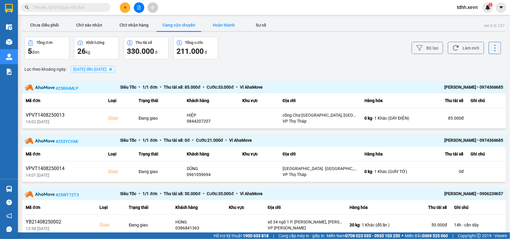
click at [232, 27] on button "Hoàn thành" at bounding box center [223, 25] width 45 height 12
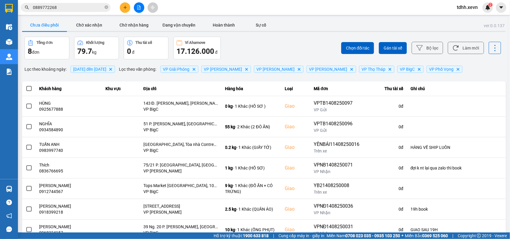
scroll to position [43, 0]
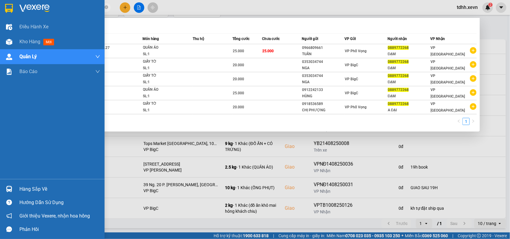
drag, startPoint x: 31, startPoint y: 7, endPoint x: 5, endPoint y: 2, distance: 26.3
click at [5, 2] on section "Kết quả tìm kiếm ( 5 ) Bộ lọc Mã ĐH Trạng thái Món hàng Thu hộ Tổng cước Chưa c…" at bounding box center [255, 119] width 510 height 239
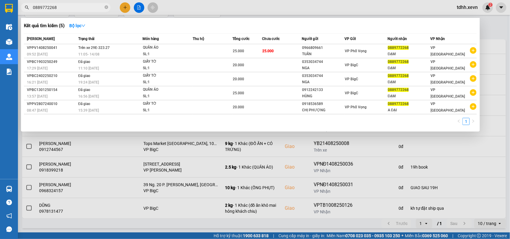
paste input "944012357"
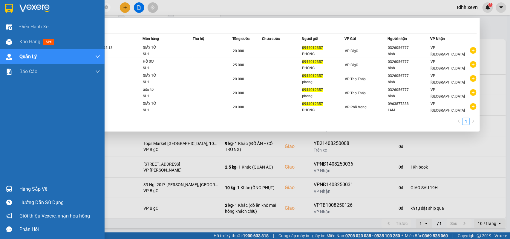
drag, startPoint x: 62, startPoint y: 7, endPoint x: 13, endPoint y: 18, distance: 50.1
click at [13, 18] on section "Kết quả tìm kiếm ( 5 ) Bộ lọc Mã ĐH Trạng thái Món hàng Thu hộ Tổng cước Chưa c…" at bounding box center [255, 119] width 510 height 239
paste input "388690968"
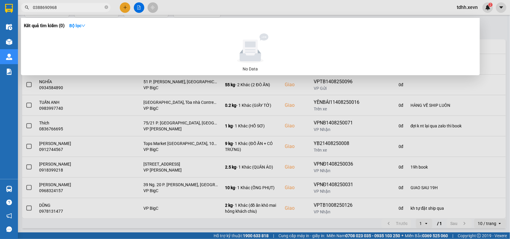
drag, startPoint x: 56, startPoint y: 7, endPoint x: 31, endPoint y: 13, distance: 25.6
click at [31, 13] on div "Kết quả tìm kiếm ( 0 ) Bộ lọc No Data 0388690968" at bounding box center [58, 7] width 117 height 10
click at [47, 5] on input "0388690968" at bounding box center [68, 7] width 70 height 7
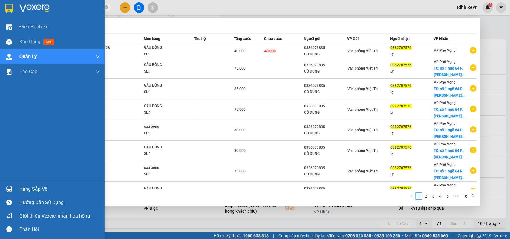
drag, startPoint x: 62, startPoint y: 4, endPoint x: 5, endPoint y: 5, distance: 56.5
click at [5, 5] on section "Kết quả tìm kiếm ( 158 ) Bộ lọc Mã ĐH Trạng thái Món hàng Thu hộ Tổng cước Chưa…" at bounding box center [255, 119] width 510 height 239
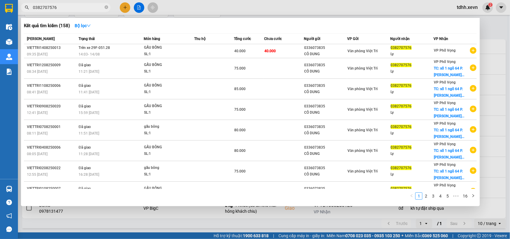
paste input "965030290"
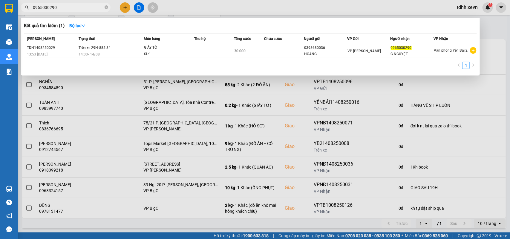
type input "0965030290"
click at [497, 64] on div at bounding box center [255, 119] width 510 height 239
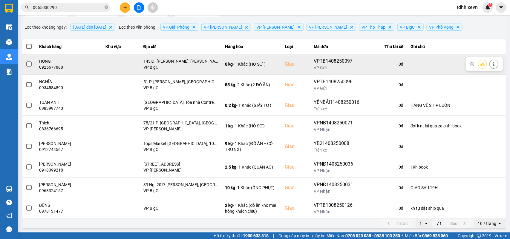
scroll to position [0, 0]
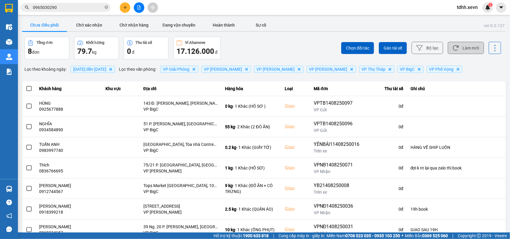
click at [458, 51] on button "Làm mới" at bounding box center [466, 48] width 36 height 12
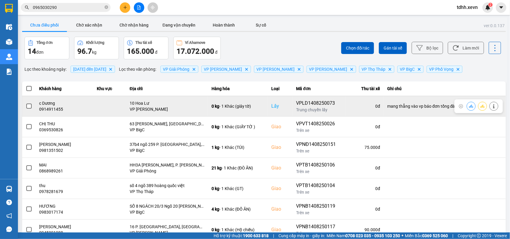
click at [469, 105] on icon at bounding box center [471, 106] width 4 height 4
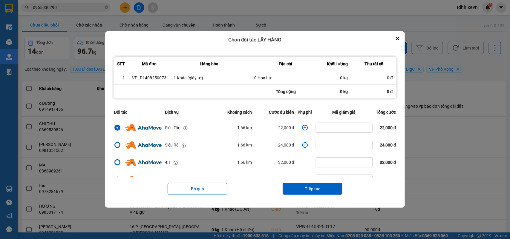
click at [302, 127] on icon "dialog" at bounding box center [305, 128] width 6 height 6
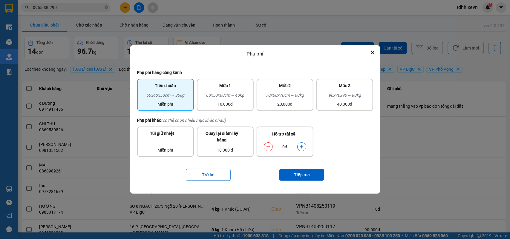
drag, startPoint x: 301, startPoint y: 144, endPoint x: 298, endPoint y: 162, distance: 17.9
click at [301, 145] on icon "dialog" at bounding box center [302, 147] width 4 height 4
click at [294, 176] on button "Tiếp tục" at bounding box center [301, 175] width 45 height 12
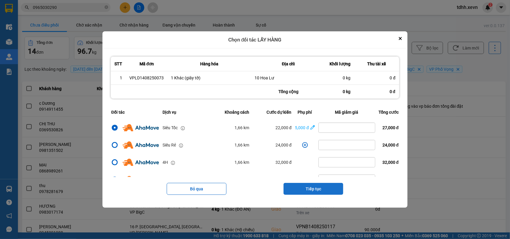
click at [320, 190] on button "Tiếp tục" at bounding box center [313, 189] width 60 height 12
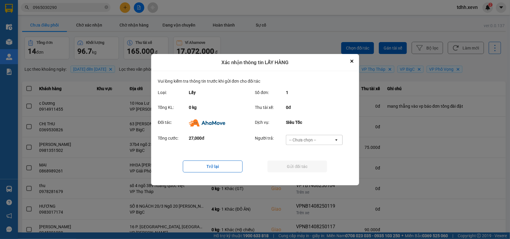
click at [320, 140] on div "-- Chưa chọn --" at bounding box center [310, 140] width 48 height 10
click at [312, 174] on span "Ví Ahamove" at bounding box center [303, 174] width 24 height 6
click at [312, 170] on button "Gửi đối tác" at bounding box center [297, 167] width 60 height 12
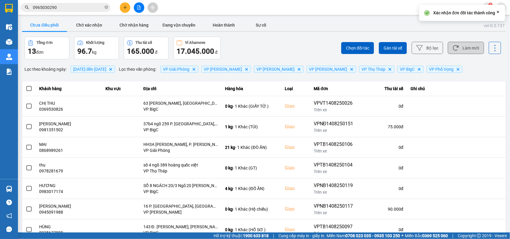
click at [466, 52] on button "Làm mới" at bounding box center [466, 48] width 36 height 12
click at [102, 29] on button "Chờ xác nhận" at bounding box center [89, 25] width 45 height 12
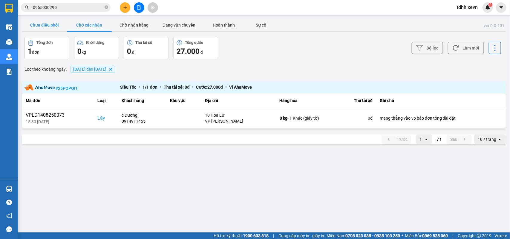
click at [43, 23] on button "Chưa điều phối" at bounding box center [44, 25] width 45 height 12
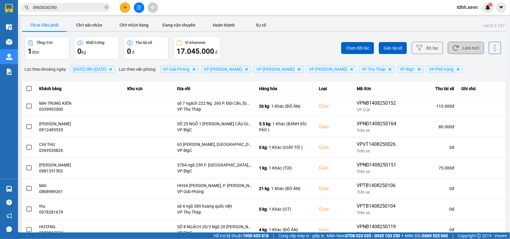
click at [473, 47] on button "Làm mới" at bounding box center [466, 48] width 36 height 12
click at [460, 47] on button "Làm mới" at bounding box center [466, 48] width 36 height 12
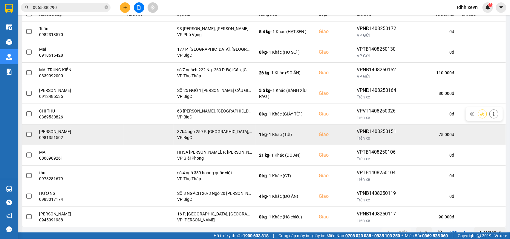
scroll to position [84, 0]
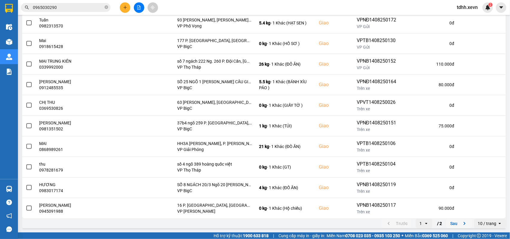
click at [461, 223] on icon "next page. current page 1 / 2" at bounding box center [464, 223] width 7 height 7
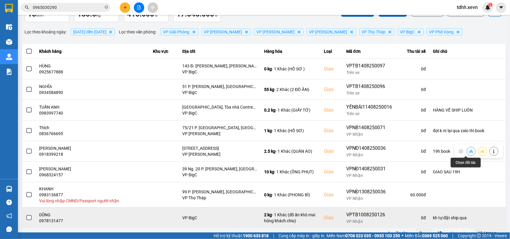
scroll to position [48, 0]
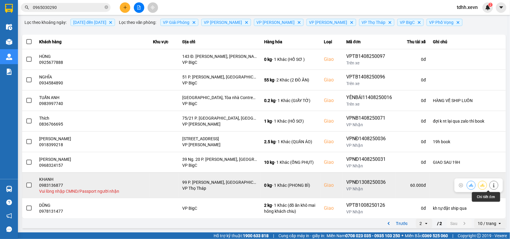
click at [492, 186] on icon at bounding box center [494, 185] width 4 height 4
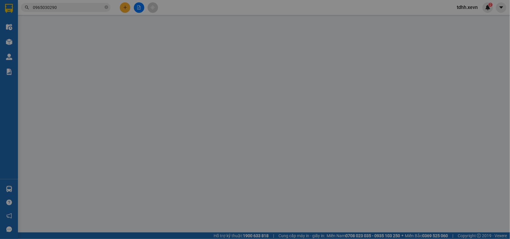
type input "0946211738"
type input "[PERSON_NAME]"
type input "0983136877"
type input "KHANH"
checkbox input "true"
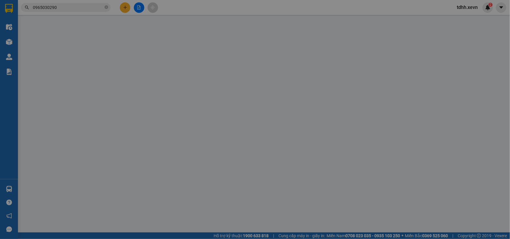
type input "99 P. [PERSON_NAME], [GEOGRAPHIC_DATA], [GEOGRAPHIC_DATA], [GEOGRAPHIC_DATA] 10…"
type input "60.000"
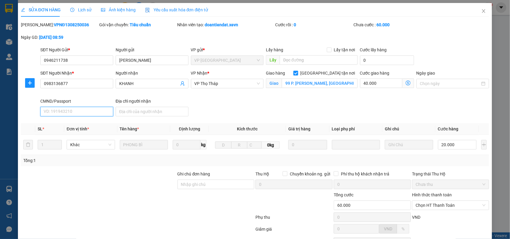
click at [74, 111] on input "CMND/Passport" at bounding box center [76, 112] width 73 height 10
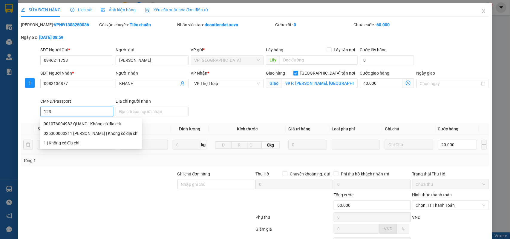
scroll to position [54, 0]
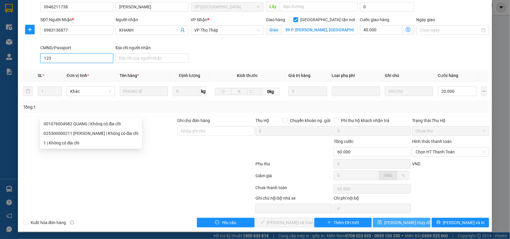
type input "123"
click at [394, 220] on span "[PERSON_NAME] thay đổi" at bounding box center [408, 223] width 48 height 7
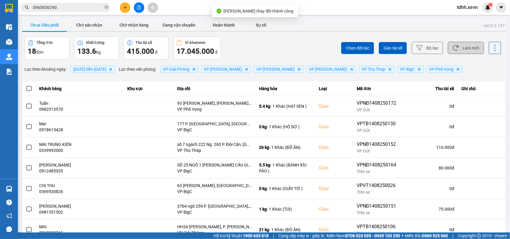
click at [471, 50] on button "Làm mới" at bounding box center [466, 48] width 36 height 12
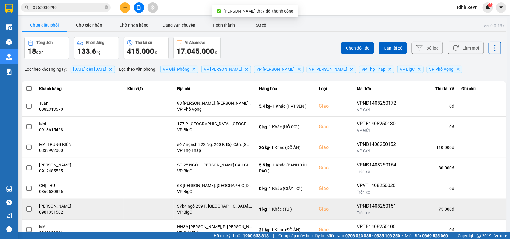
scroll to position [84, 0]
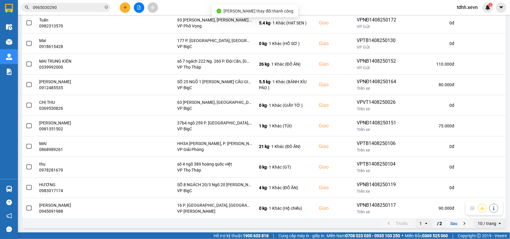
click at [461, 224] on icon "next page. current page 1 / 2" at bounding box center [464, 223] width 7 height 7
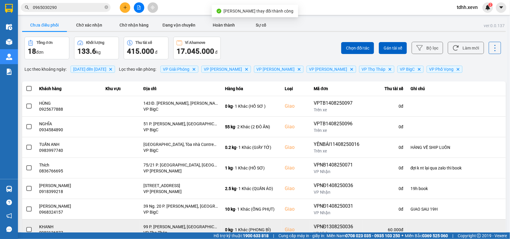
scroll to position [43, 0]
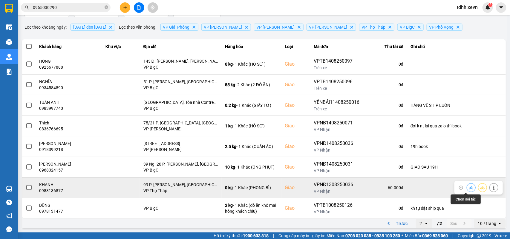
click at [469, 188] on icon at bounding box center [471, 188] width 4 height 4
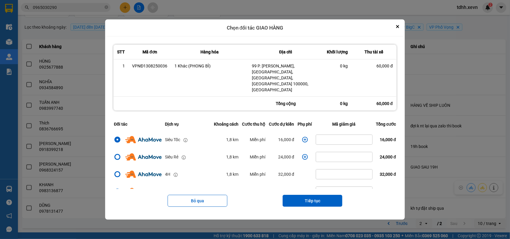
click at [302, 137] on icon "dialog" at bounding box center [305, 140] width 6 height 6
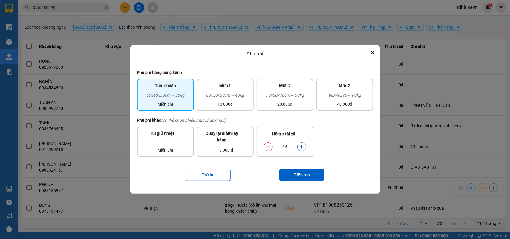
click at [301, 147] on icon "dialog" at bounding box center [301, 146] width 3 height 3
click at [299, 169] on button "Tiếp tục" at bounding box center [301, 175] width 45 height 12
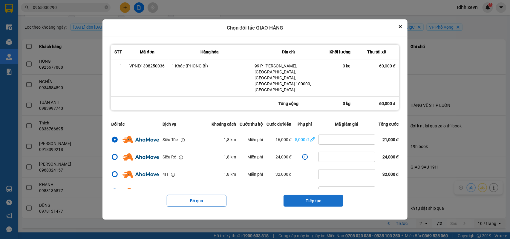
click at [318, 195] on button "Tiếp tục" at bounding box center [313, 201] width 60 height 12
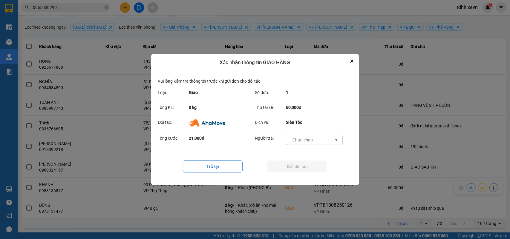
click at [326, 138] on div "-- Chưa chọn --" at bounding box center [310, 140] width 48 height 10
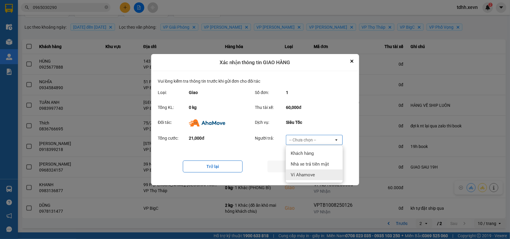
click at [315, 172] on div "Ví Ahamove" at bounding box center [314, 175] width 57 height 11
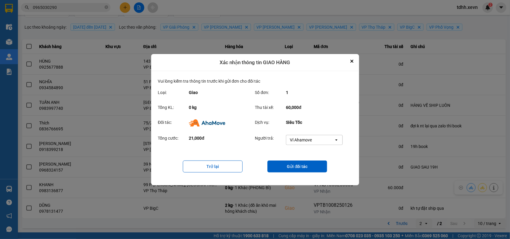
click at [315, 172] on button "Gửi đối tác" at bounding box center [297, 167] width 60 height 12
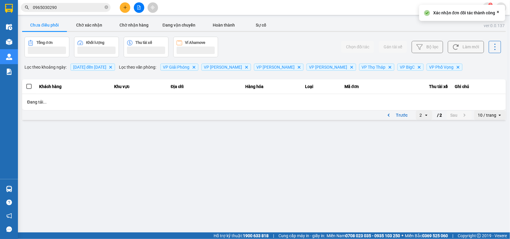
scroll to position [0, 0]
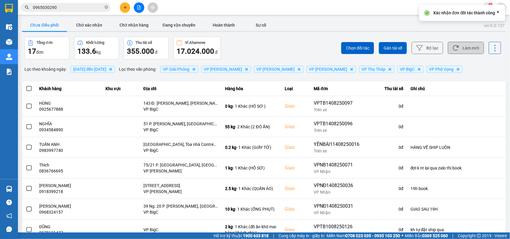
click at [470, 48] on button "Làm mới" at bounding box center [466, 48] width 36 height 12
click at [89, 27] on button "Chờ xác nhận" at bounding box center [89, 25] width 45 height 12
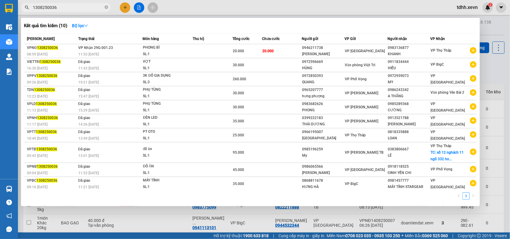
drag, startPoint x: 57, startPoint y: 8, endPoint x: 20, endPoint y: 9, distance: 37.1
click at [20, 9] on div "1308250036" at bounding box center [58, 7] width 117 height 9
paste input "09123486001"
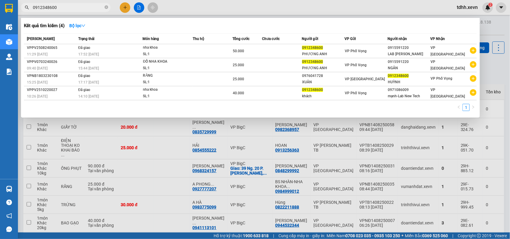
drag, startPoint x: 59, startPoint y: 8, endPoint x: 23, endPoint y: 18, distance: 37.5
click at [23, 13] on div "Kết quả tìm kiếm ( 4 ) Bộ lọc Mã ĐH Trạng thái Món hàng Thu hộ Tổng cước Chưa c…" at bounding box center [58, 7] width 117 height 10
paste input "44046278"
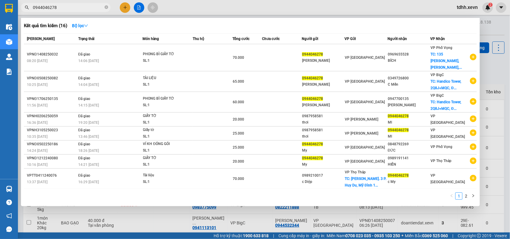
type input "0944046278"
